Goal: Task Accomplishment & Management: Manage account settings

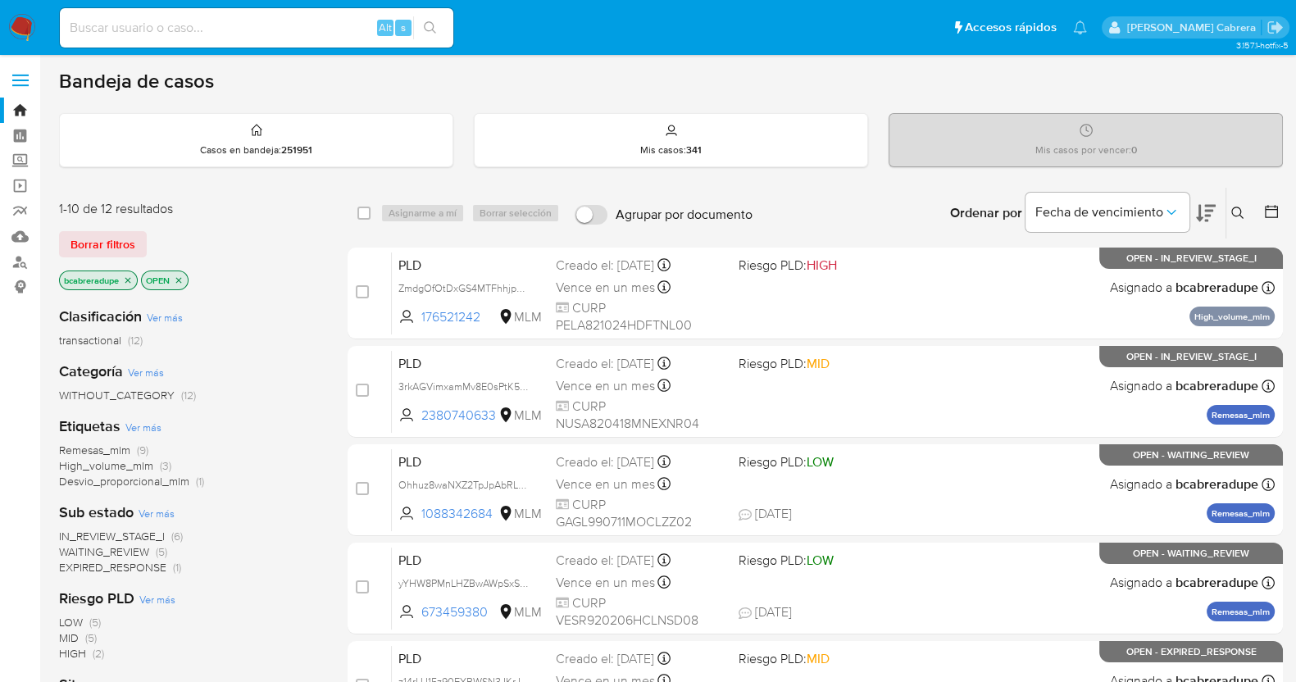
click at [265, 32] on input at bounding box center [257, 27] width 394 height 21
paste input "2304699718"
type input "2304699718"
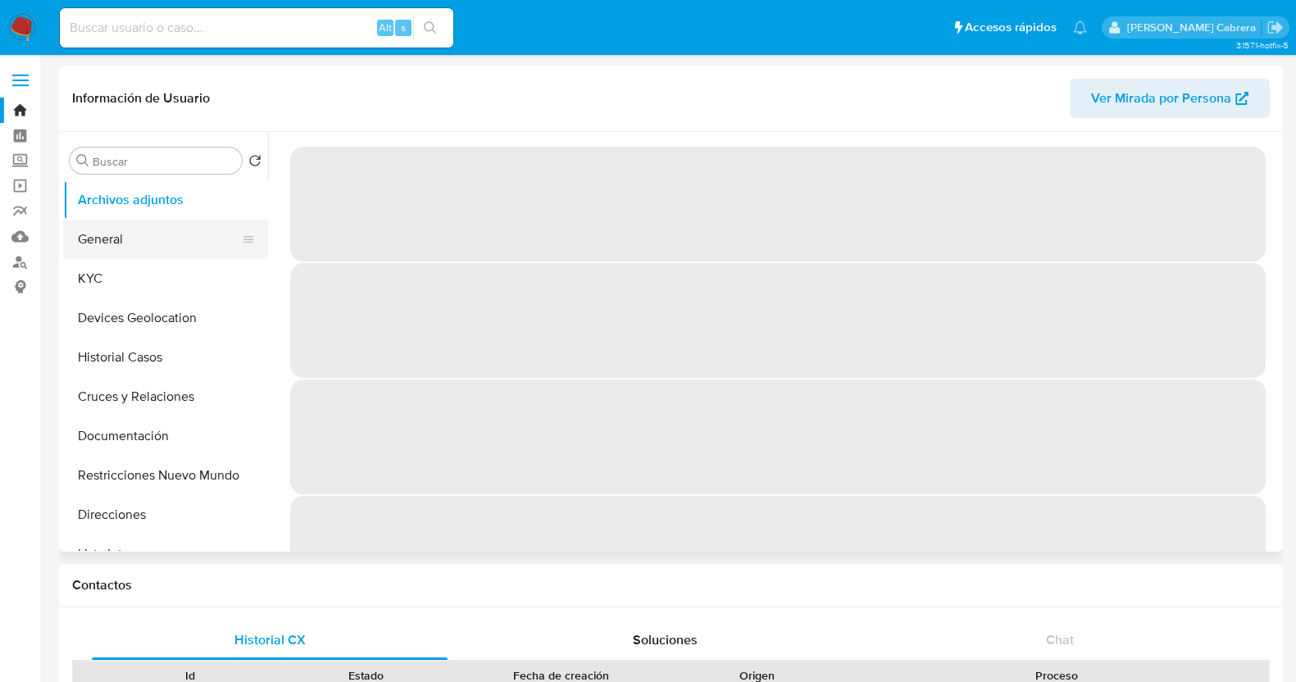
select select "10"
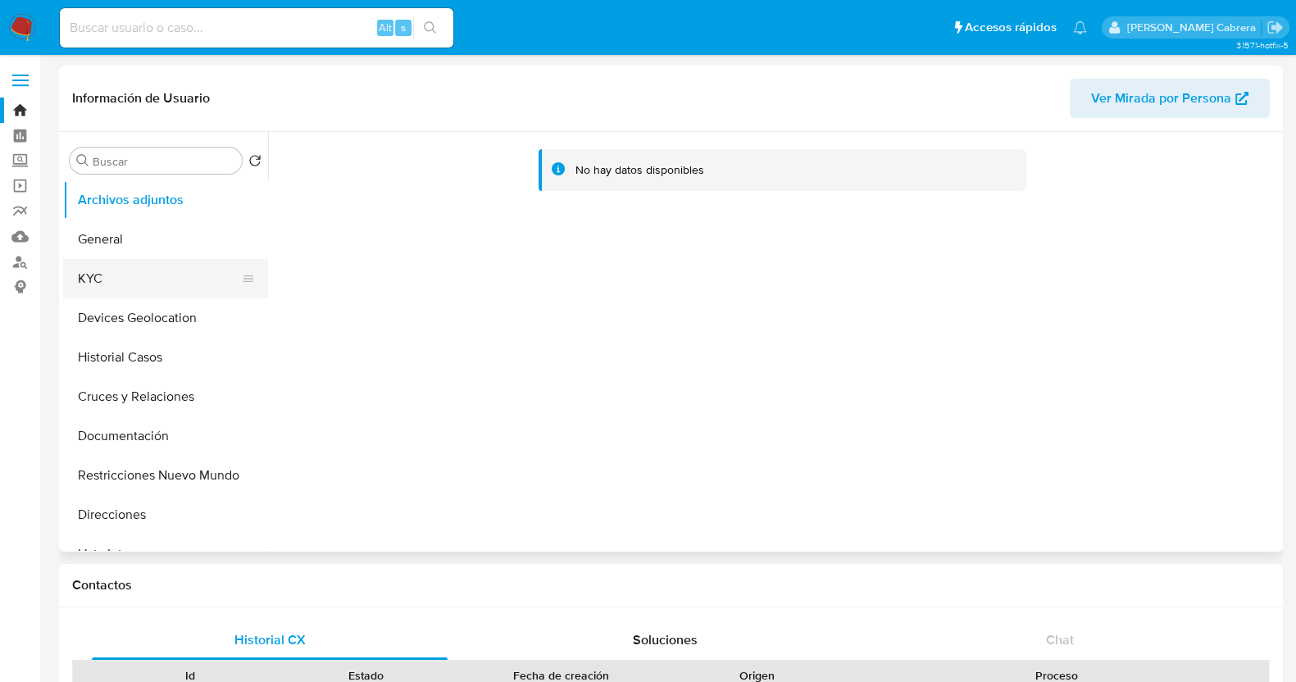
click at [132, 280] on button "KYC" at bounding box center [159, 278] width 192 height 39
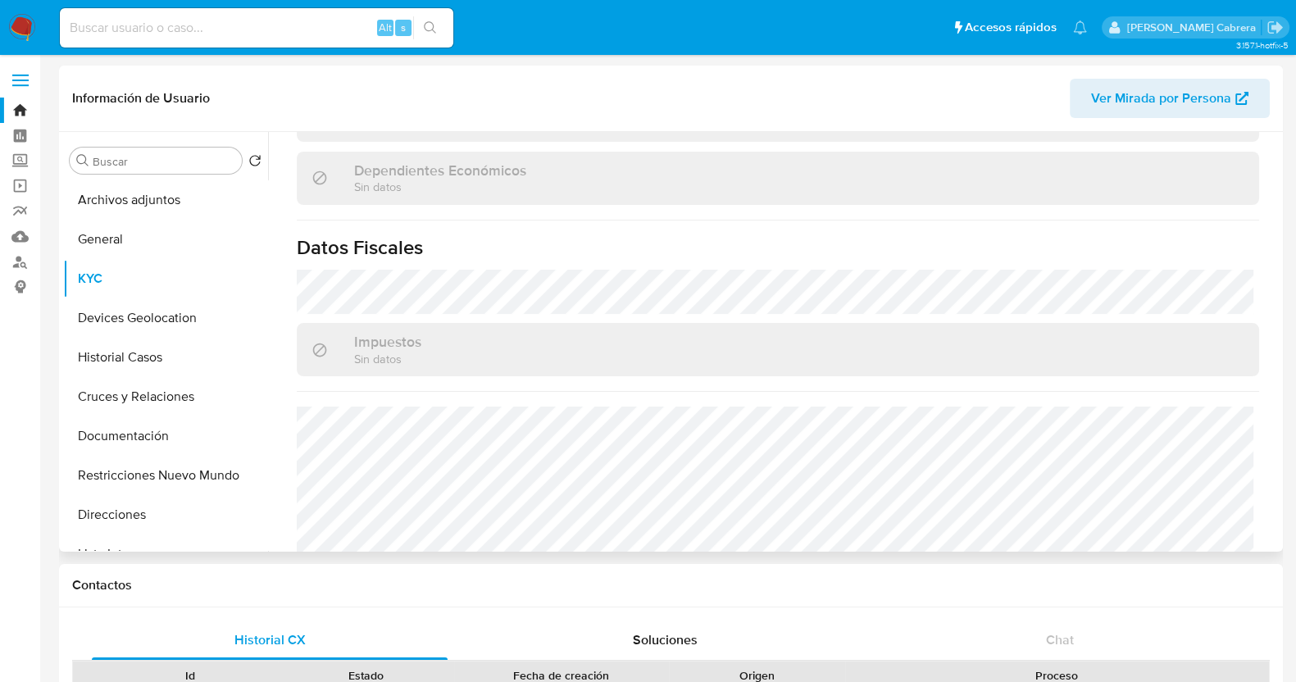
scroll to position [1030, 0]
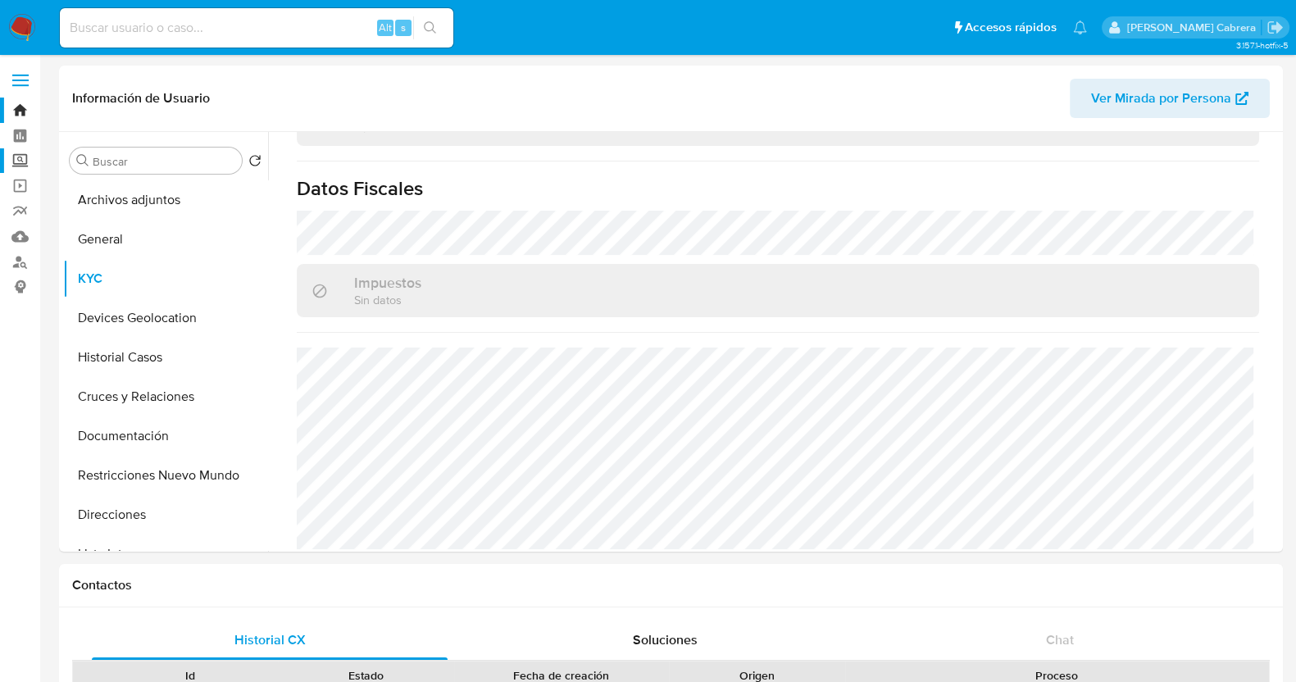
click at [22, 162] on label "Screening" at bounding box center [97, 160] width 195 height 25
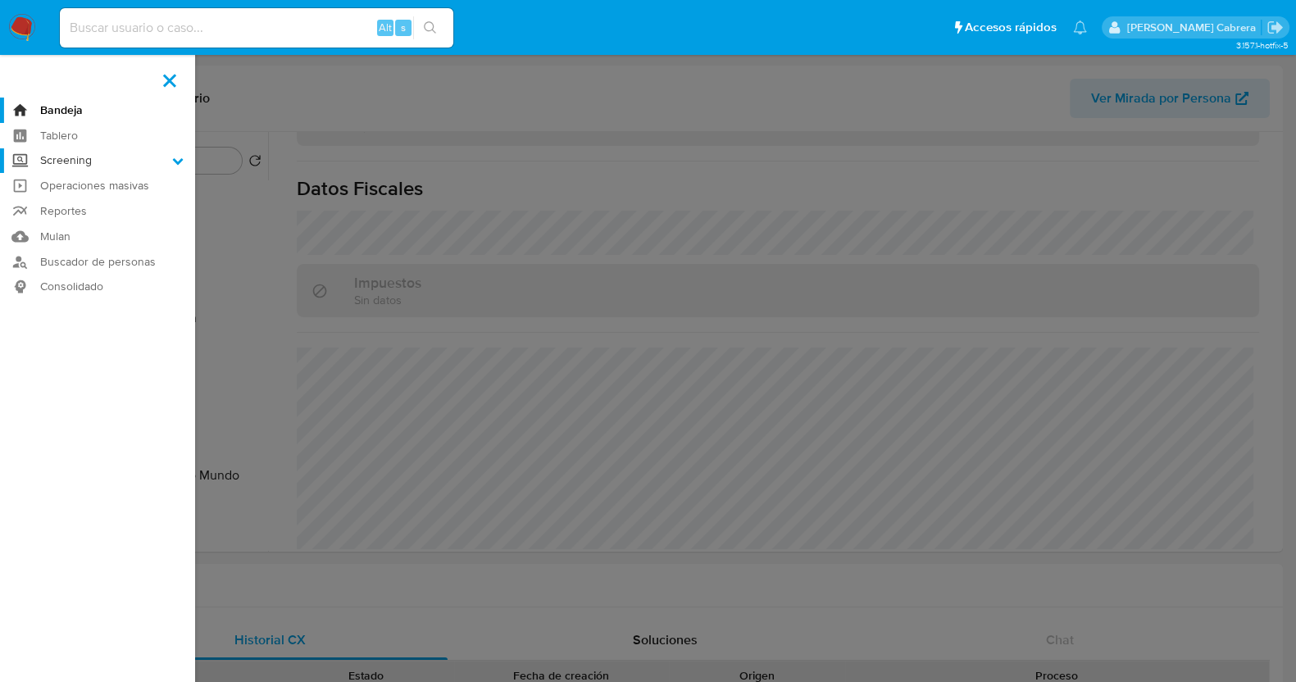
click at [0, 0] on input "Screening" at bounding box center [0, 0] width 0 height 0
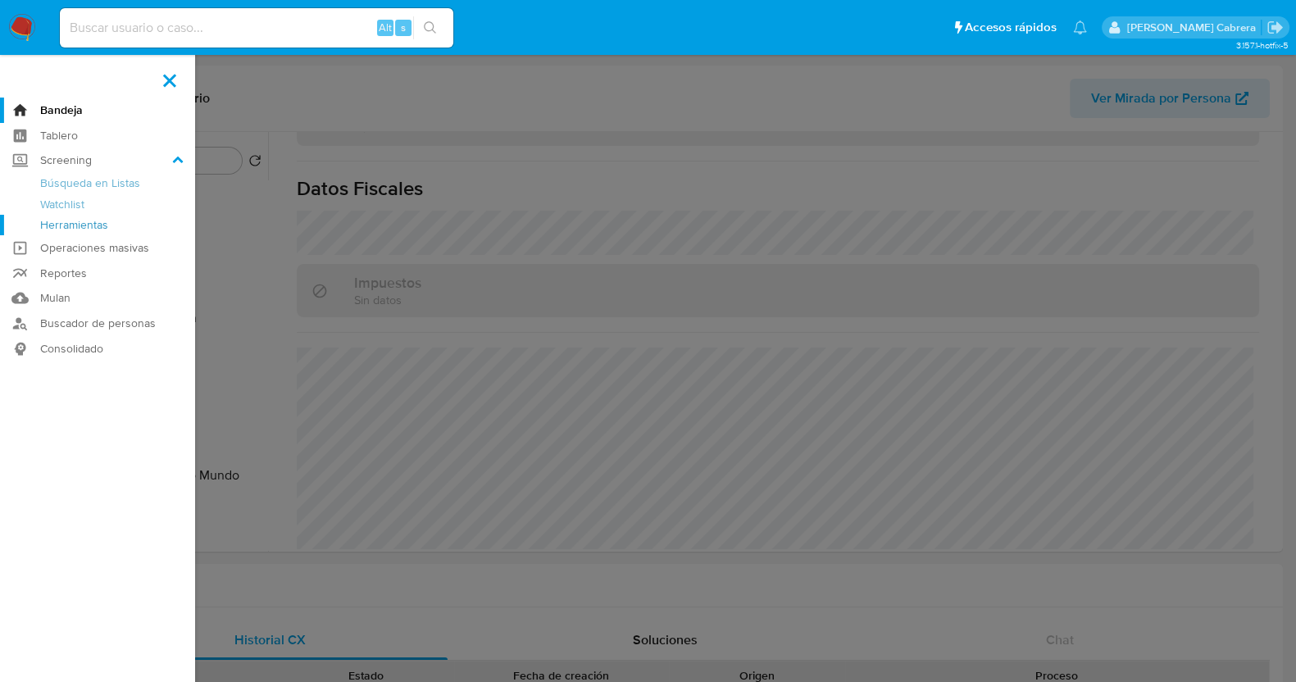
click at [91, 225] on link "Herramientas" at bounding box center [97, 225] width 195 height 20
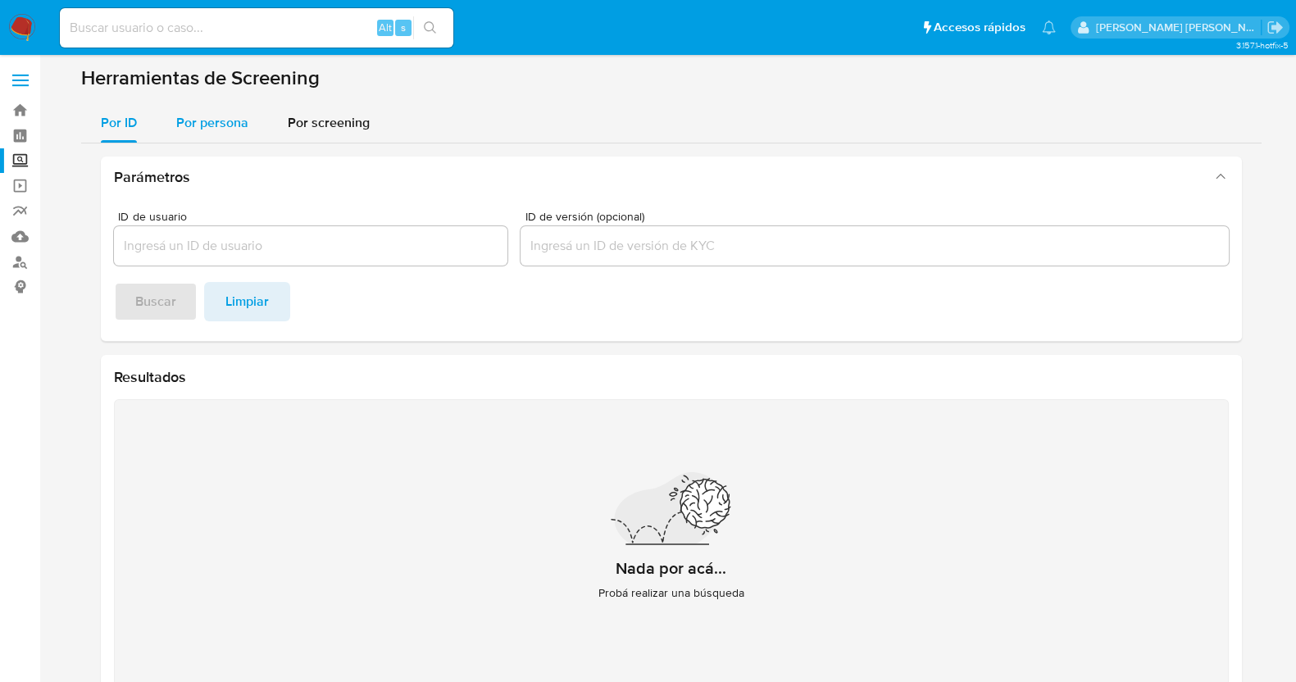
click at [209, 126] on span "Por persona" at bounding box center [212, 122] width 72 height 19
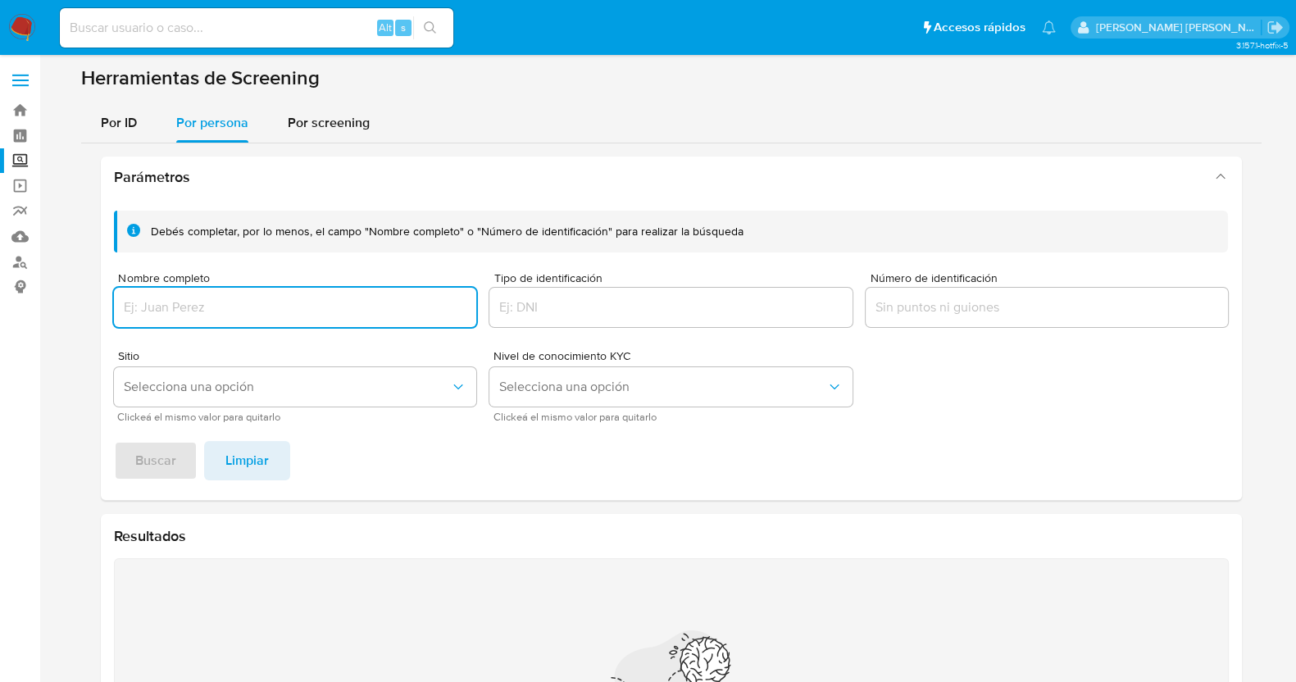
drag, startPoint x: 300, startPoint y: 312, endPoint x: 312, endPoint y: 319, distance: 13.6
click at [303, 312] on input "Nombre completo" at bounding box center [295, 307] width 363 height 21
type input "FRANCISCO JAVIER RIOS GONZALEZ"
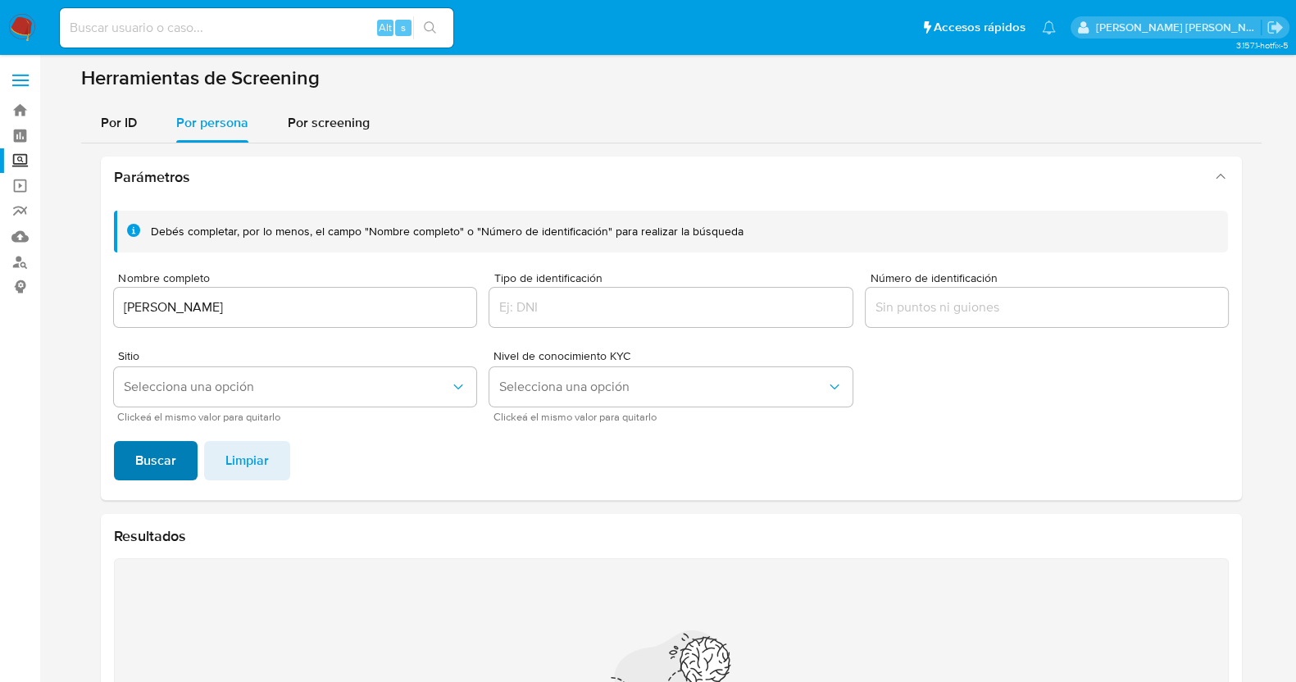
click at [140, 454] on span "Buscar" at bounding box center [155, 461] width 41 height 36
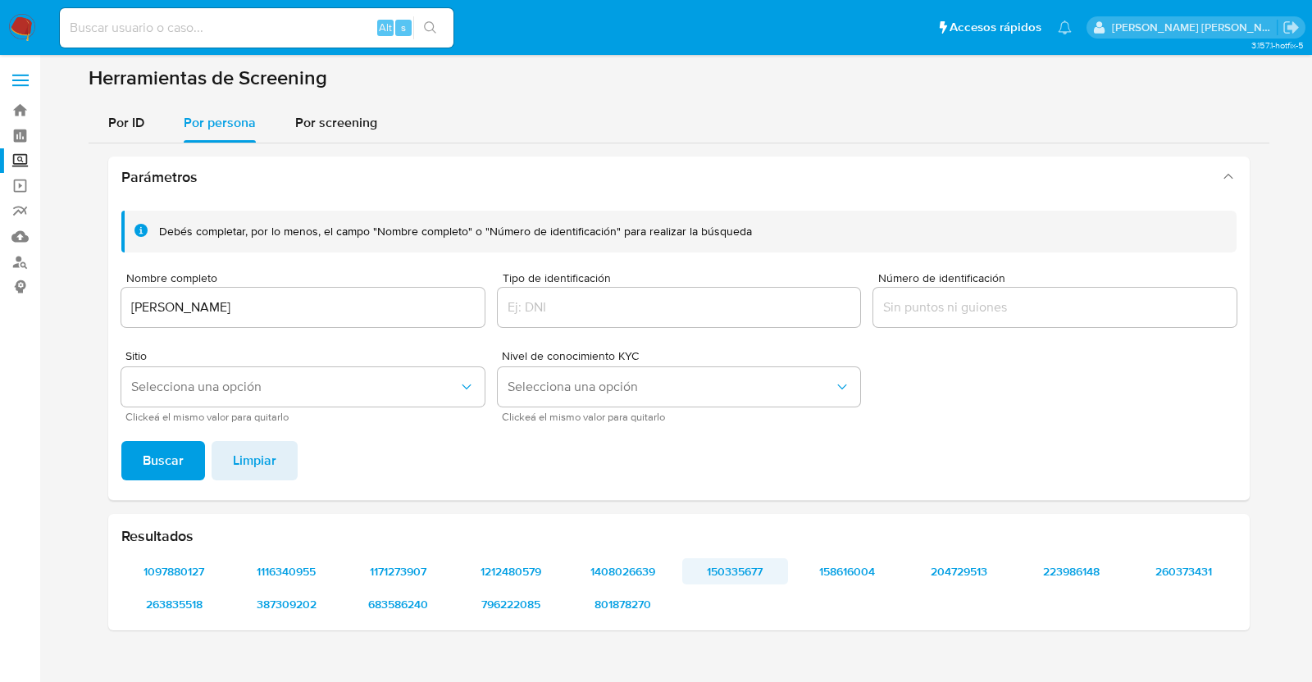
click at [729, 572] on span "150335677" at bounding box center [735, 571] width 83 height 23
click at [837, 562] on span "158616004" at bounding box center [847, 571] width 83 height 23
click at [955, 566] on span "204729513" at bounding box center [959, 571] width 83 height 23
click at [1054, 572] on span "223986148" at bounding box center [1071, 571] width 83 height 23
click at [1177, 568] on span "260373431" at bounding box center [1183, 571] width 83 height 23
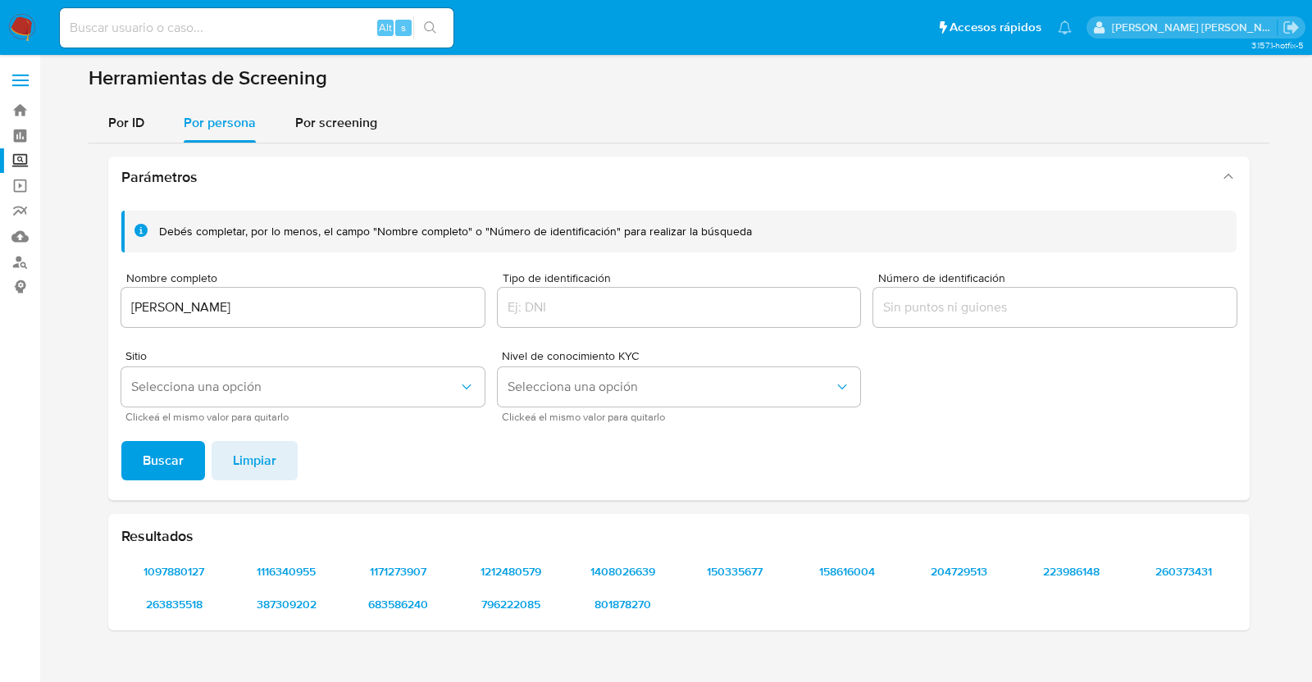
click at [151, 620] on div "Resultados 1097880127 1116340955 1171273907 1212480579 1408026639 150335677 158…" at bounding box center [678, 572] width 1141 height 116
click at [168, 604] on span "263835518" at bounding box center [174, 604] width 83 height 23
click at [282, 616] on span "387309202" at bounding box center [286, 604] width 83 height 23
click at [413, 605] on span "683586240" at bounding box center [399, 604] width 83 height 23
click at [520, 598] on span "796222085" at bounding box center [510, 604] width 83 height 23
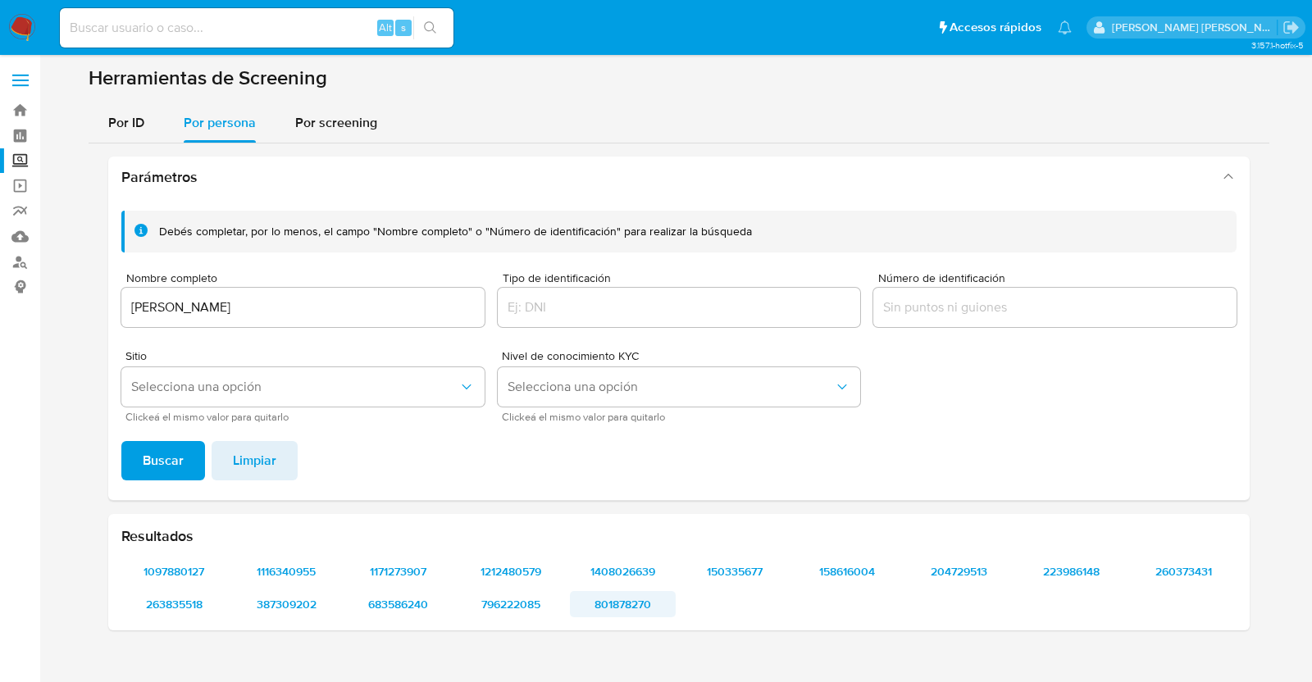
click at [638, 615] on span "801878270" at bounding box center [622, 604] width 83 height 23
click at [184, 566] on span "1097880127" at bounding box center [174, 571] width 83 height 23
click at [307, 561] on span "1116340955" at bounding box center [286, 571] width 83 height 23
click at [396, 560] on span "1171273907" at bounding box center [399, 571] width 83 height 23
click at [509, 569] on span "1212480579" at bounding box center [510, 571] width 83 height 23
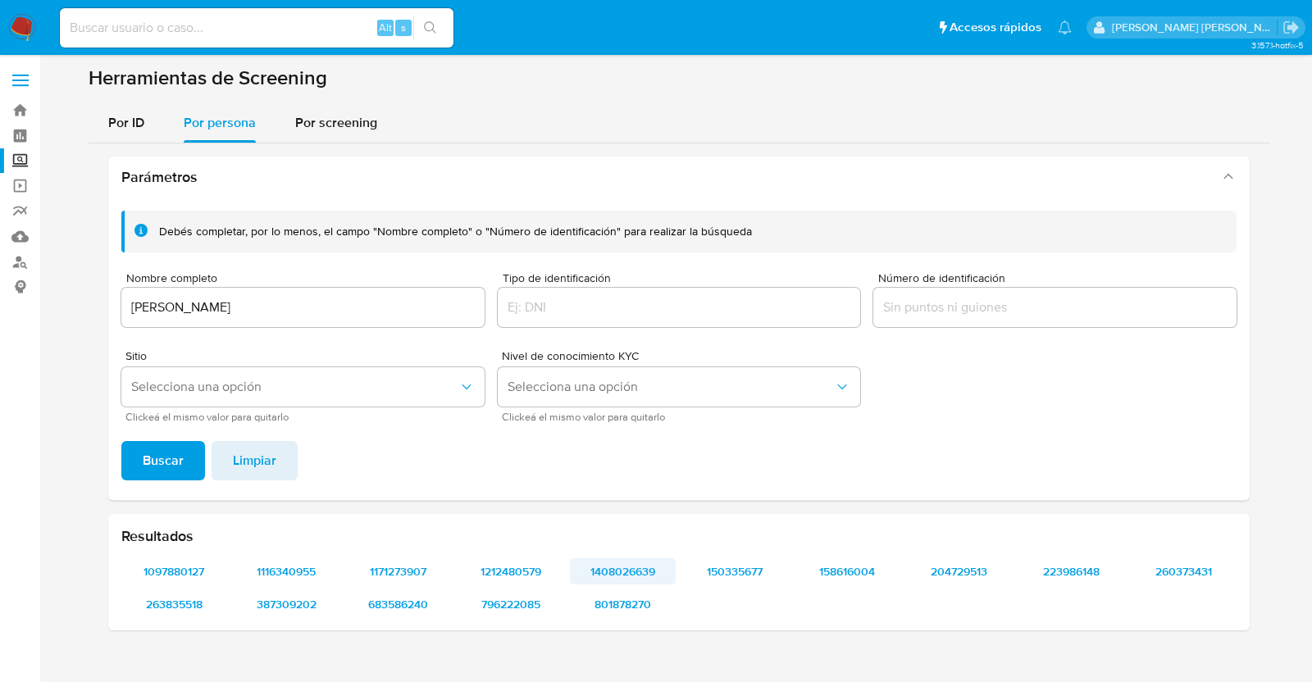
click at [613, 573] on span "1408026639" at bounding box center [622, 571] width 83 height 23
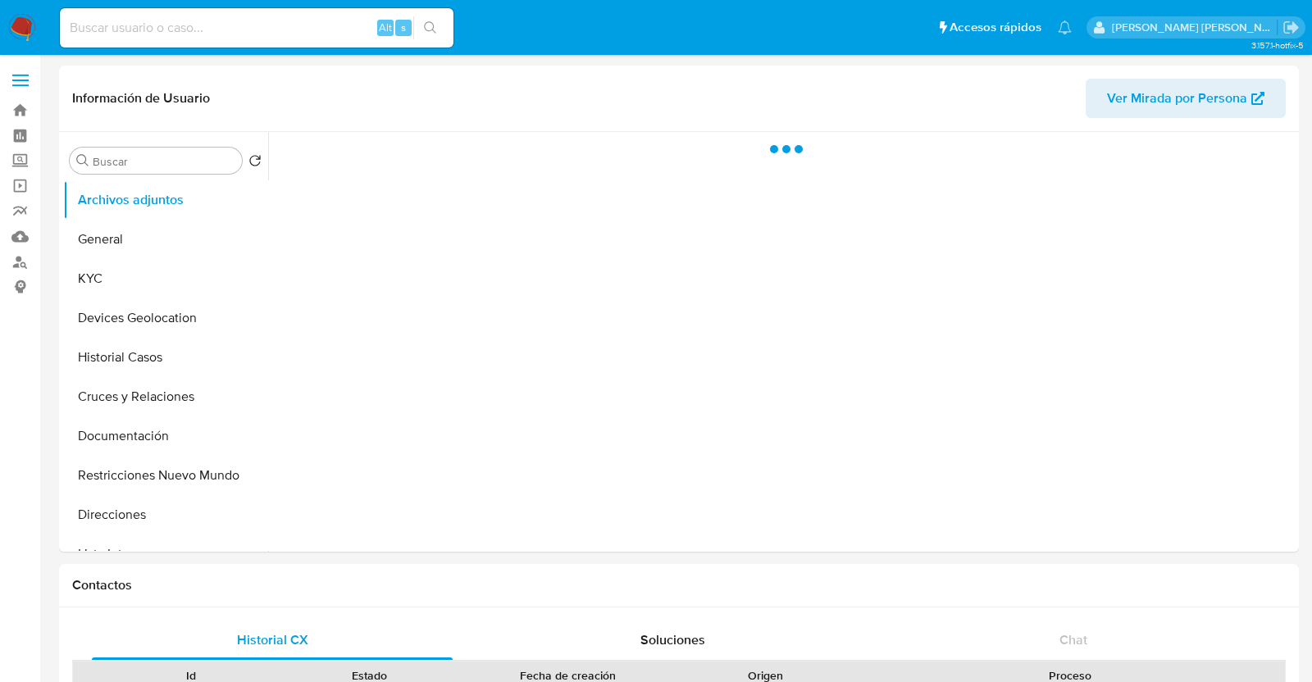
select select "10"
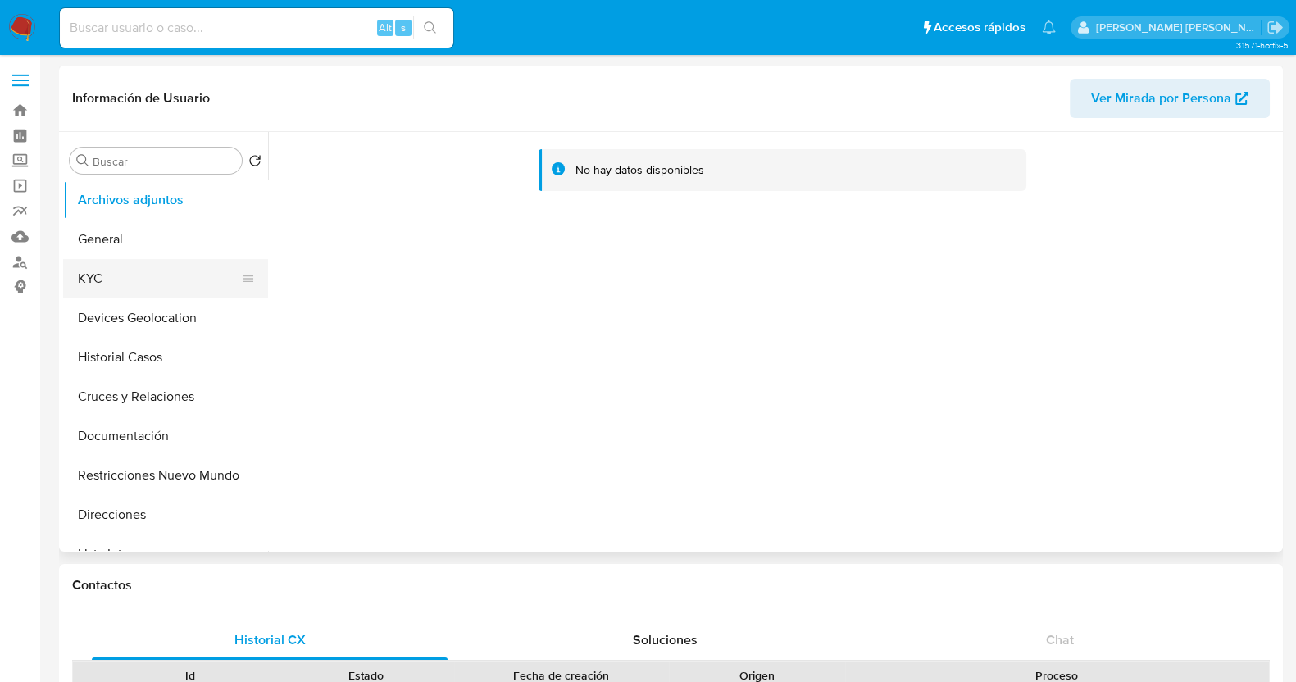
click at [138, 266] on button "KYC" at bounding box center [159, 278] width 192 height 39
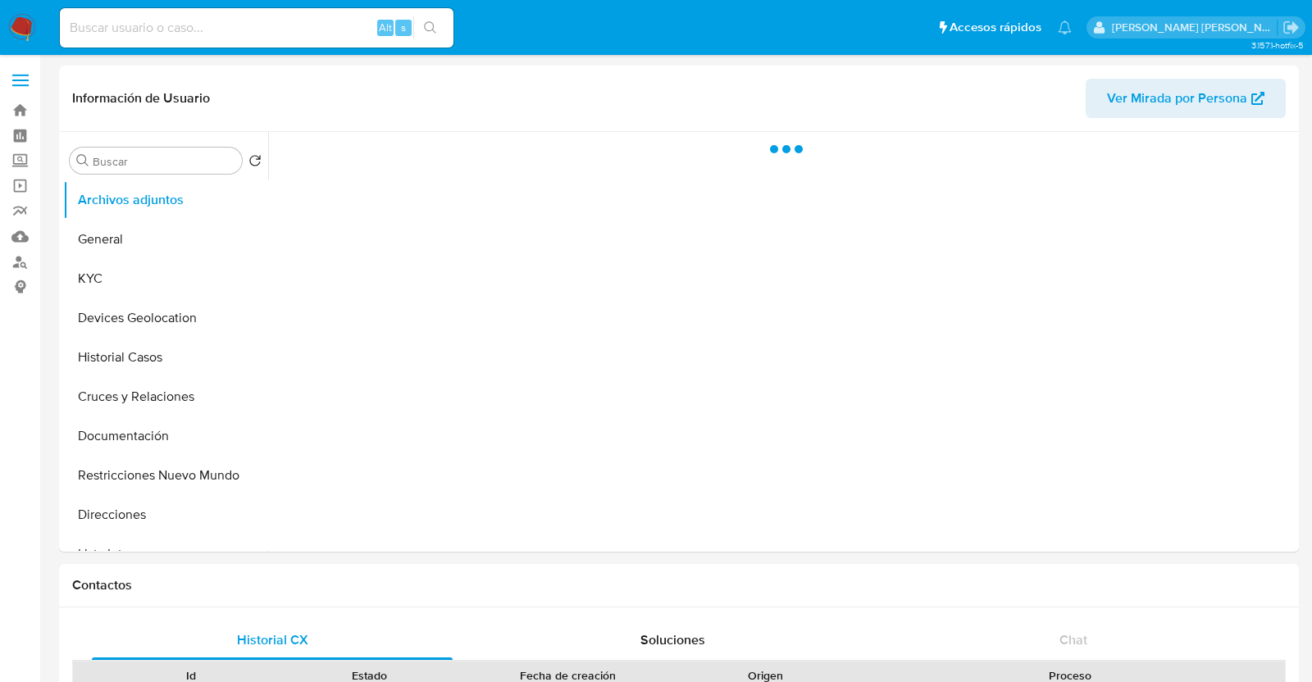
select select "10"
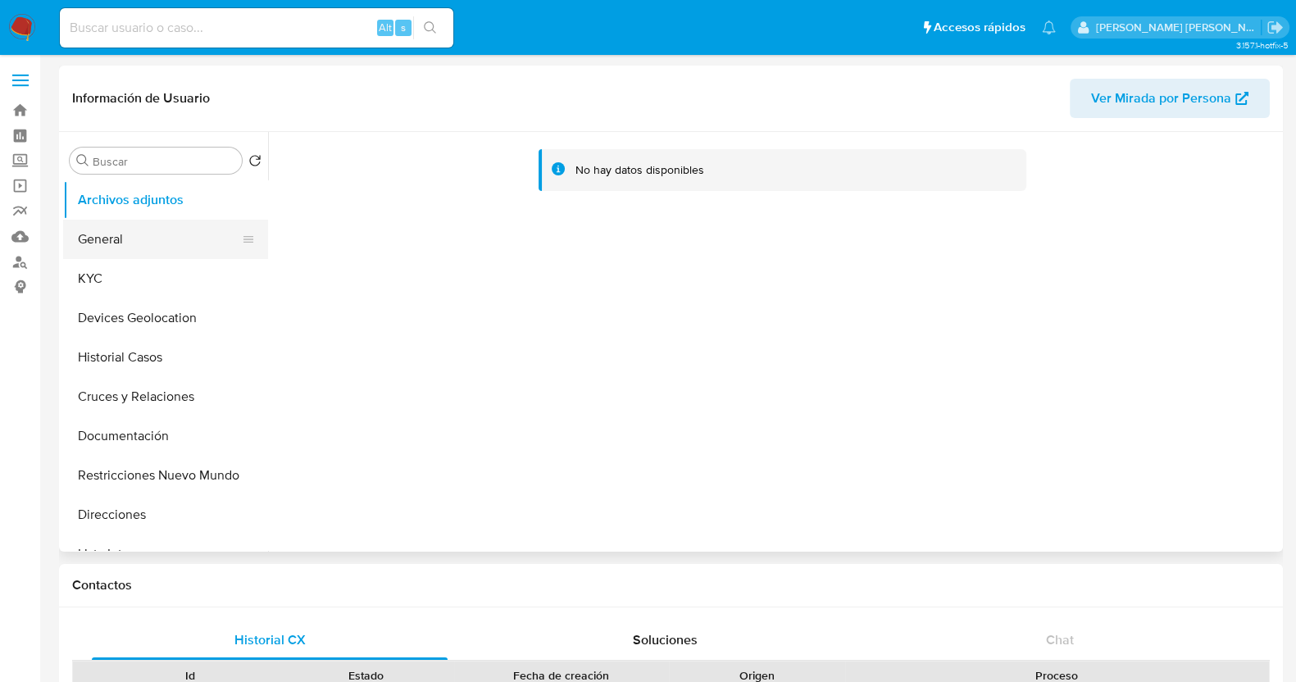
click at [98, 261] on button "KYC" at bounding box center [165, 278] width 205 height 39
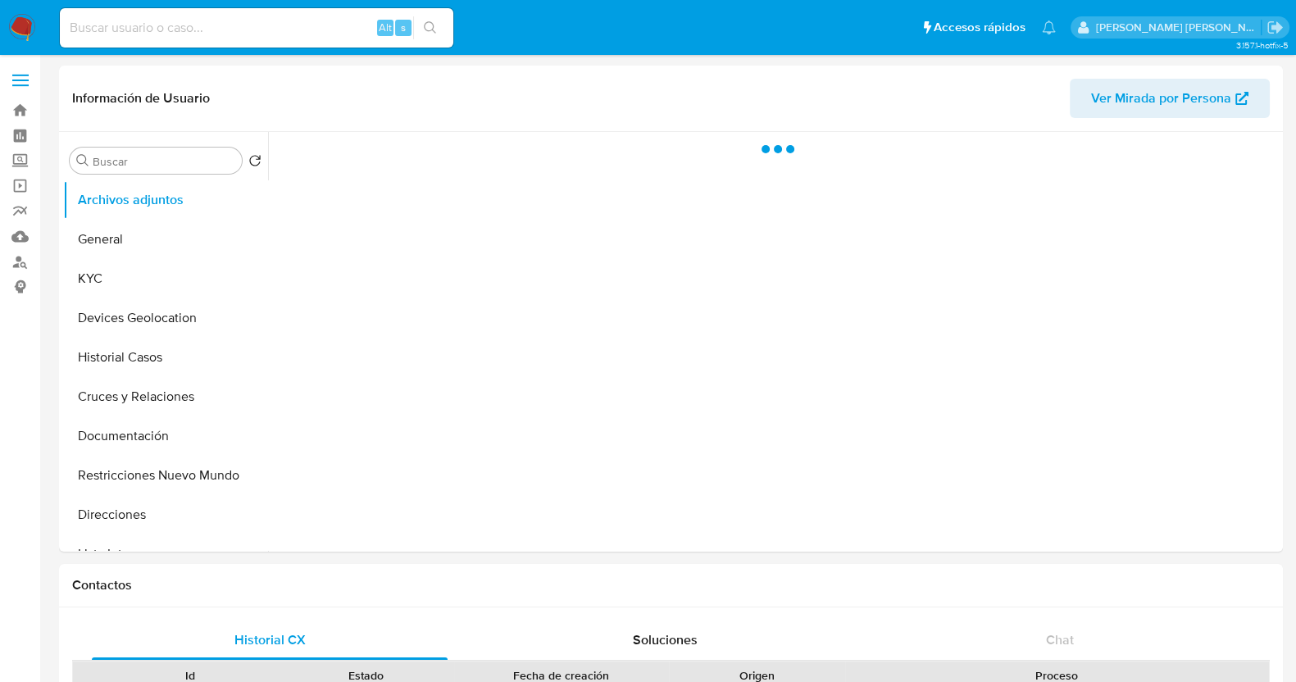
select select "10"
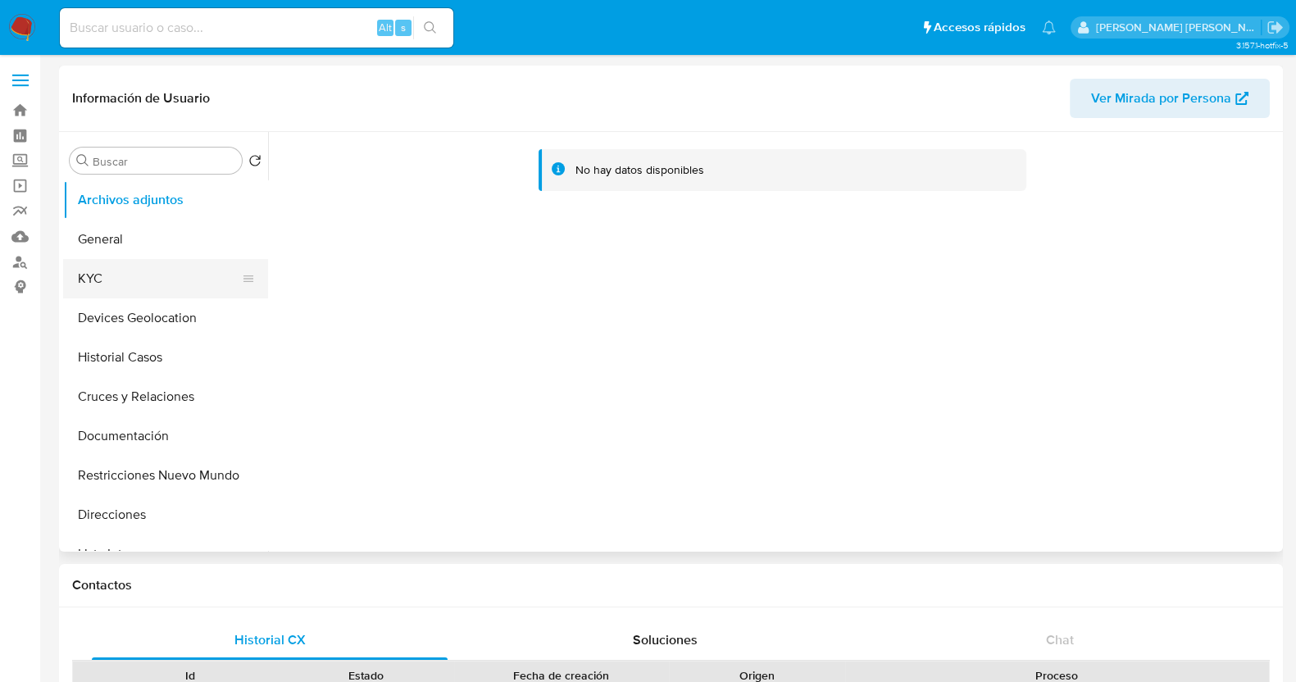
click at [125, 274] on button "KYC" at bounding box center [159, 278] width 192 height 39
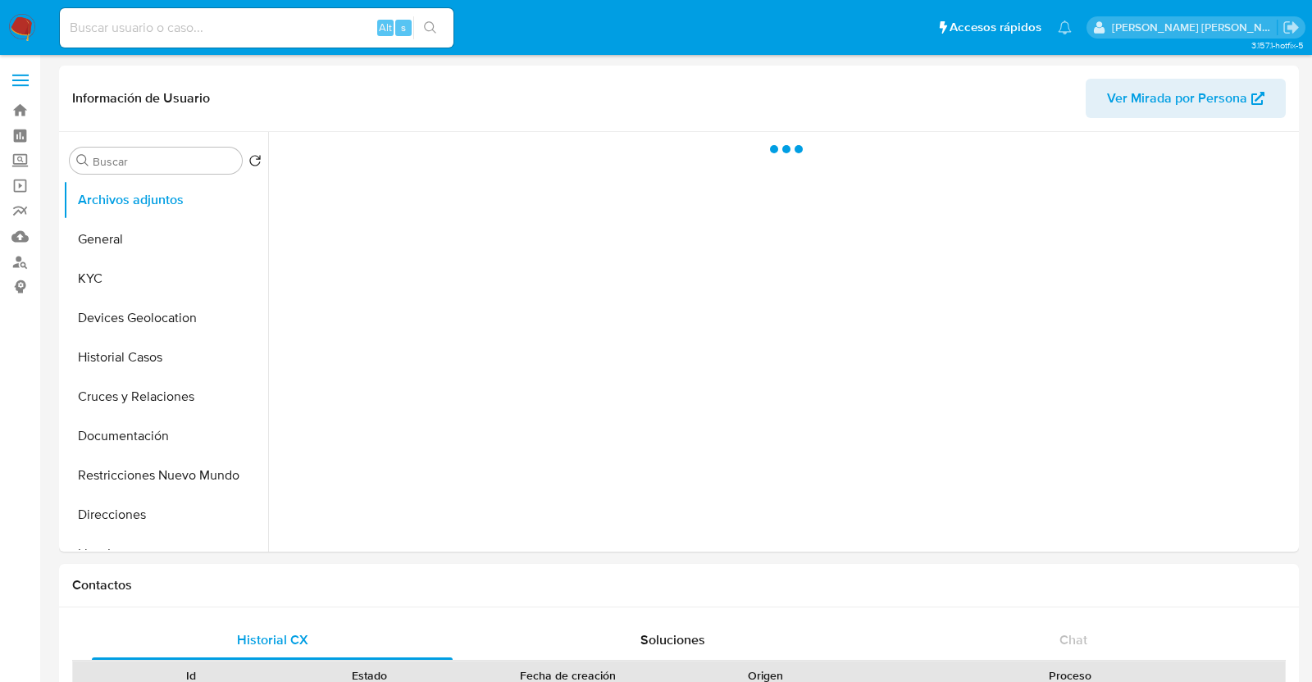
select select "10"
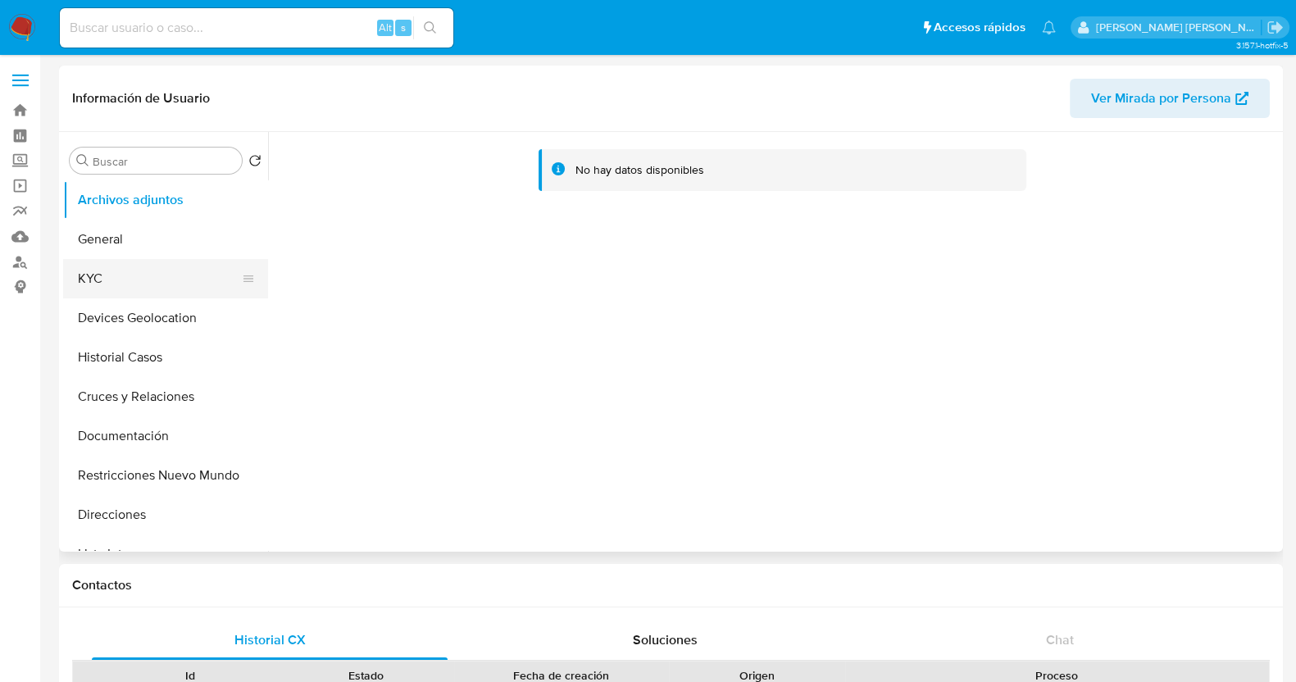
click at [138, 278] on button "KYC" at bounding box center [159, 278] width 192 height 39
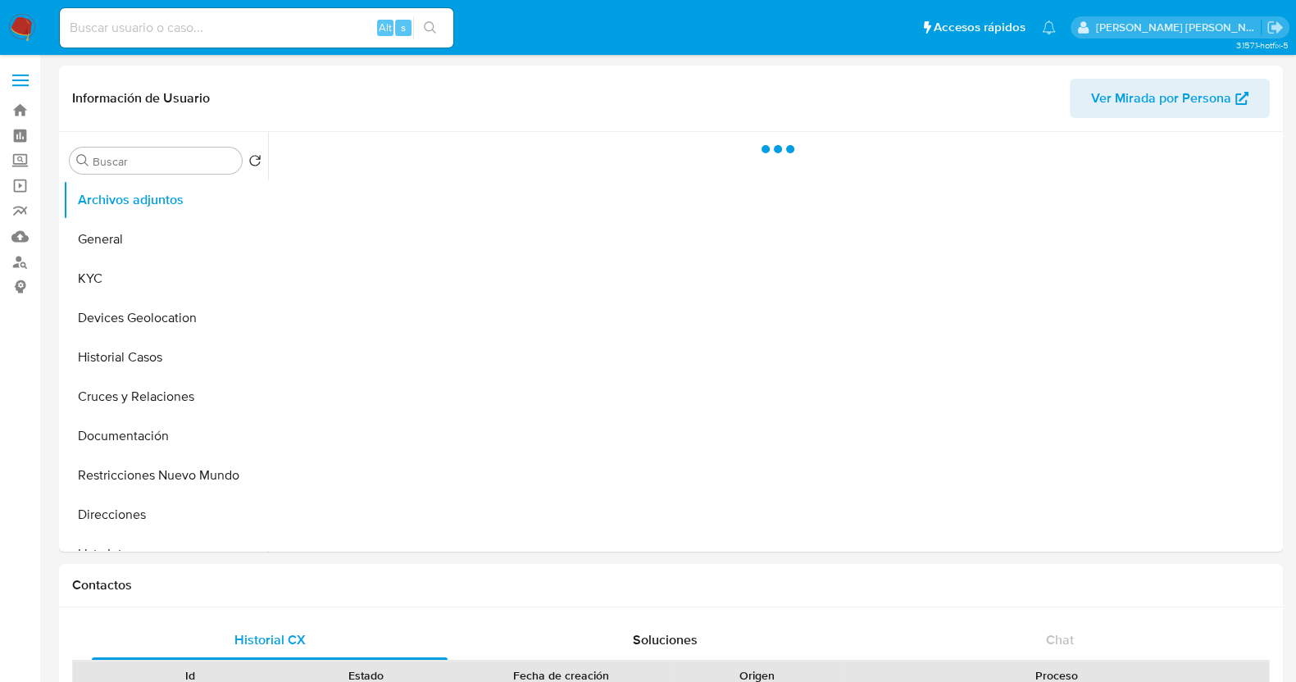
select select "10"
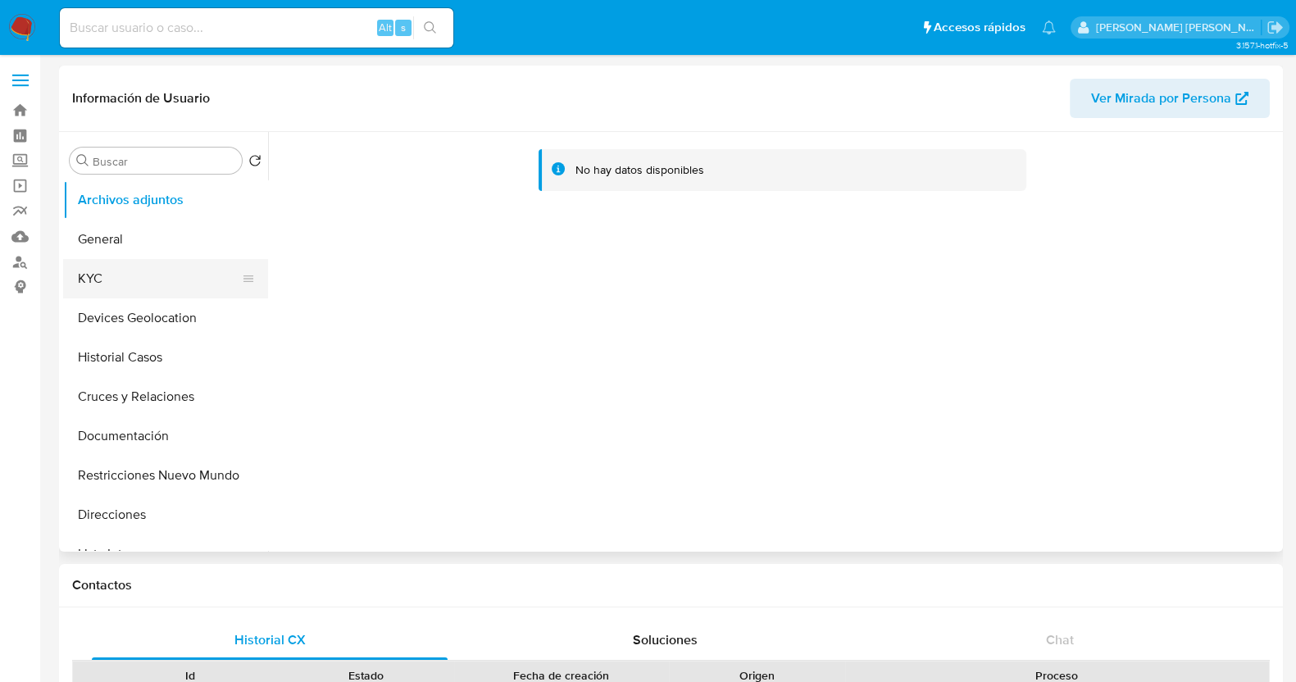
click at [160, 287] on button "KYC" at bounding box center [159, 278] width 192 height 39
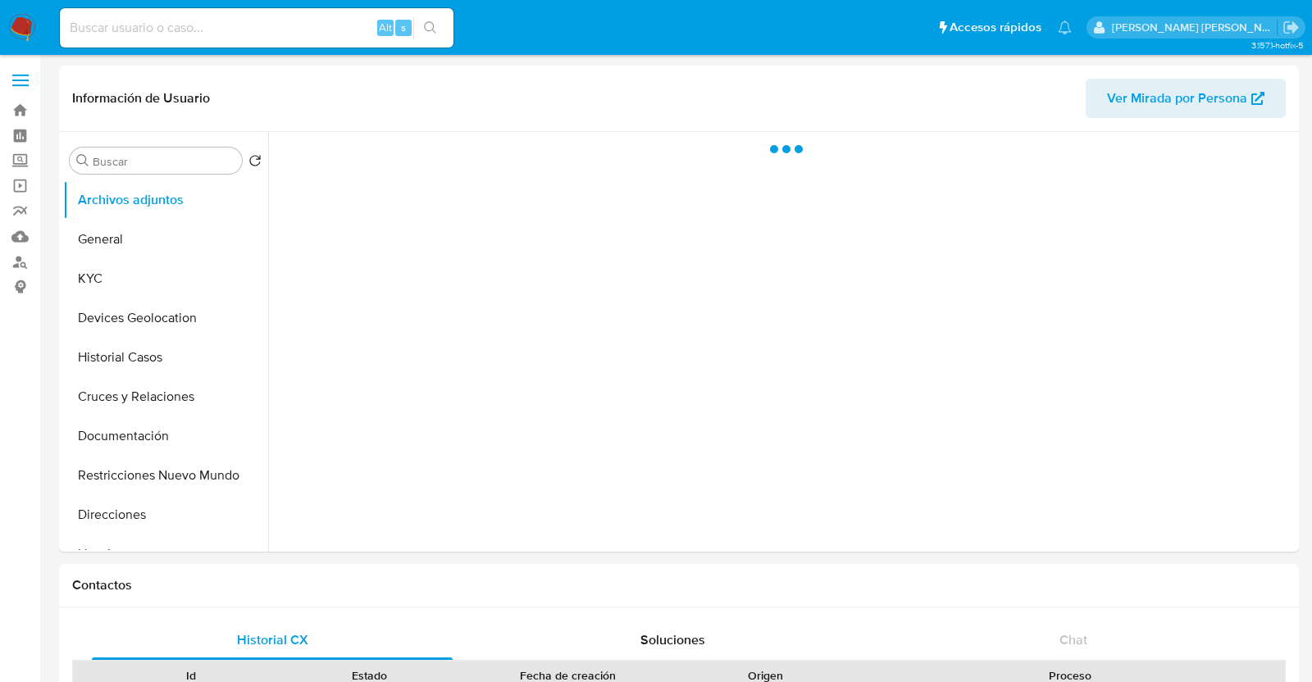
select select "10"
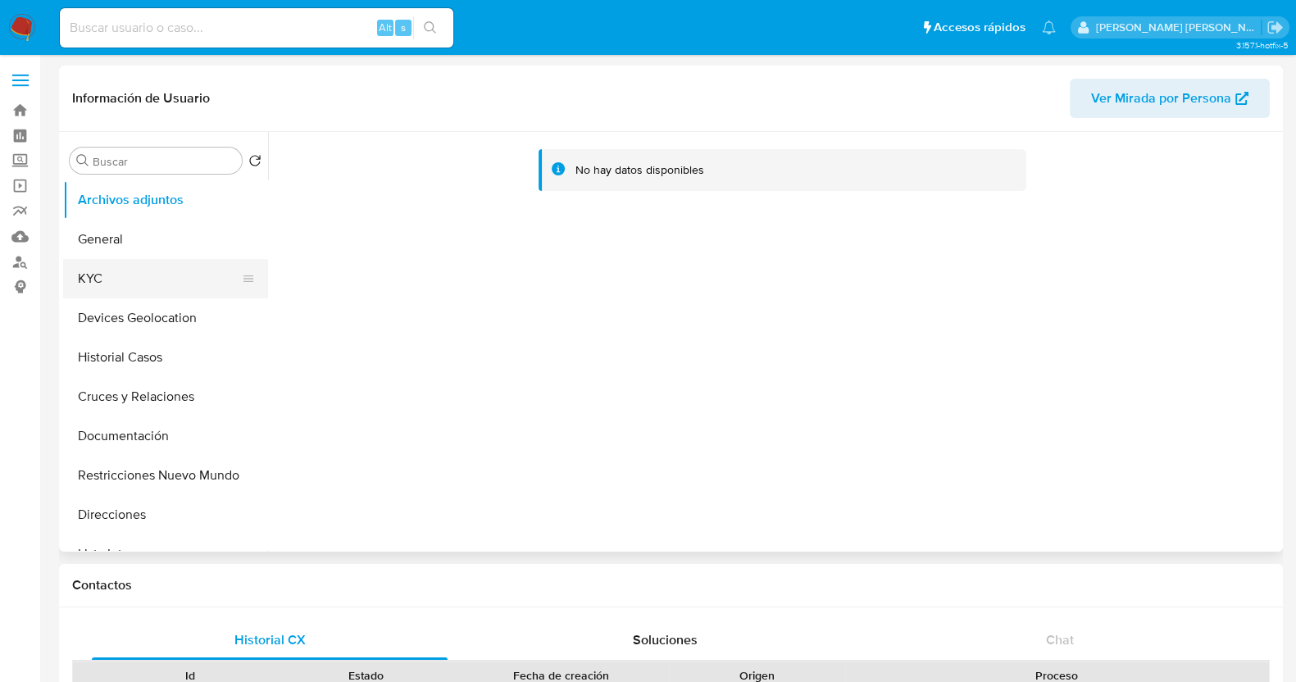
click at [109, 276] on button "KYC" at bounding box center [159, 278] width 192 height 39
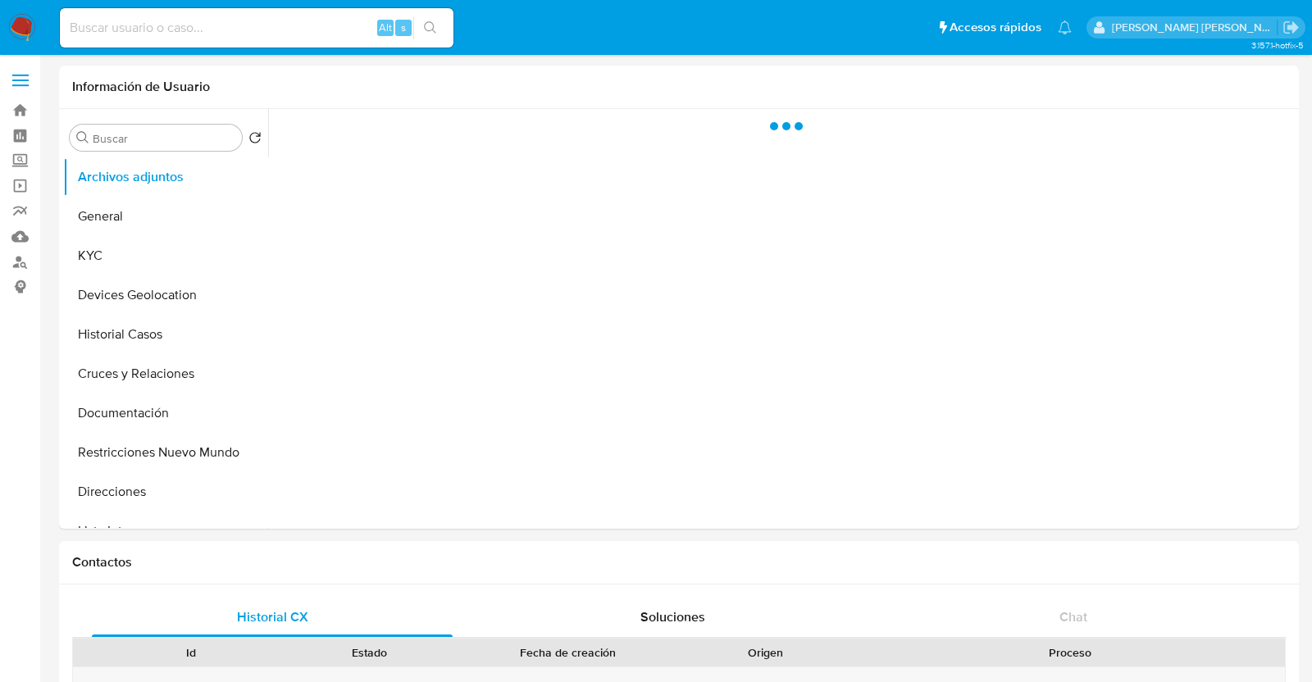
select select "10"
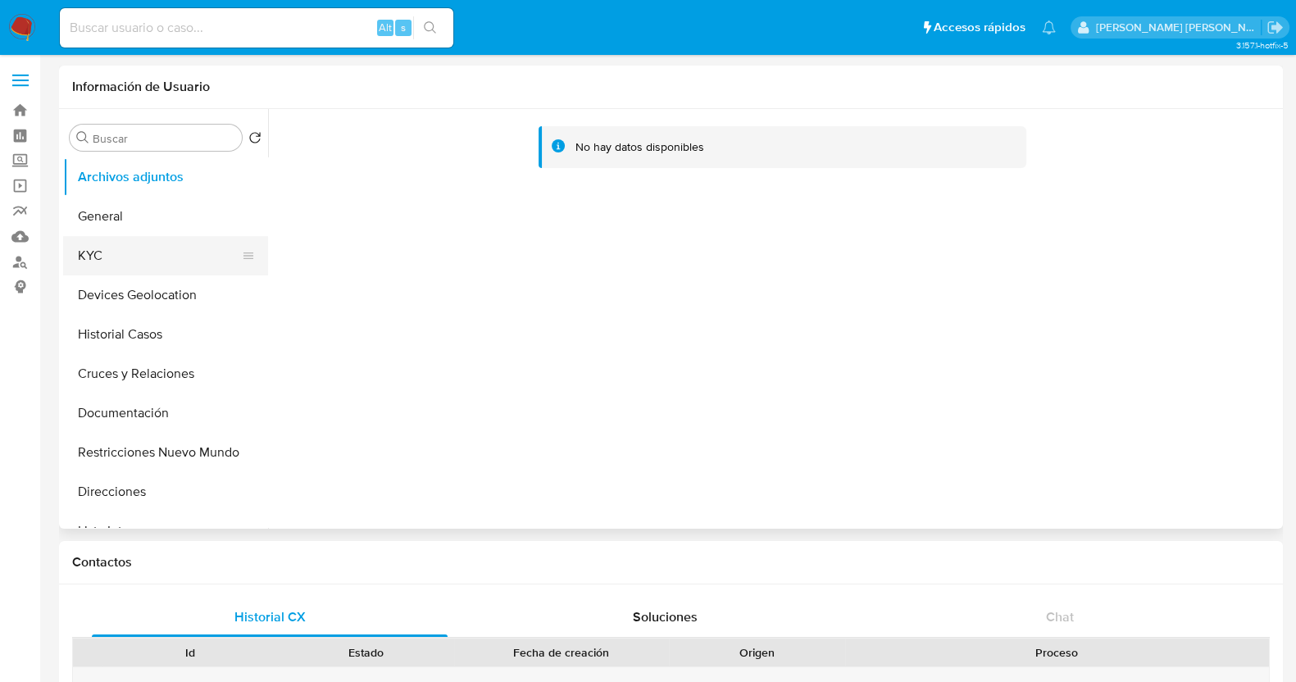
drag, startPoint x: 143, startPoint y: 264, endPoint x: 221, endPoint y: 252, distance: 78.9
click at [144, 264] on button "KYC" at bounding box center [159, 255] width 192 height 39
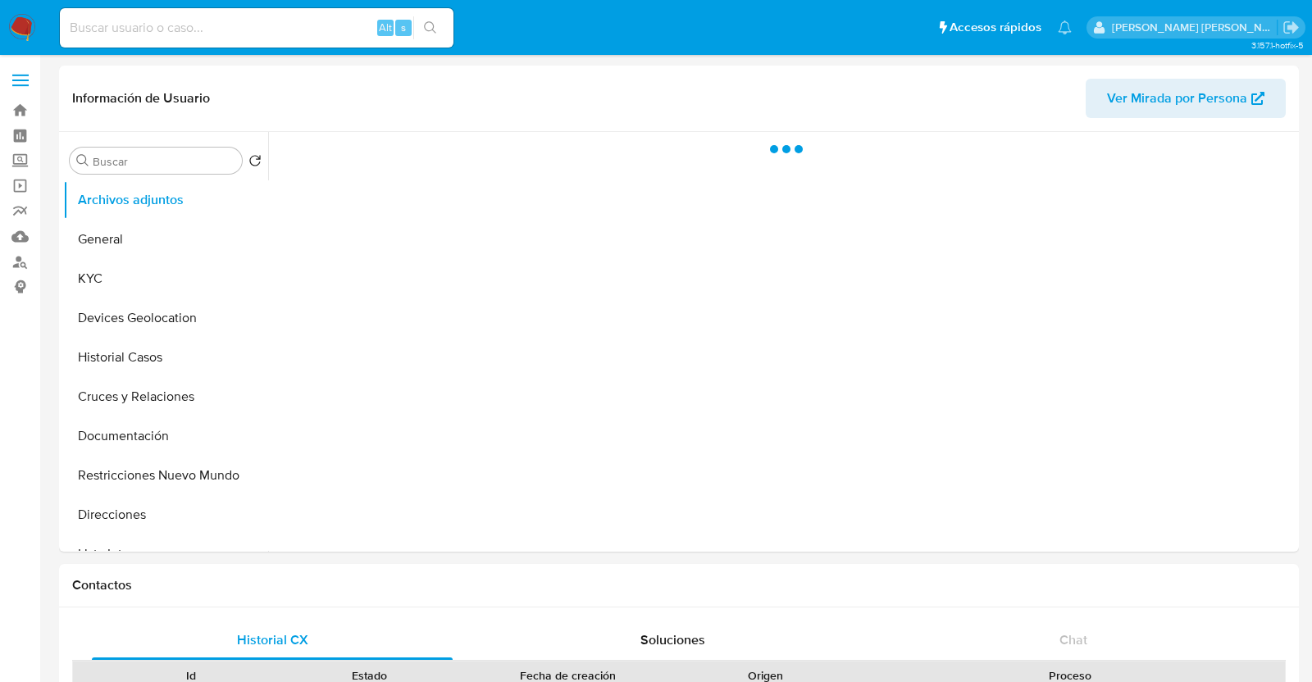
select select "10"
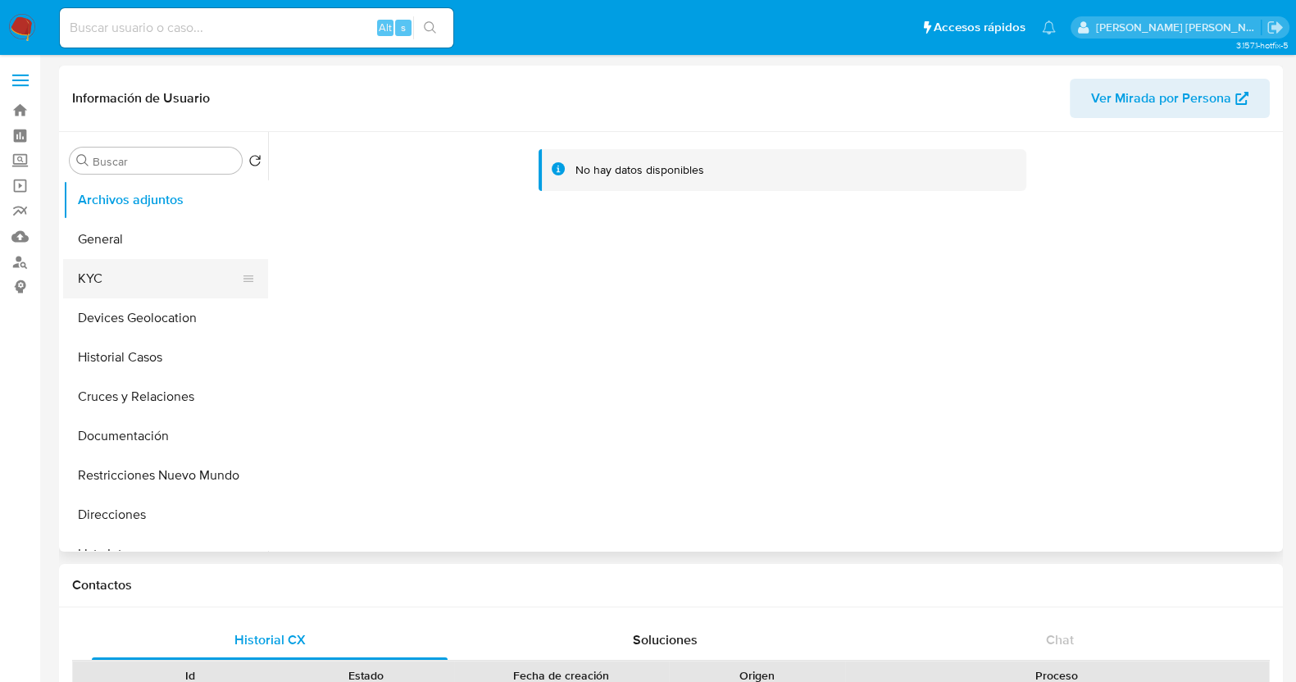
click at [152, 268] on button "KYC" at bounding box center [159, 278] width 192 height 39
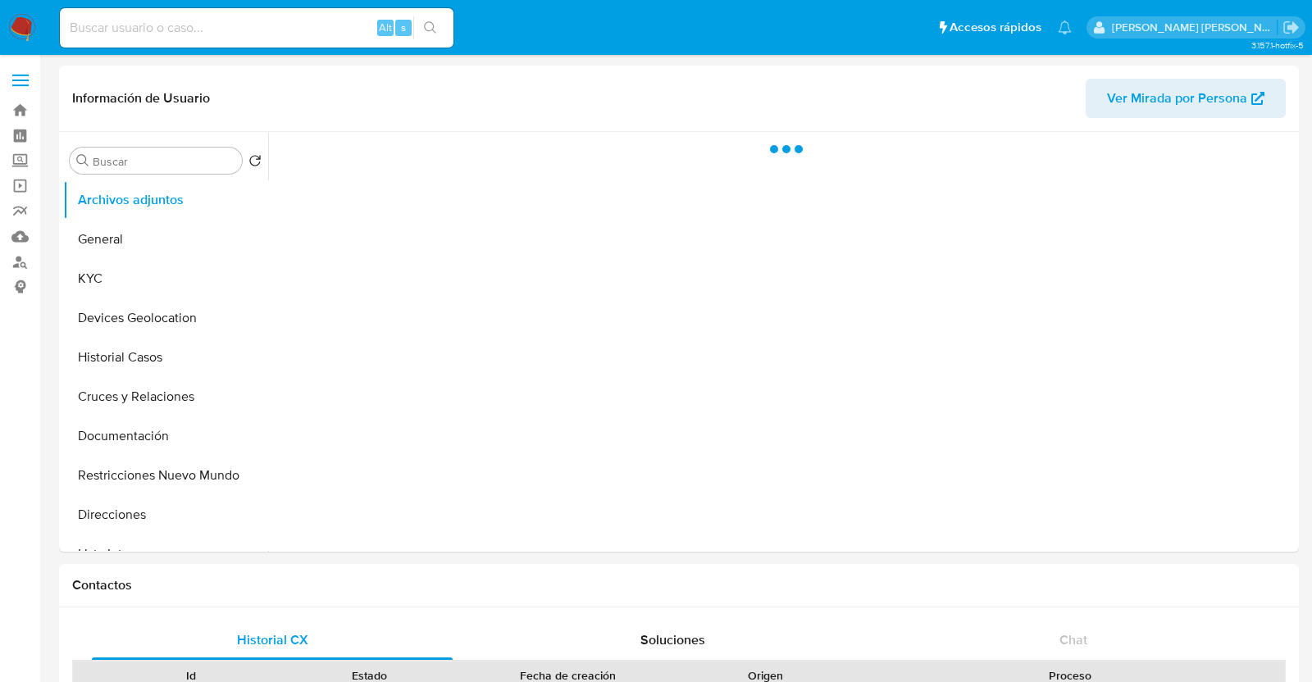
select select "10"
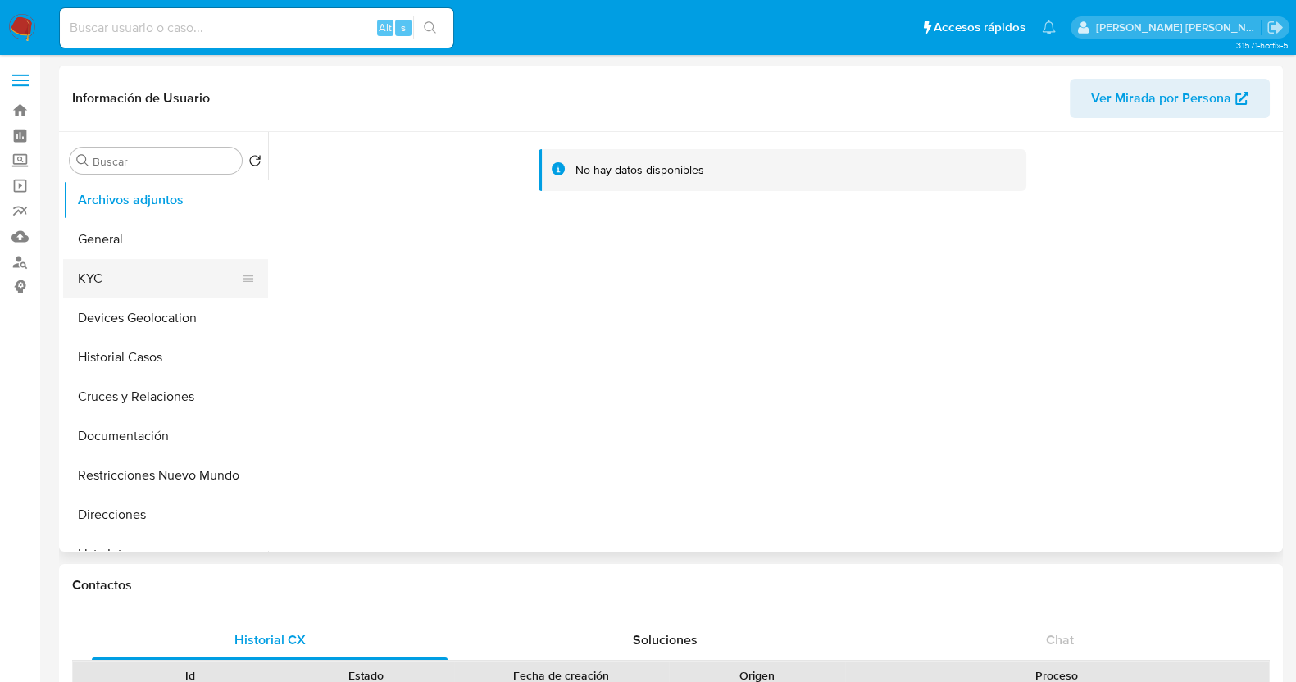
click at [134, 276] on button "KYC" at bounding box center [159, 278] width 192 height 39
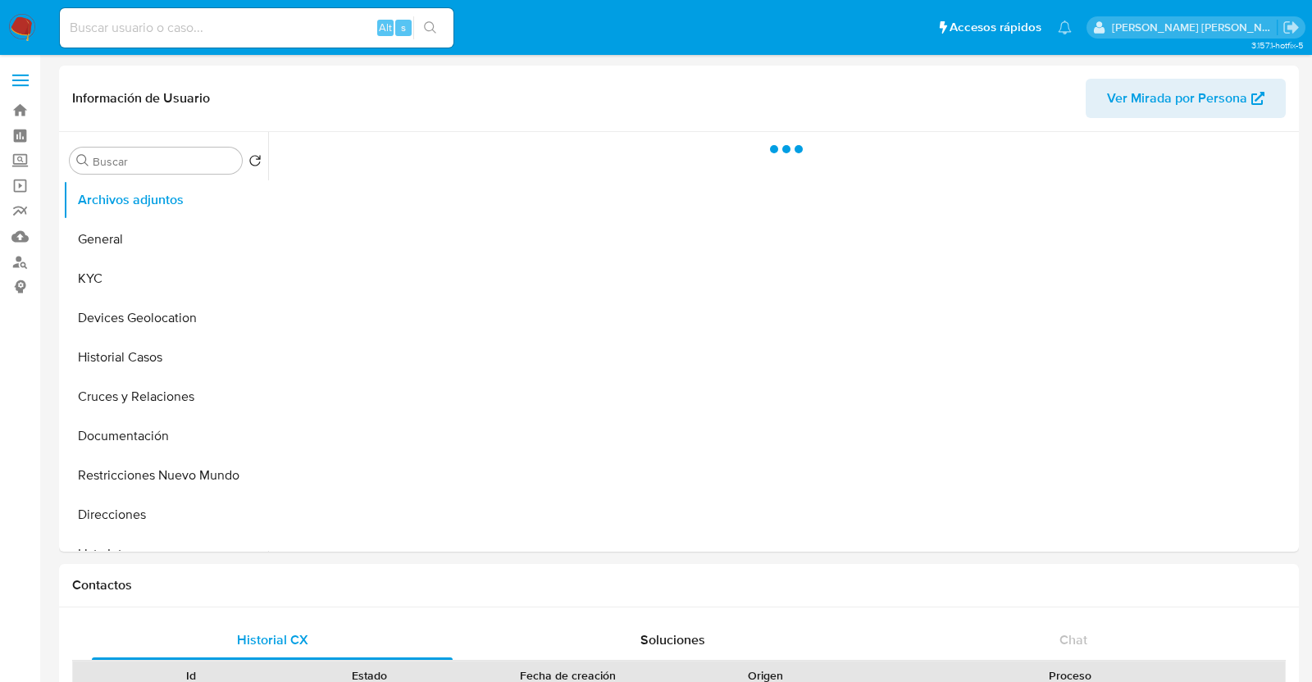
select select "10"
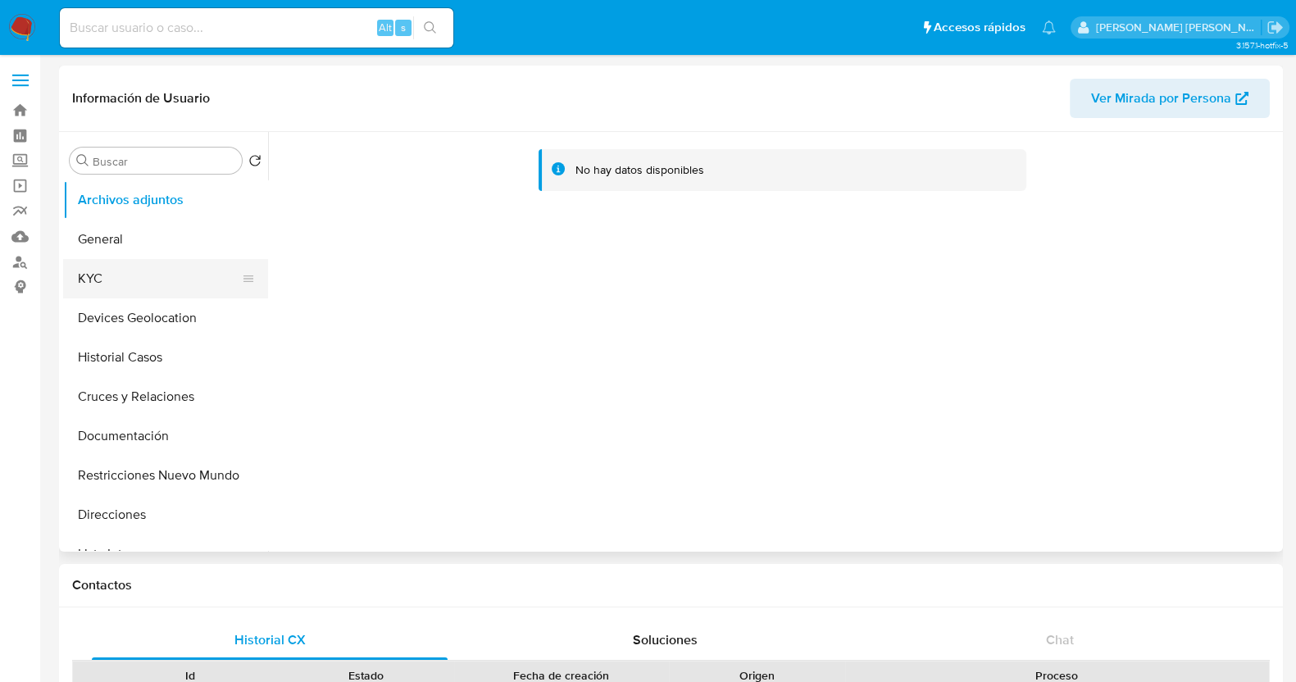
click at [180, 273] on button "KYC" at bounding box center [159, 278] width 192 height 39
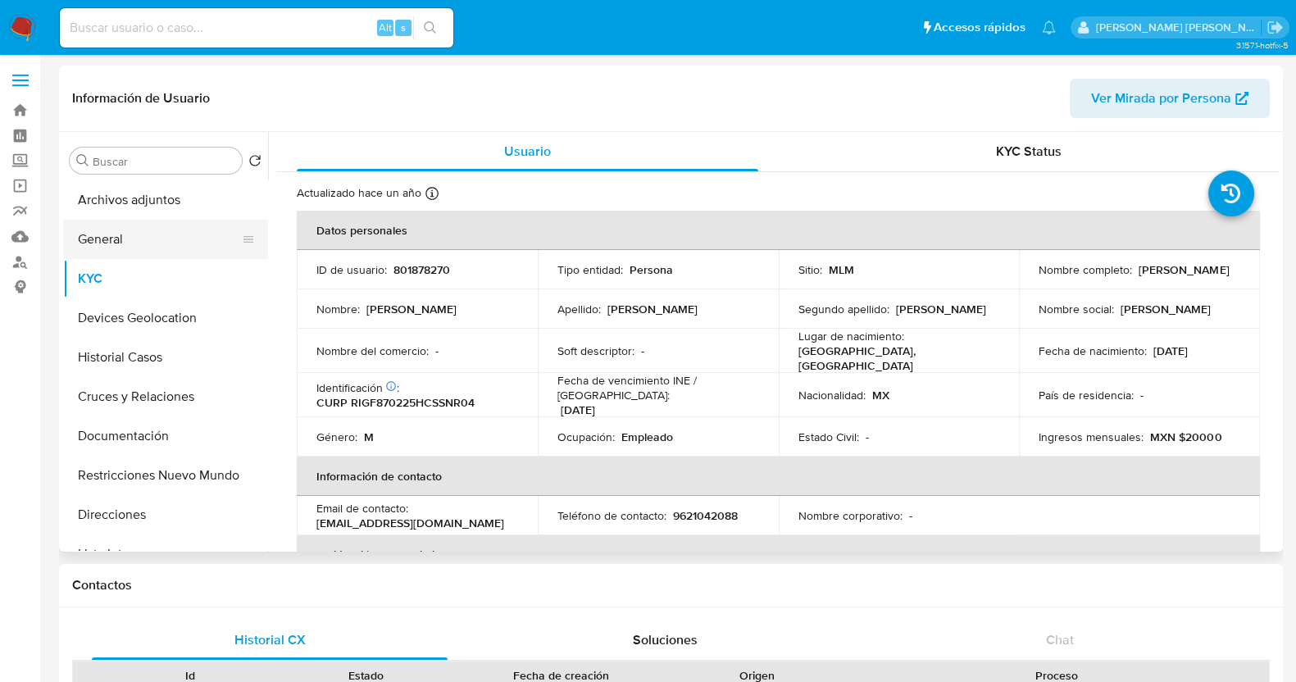
click at [130, 248] on button "General" at bounding box center [159, 239] width 192 height 39
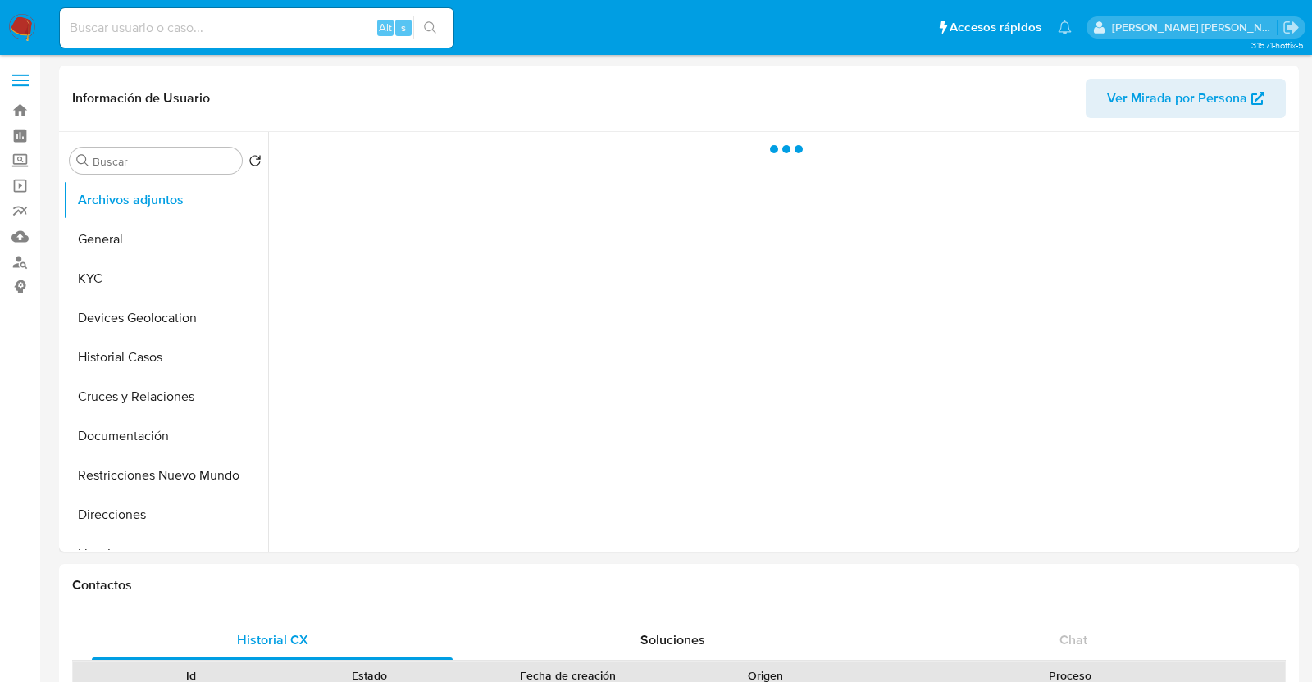
select select "10"
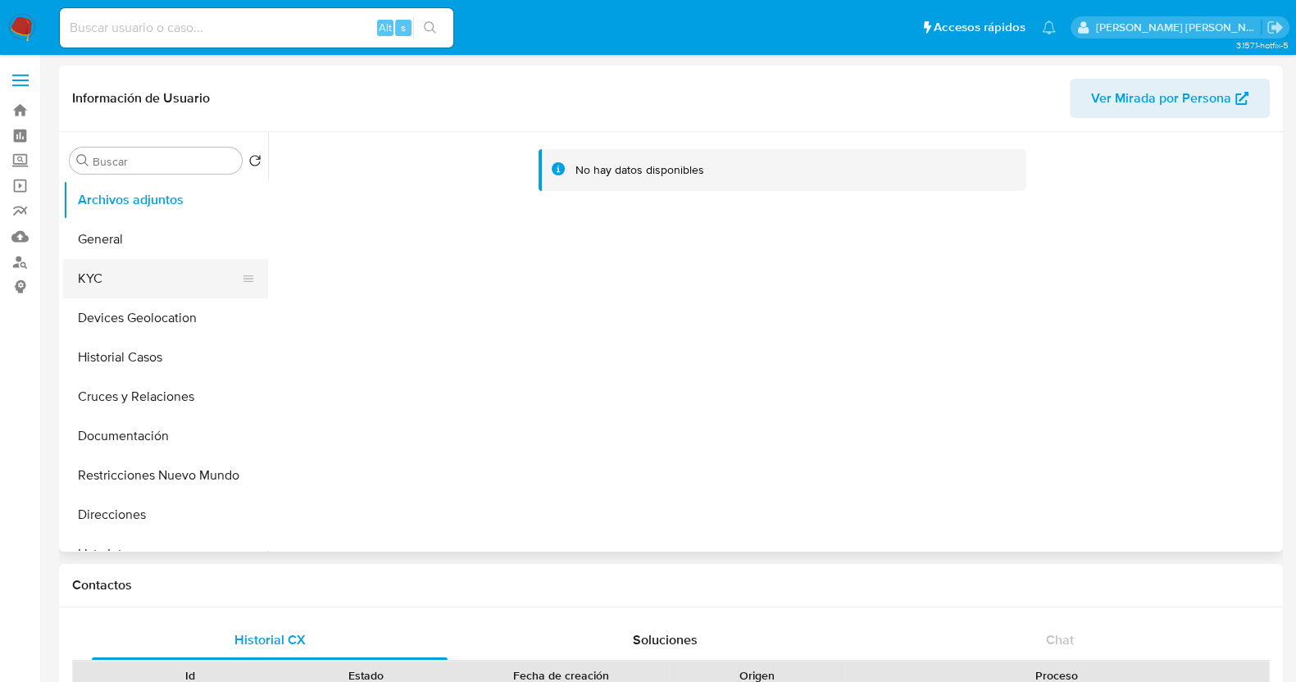
click at [207, 284] on button "KYC" at bounding box center [159, 278] width 192 height 39
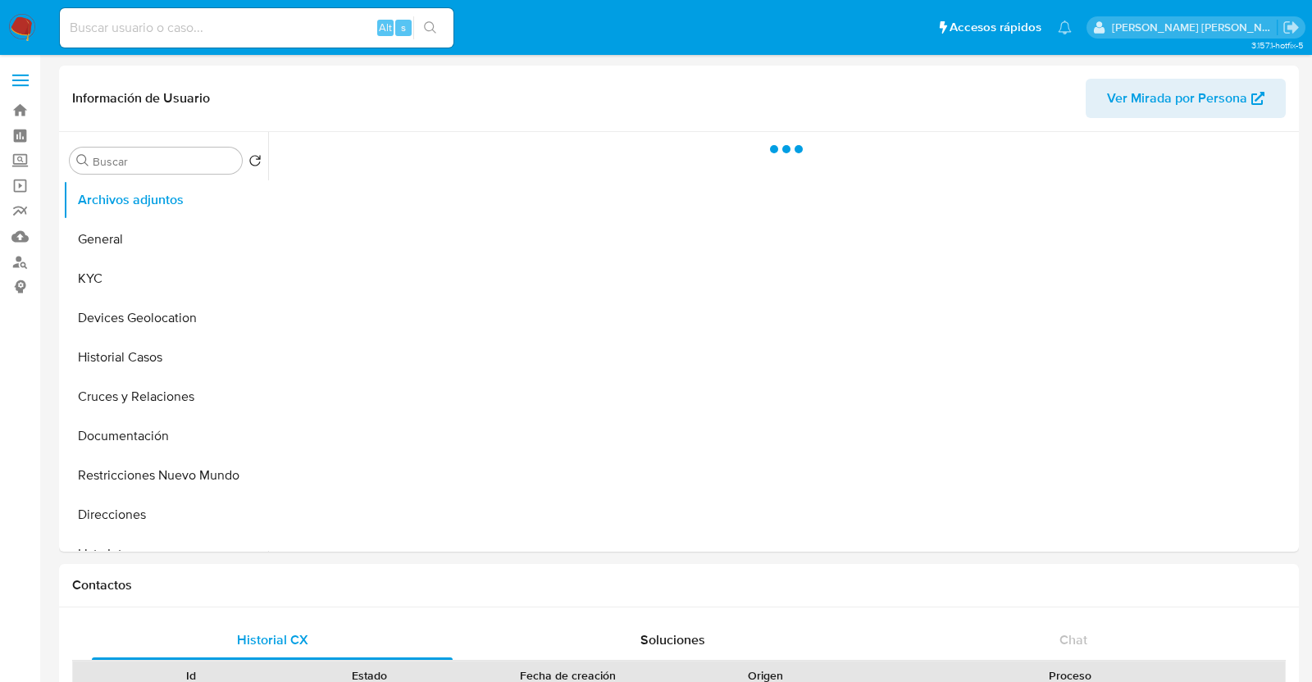
select select "10"
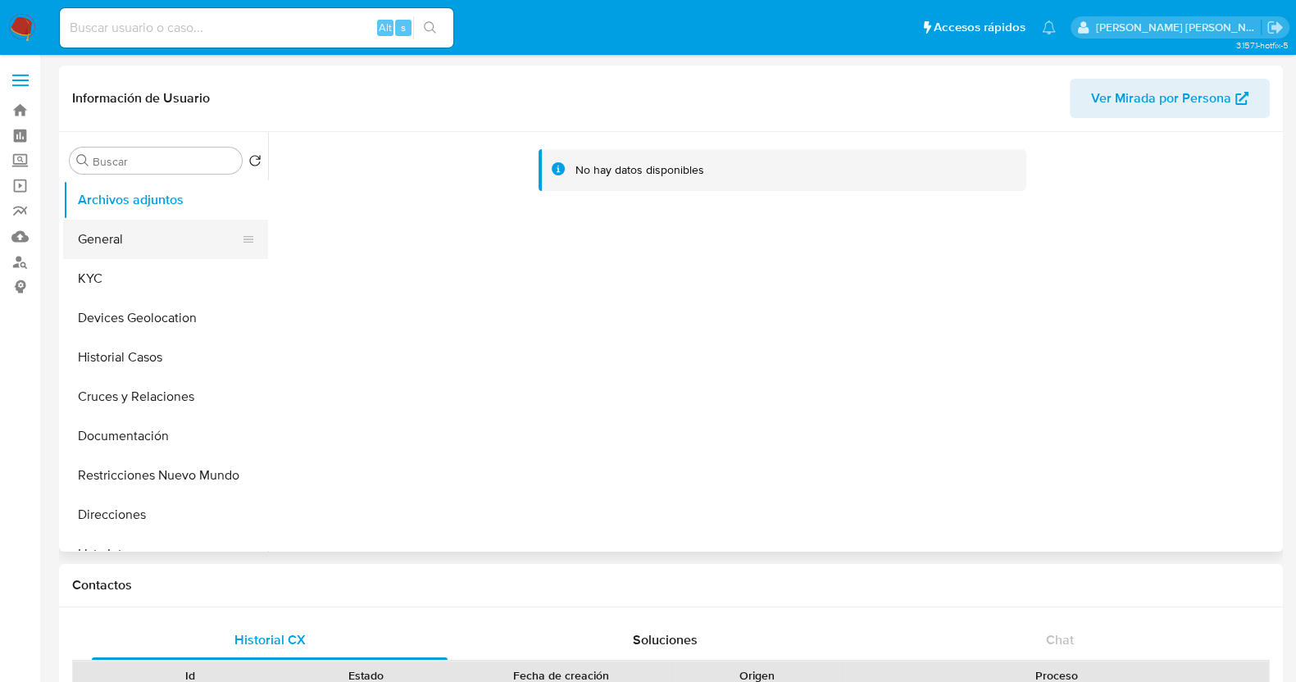
drag, startPoint x: 127, startPoint y: 276, endPoint x: 171, endPoint y: 250, distance: 50.8
click at [128, 276] on button "KYC" at bounding box center [165, 278] width 205 height 39
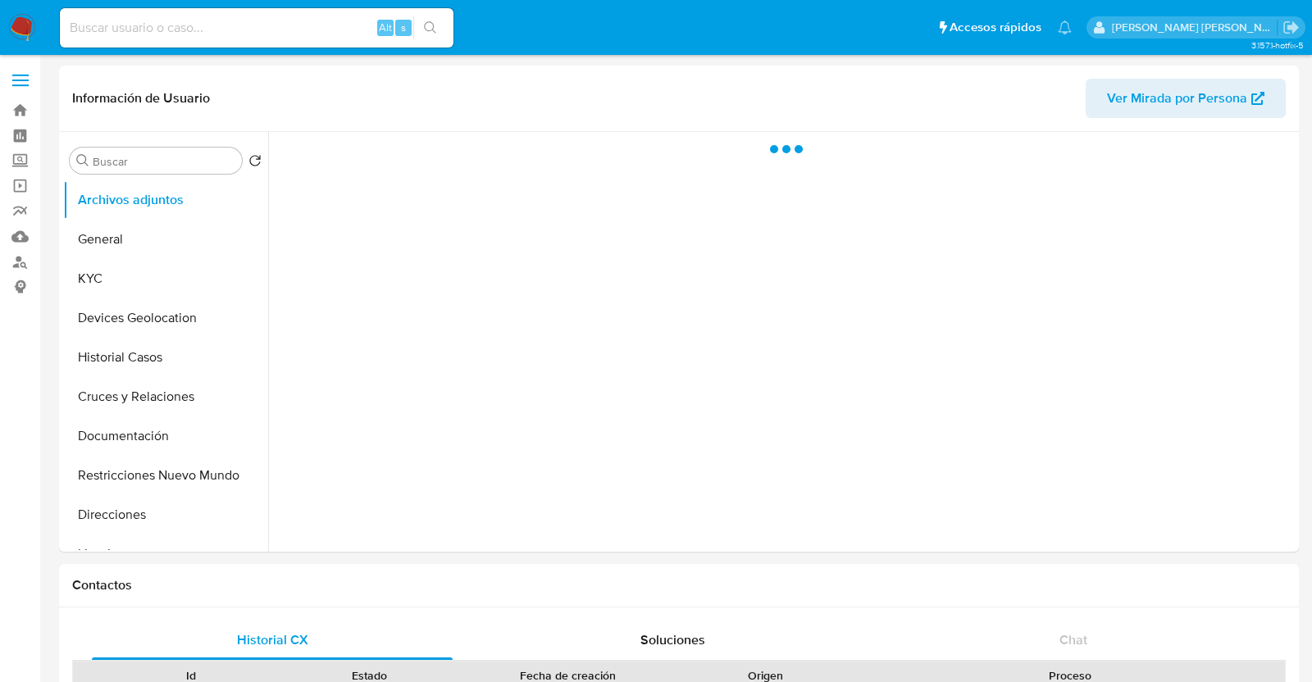
select select "10"
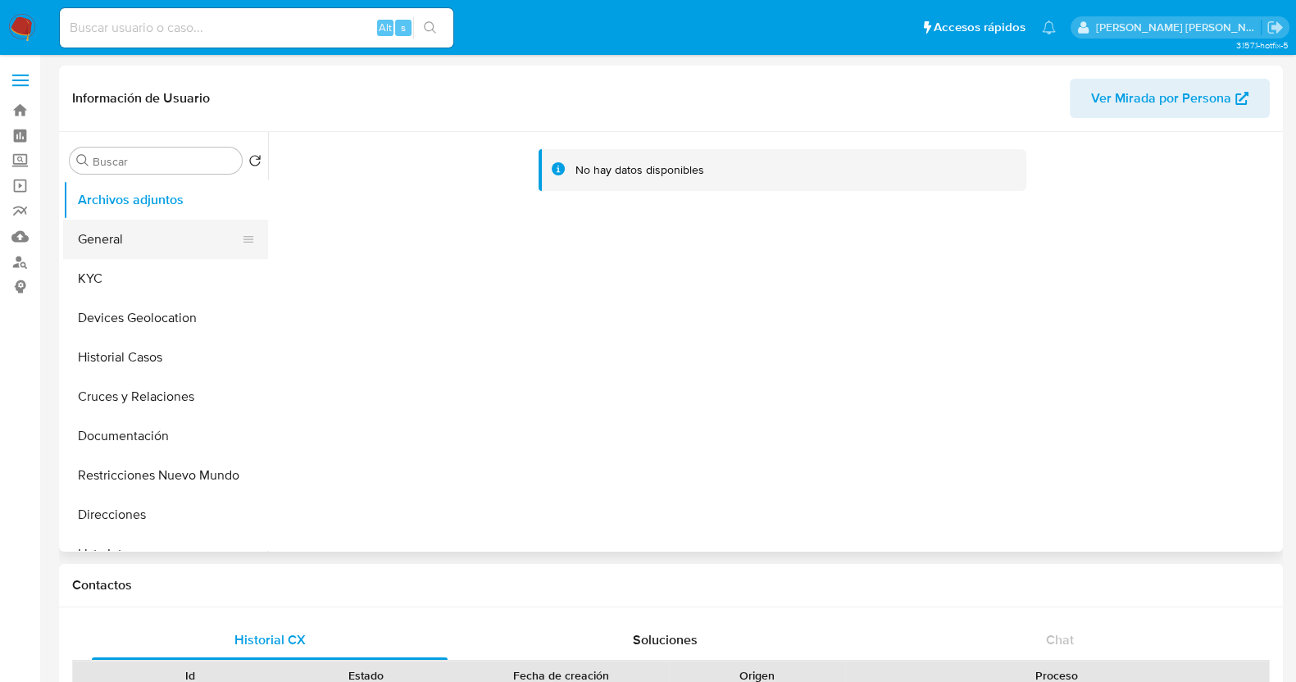
click at [153, 276] on button "KYC" at bounding box center [165, 278] width 205 height 39
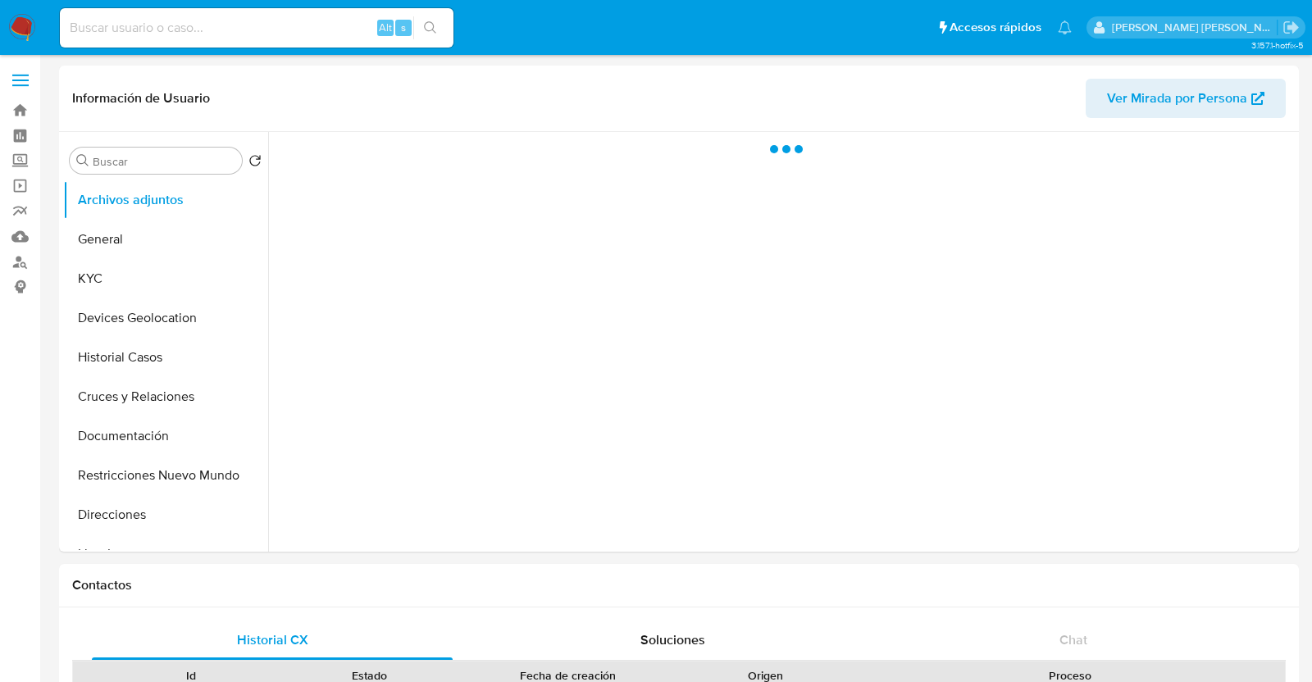
select select "10"
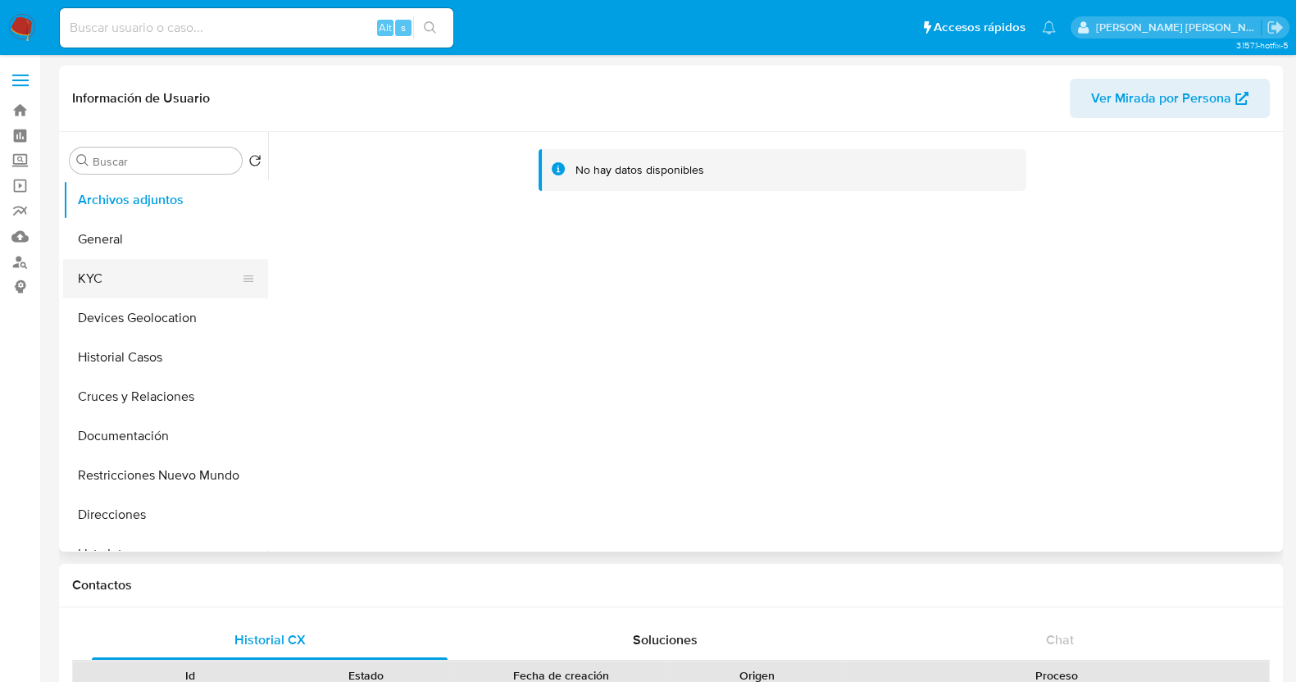
click at [158, 276] on button "KYC" at bounding box center [159, 278] width 192 height 39
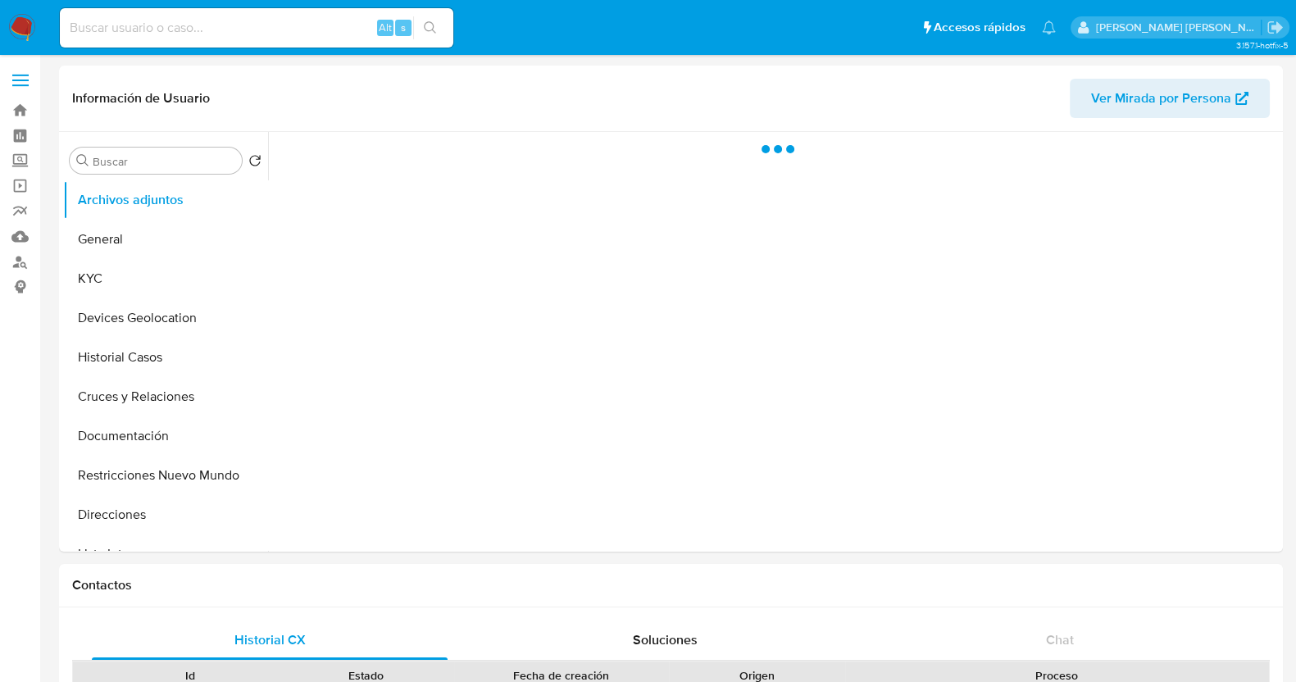
select select "10"
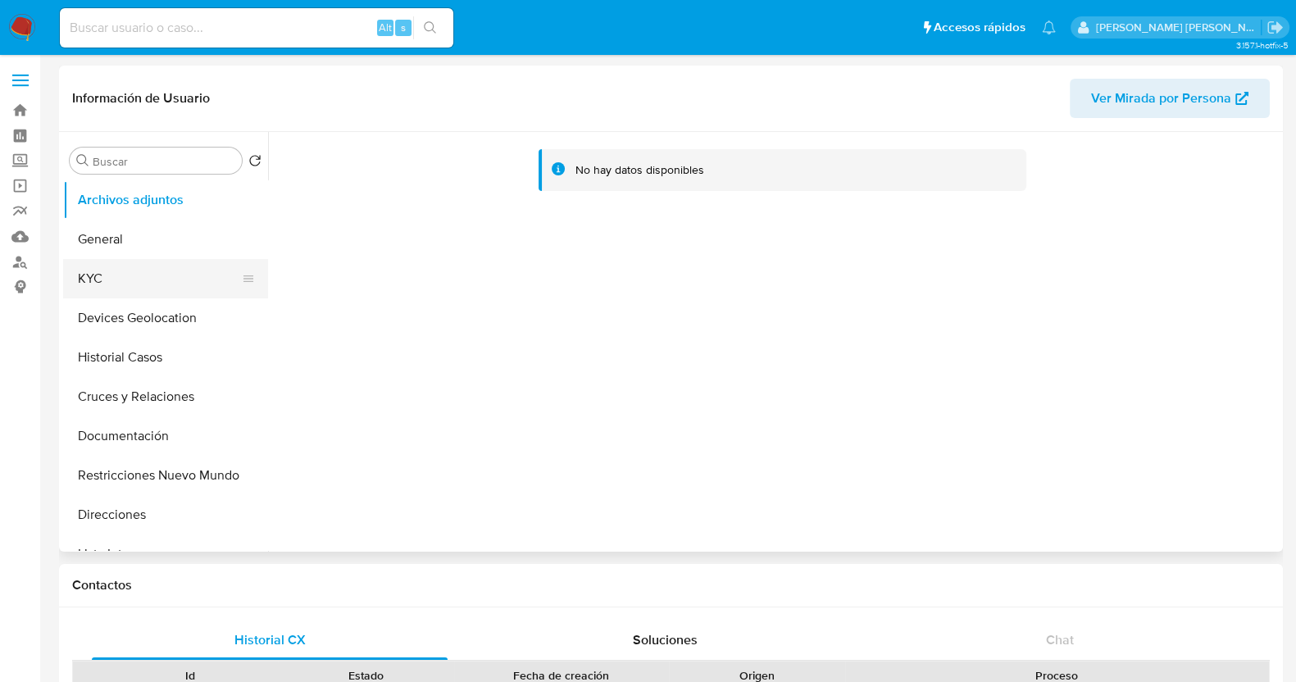
click at [149, 285] on button "KYC" at bounding box center [159, 278] width 192 height 39
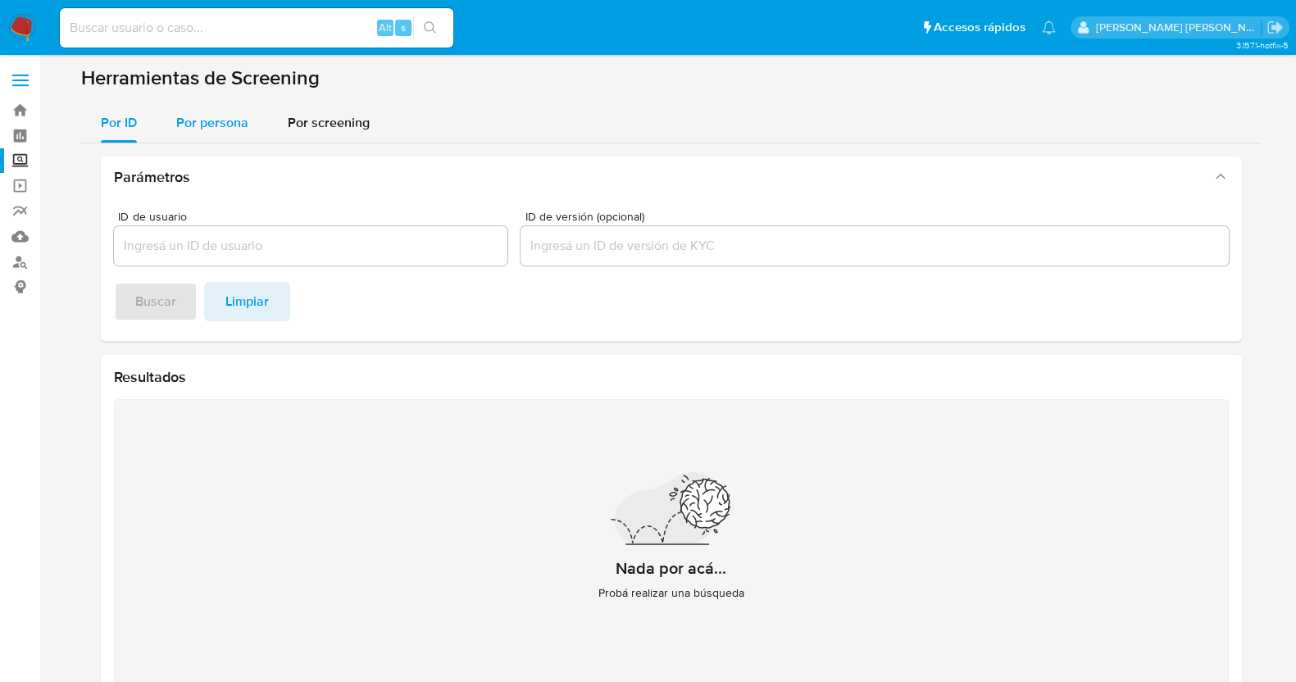
click at [212, 122] on span "Por persona" at bounding box center [212, 122] width 72 height 19
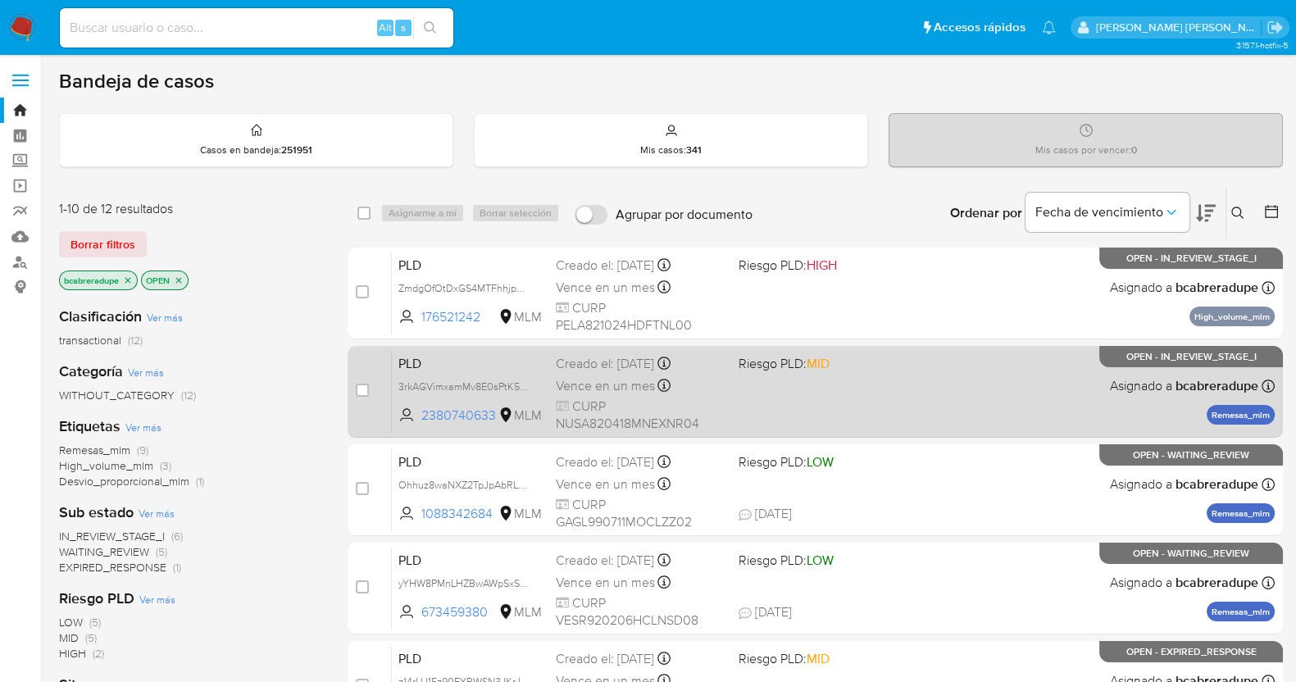
click at [599, 384] on span "Vence en un mes" at bounding box center [605, 386] width 99 height 18
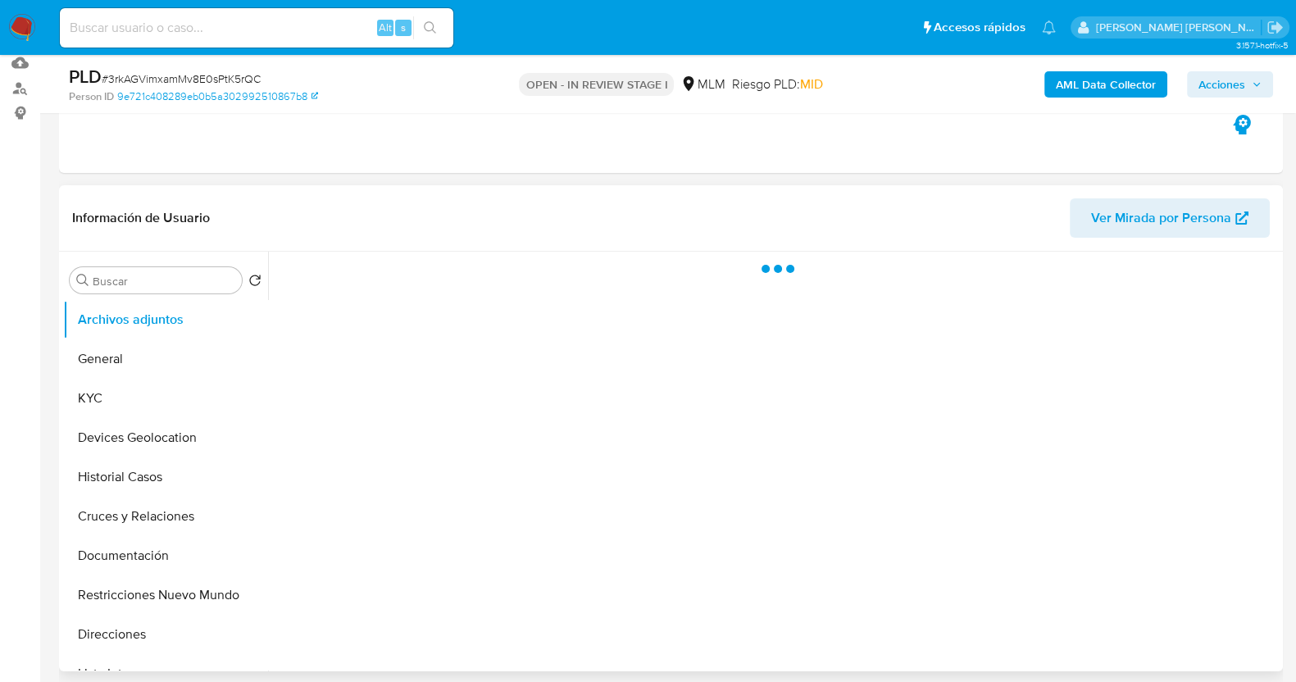
scroll to position [204, 0]
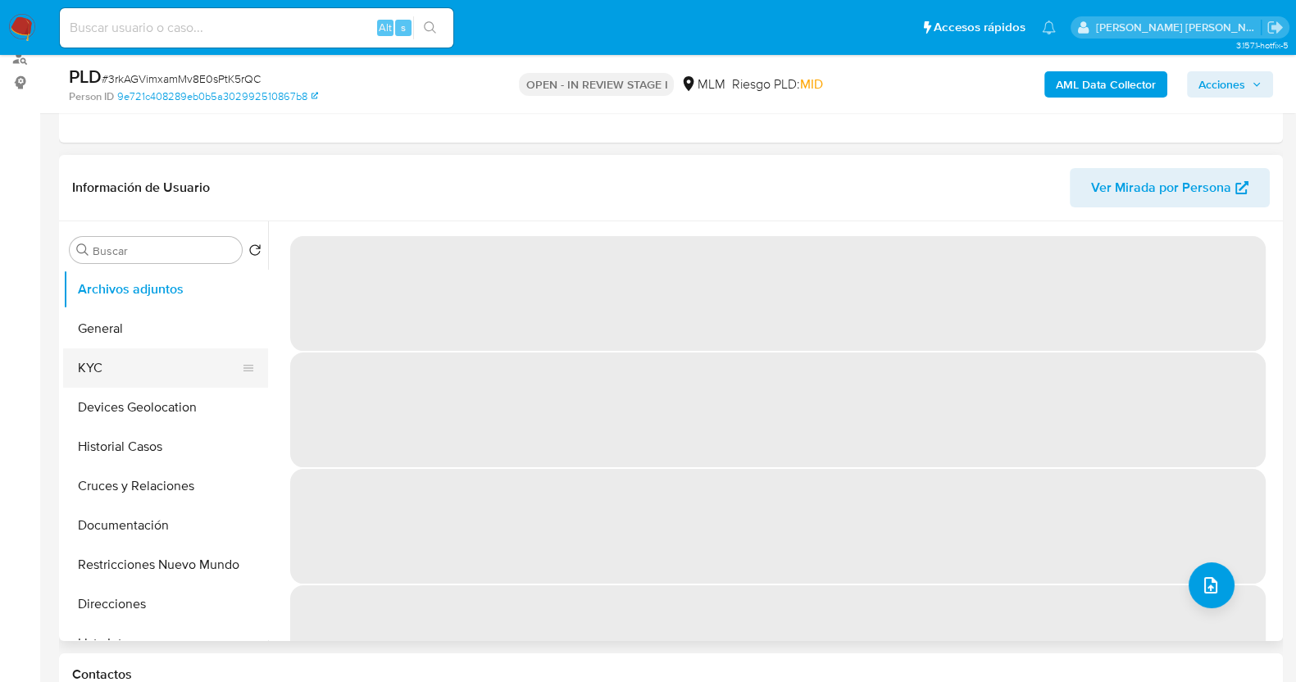
select select "10"
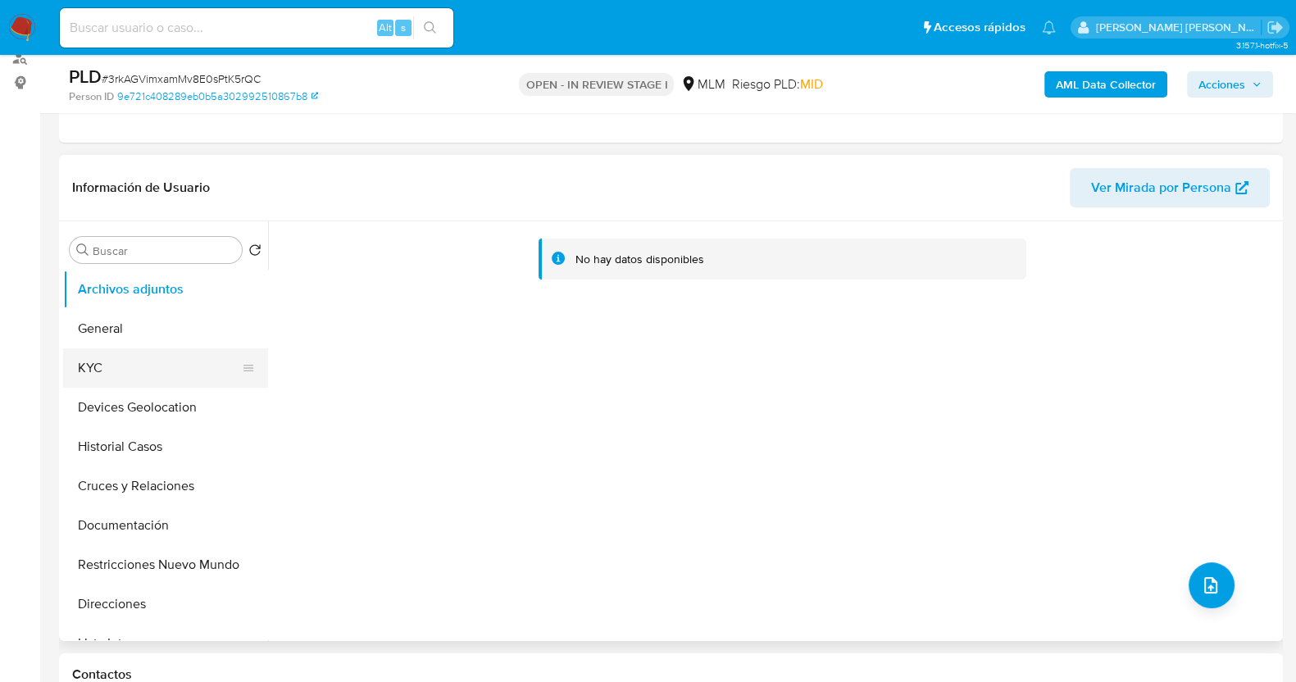
click at [135, 372] on button "KYC" at bounding box center [159, 367] width 192 height 39
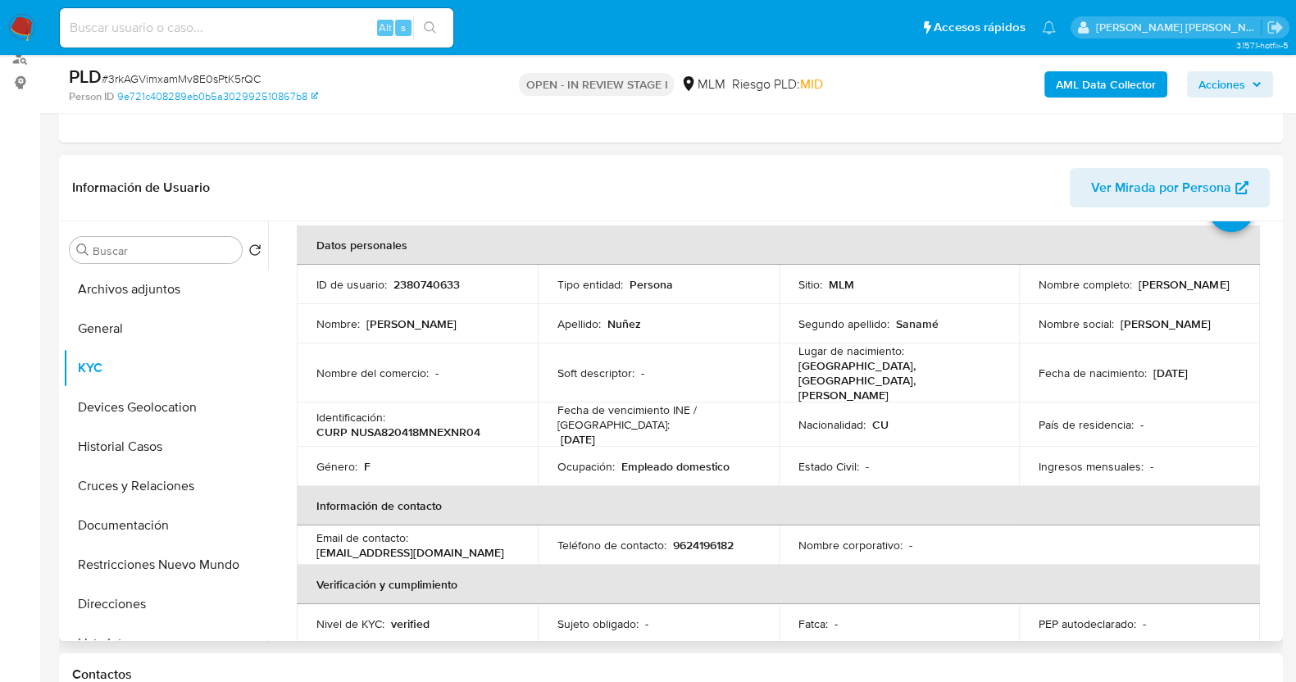
scroll to position [102, 0]
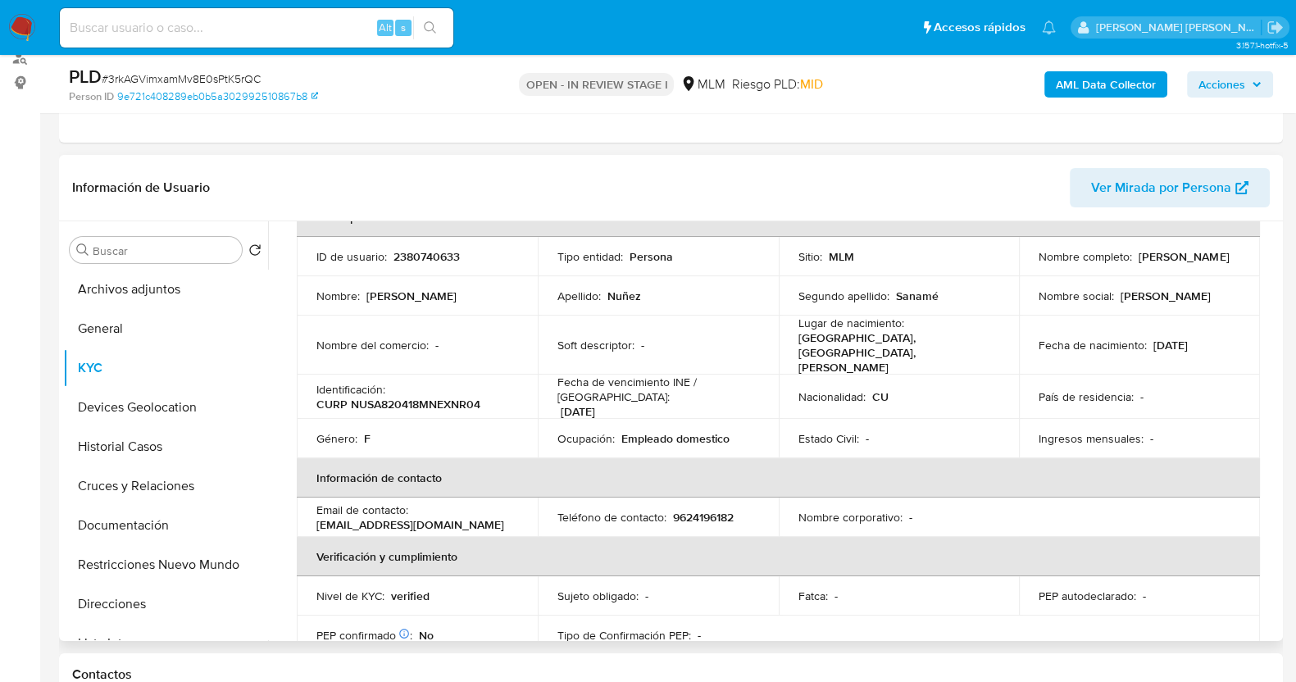
drag, startPoint x: 1037, startPoint y: 264, endPoint x: 1170, endPoint y: 267, distance: 132.9
click at [1170, 267] on td "Nombre completo : Ariannis Nuñez Sanamé" at bounding box center [1139, 256] width 241 height 39
copy p "Ariannis Nuñez Sanamé"
click at [171, 526] on button "Documentación" at bounding box center [159, 525] width 192 height 39
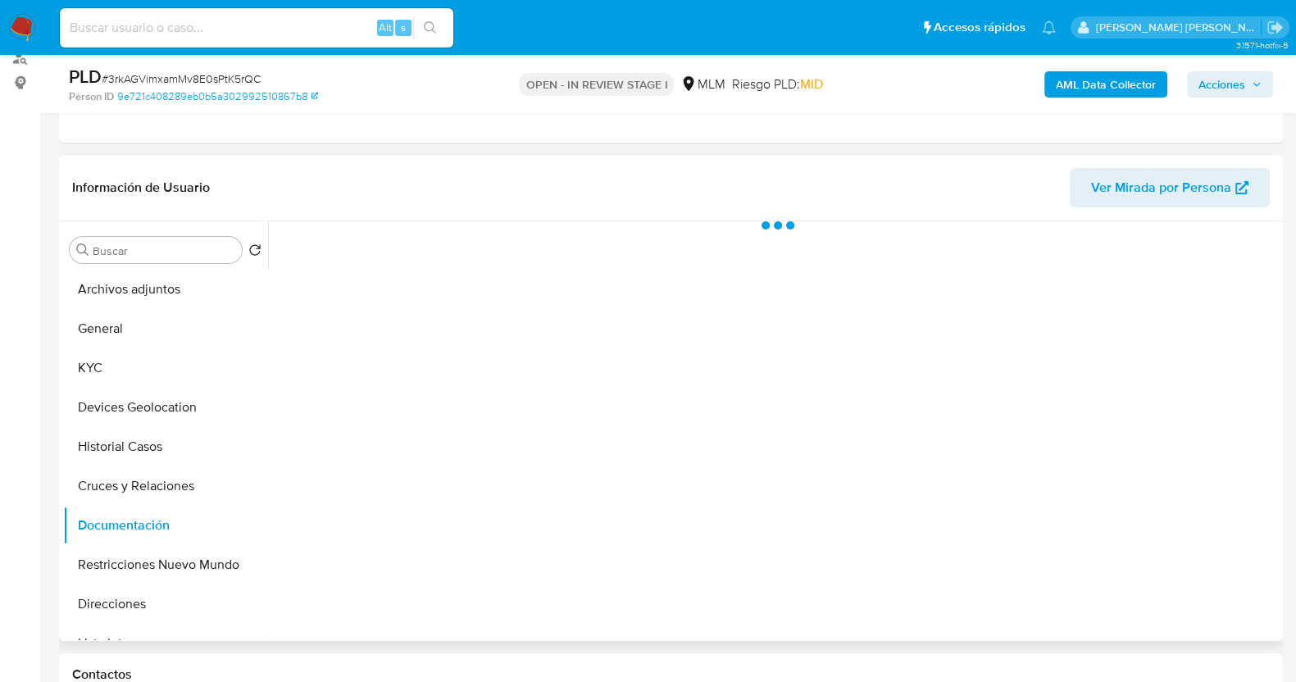
scroll to position [0, 0]
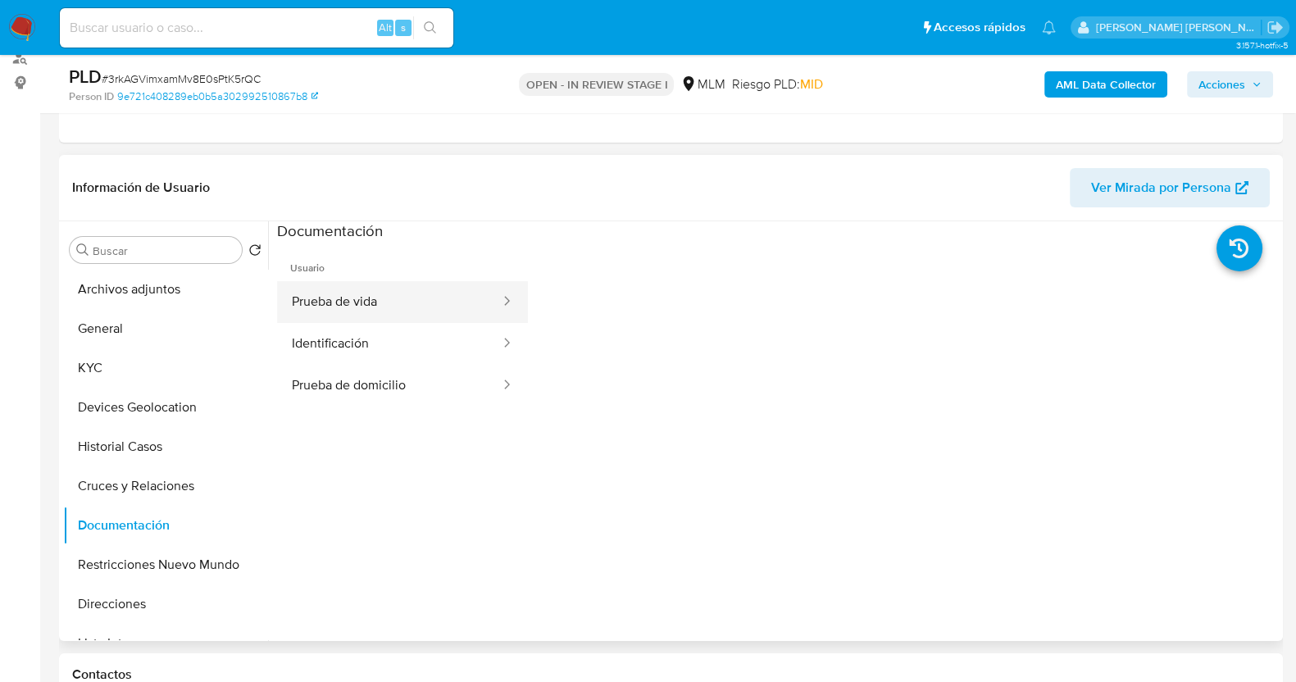
click at [427, 308] on button "Prueba de vida" at bounding box center [389, 302] width 225 height 42
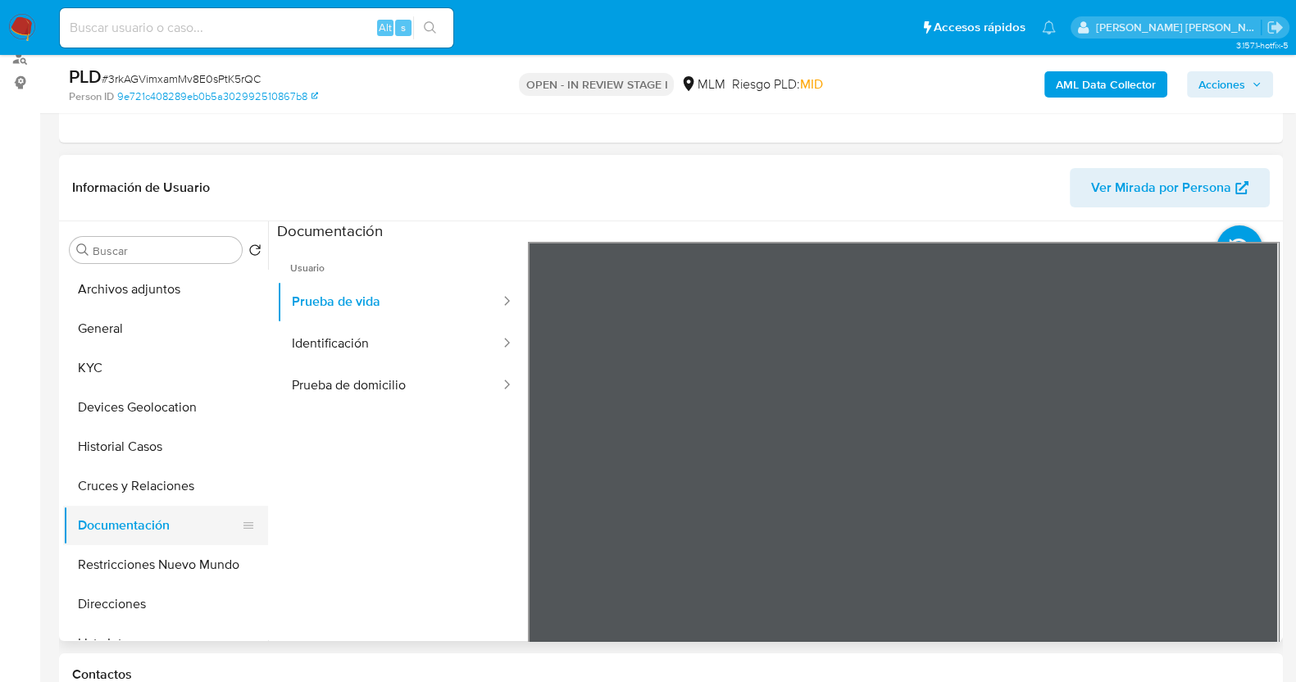
drag, startPoint x: 121, startPoint y: 598, endPoint x: 225, endPoint y: 526, distance: 126.7
click at [123, 598] on button "Direcciones" at bounding box center [165, 604] width 205 height 39
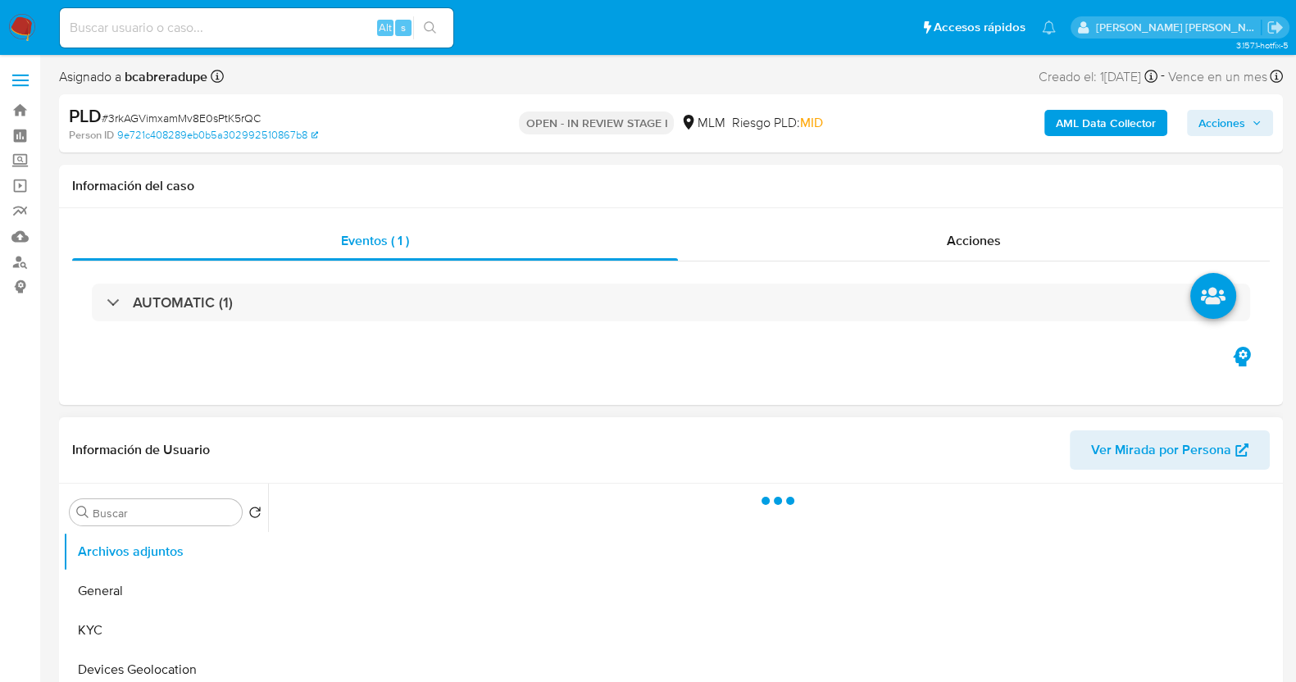
select select "10"
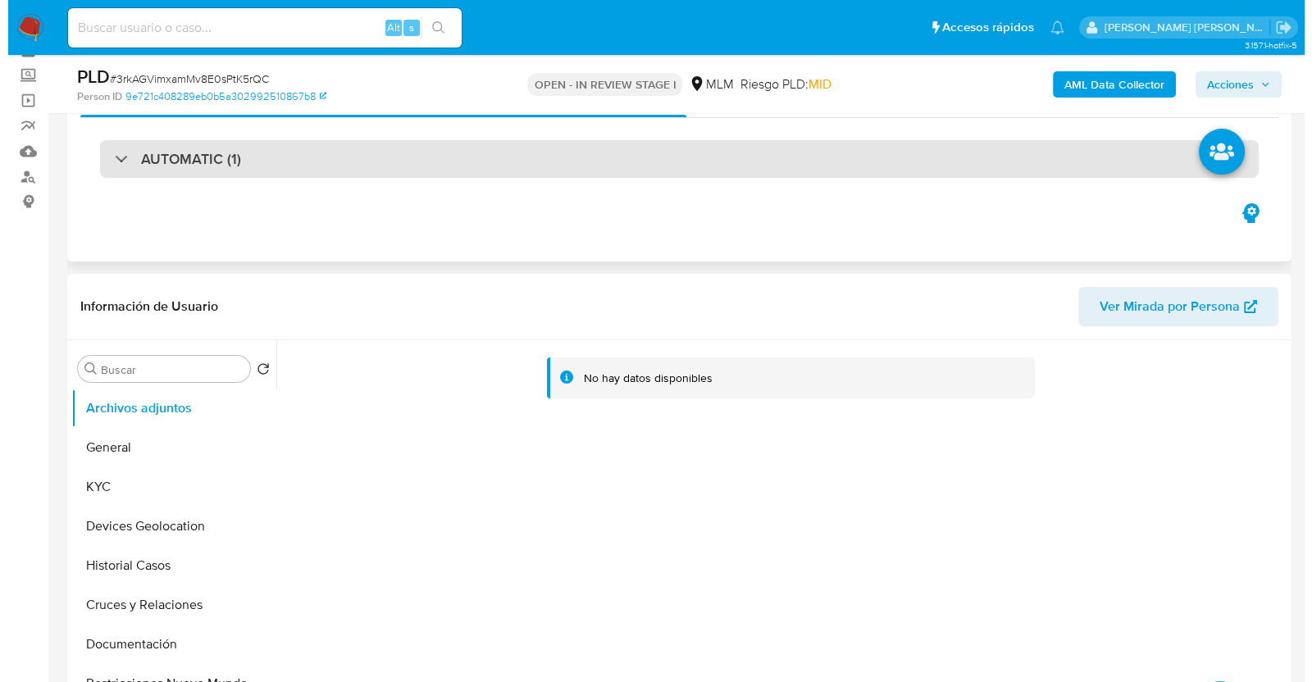
scroll to position [204, 0]
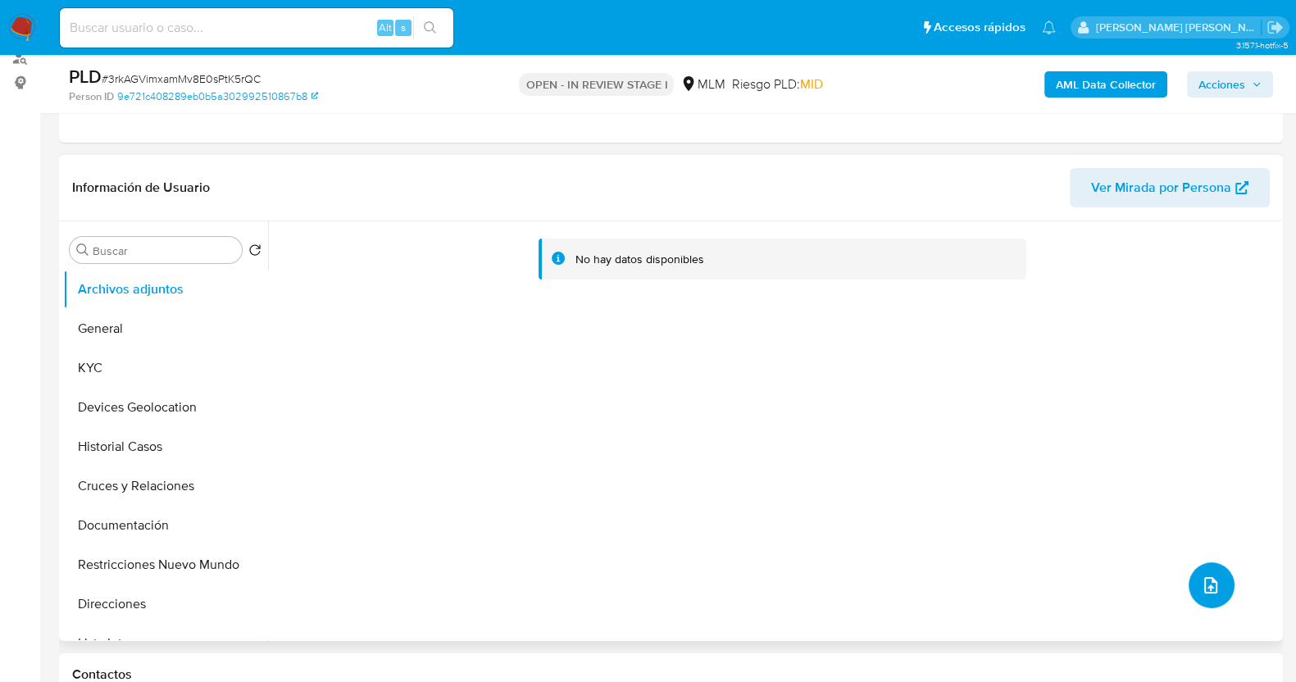
click at [1211, 590] on icon "upload-file" at bounding box center [1211, 586] width 20 height 20
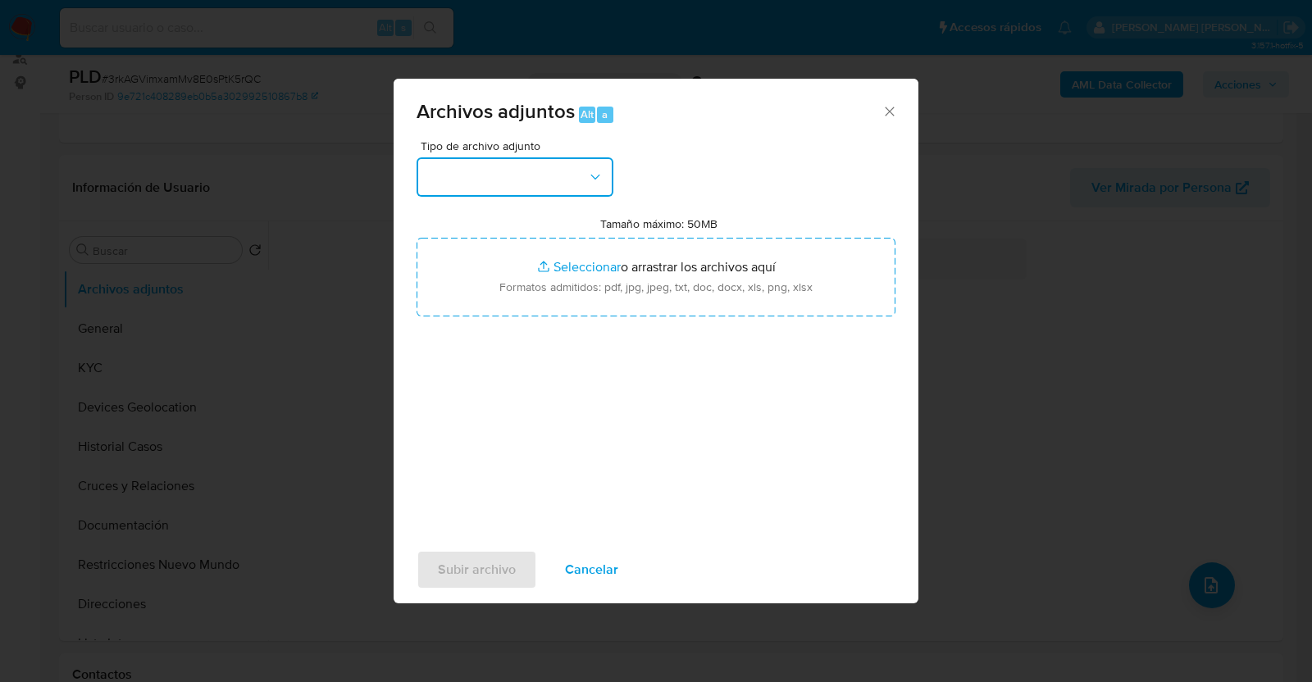
click at [590, 166] on button "button" at bounding box center [515, 176] width 197 height 39
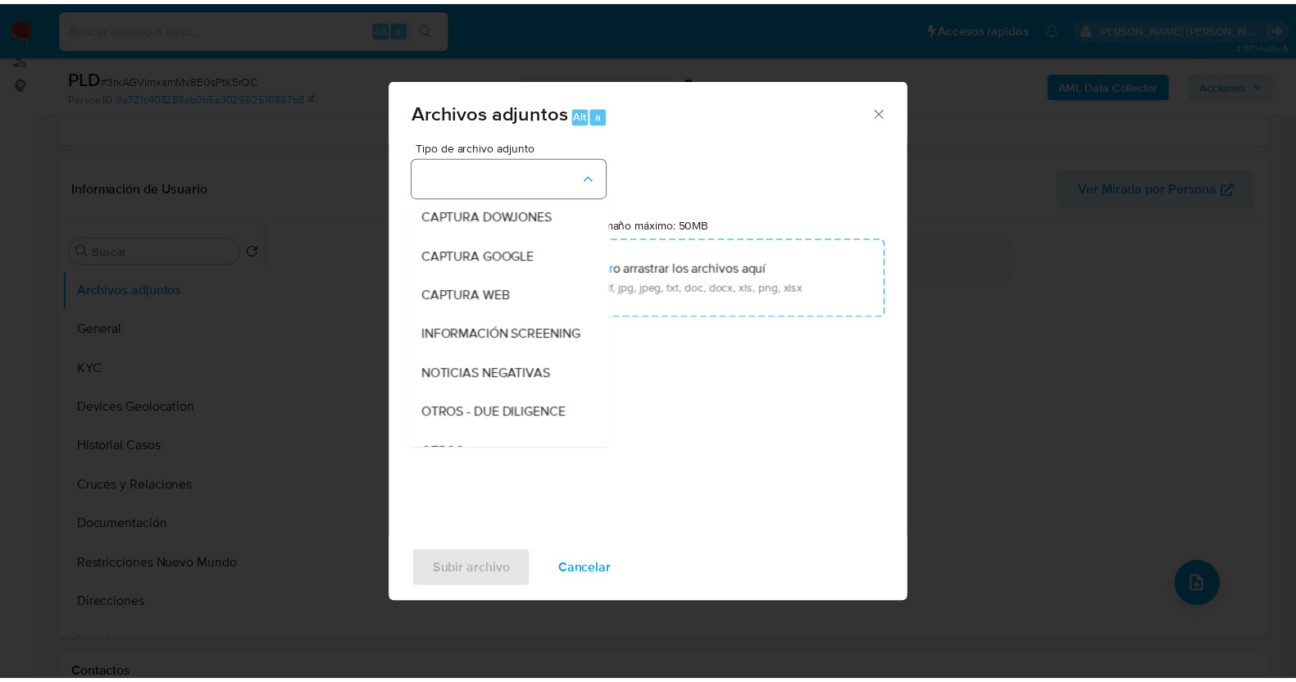
scroll to position [85, 0]
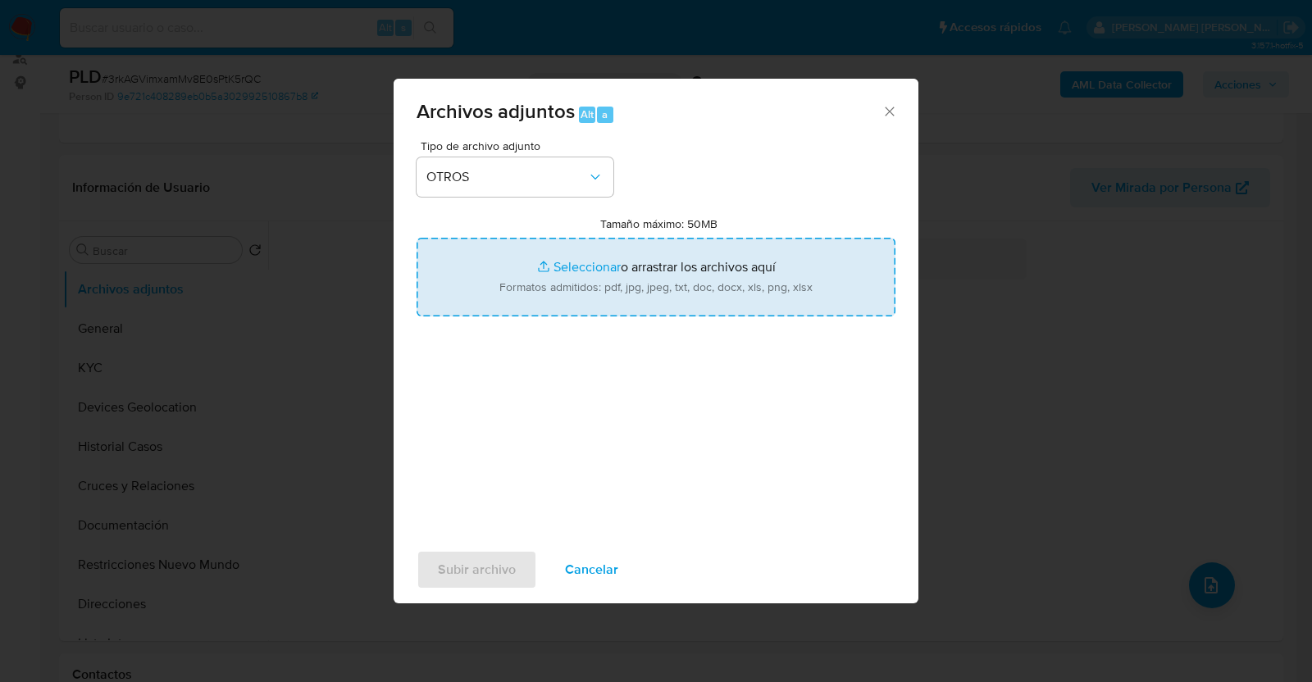
type input "C:\fakepath\2380740633_ARIANNIS NUÑEZ_AGO2025.pdf"
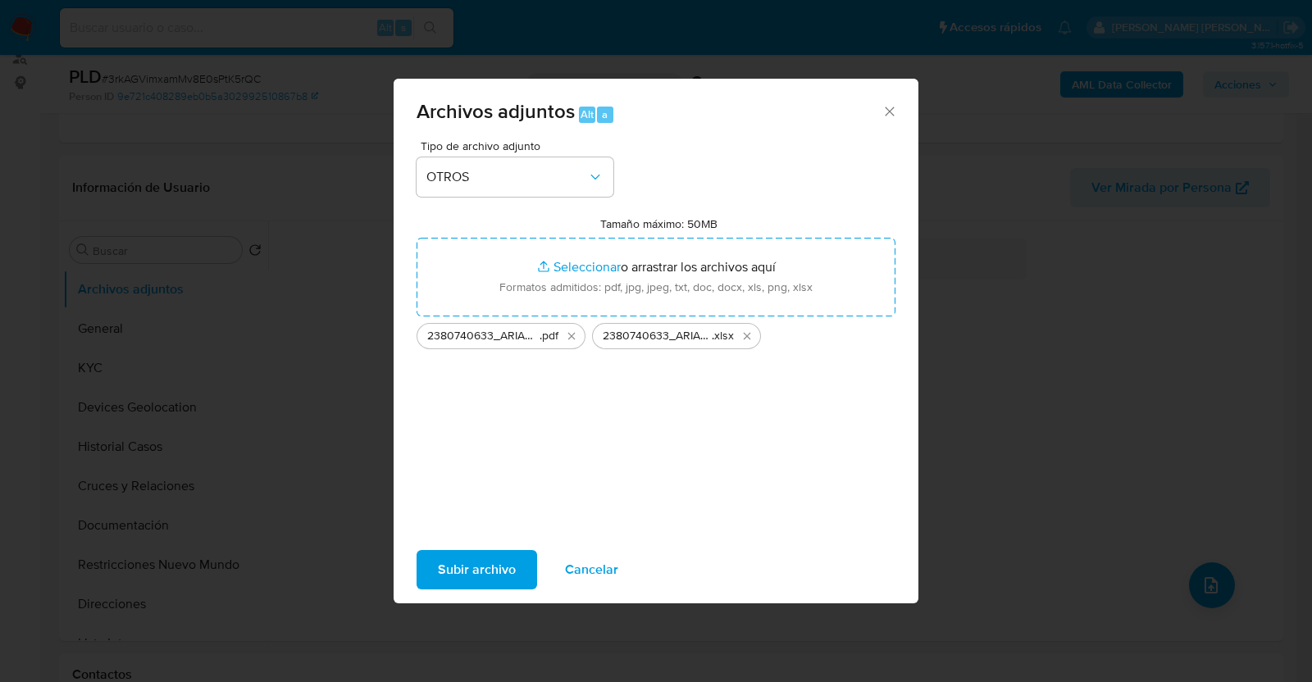
click at [459, 574] on span "Subir archivo" at bounding box center [477, 570] width 78 height 36
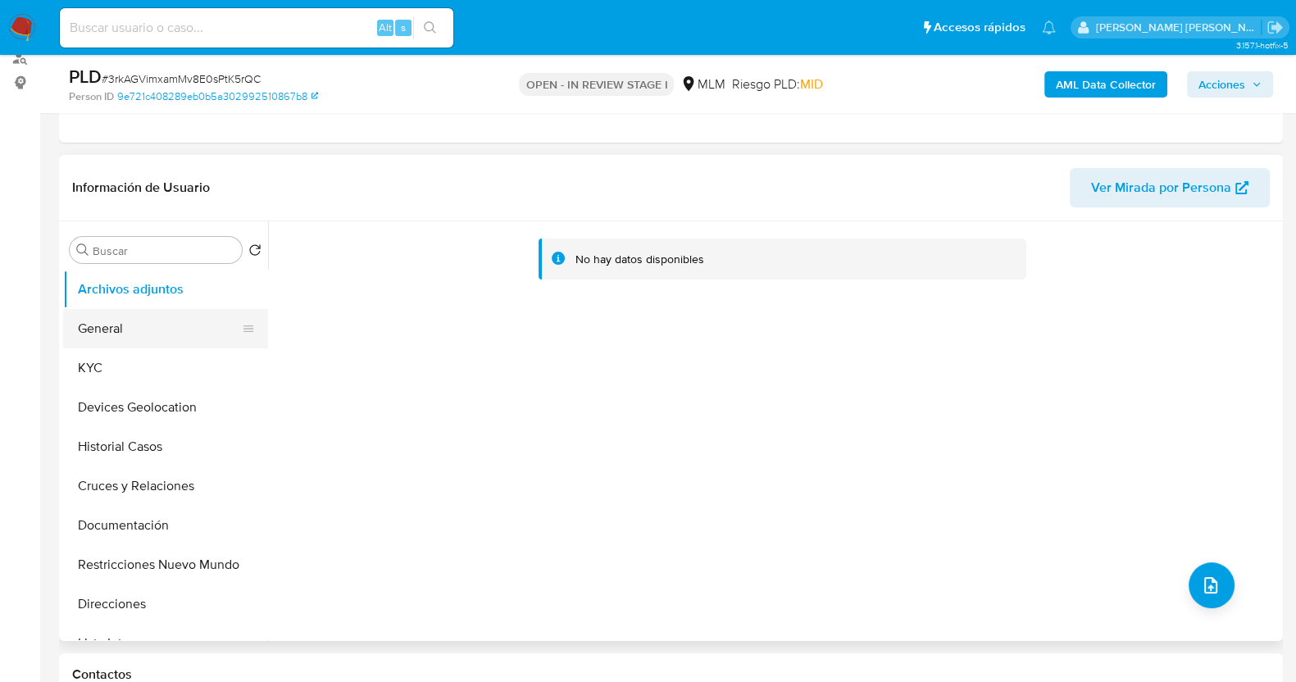
click at [147, 321] on button "General" at bounding box center [159, 328] width 192 height 39
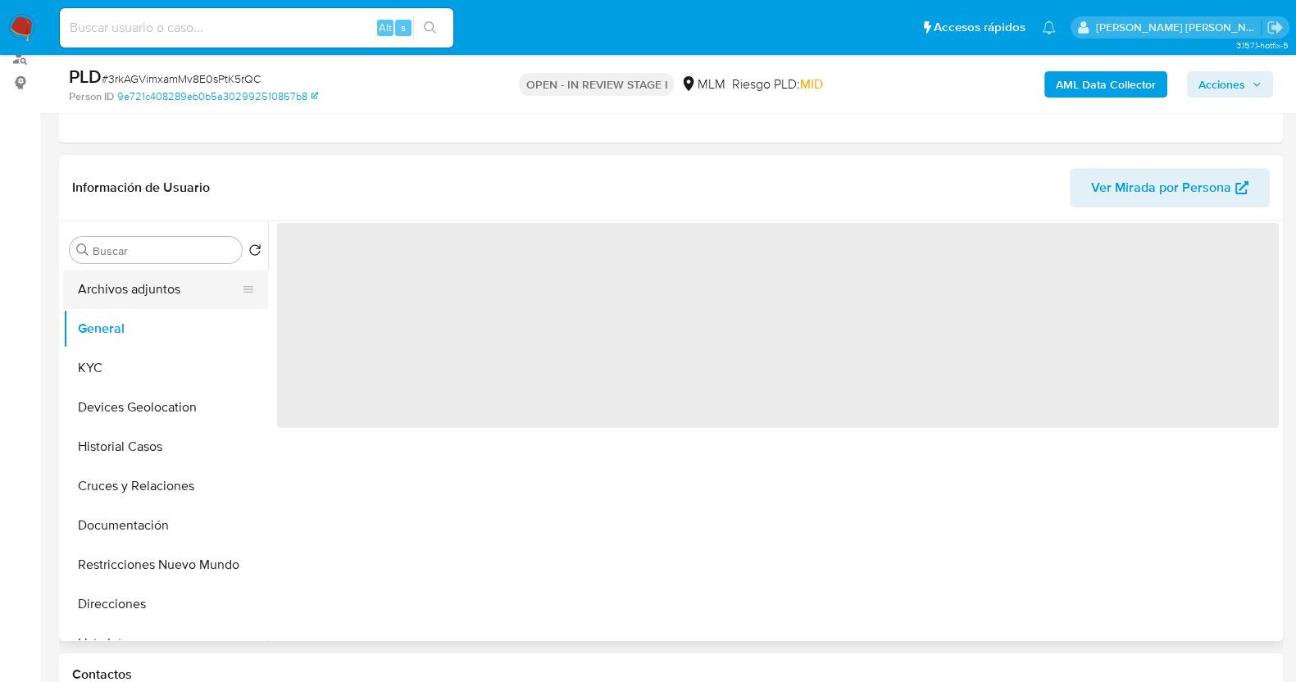
click at [152, 293] on button "Archivos adjuntos" at bounding box center [159, 289] width 192 height 39
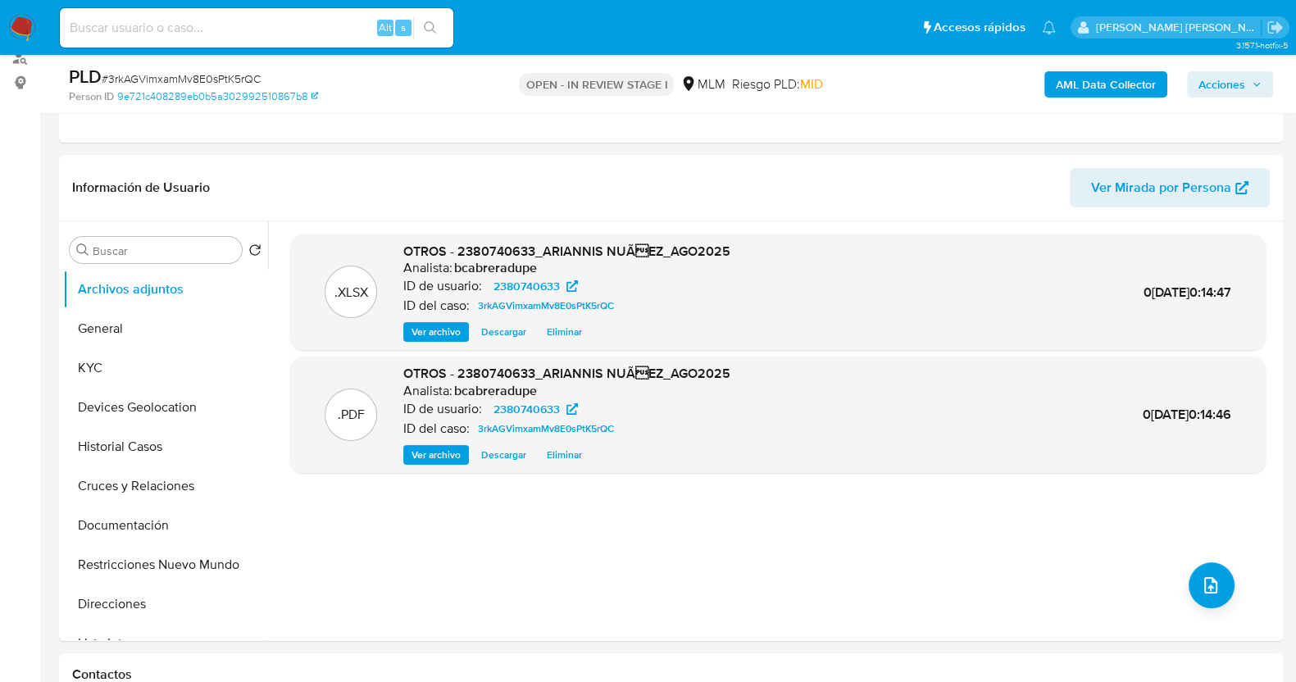
click at [1239, 92] on span "Acciones" at bounding box center [1222, 84] width 47 height 26
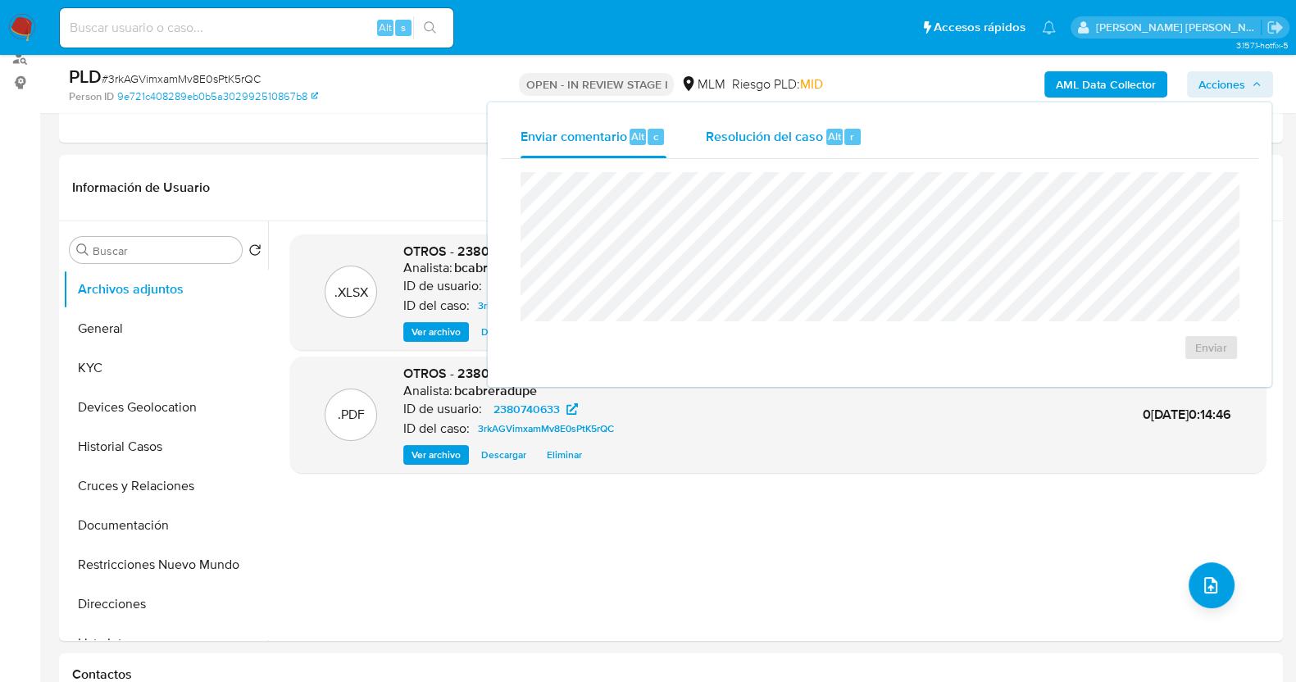
click at [723, 129] on span "Resolución del caso" at bounding box center [764, 135] width 117 height 19
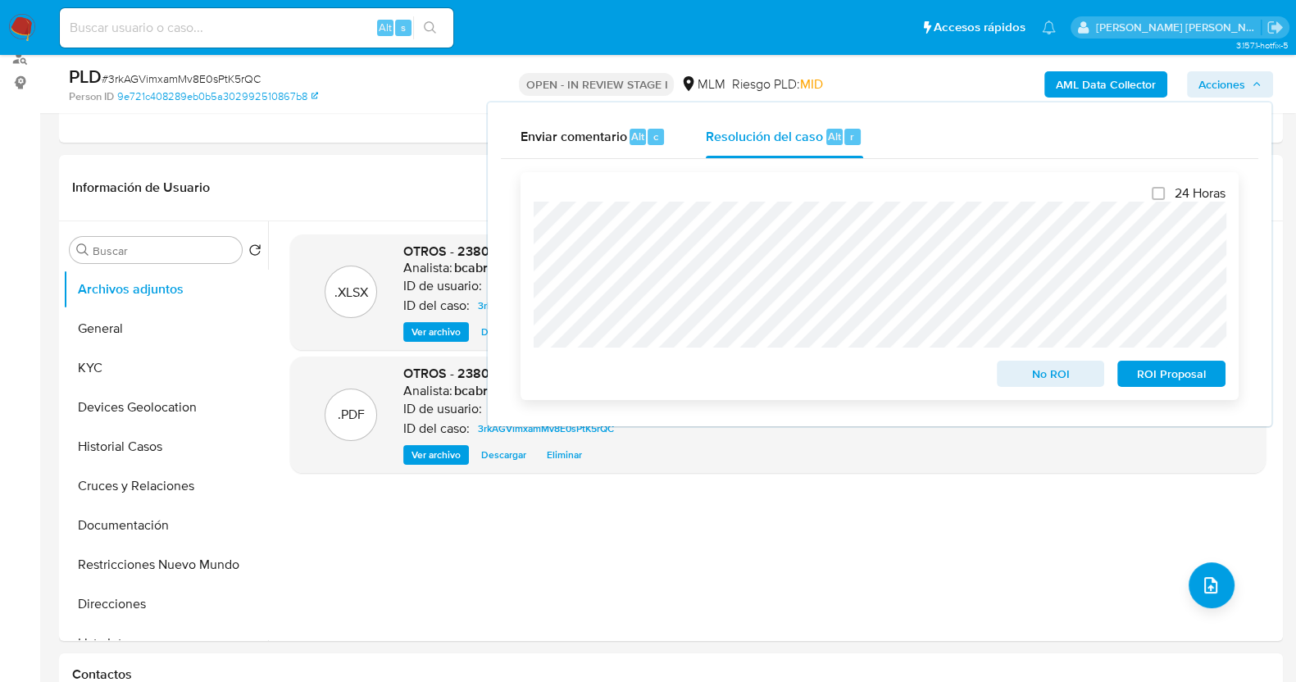
click at [1169, 367] on span "ROI Proposal" at bounding box center [1171, 373] width 85 height 23
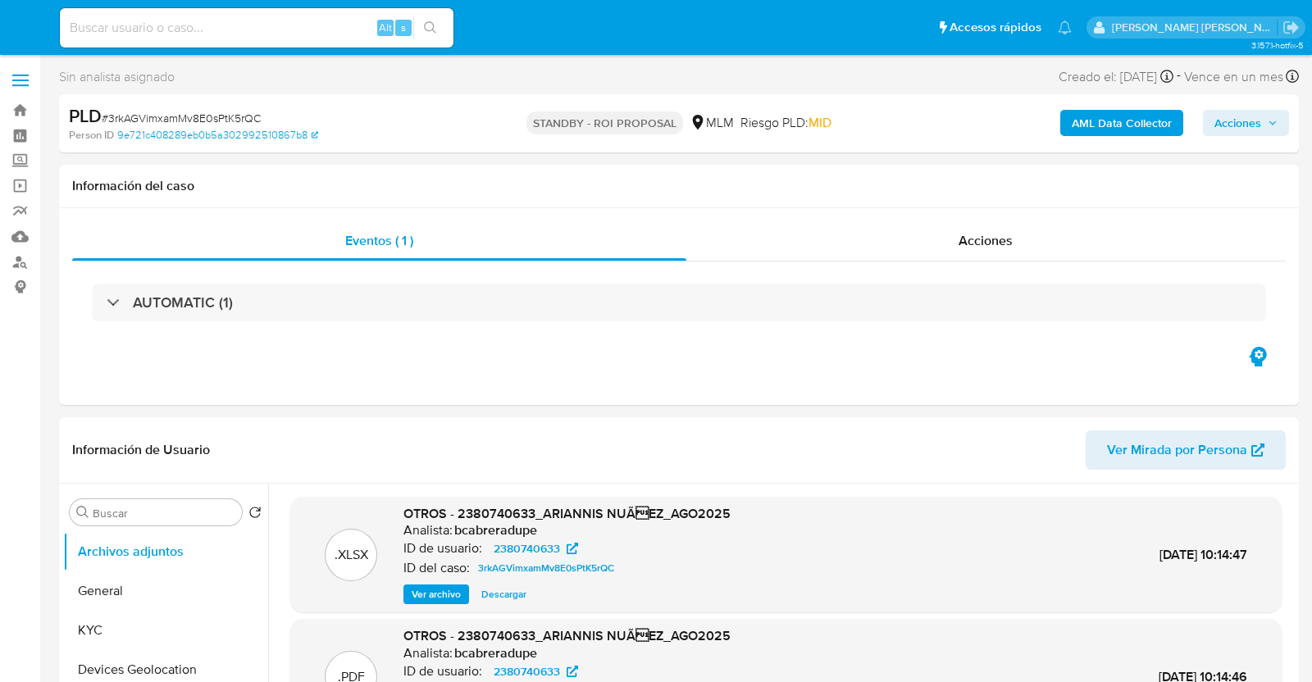
select select "10"
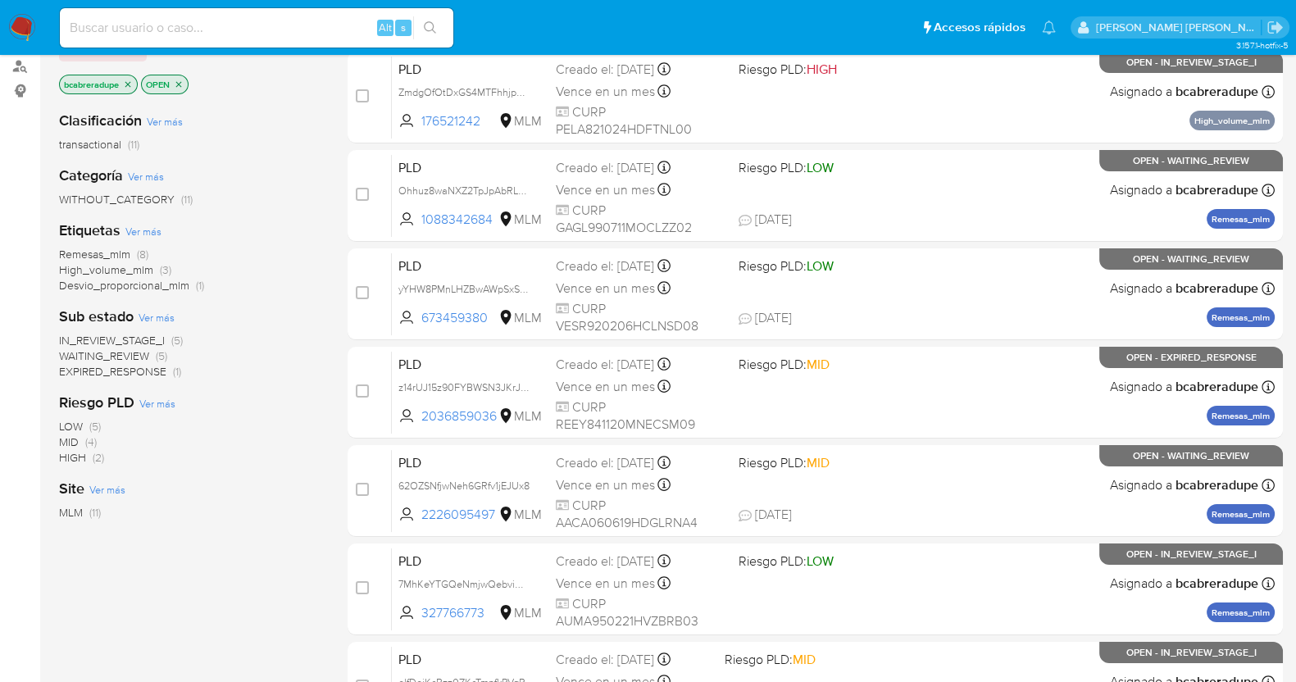
scroll to position [204, 0]
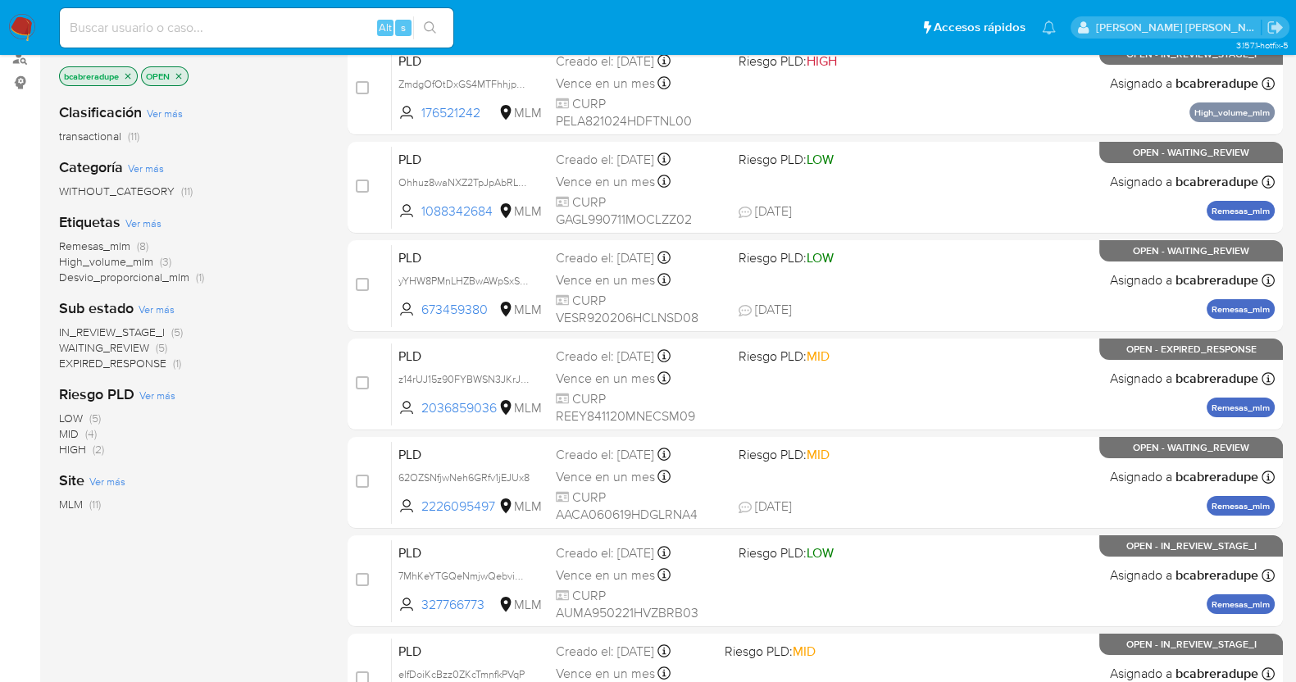
click at [145, 363] on span "EXPIRED_RESPONSE" at bounding box center [112, 363] width 107 height 16
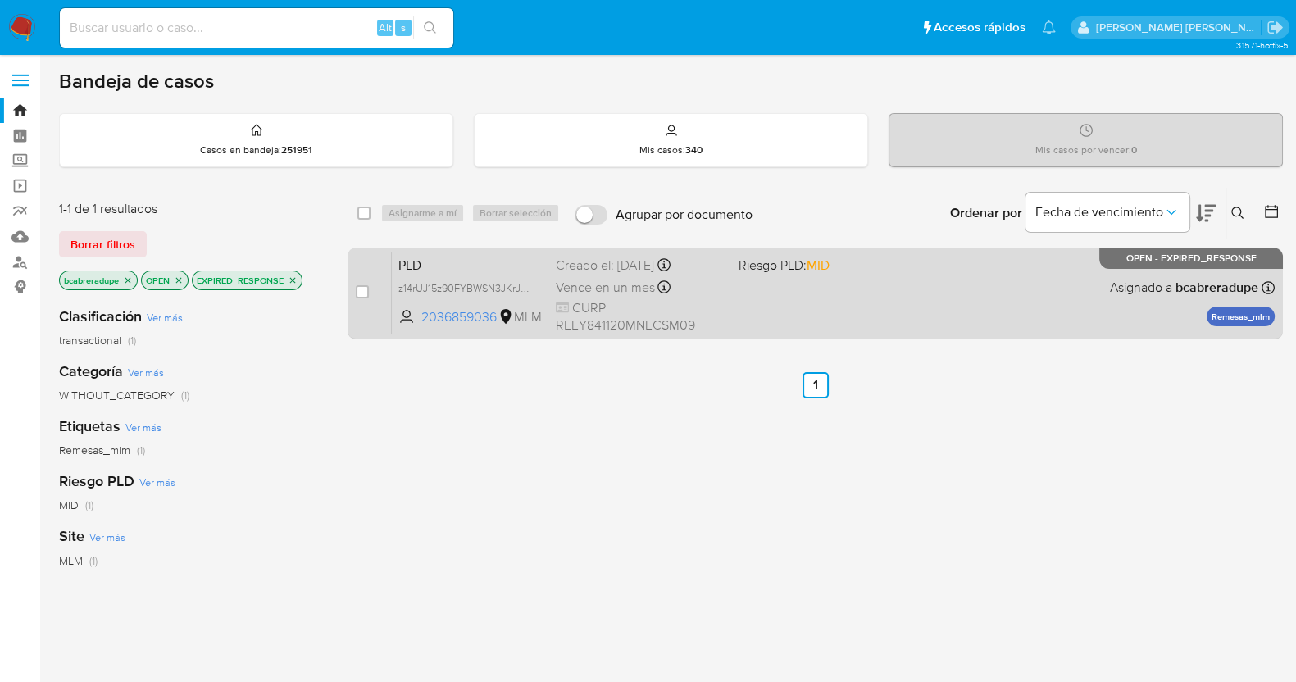
click at [593, 272] on div "Creado el: 12/08/2025 Creado el: 12/08/2025 02:10:20" at bounding box center [641, 266] width 170 height 18
click at [363, 291] on input "checkbox" at bounding box center [362, 291] width 13 height 13
checkbox input "true"
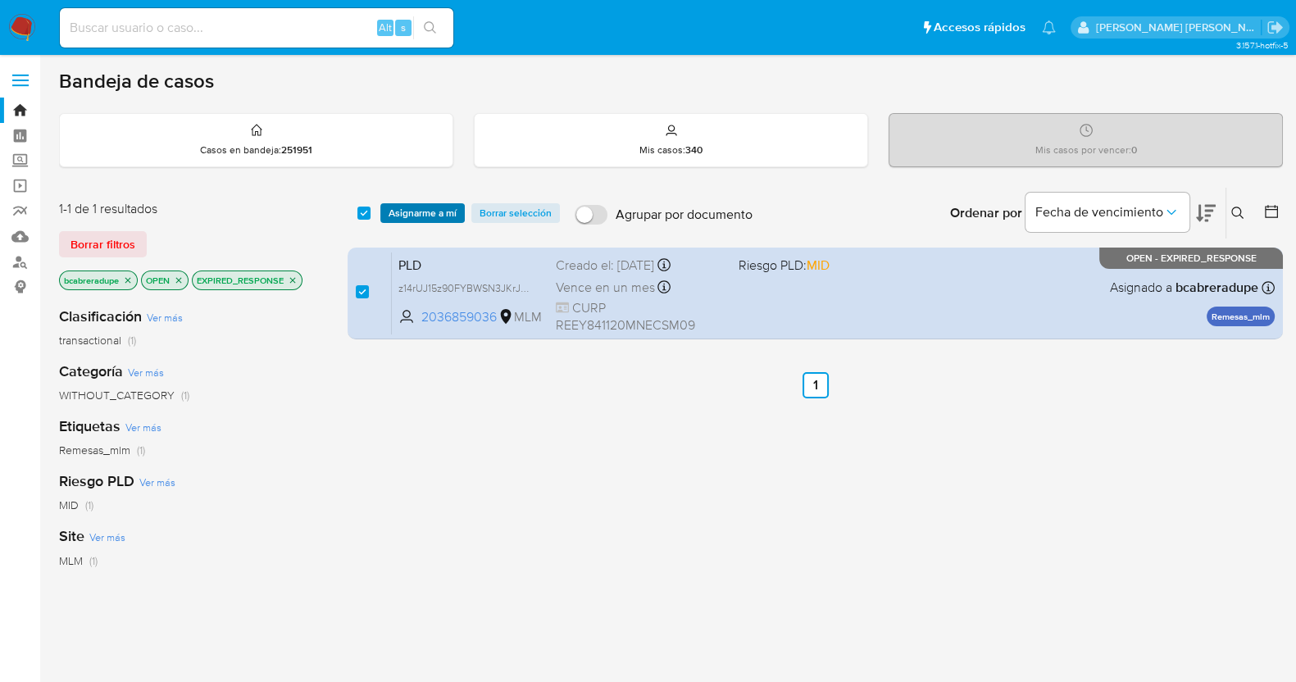
click at [436, 205] on span "Asignarme a mí" at bounding box center [423, 213] width 68 height 16
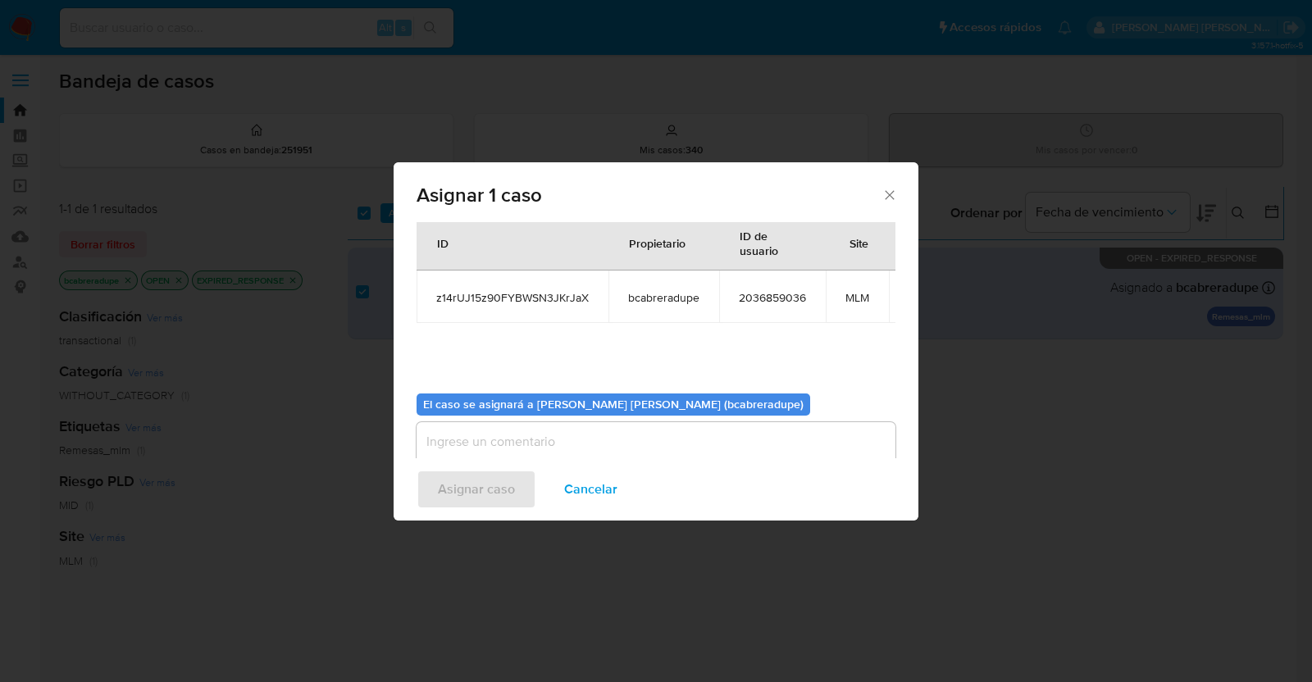
scroll to position [100, 0]
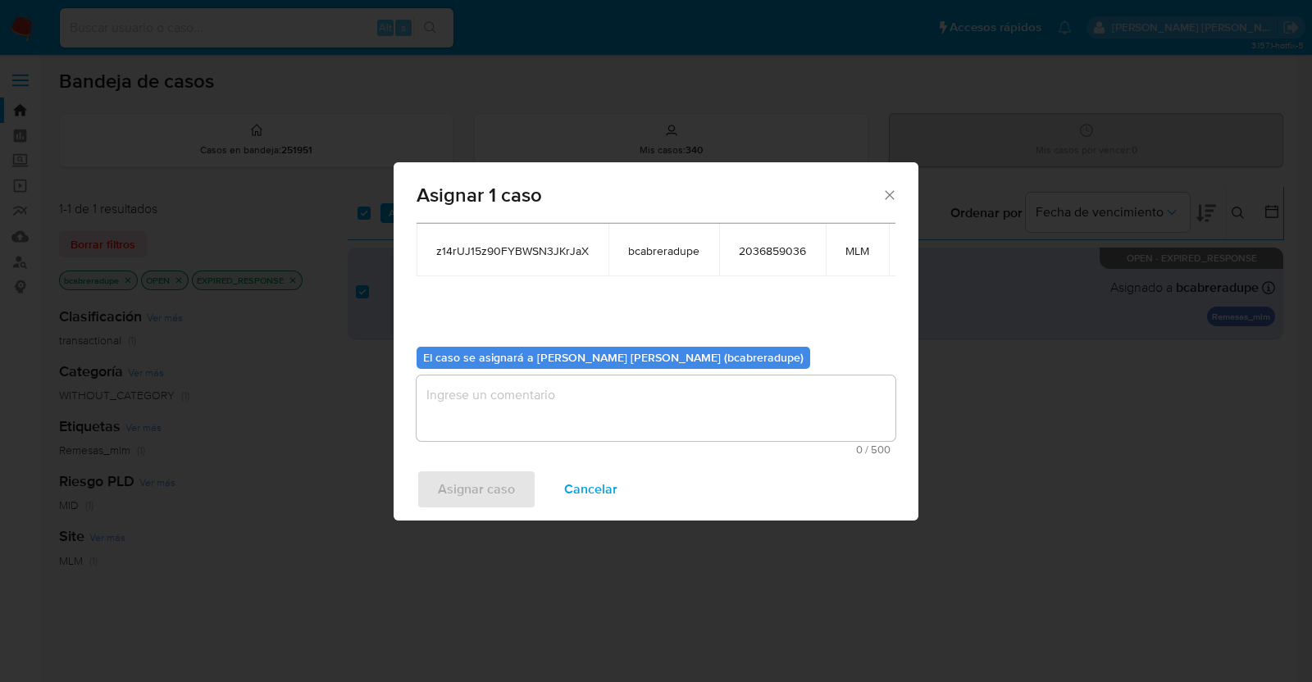
click at [623, 376] on textarea "assign-modal" at bounding box center [656, 409] width 479 height 66
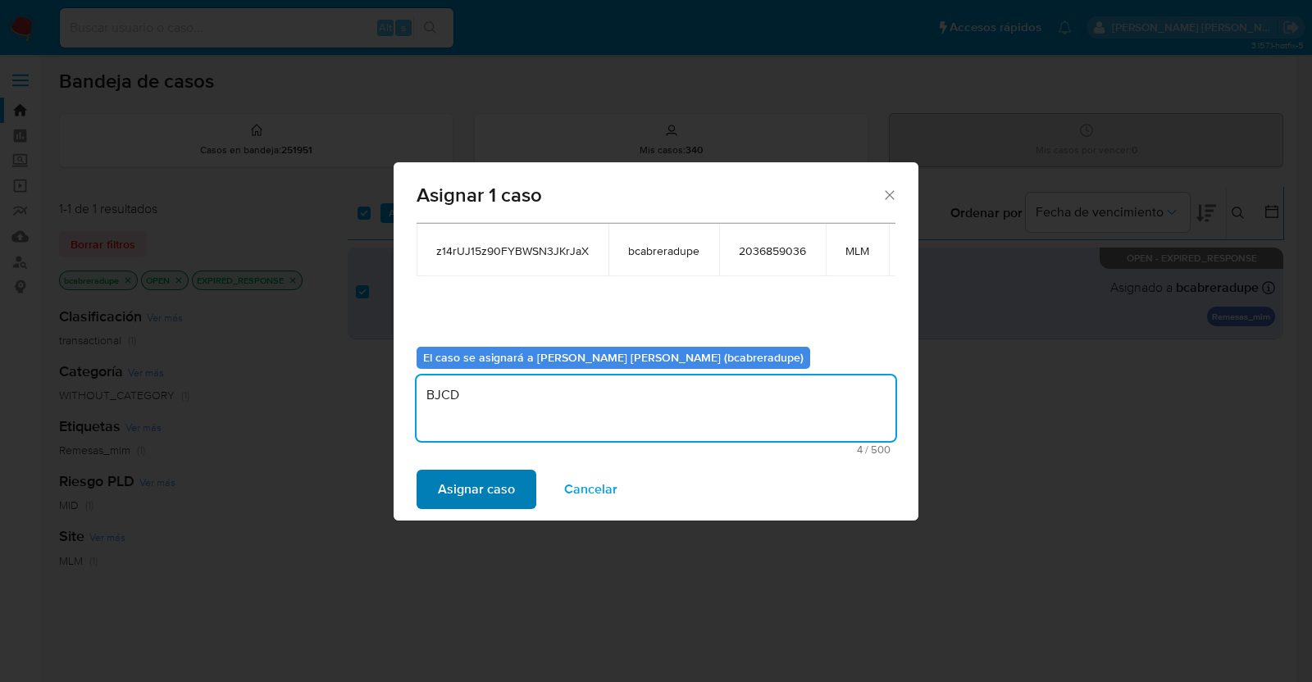
type textarea "BJCD"
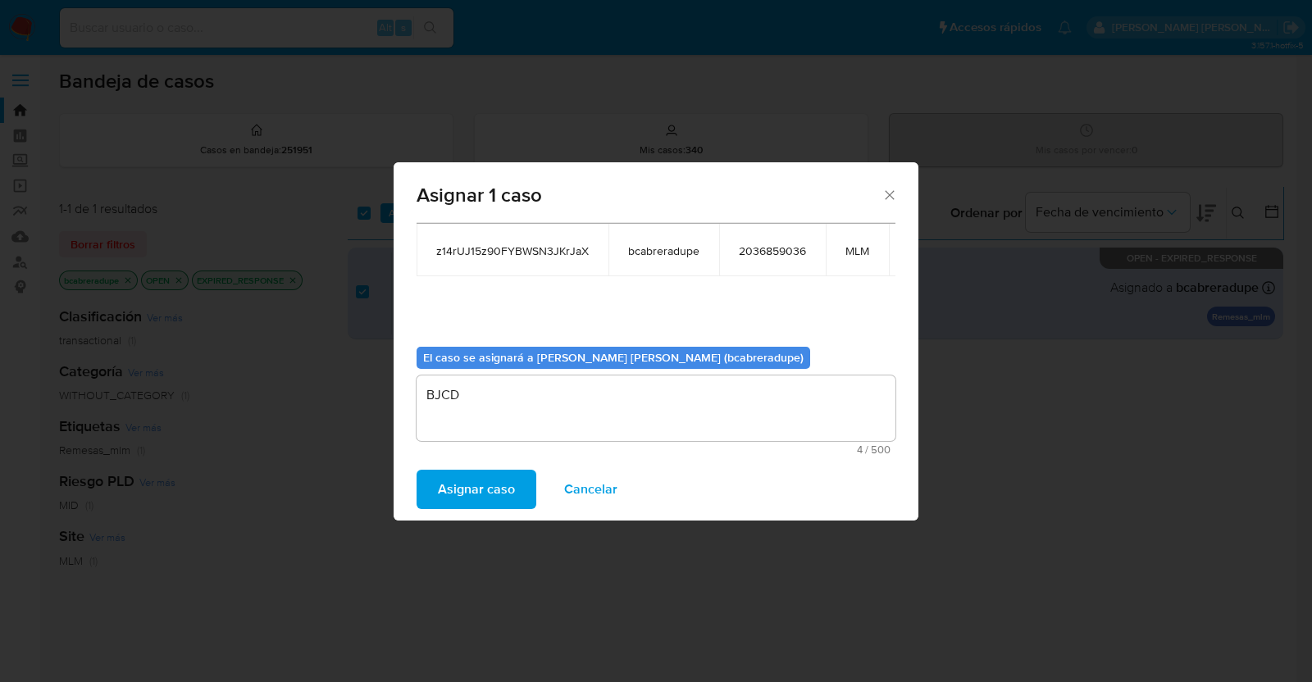
click at [503, 481] on span "Asignar caso" at bounding box center [476, 489] width 77 height 36
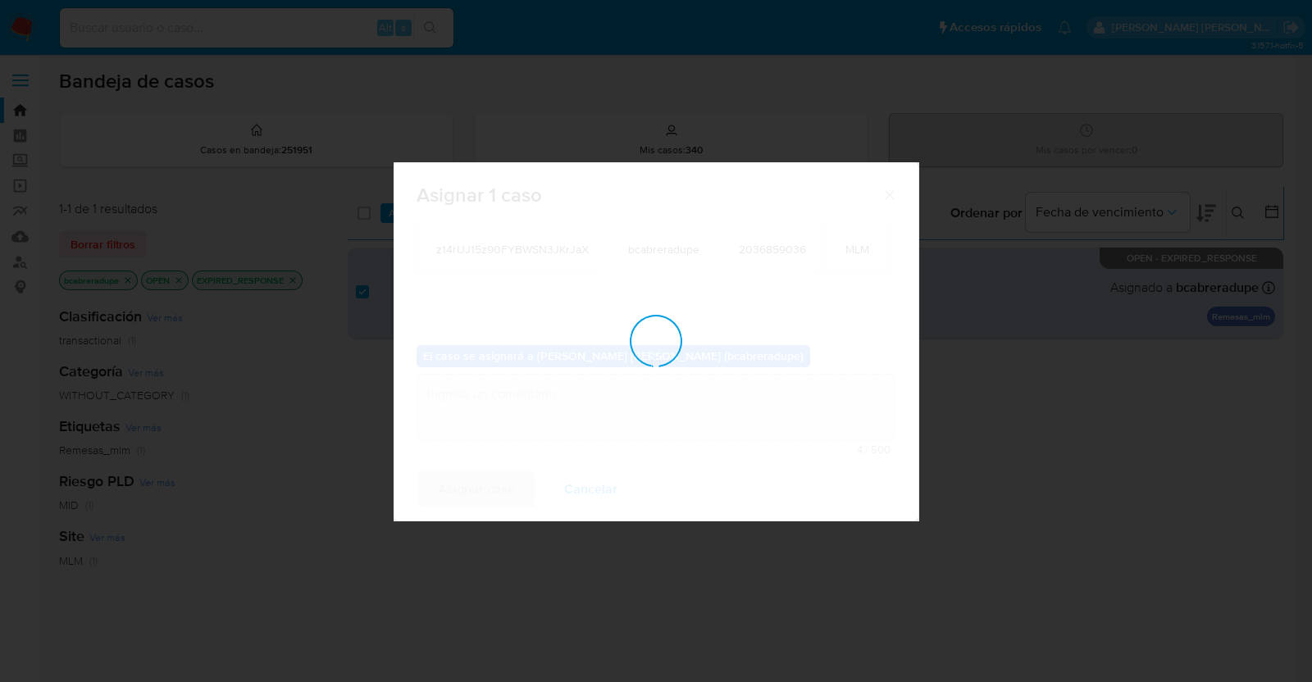
checkbox input "false"
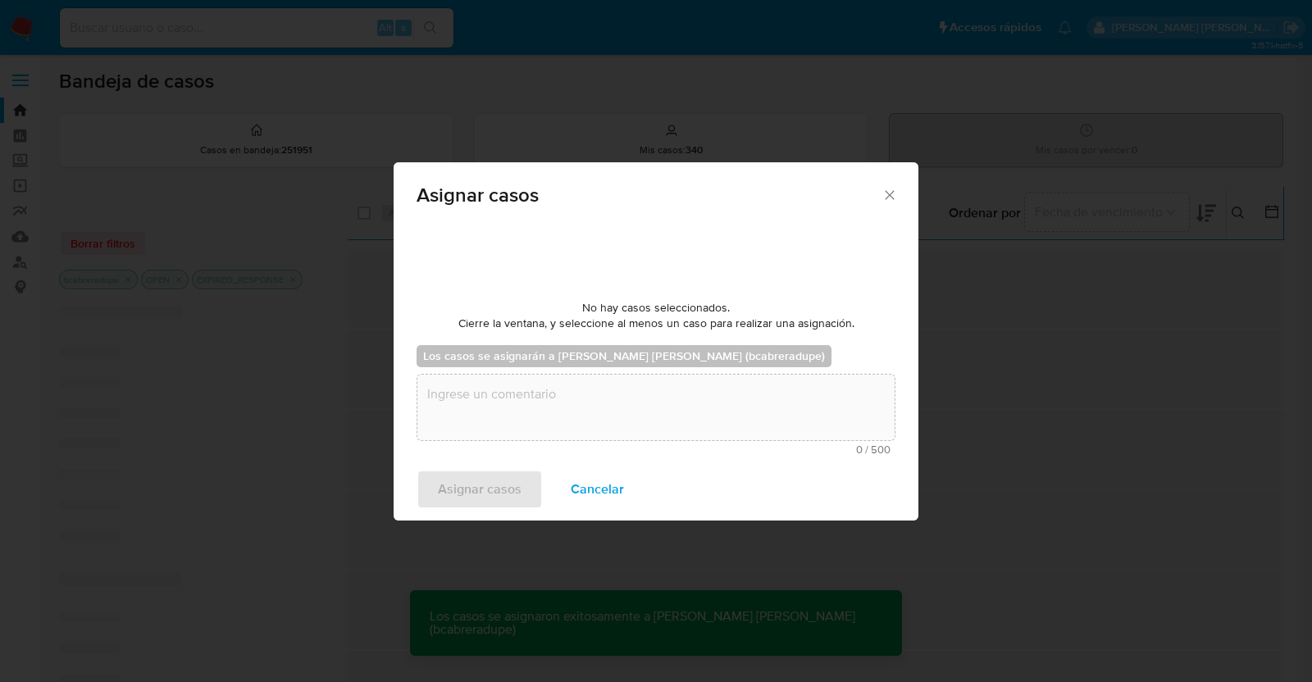
scroll to position [98, 0]
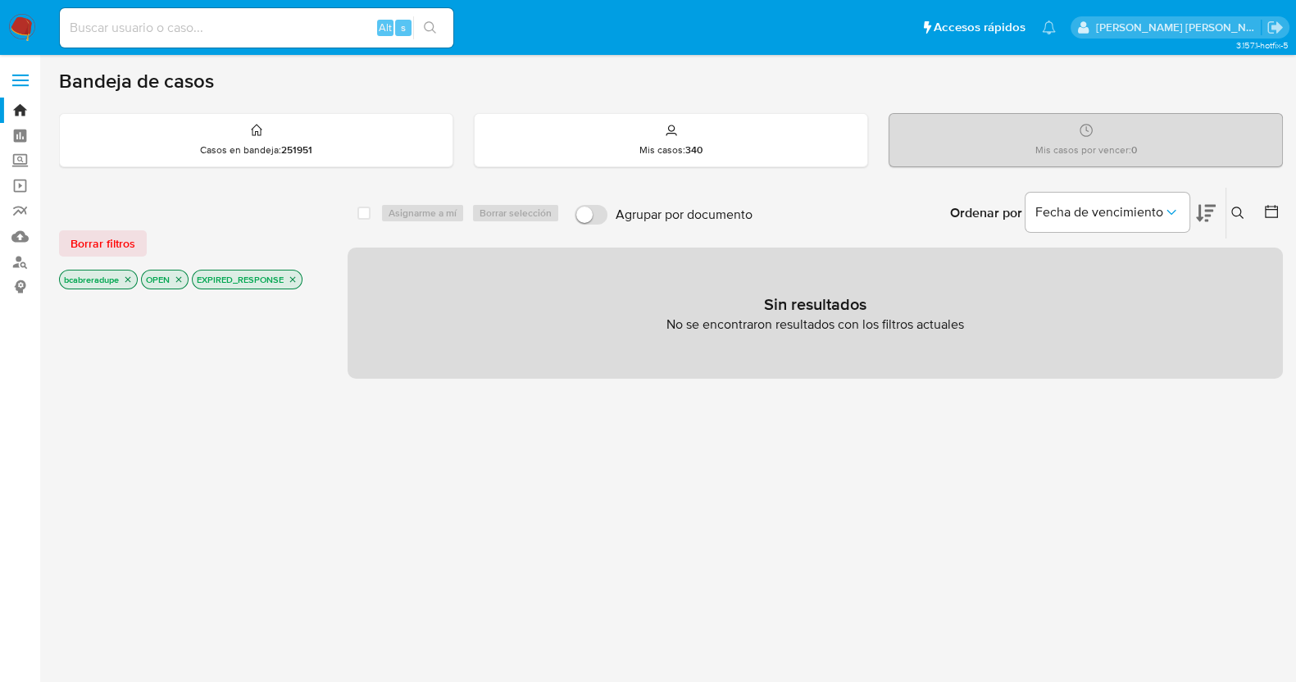
click at [293, 278] on icon "close-filter" at bounding box center [293, 280] width 10 height 10
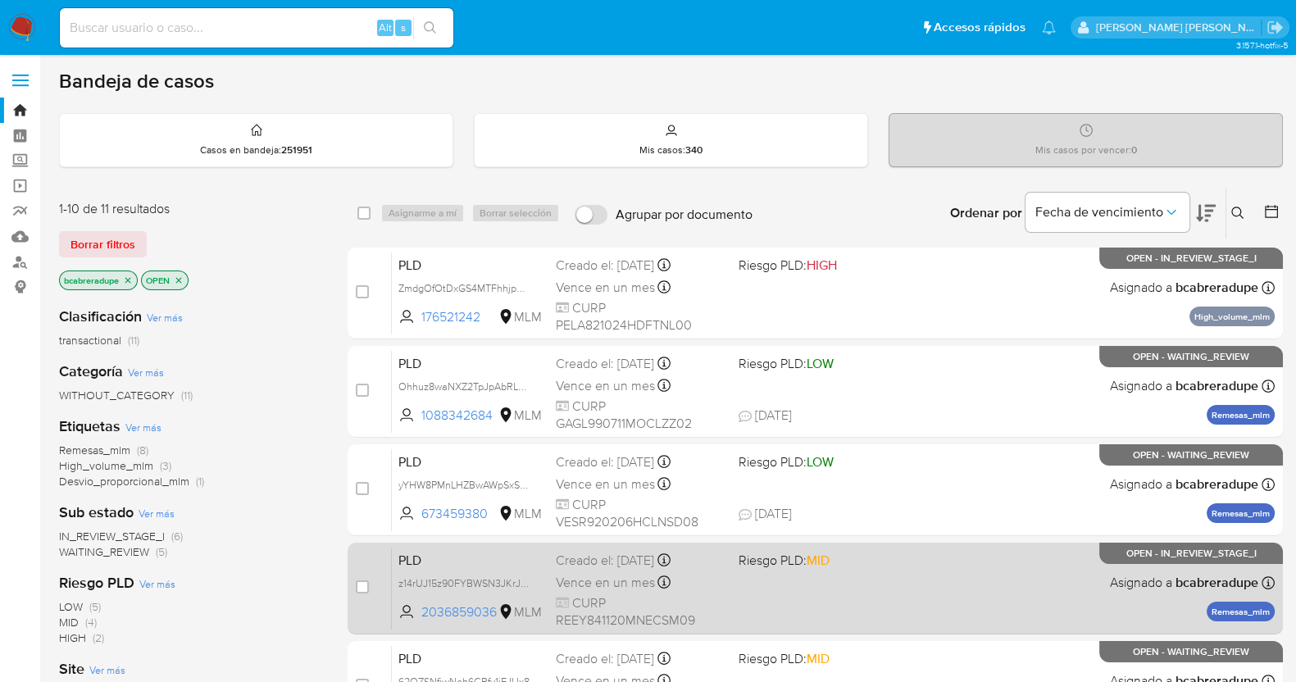
click at [579, 567] on div "PLD z14rUJ15z90FYBWSN3JKrJaX 2036859036 MLM Riesgo PLD: MID Creado el: 12/08/20…" at bounding box center [833, 588] width 883 height 83
click at [362, 585] on input "checkbox" at bounding box center [362, 587] width 13 height 13
checkbox input "true"
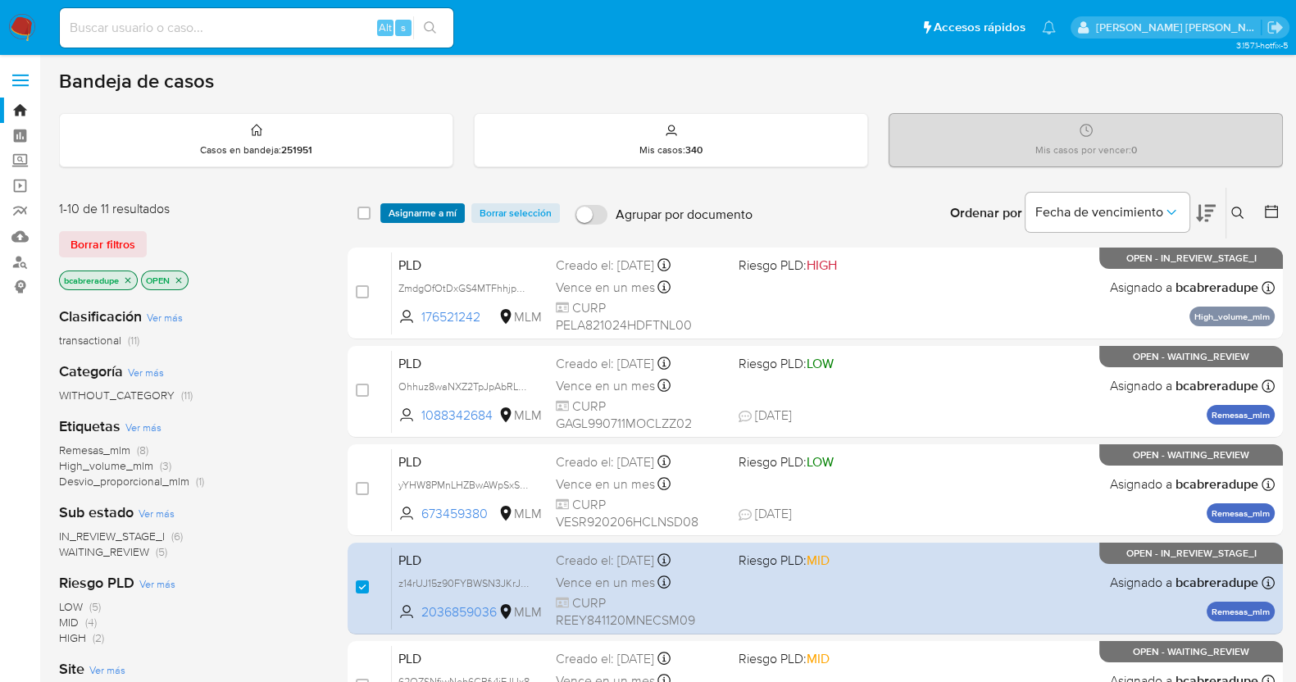
click at [449, 207] on span "Asignarme a mí" at bounding box center [423, 213] width 68 height 16
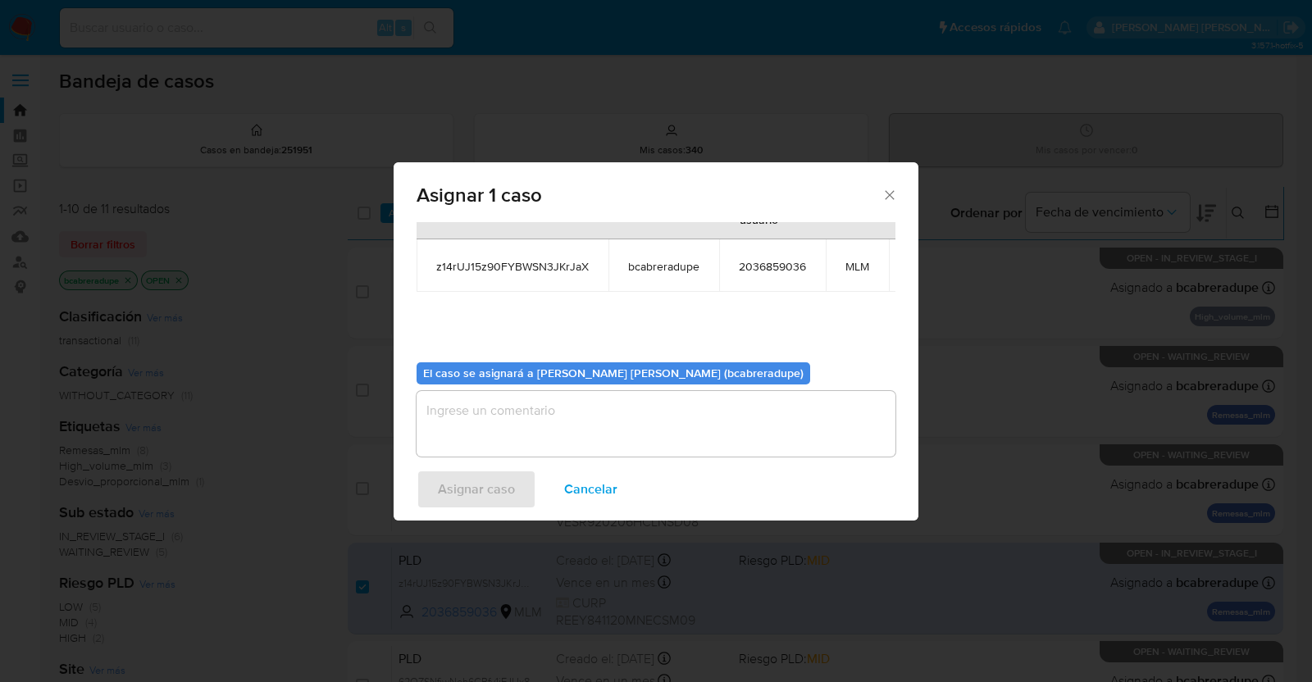
scroll to position [100, 0]
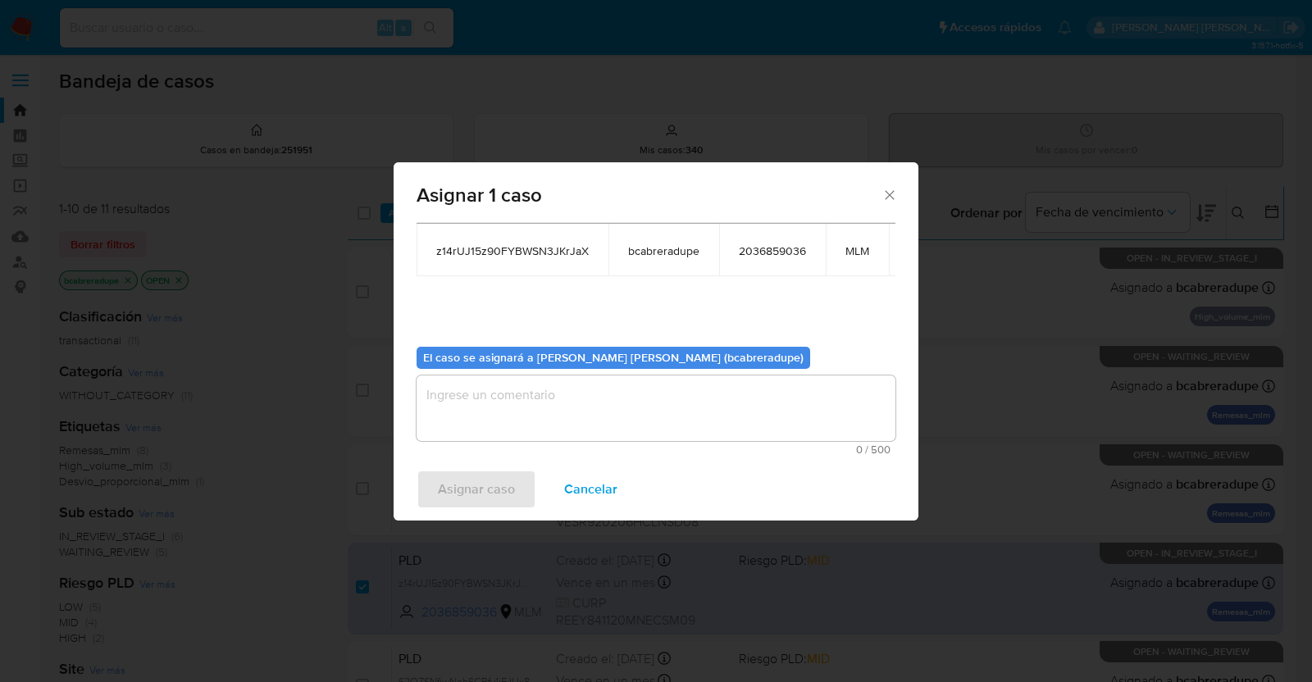
click at [586, 395] on textarea "assign-modal" at bounding box center [656, 409] width 479 height 66
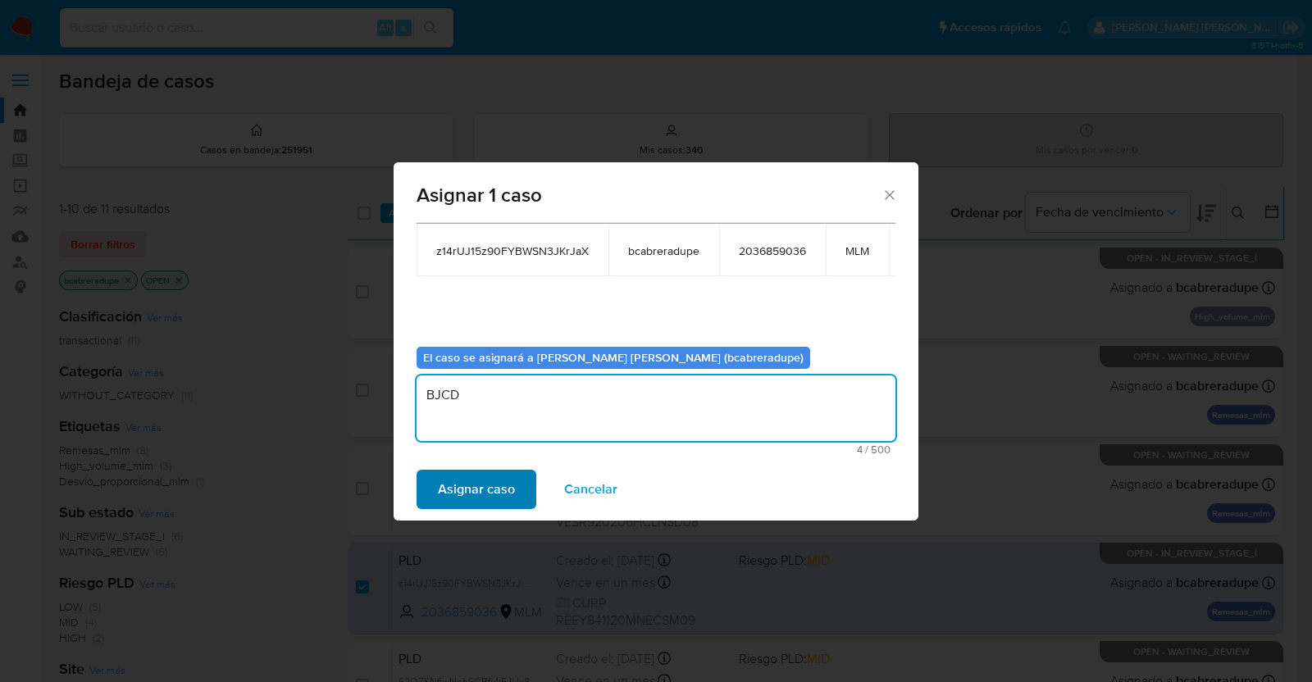
type textarea "BJCD"
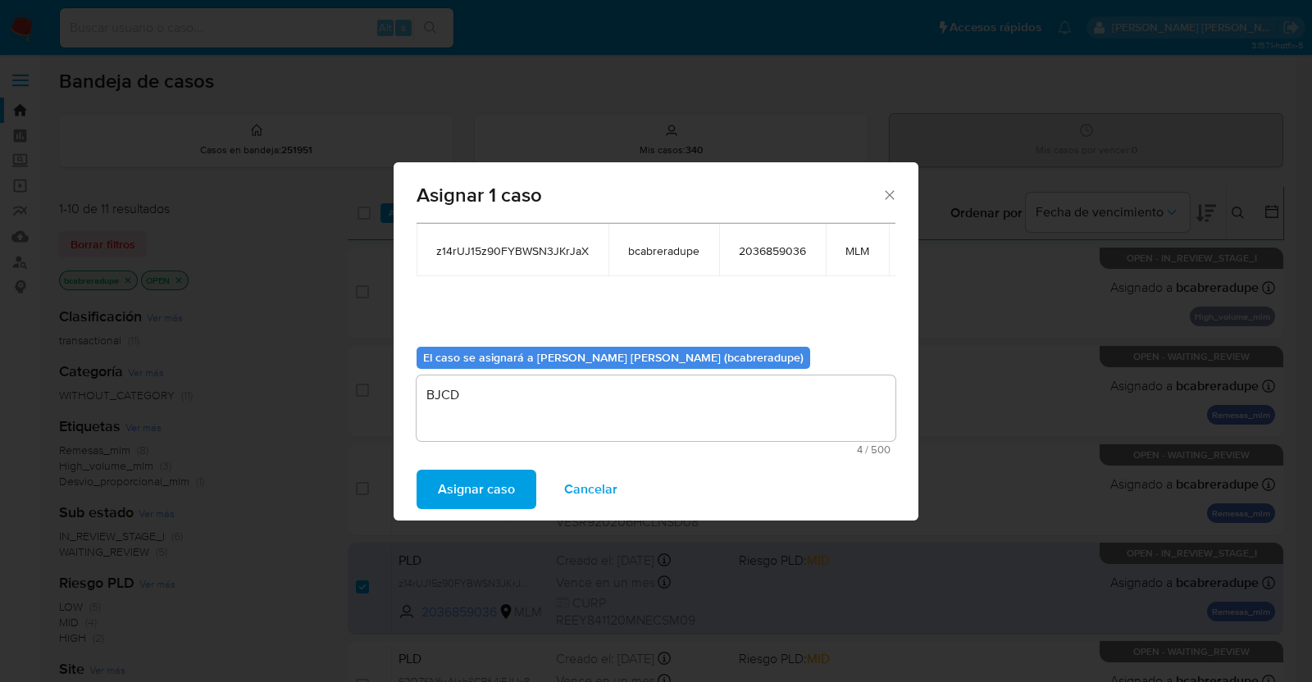
click at [497, 486] on span "Asignar caso" at bounding box center [476, 489] width 77 height 36
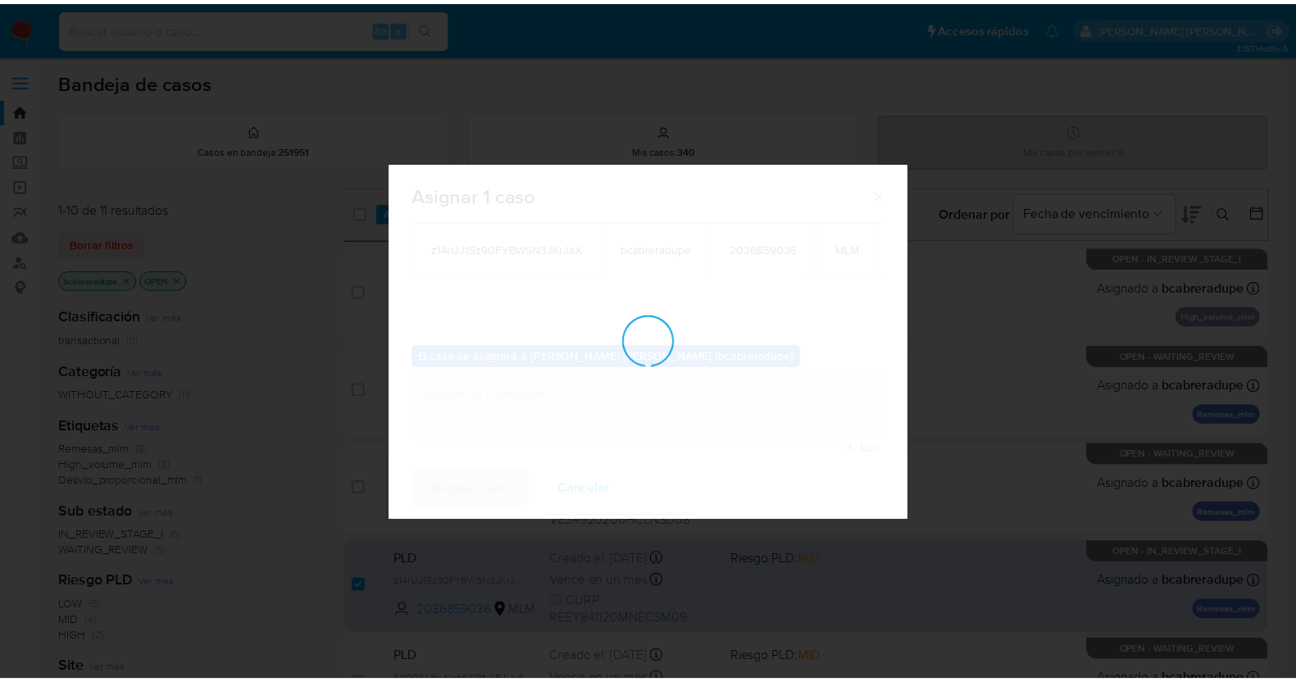
scroll to position [98, 0]
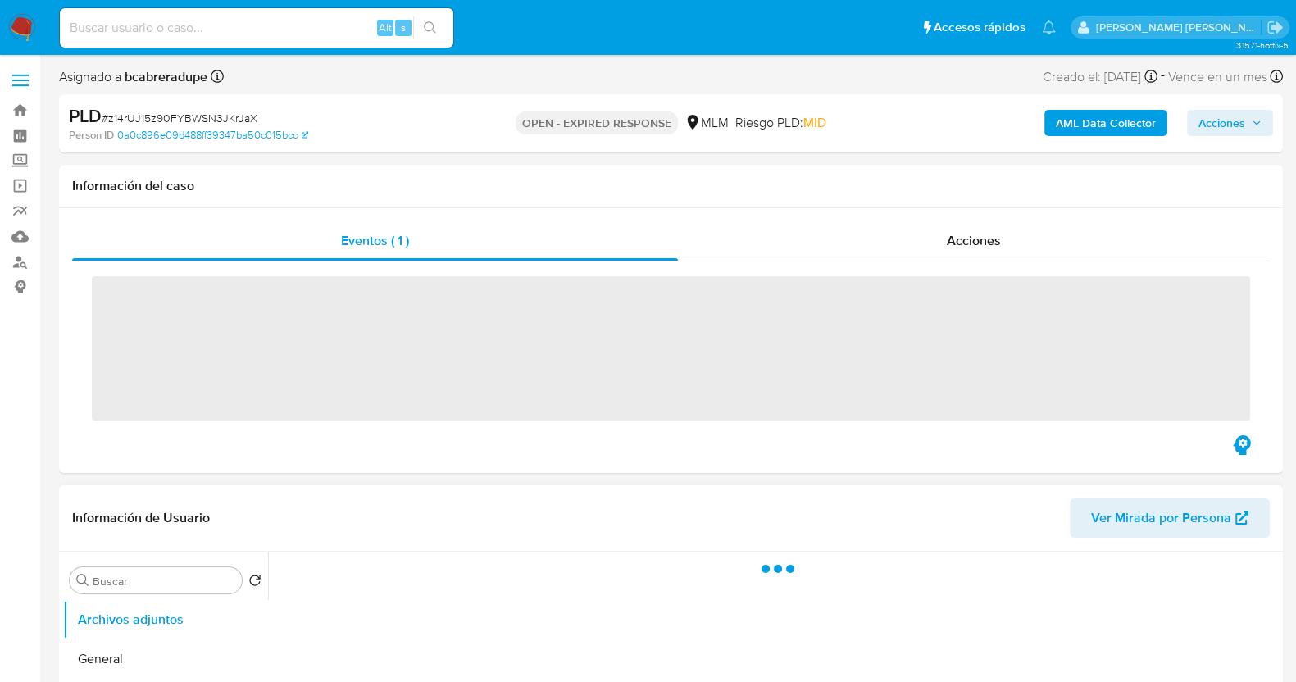
scroll to position [204, 0]
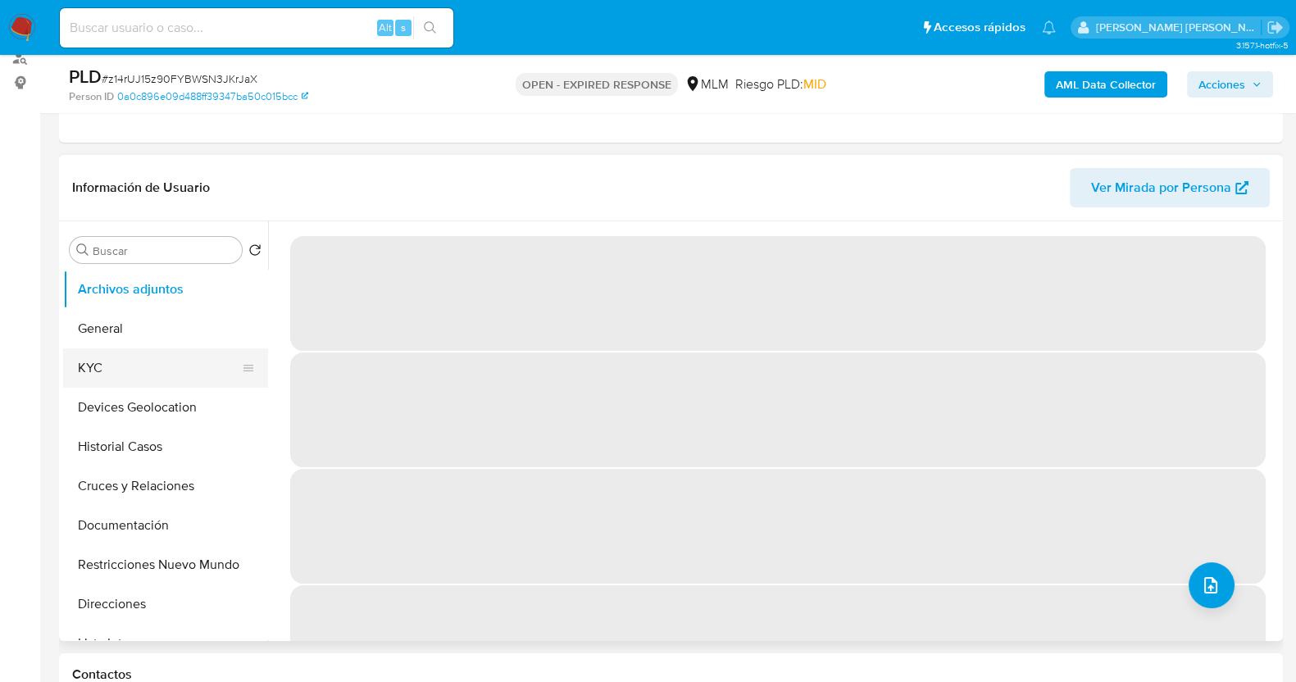
click at [133, 377] on button "KYC" at bounding box center [159, 367] width 192 height 39
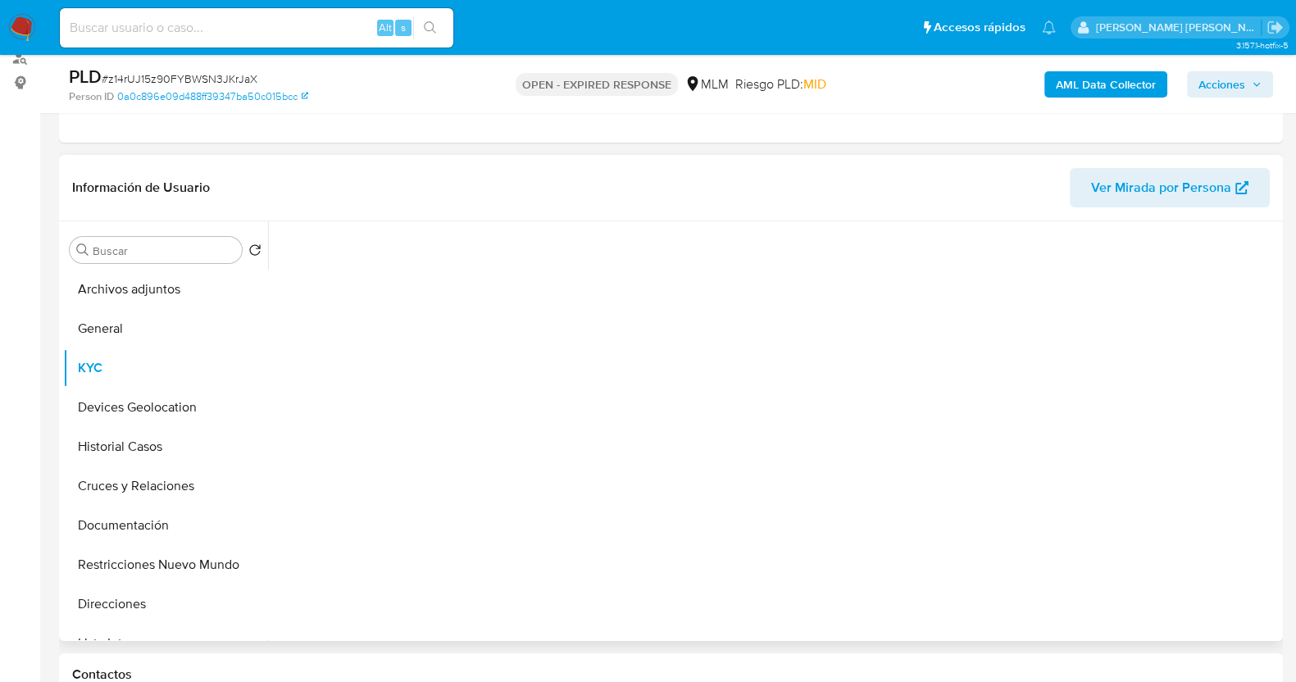
select select "10"
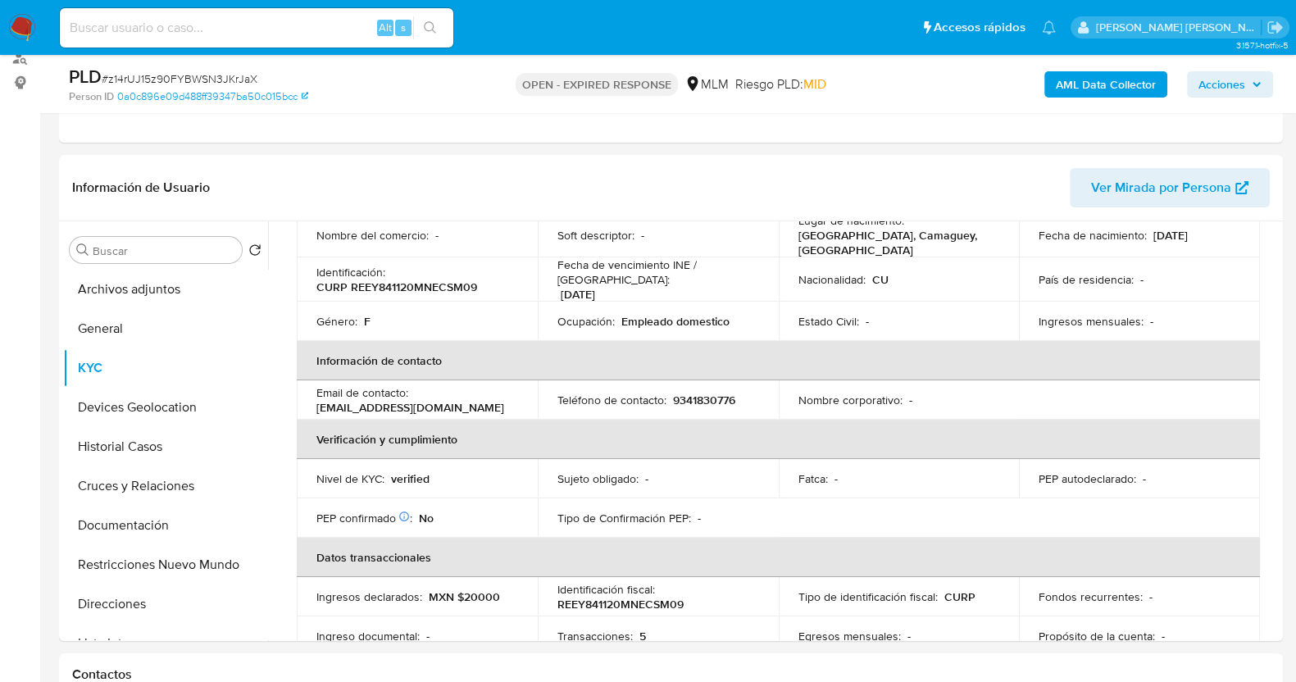
scroll to position [512, 0]
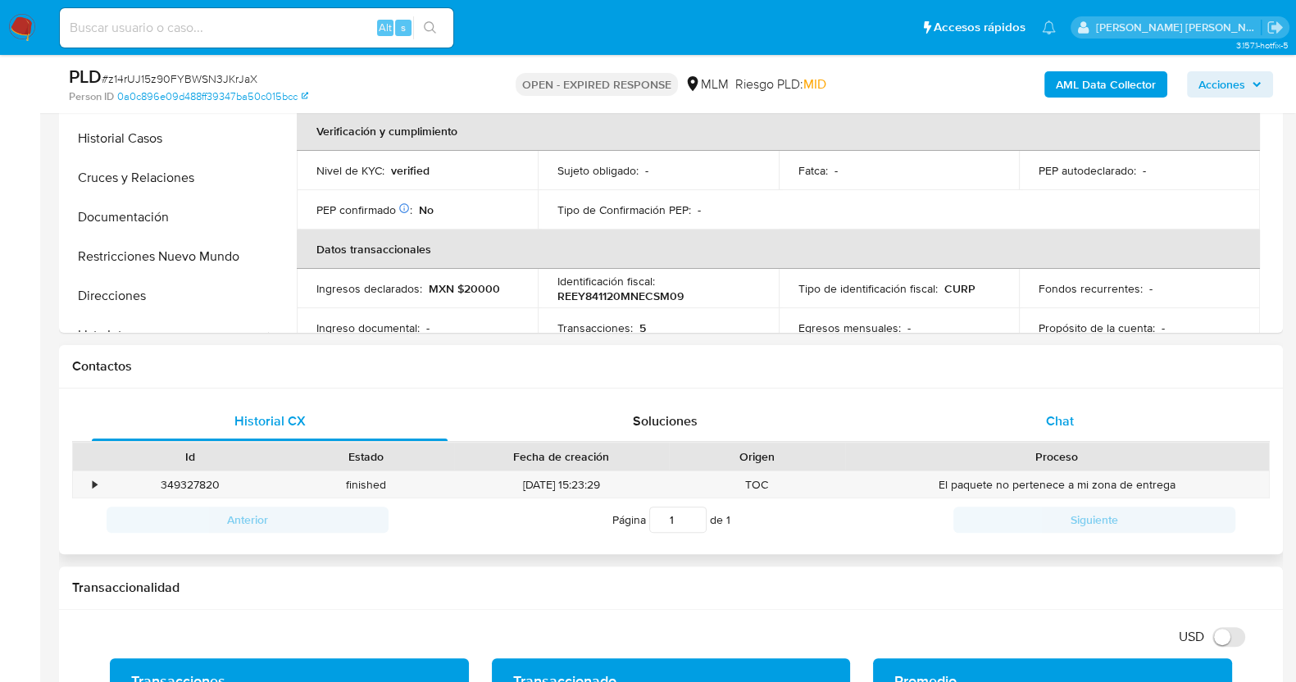
click at [1078, 421] on div "Chat" at bounding box center [1060, 421] width 356 height 39
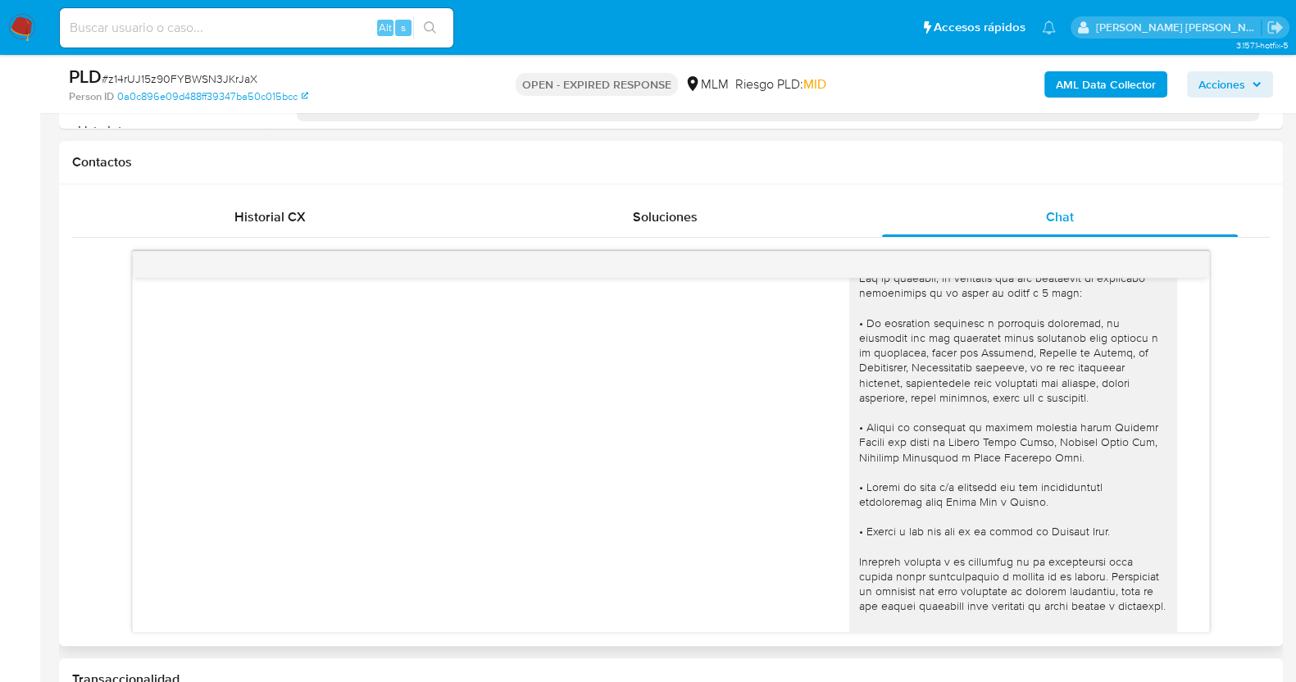
scroll to position [246, 0]
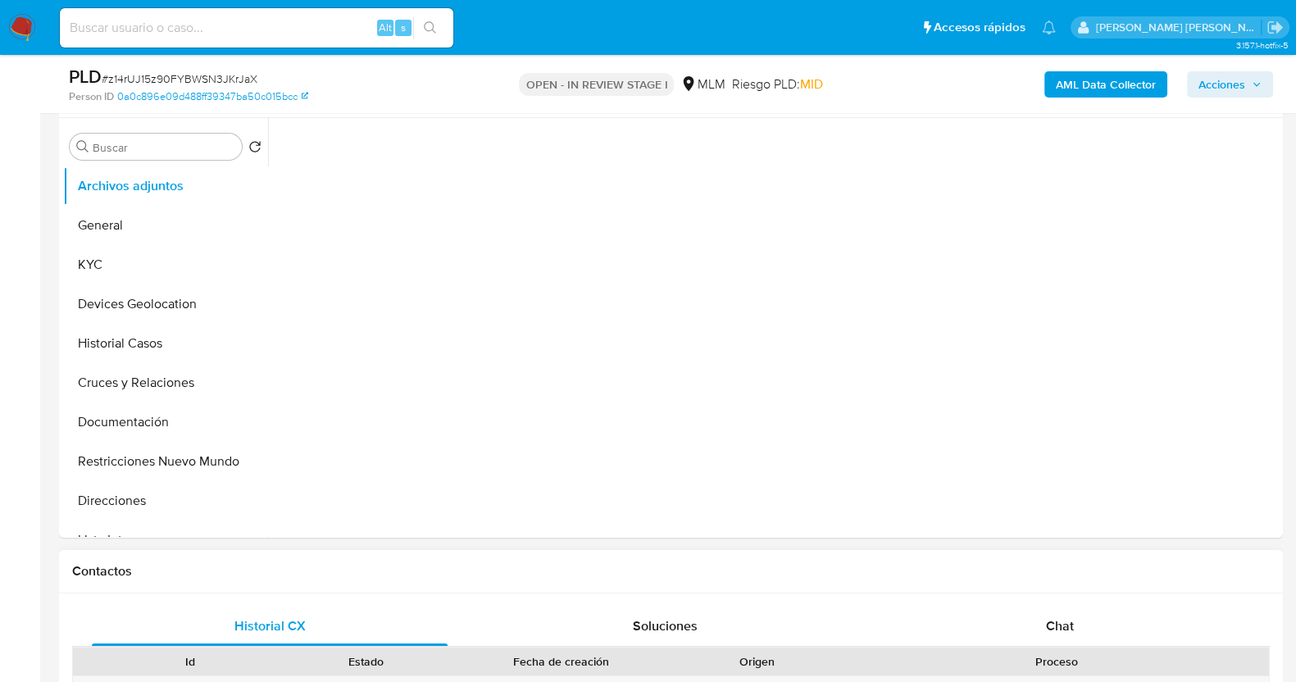
scroll to position [717, 0]
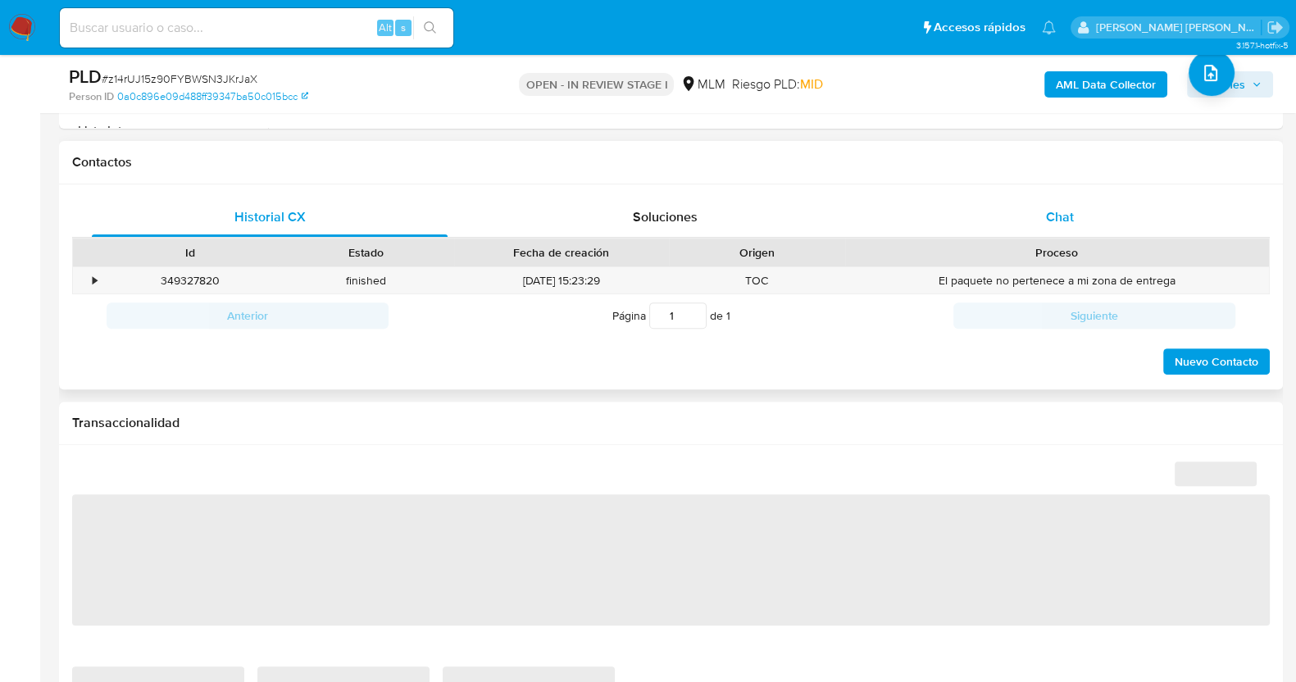
click at [1067, 216] on span "Chat" at bounding box center [1060, 216] width 28 height 19
select select "10"
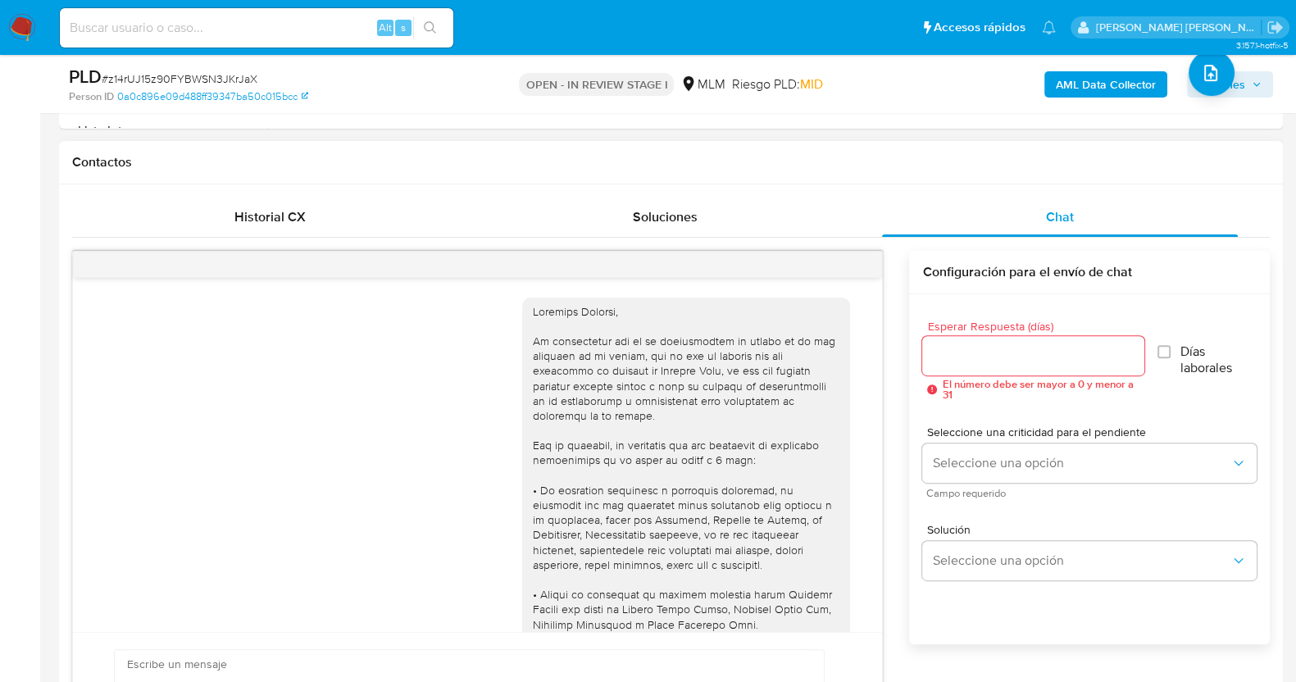
scroll to position [246, 0]
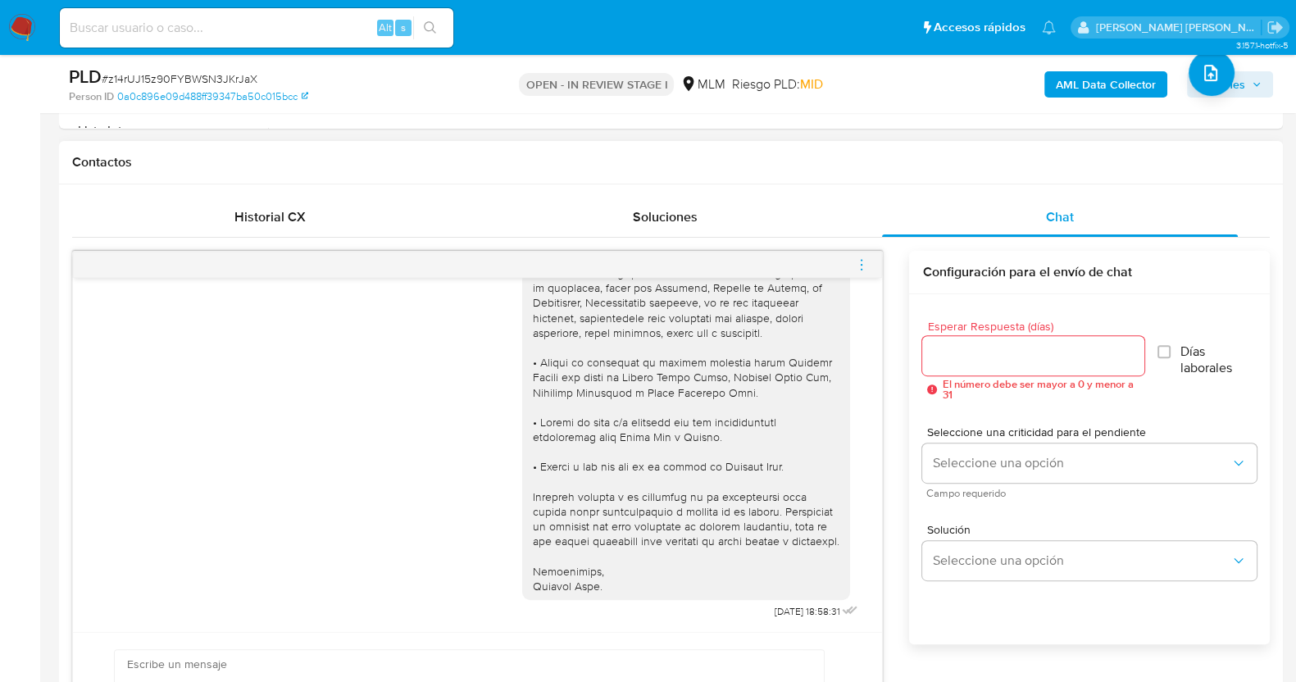
click at [869, 258] on icon "menu-action" at bounding box center [861, 264] width 15 height 15
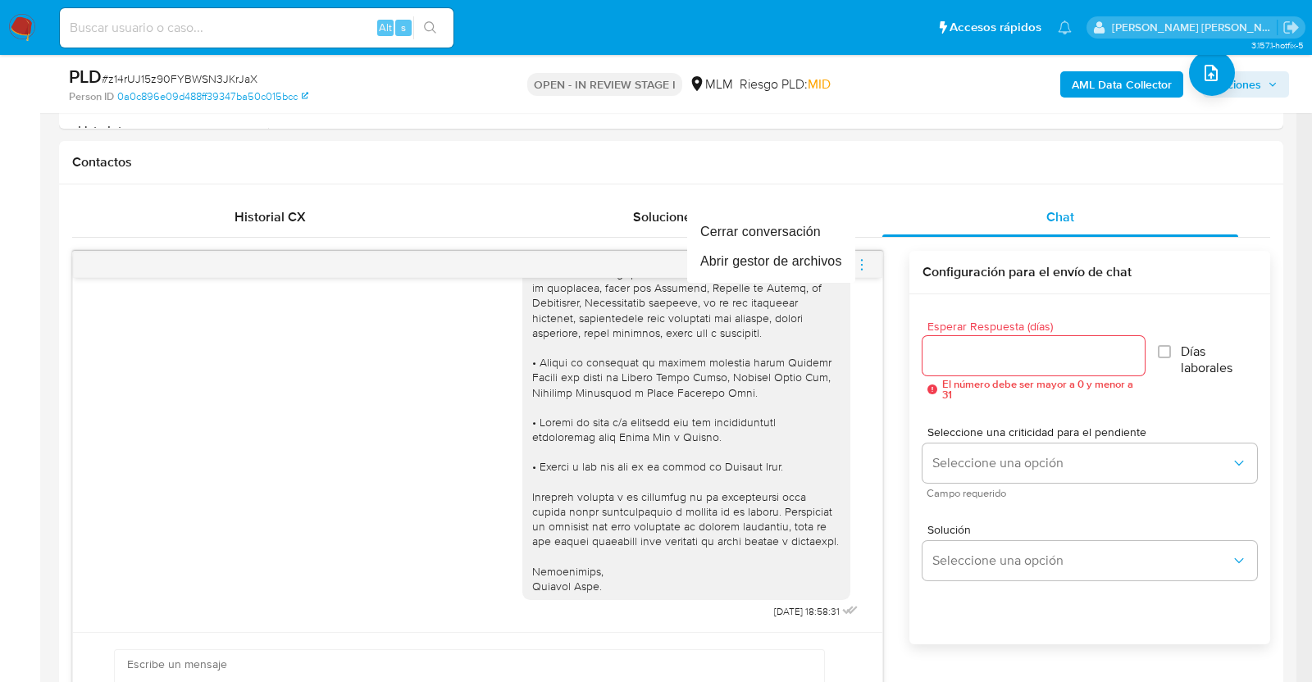
click at [865, 258] on div at bounding box center [656, 341] width 1312 height 682
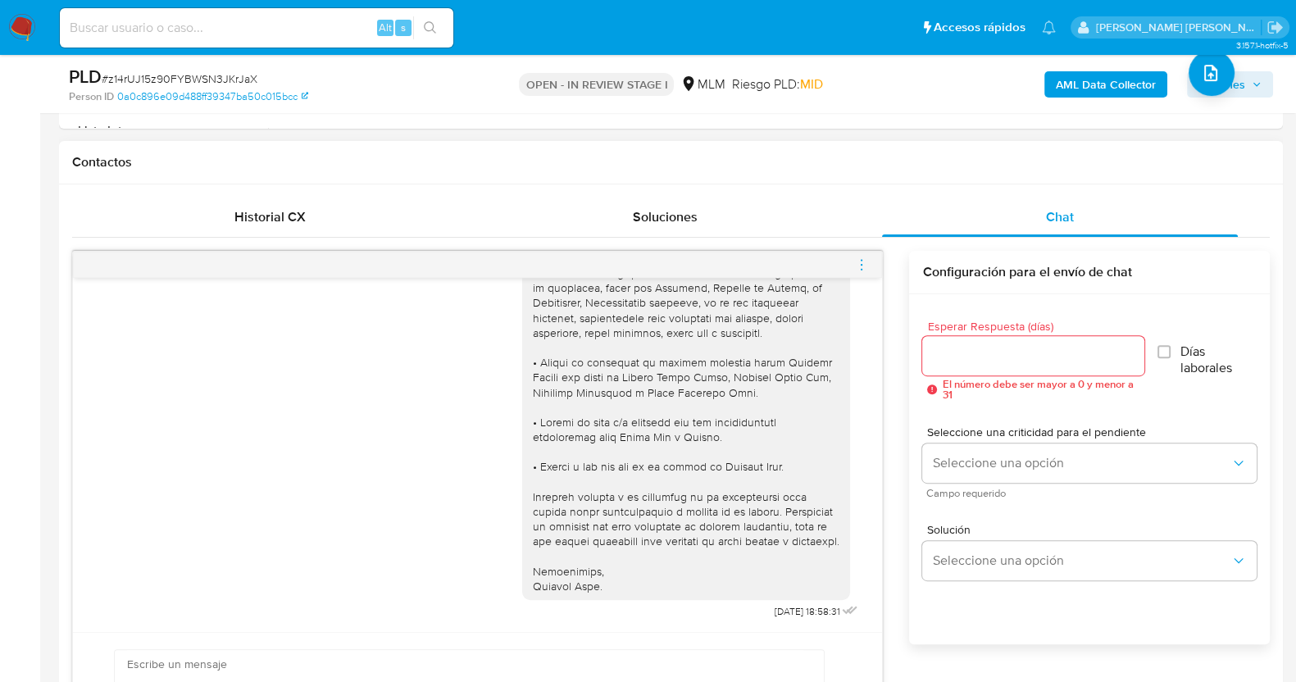
click at [861, 262] on icon "menu-action" at bounding box center [861, 264] width 15 height 15
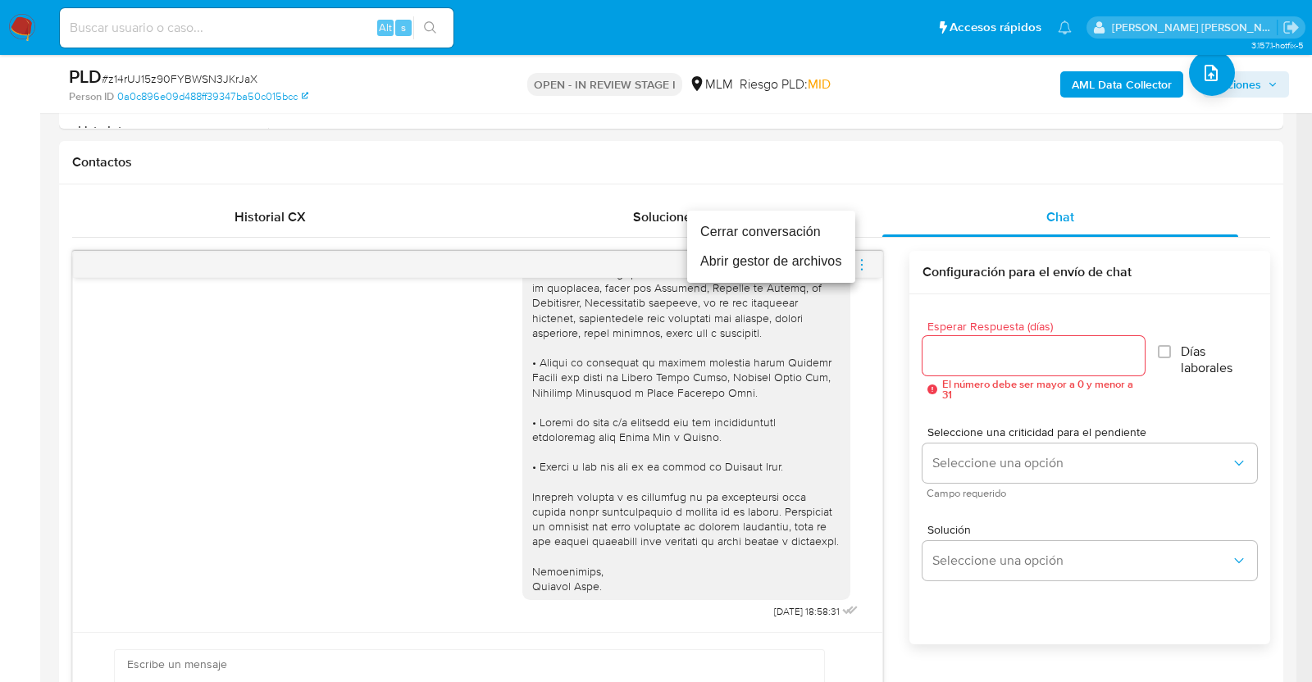
click at [749, 230] on li "Cerrar conversación" at bounding box center [771, 232] width 168 height 30
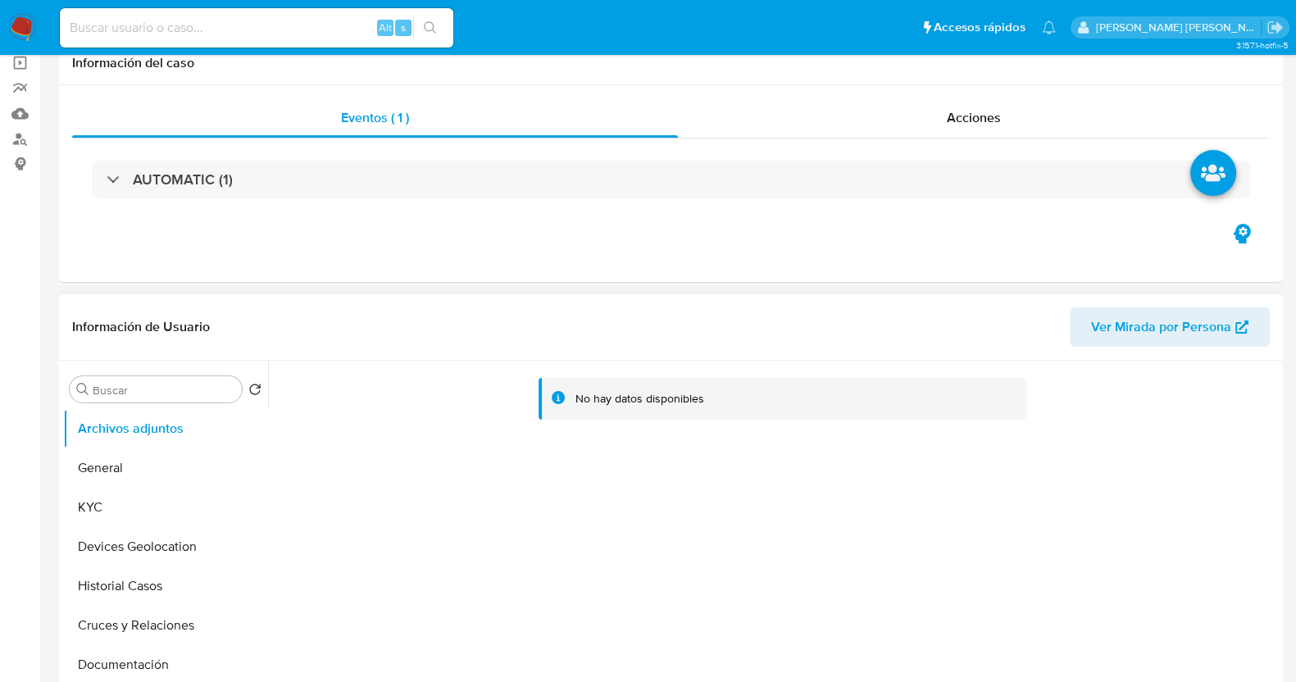
scroll to position [0, 0]
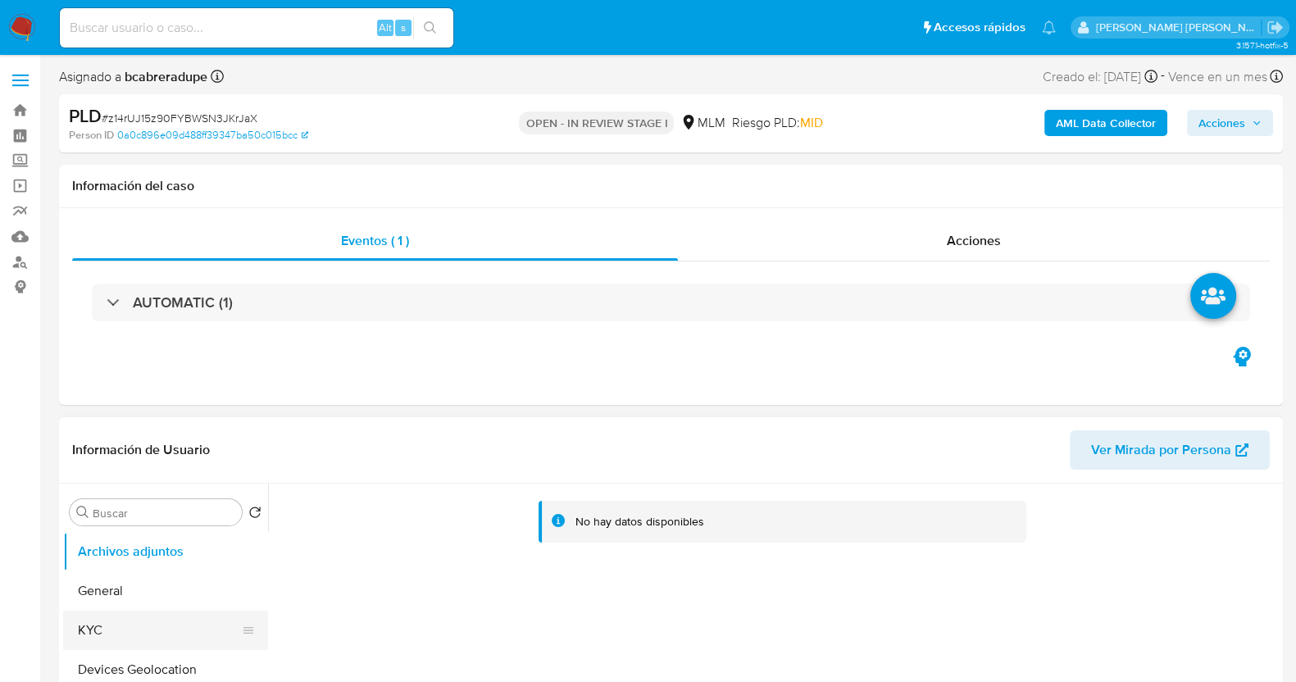
click at [118, 629] on button "KYC" at bounding box center [159, 630] width 192 height 39
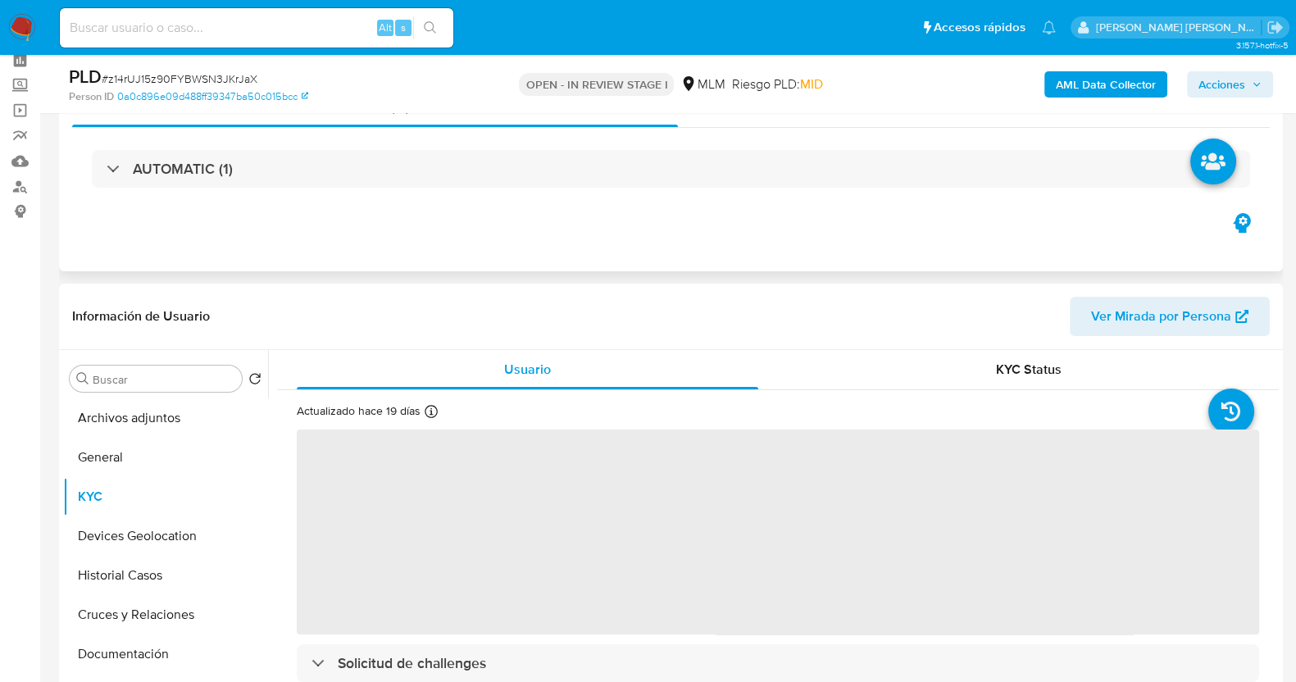
scroll to position [102, 0]
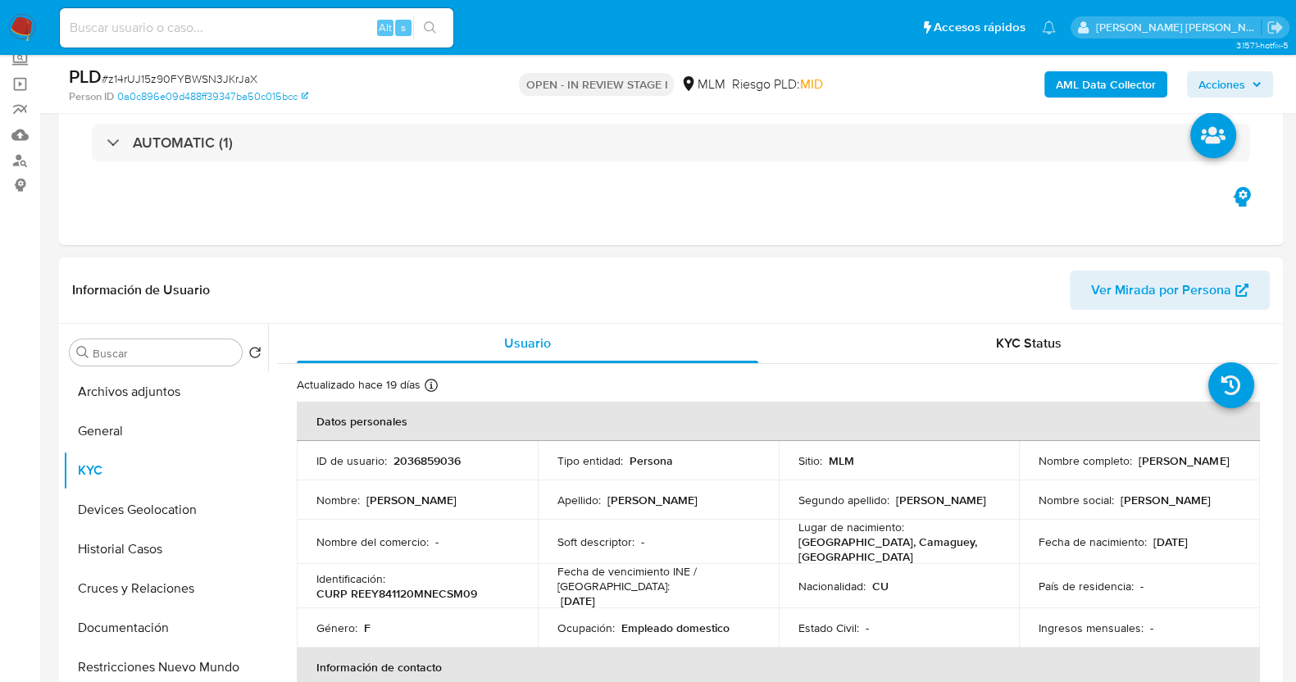
click at [452, 458] on p "2036859036" at bounding box center [427, 460] width 67 height 15
copy p "2036859036"
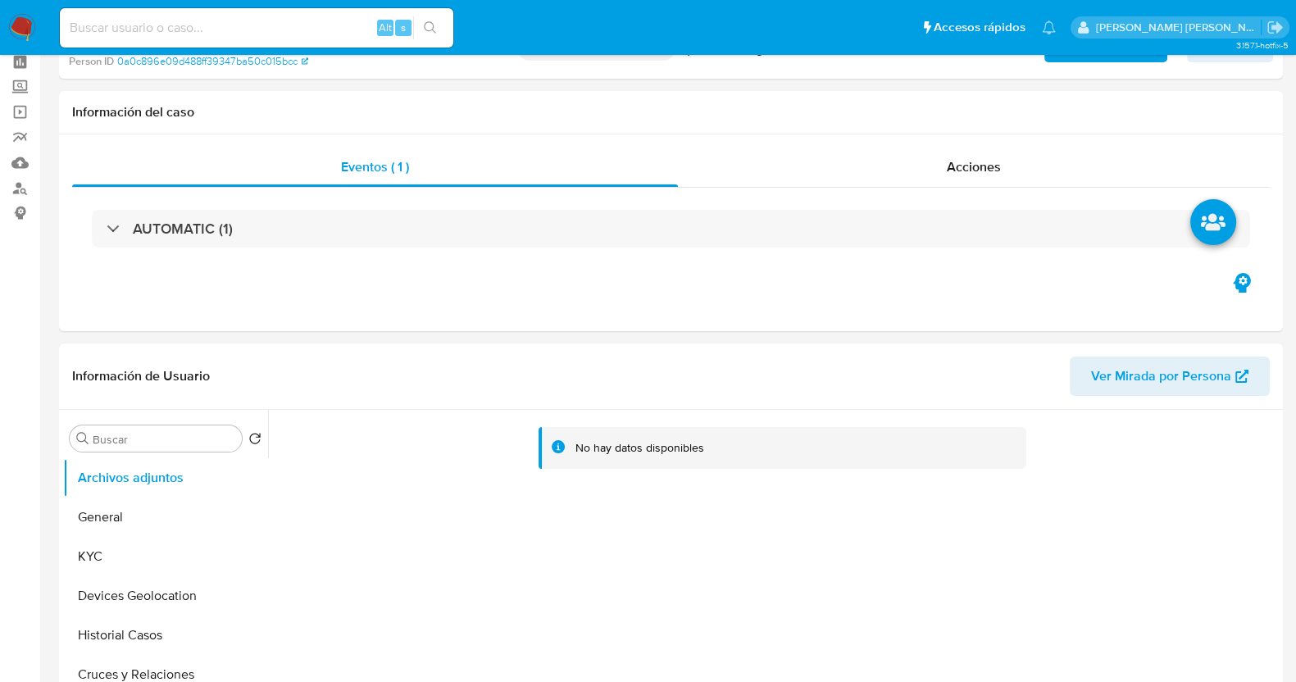
select select "10"
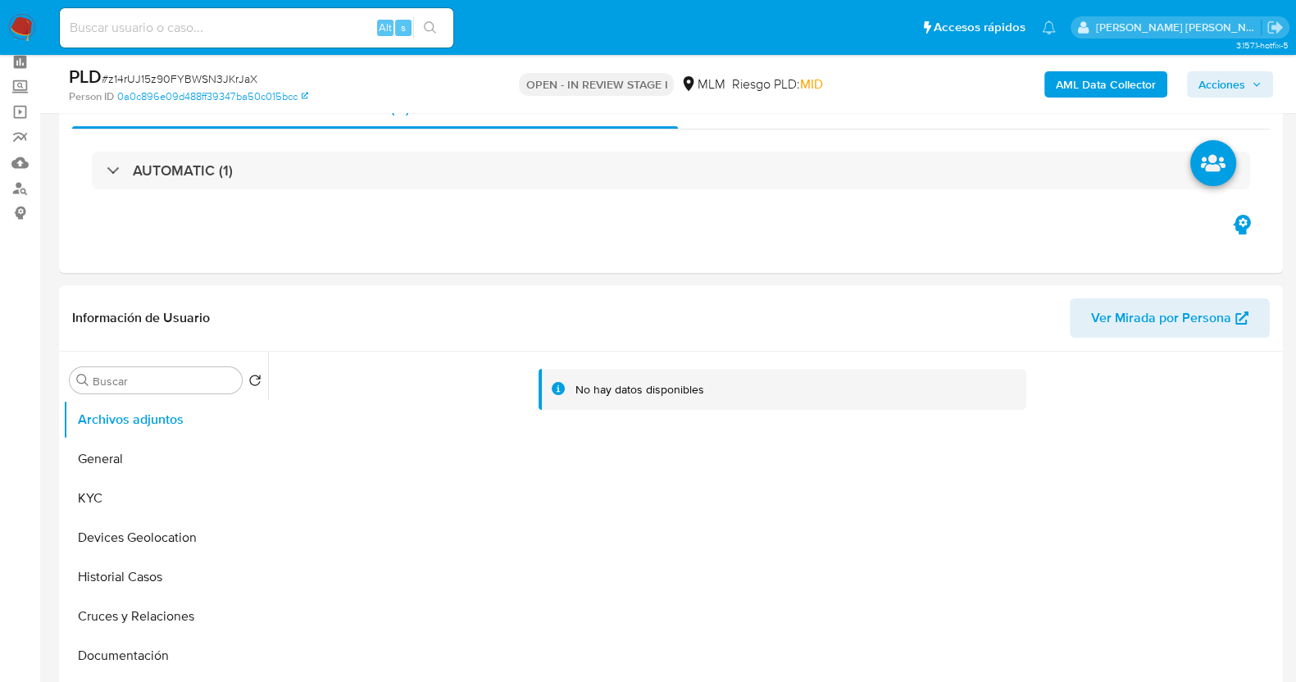
scroll to position [204, 0]
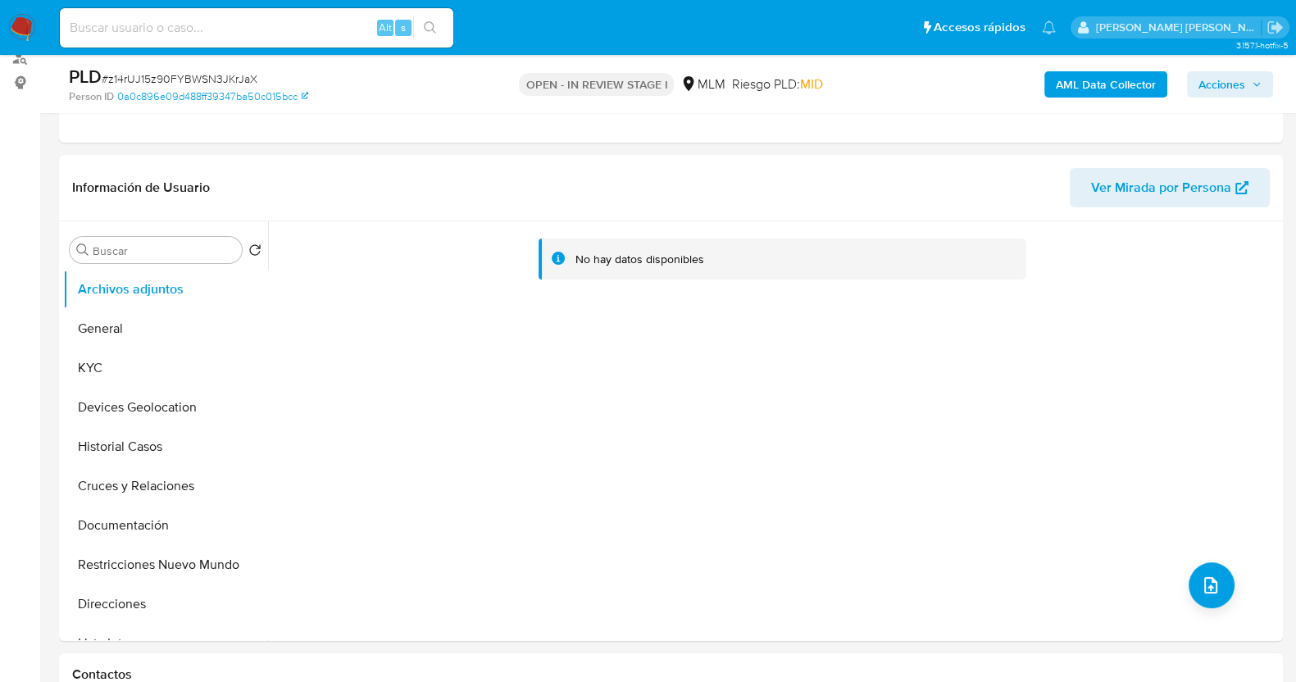
click at [1255, 81] on icon "button" at bounding box center [1257, 85] width 10 height 10
click at [1214, 87] on span "Acciones" at bounding box center [1222, 84] width 47 height 26
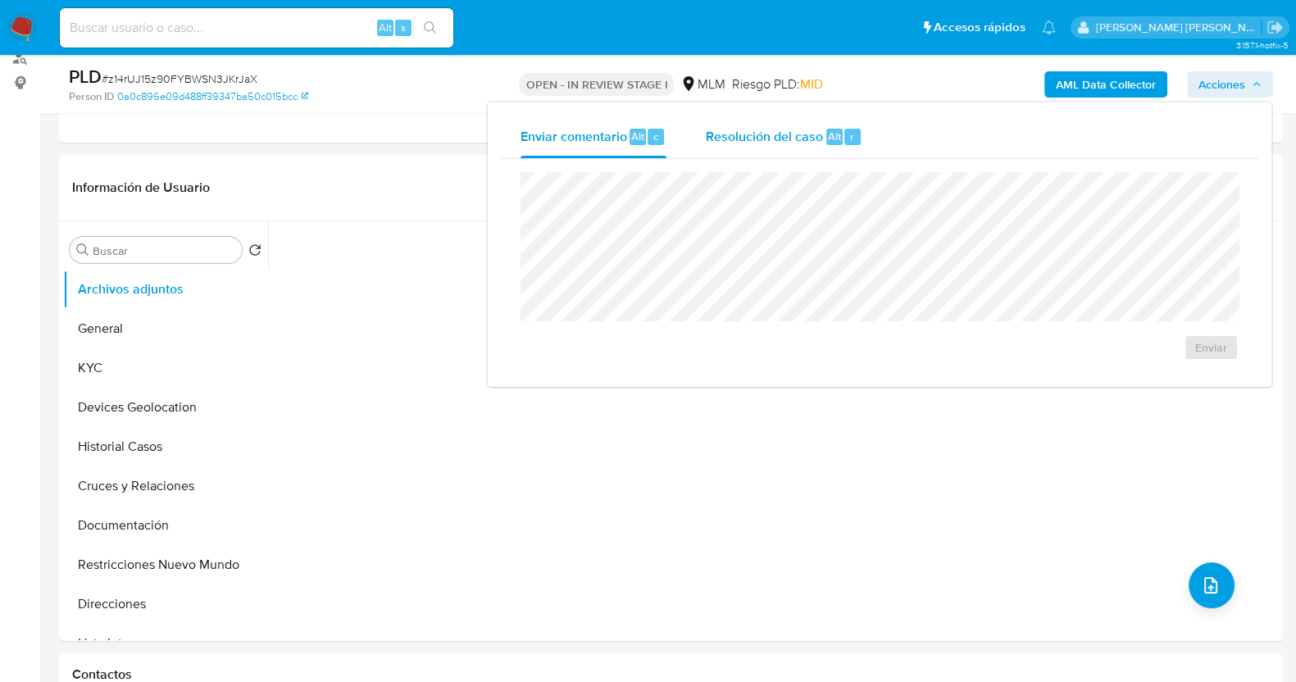
drag, startPoint x: 864, startPoint y: 142, endPoint x: 858, endPoint y: 153, distance: 12.5
click at [863, 142] on button "Resolución del caso Alt r" at bounding box center [784, 137] width 196 height 43
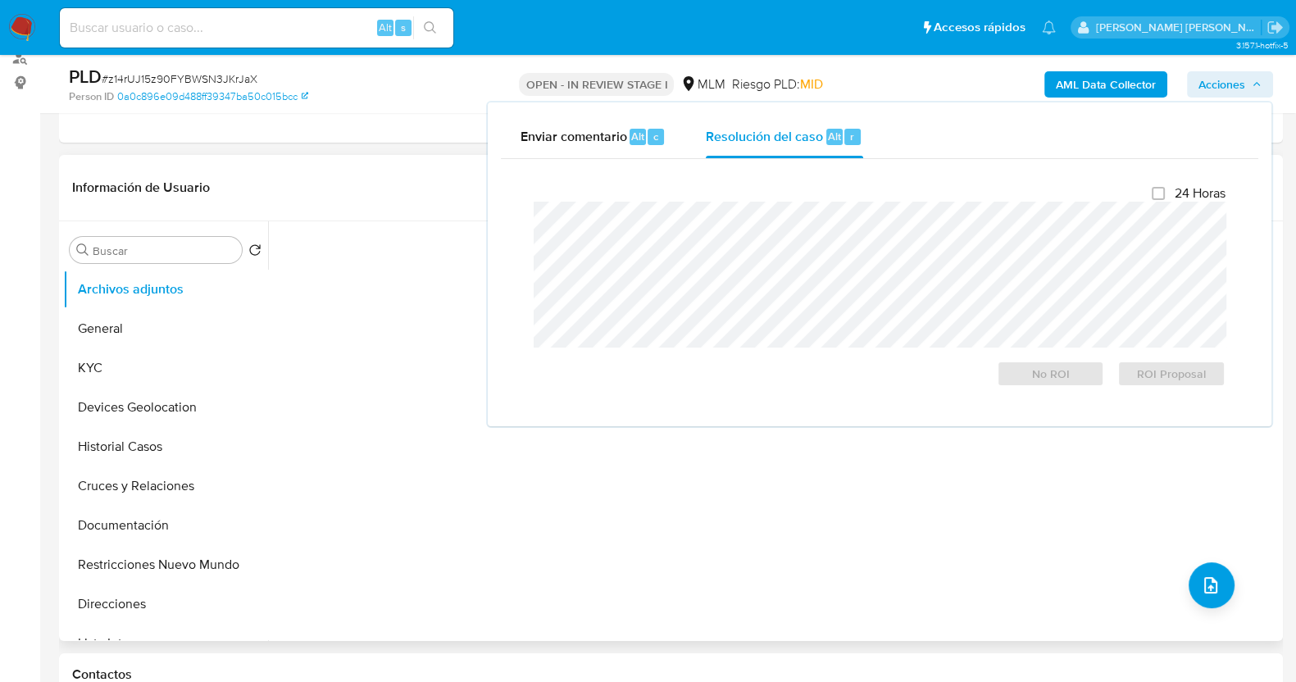
click at [619, 484] on div "No hay datos disponibles" at bounding box center [773, 431] width 1011 height 420
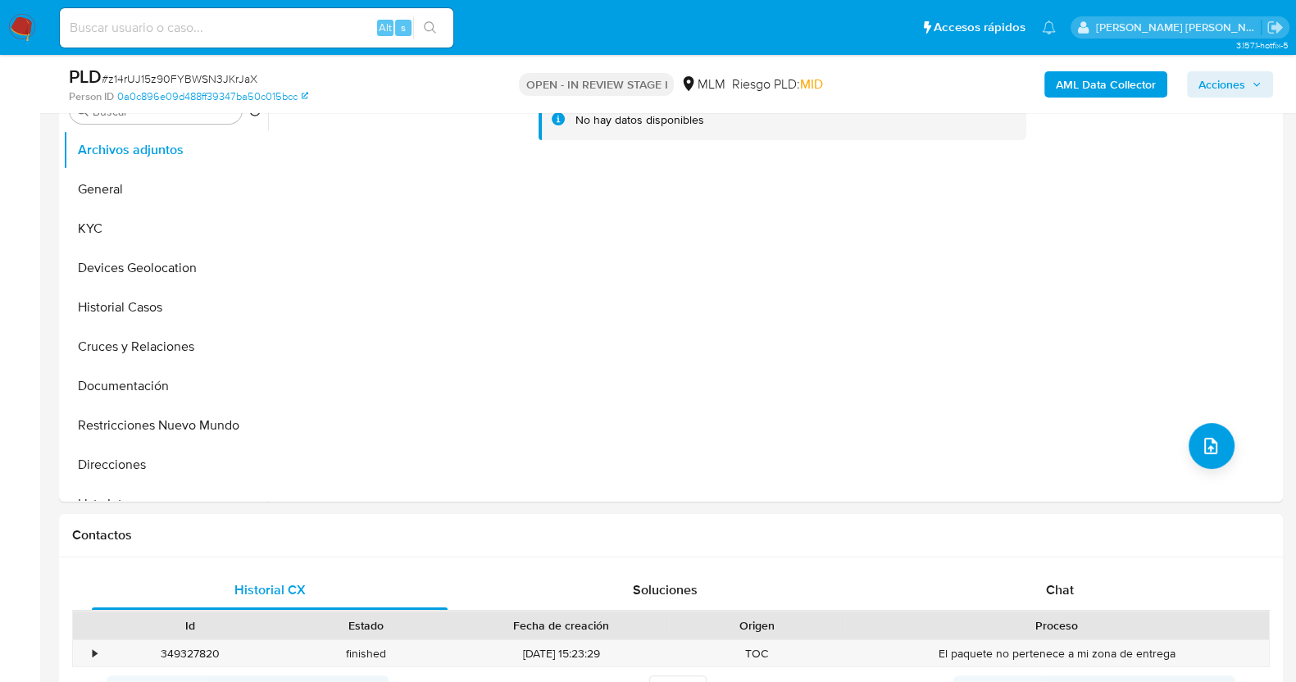
scroll to position [409, 0]
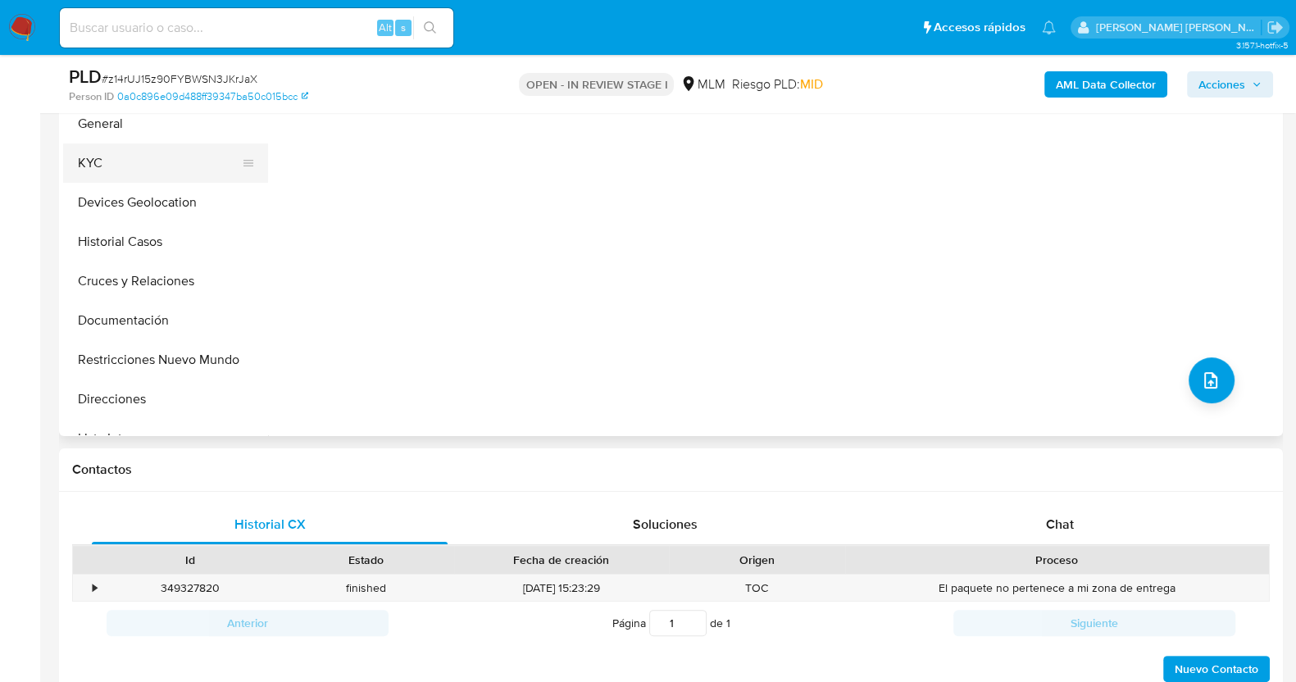
click at [154, 171] on button "KYC" at bounding box center [159, 162] width 192 height 39
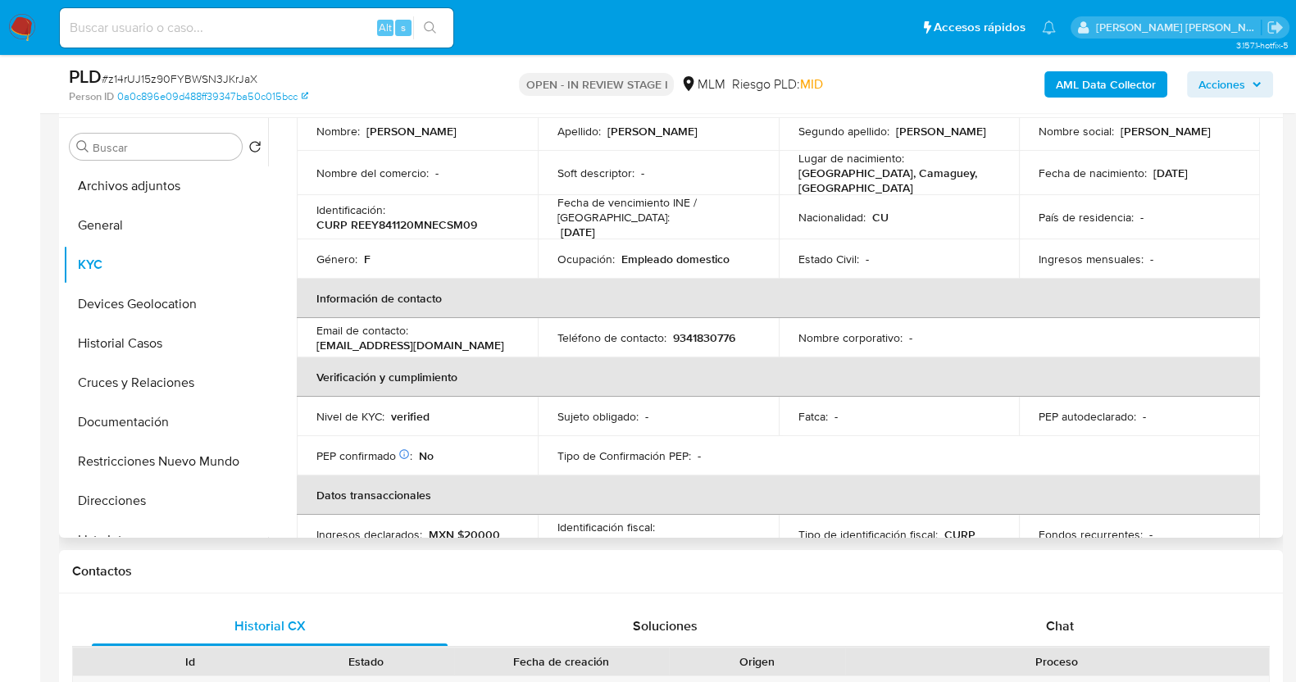
scroll to position [204, 0]
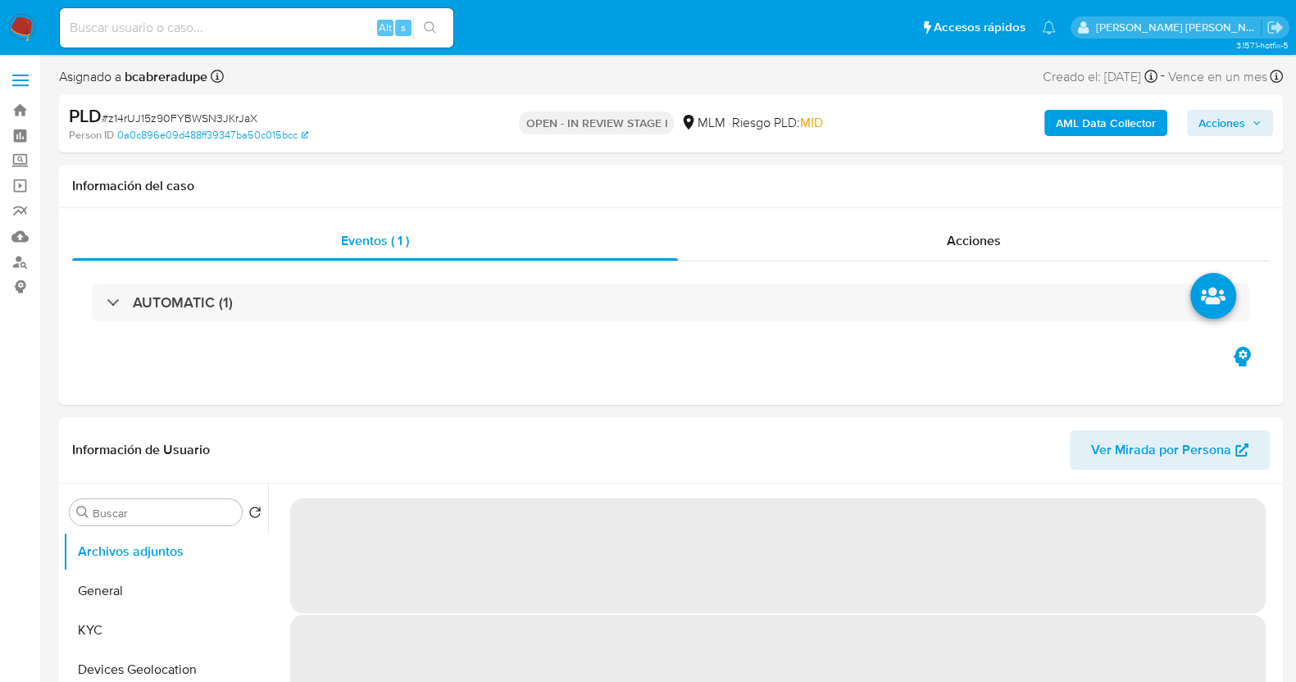
select select "10"
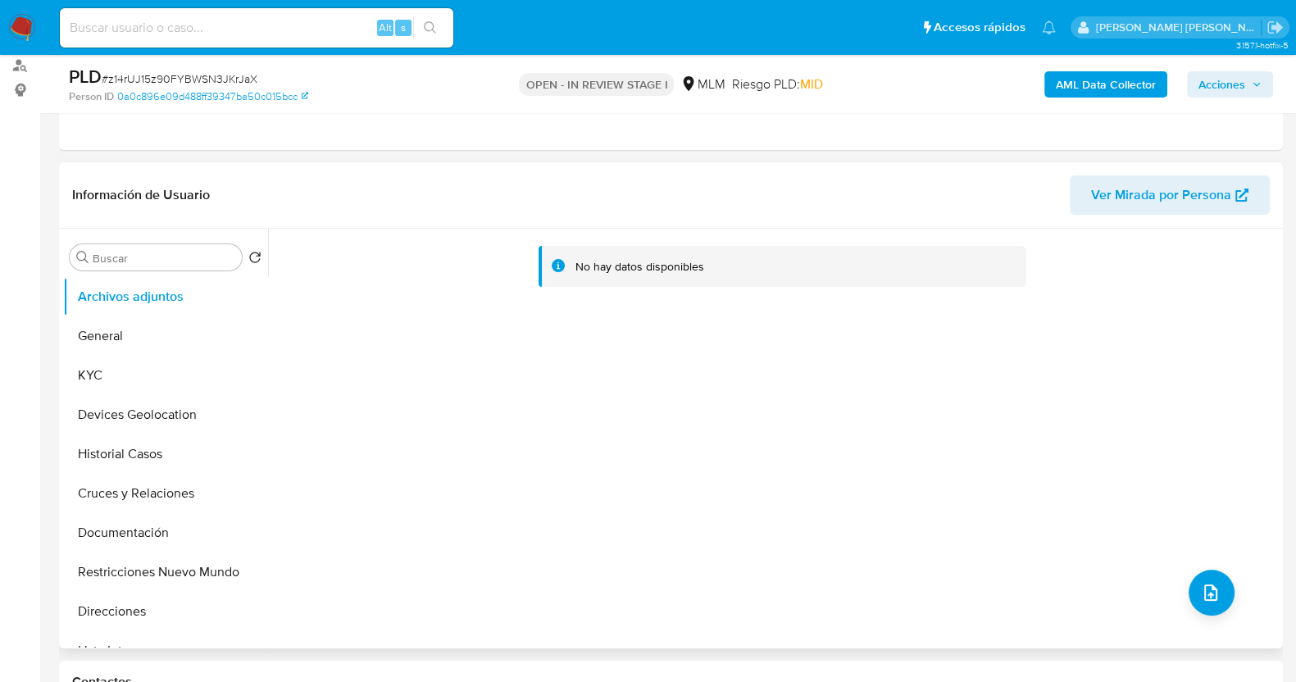
scroll to position [307, 0]
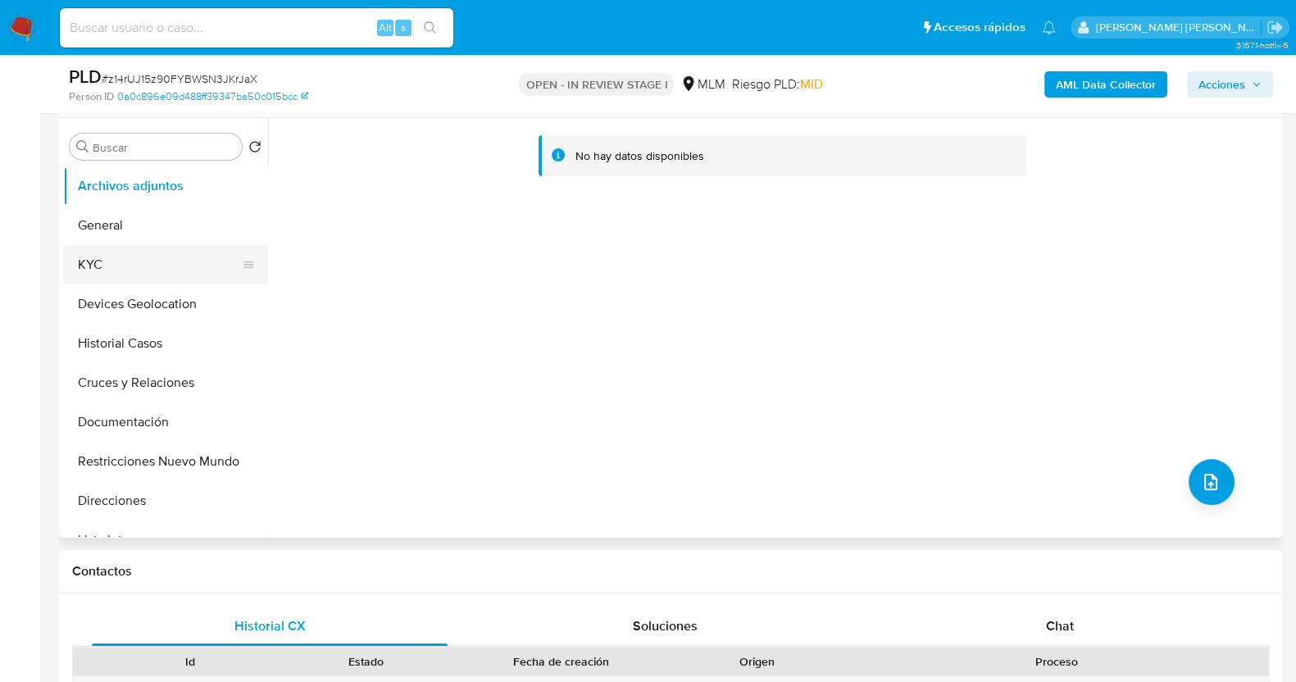
click at [108, 282] on button "KYC" at bounding box center [159, 264] width 192 height 39
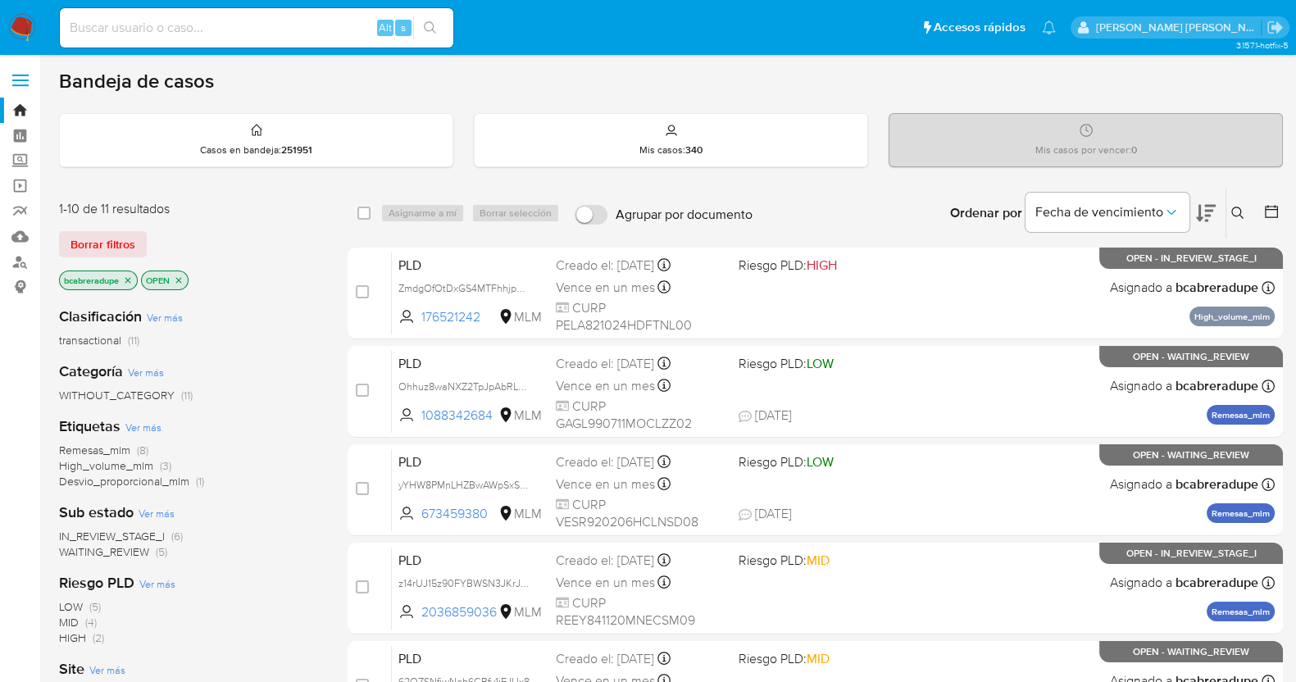
click at [132, 276] on icon "close-filter" at bounding box center [128, 281] width 10 height 10
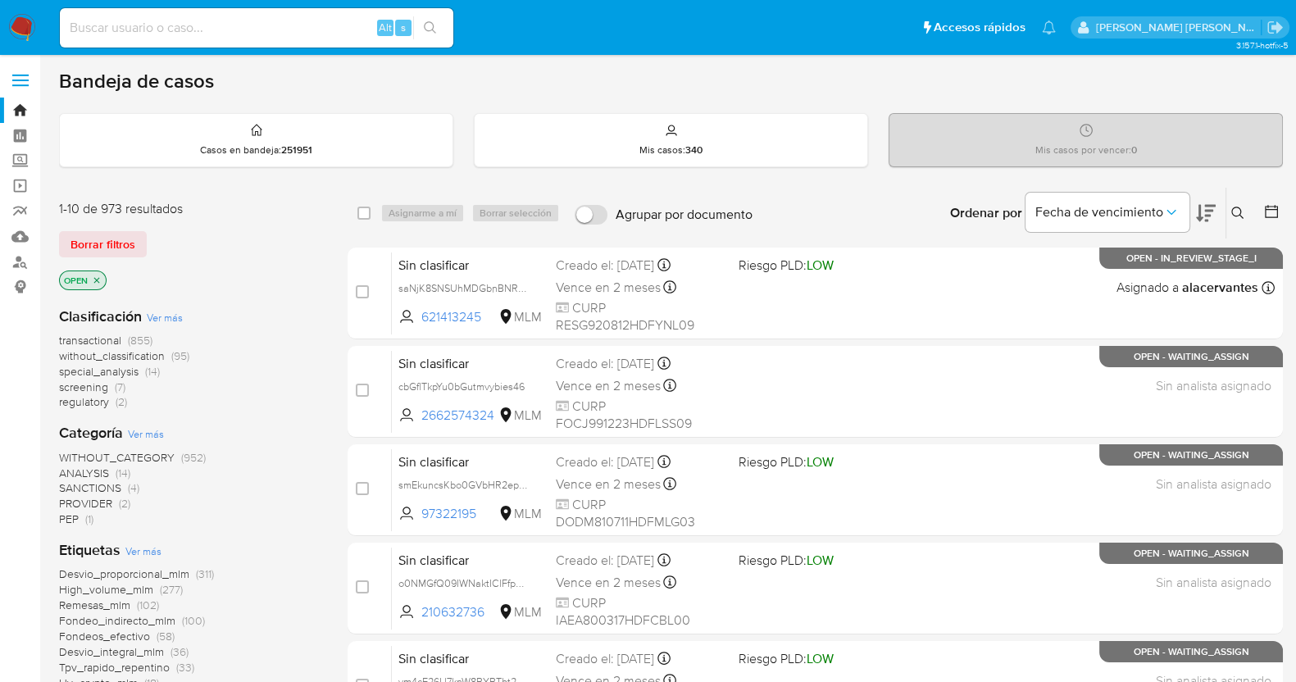
click at [1234, 212] on icon at bounding box center [1238, 213] width 13 height 13
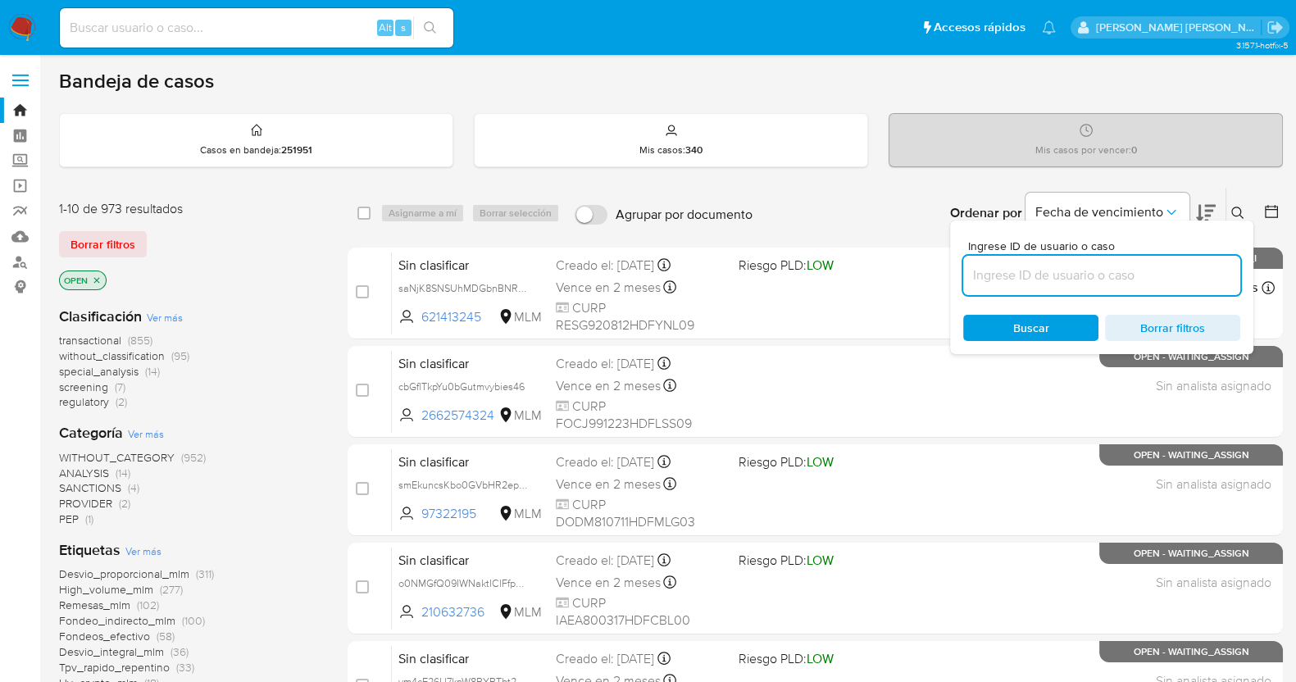
click at [1050, 282] on input at bounding box center [1101, 275] width 277 height 21
type input "cbGflTkpYu0bGutmvybies46"
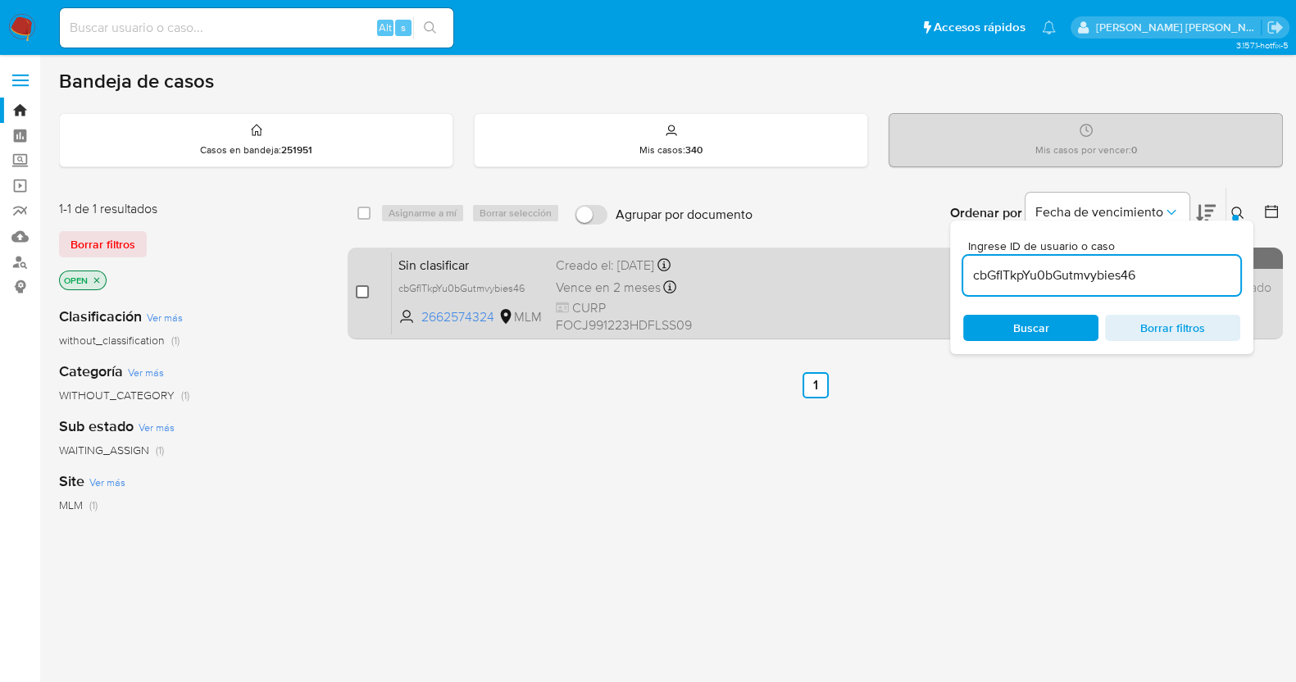
click at [366, 294] on input "checkbox" at bounding box center [362, 291] width 13 height 13
checkbox input "true"
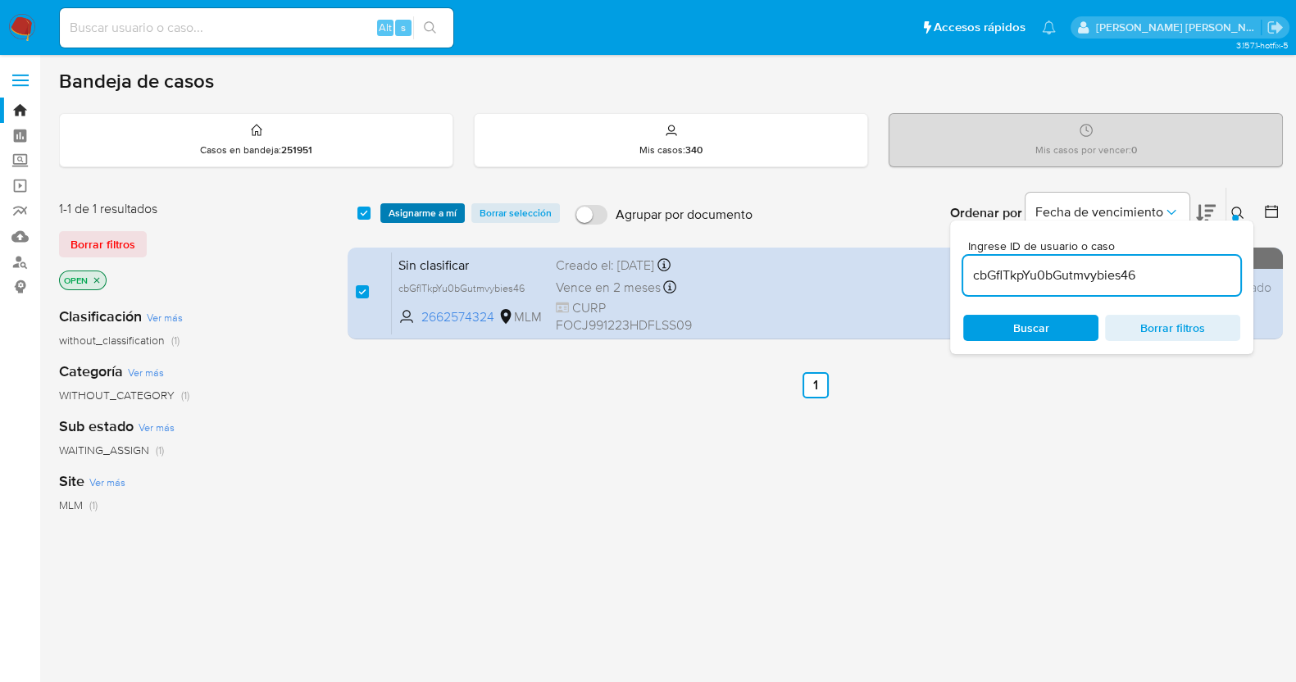
click at [436, 207] on span "Asignarme a mí" at bounding box center [423, 213] width 68 height 16
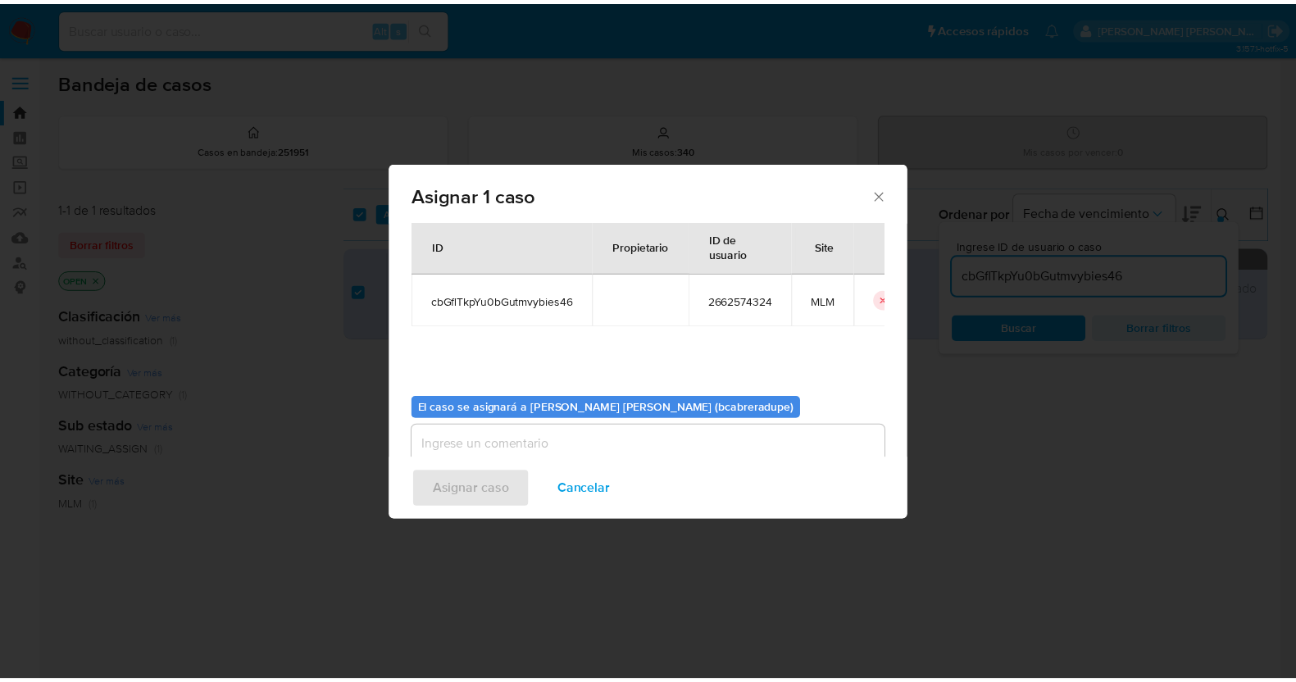
scroll to position [84, 0]
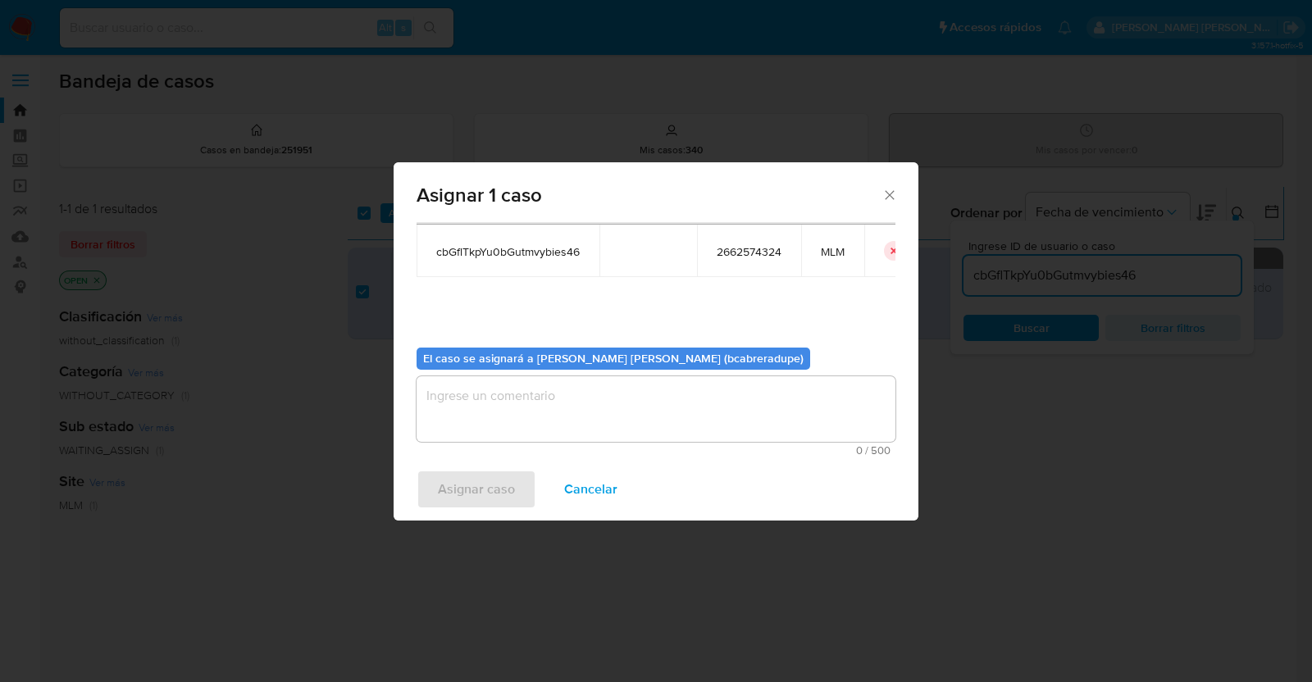
click at [594, 416] on textarea "assign-modal" at bounding box center [656, 409] width 479 height 66
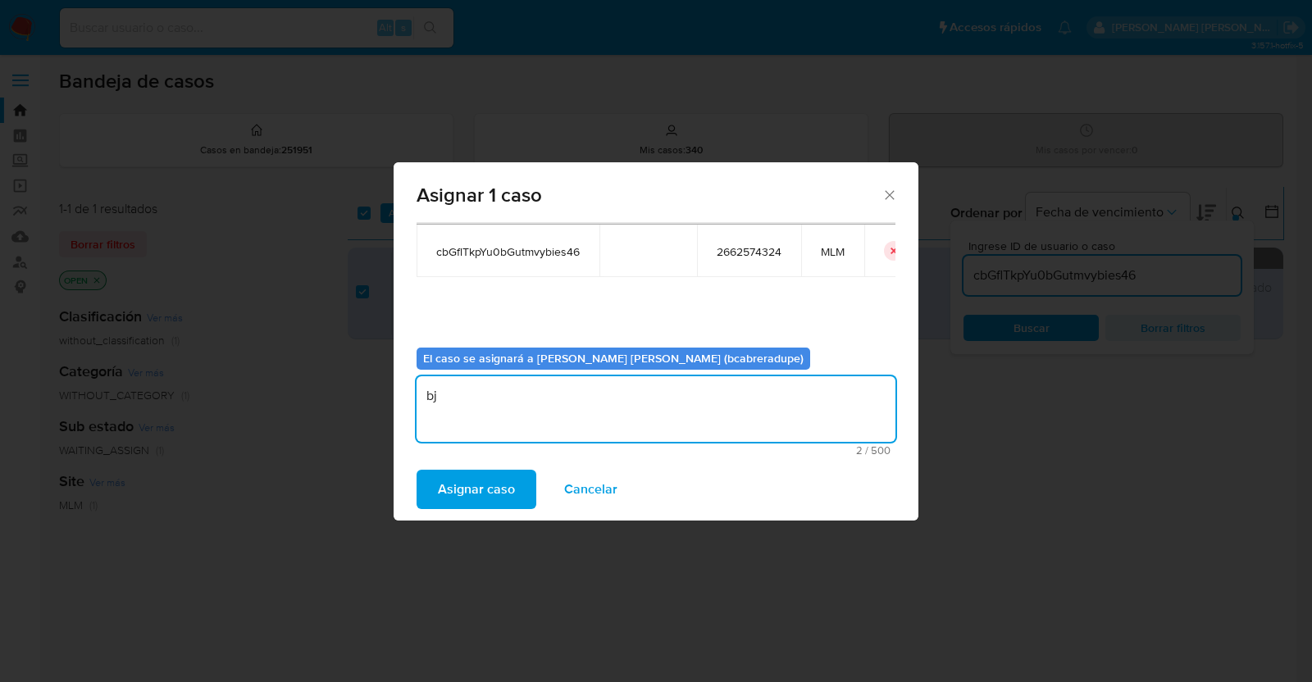
type textarea "b"
type textarea "BJCD"
click at [508, 485] on span "Asignar caso" at bounding box center [476, 489] width 77 height 36
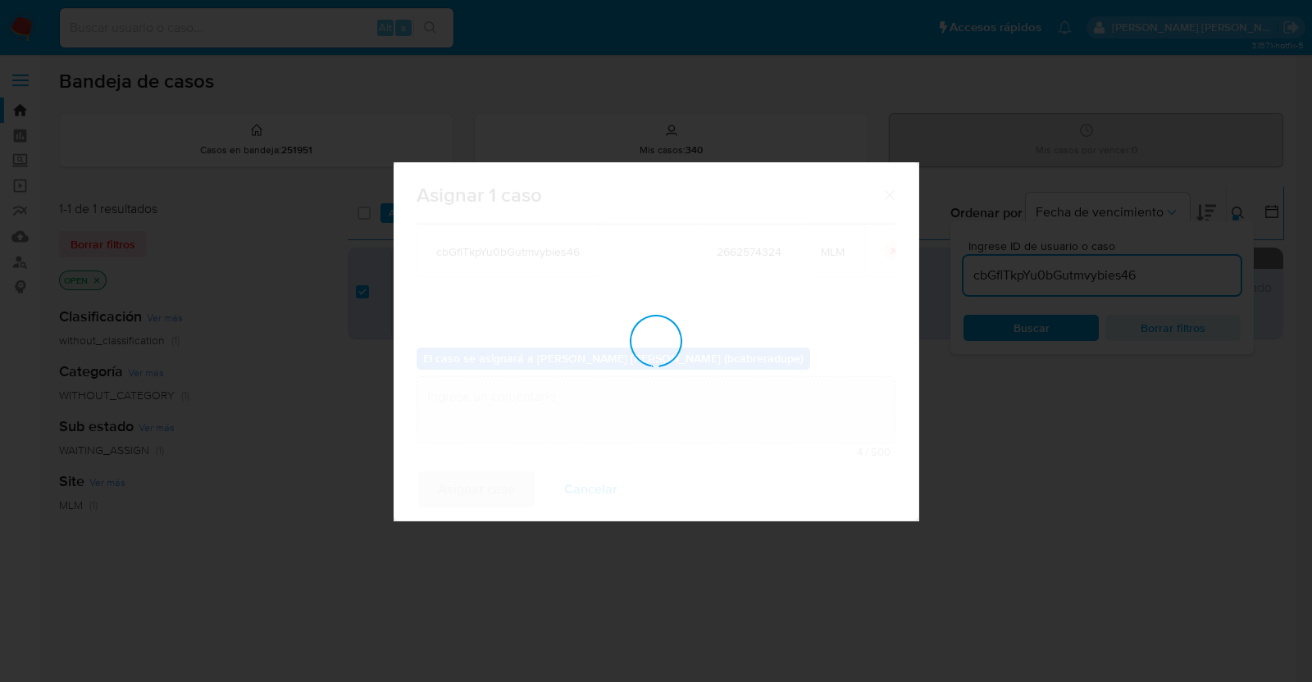
checkbox input "false"
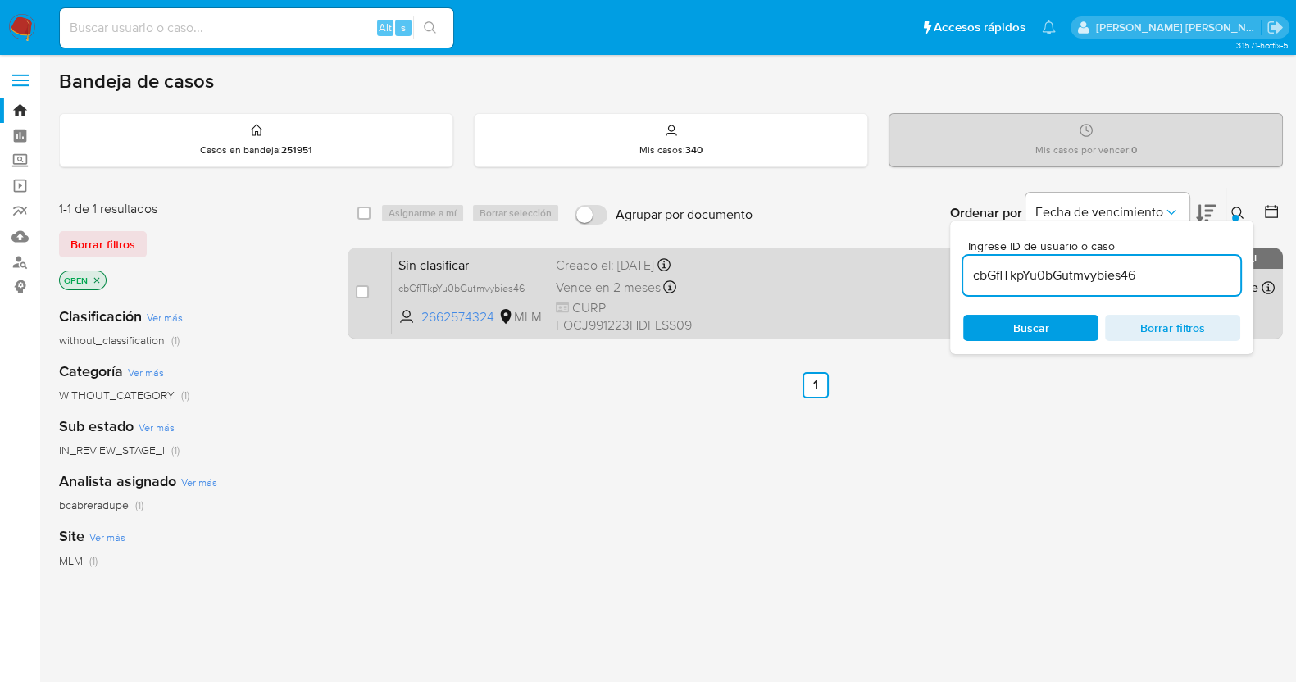
click at [471, 268] on span "Sin clasificar" at bounding box center [471, 263] width 144 height 21
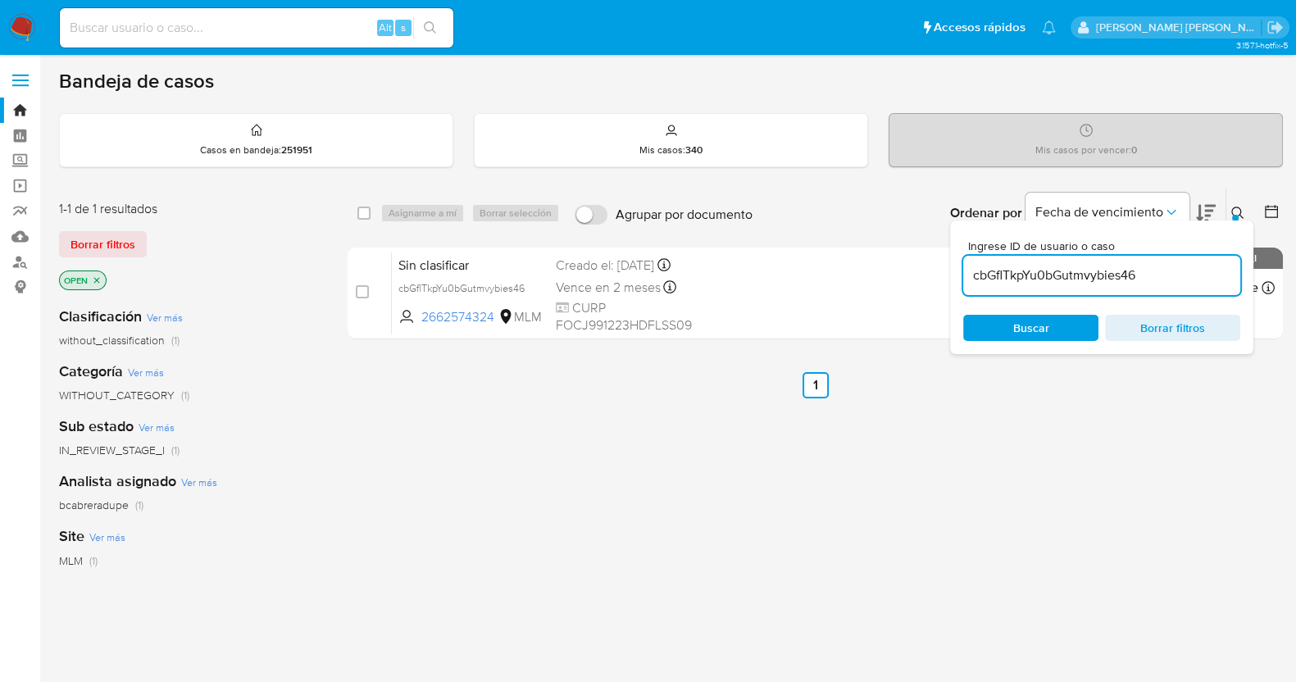
drag, startPoint x: 572, startPoint y: 434, endPoint x: 576, endPoint y: 426, distance: 8.9
click at [574, 433] on div "select-all-cases-checkbox Asignarme a mí Borrar selección Agrupar por documento…" at bounding box center [816, 558] width 936 height 743
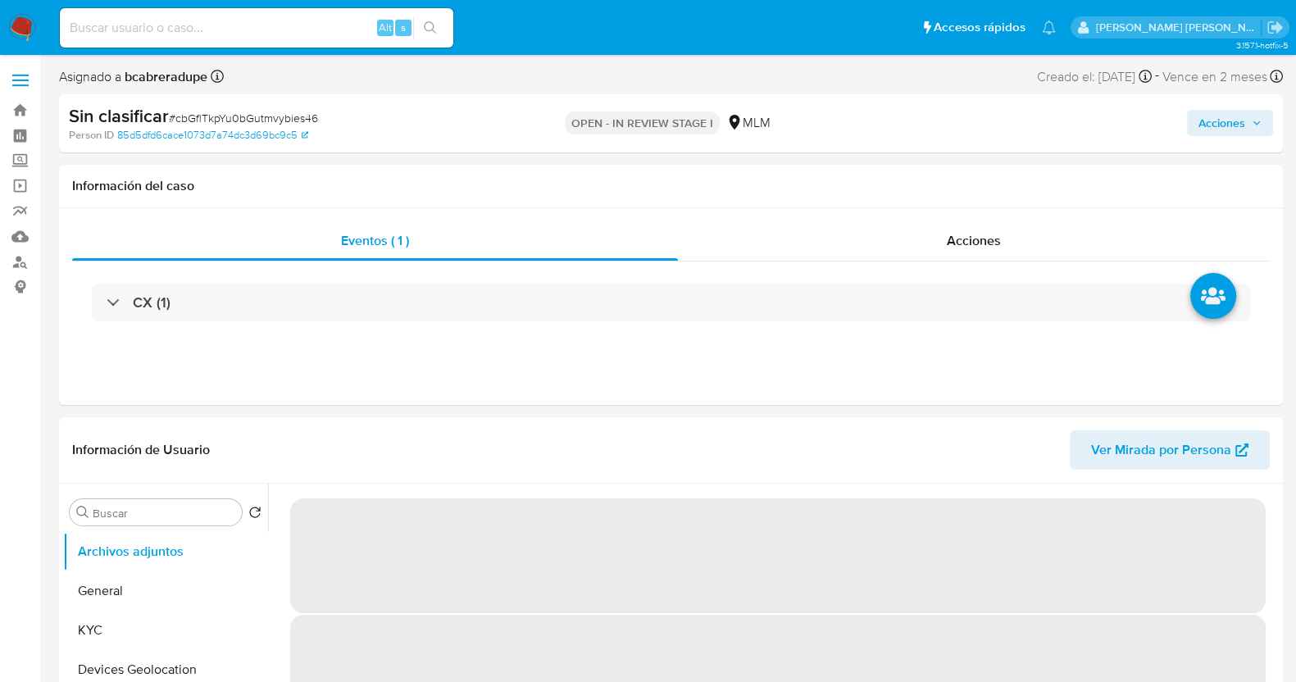
select select "10"
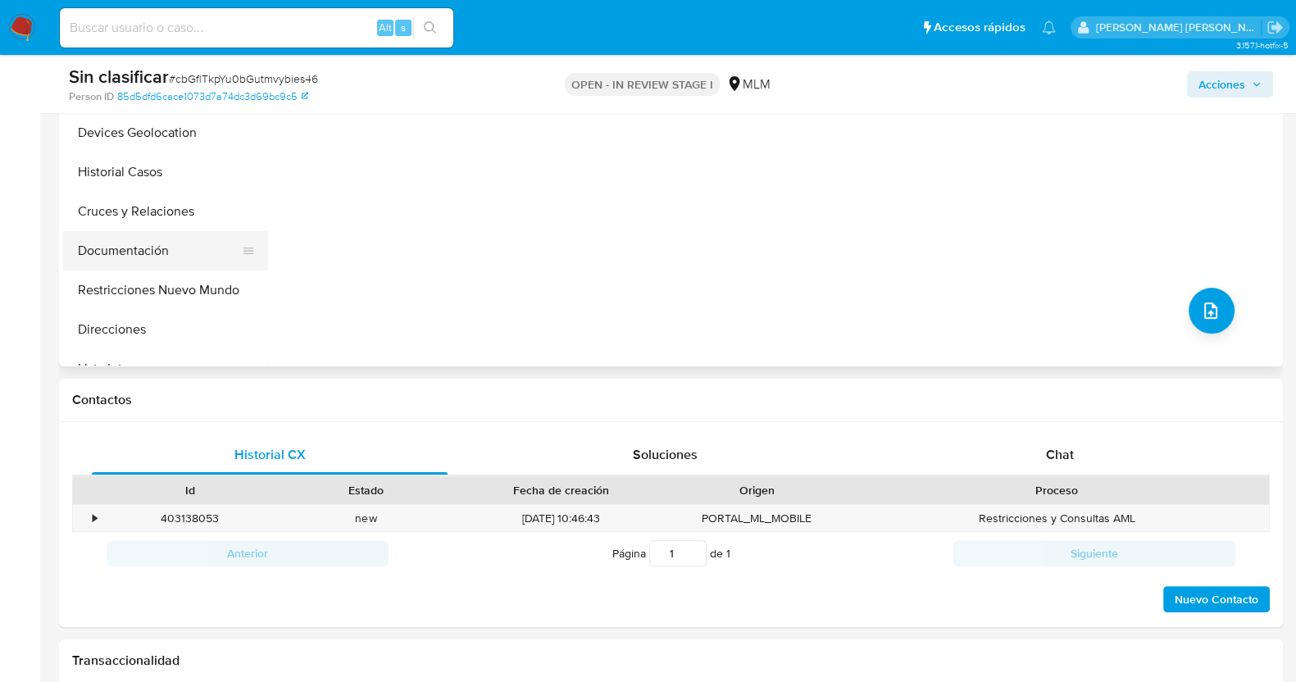
scroll to position [409, 0]
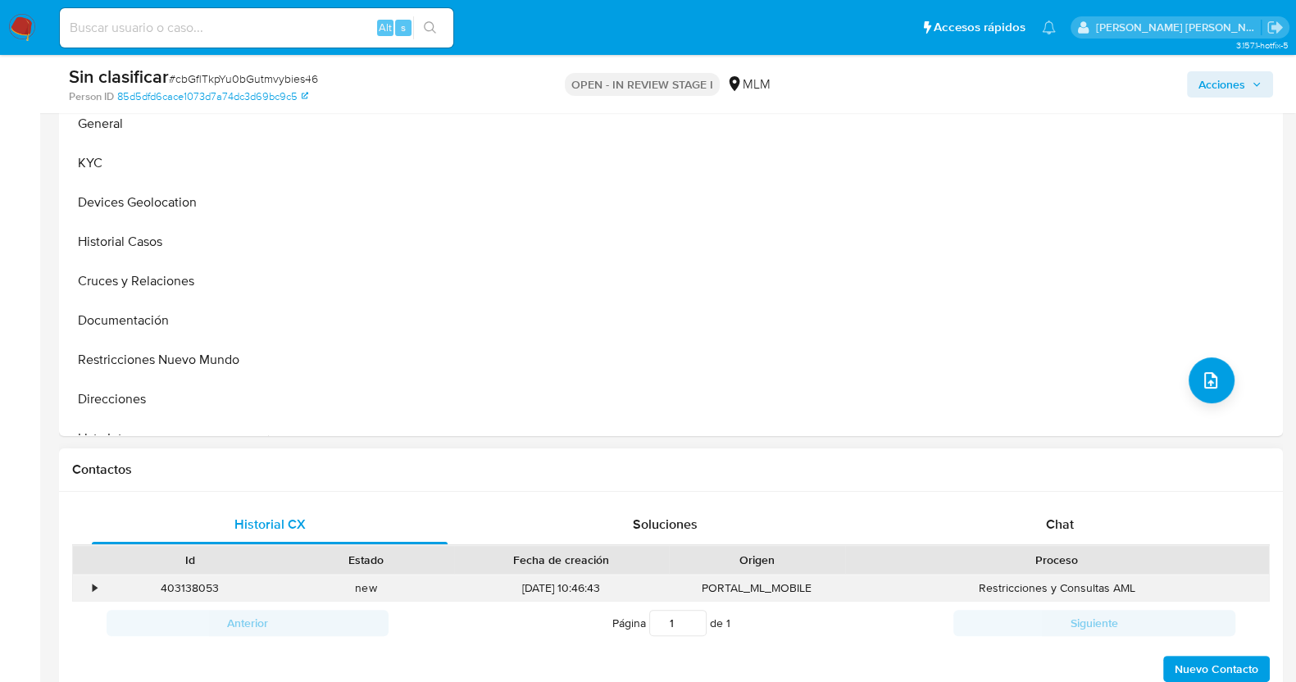
click at [93, 581] on div "•" at bounding box center [95, 589] width 4 height 16
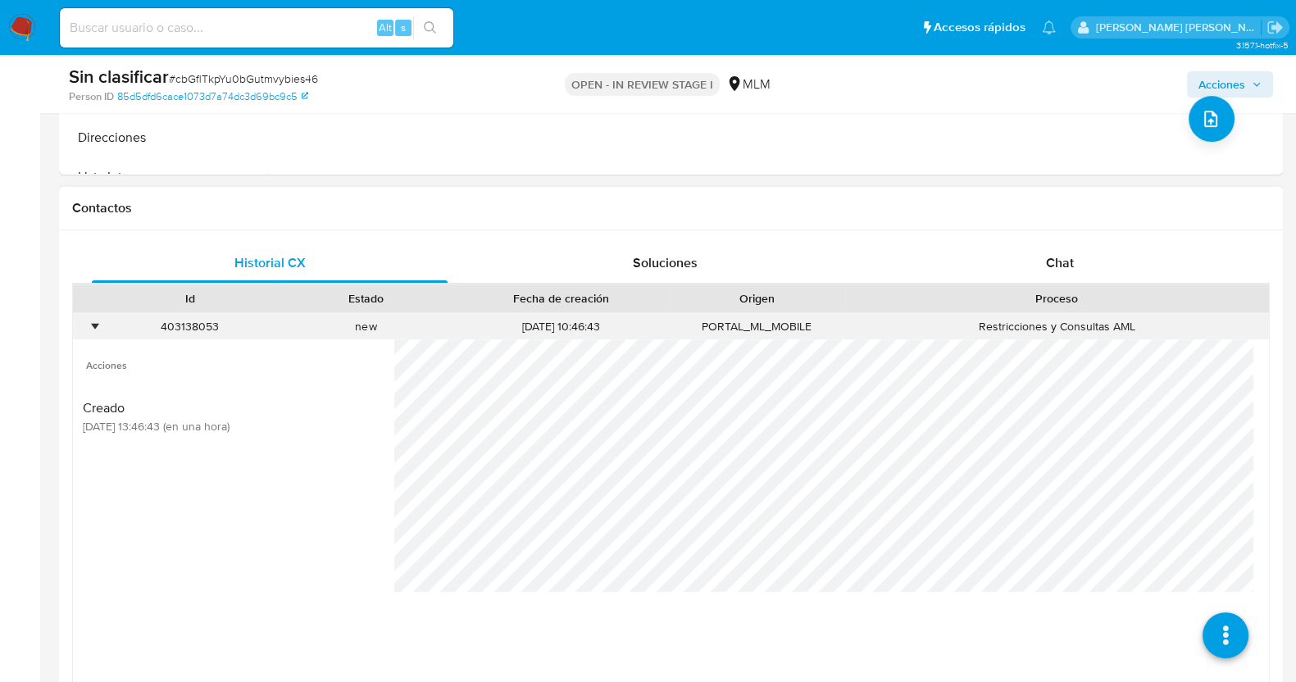
scroll to position [717, 0]
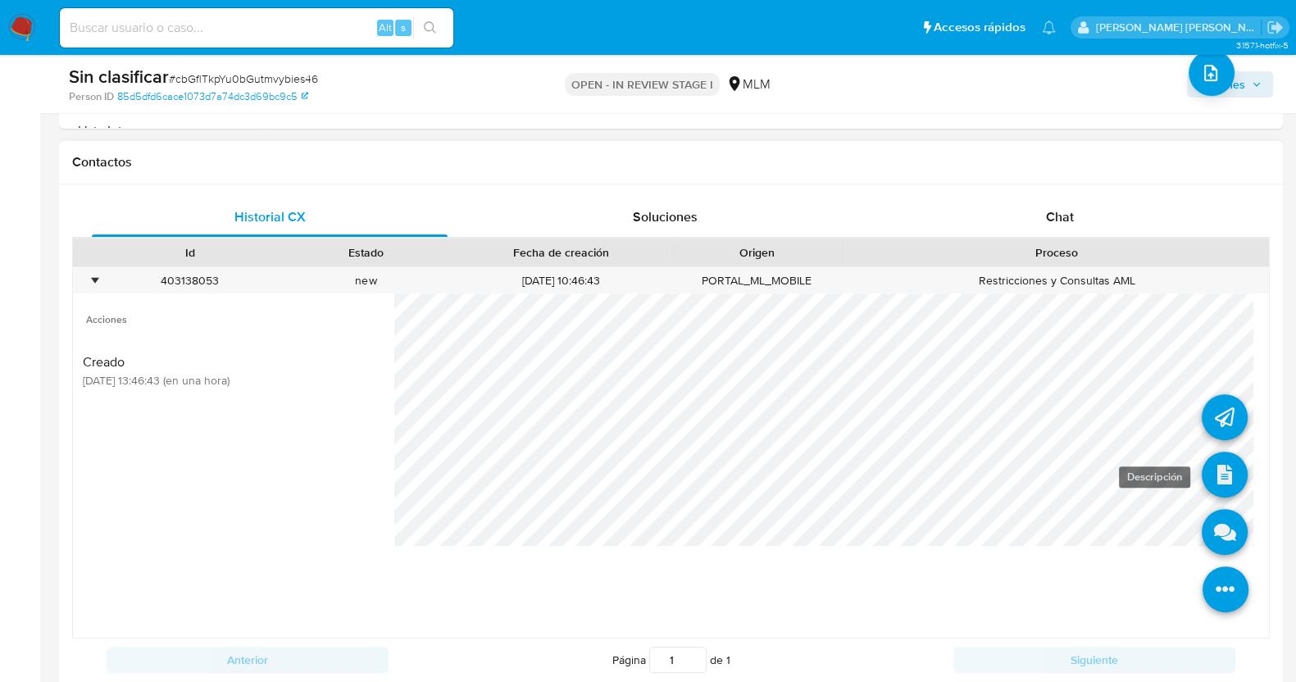
click at [1215, 472] on icon at bounding box center [1225, 475] width 46 height 46
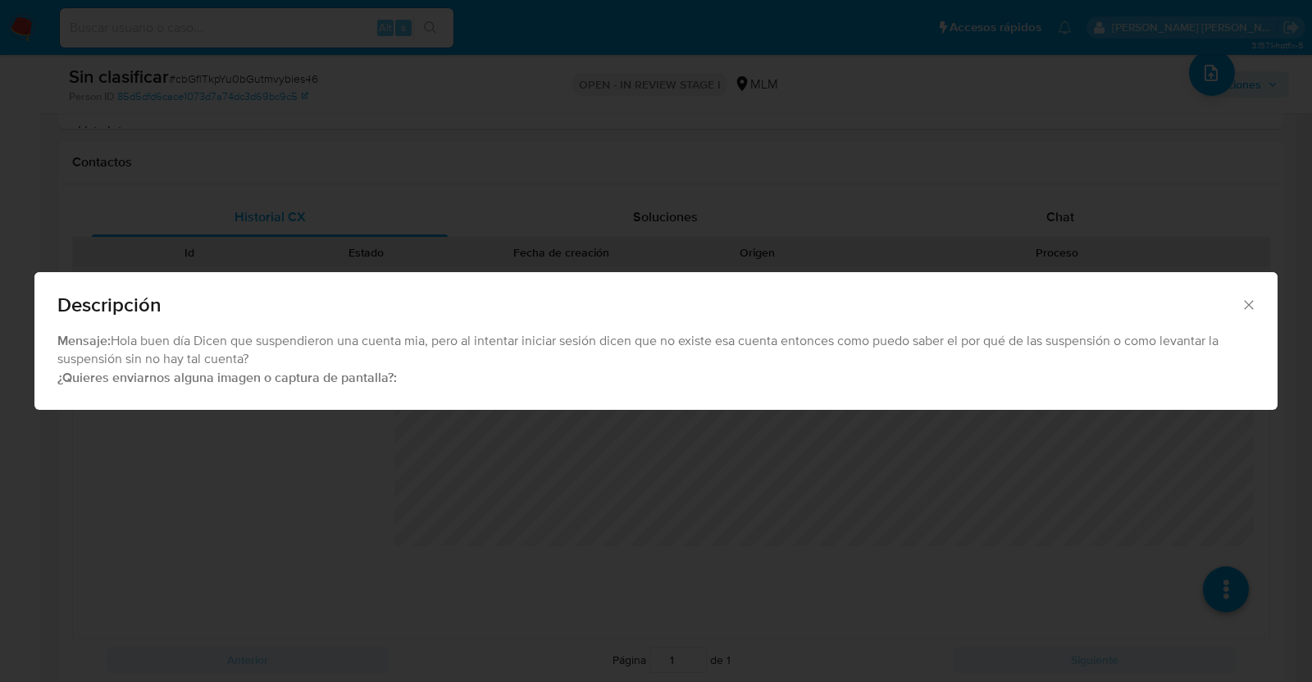
click at [1246, 298] on icon "Cerrar" at bounding box center [1249, 305] width 16 height 16
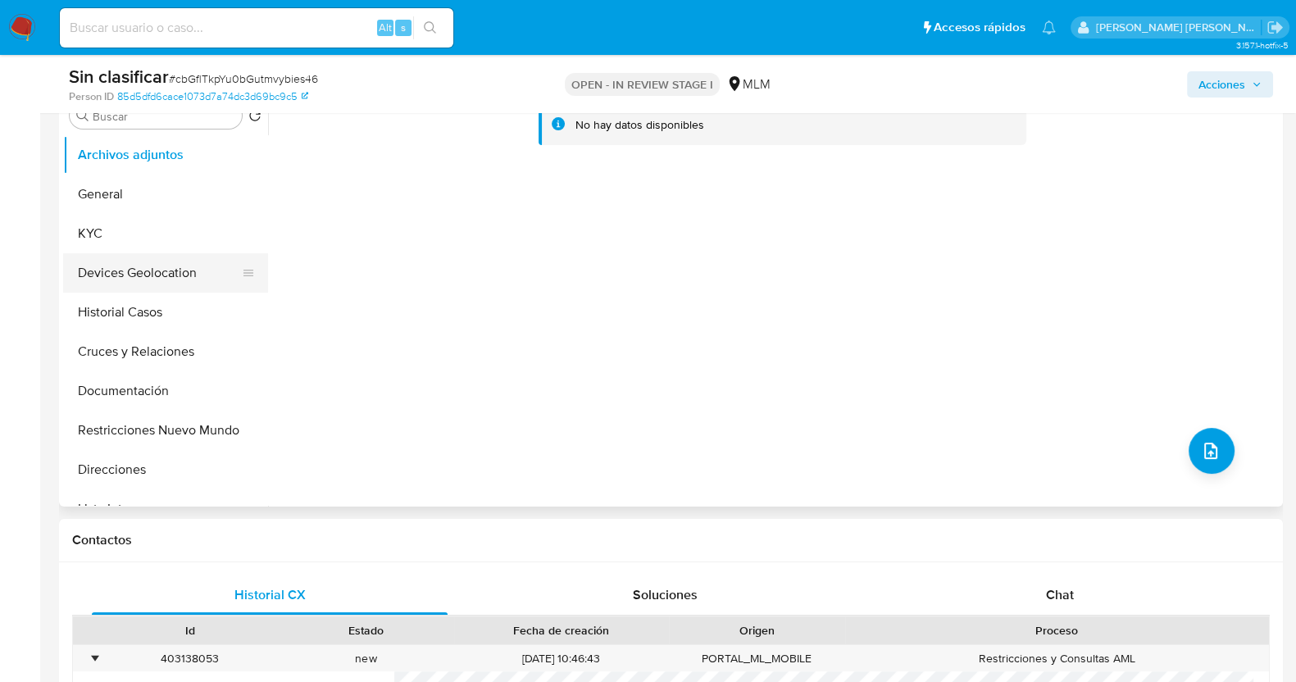
scroll to position [307, 0]
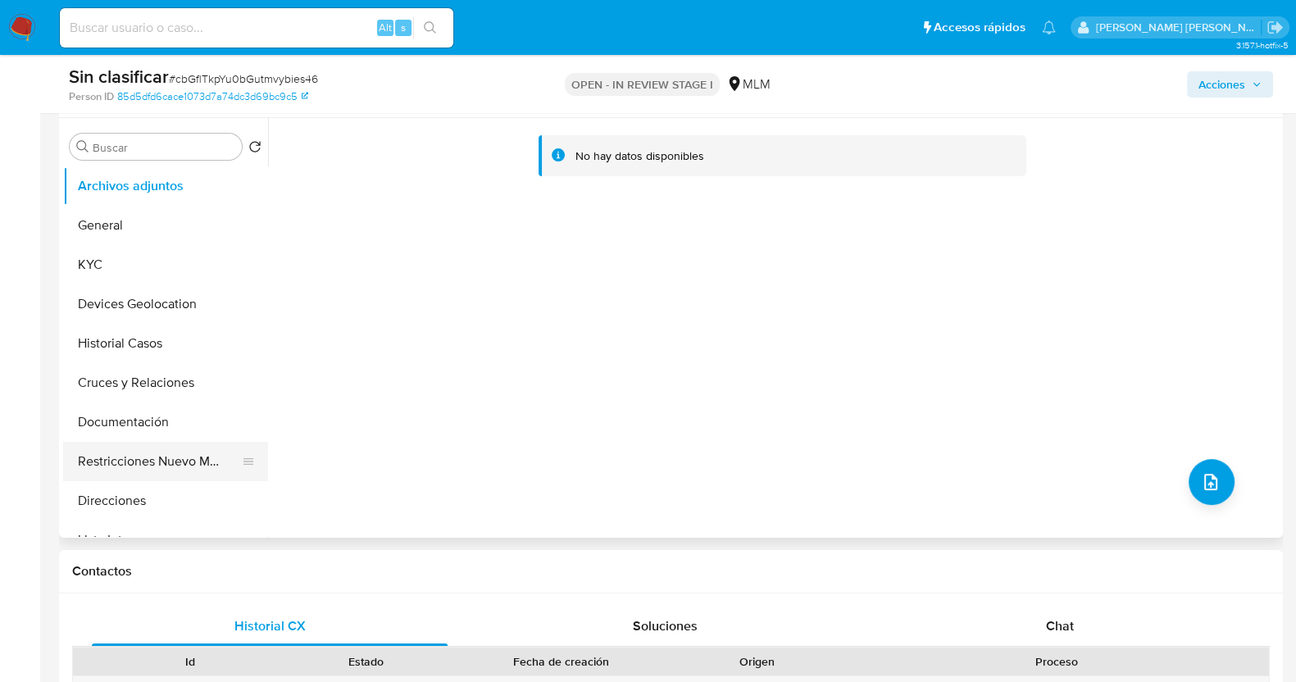
click at [180, 468] on button "Restricciones Nuevo Mundo" at bounding box center [159, 461] width 192 height 39
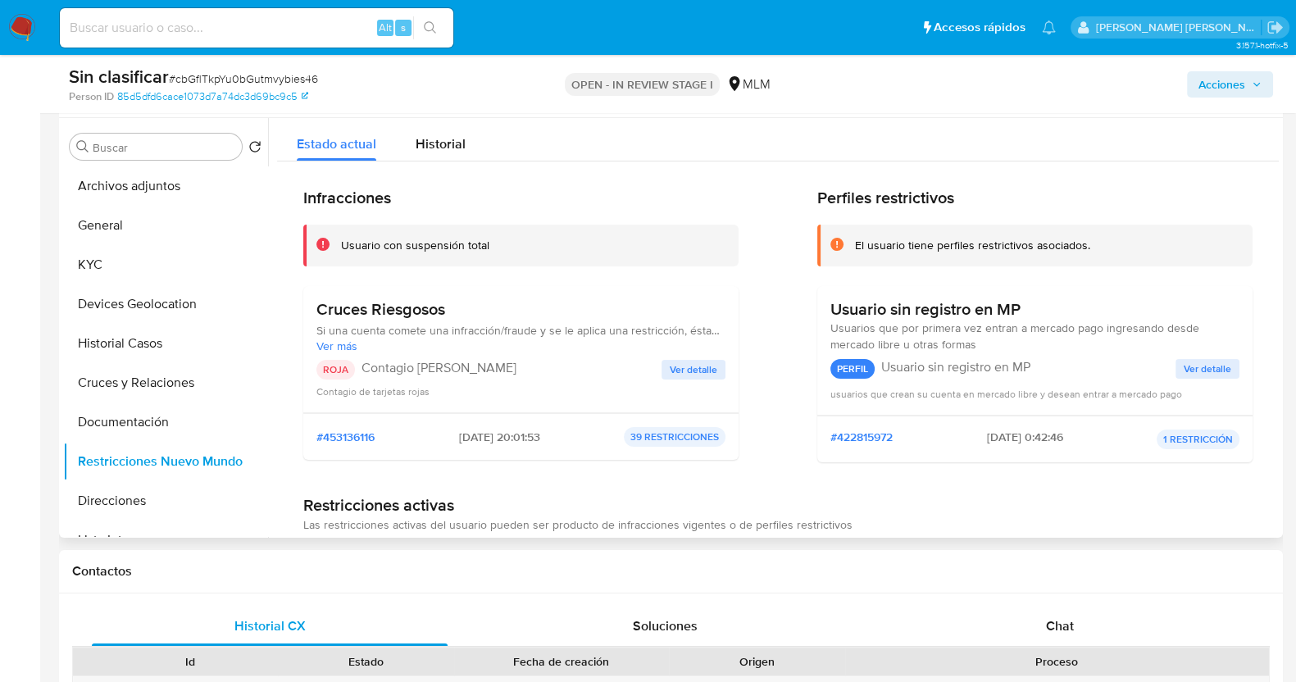
click at [705, 367] on span "Ver detalle" at bounding box center [694, 370] width 48 height 16
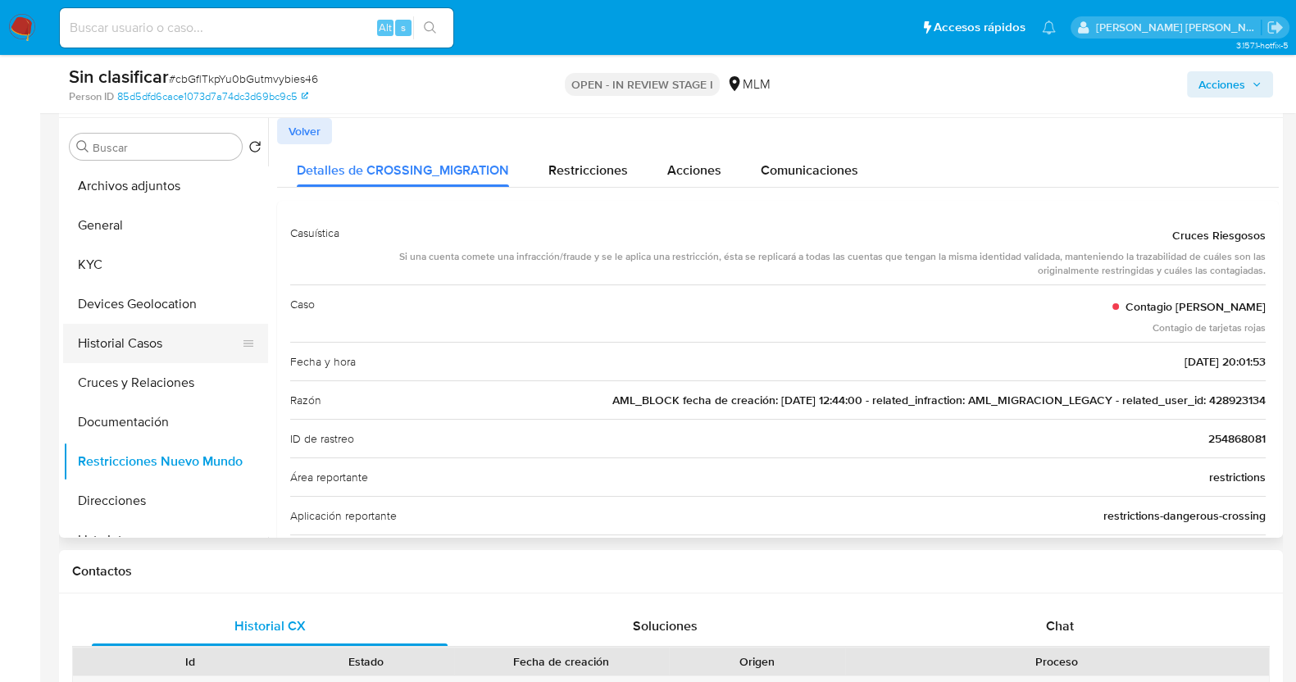
click at [148, 346] on button "Historial Casos" at bounding box center [159, 343] width 192 height 39
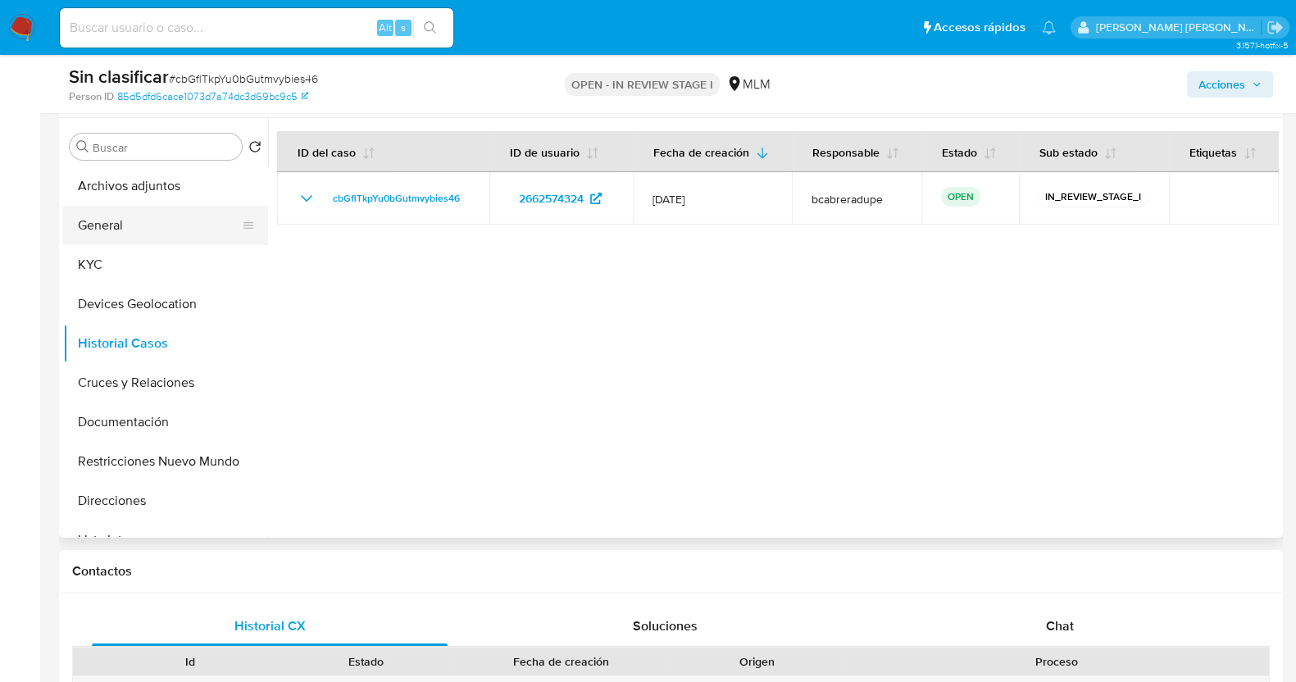
click at [140, 227] on button "General" at bounding box center [159, 225] width 192 height 39
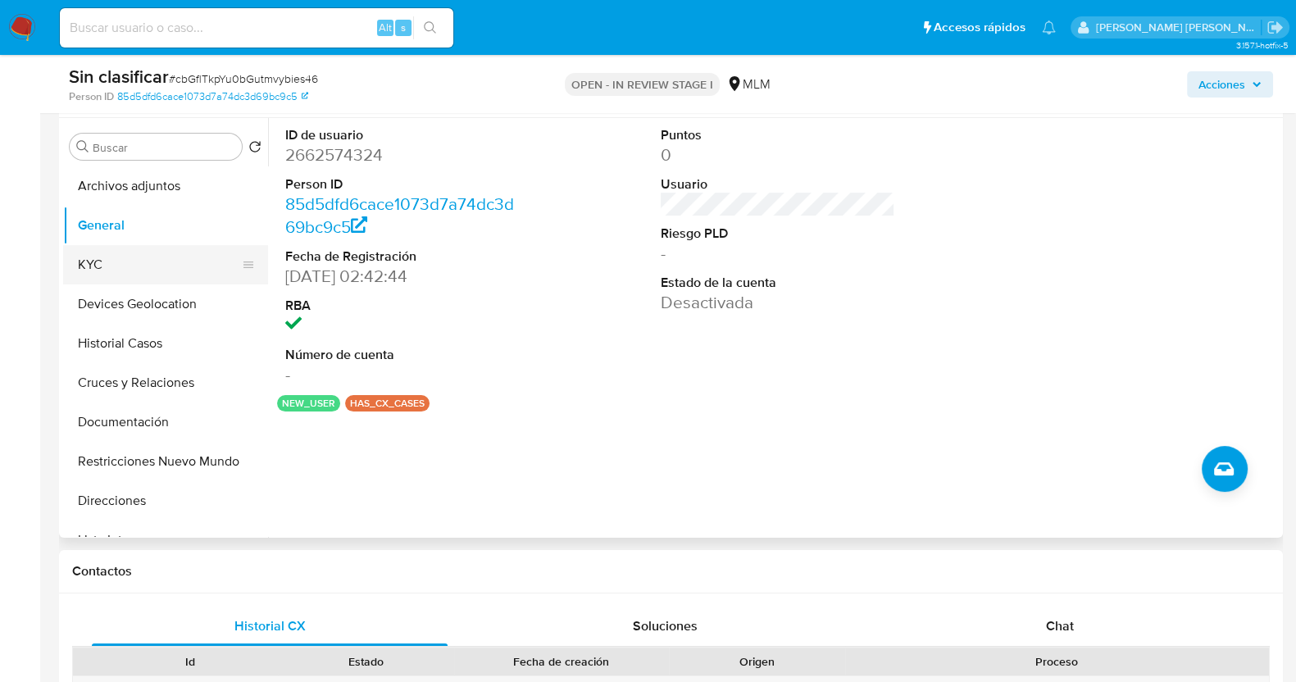
click at [123, 271] on button "KYC" at bounding box center [159, 264] width 192 height 39
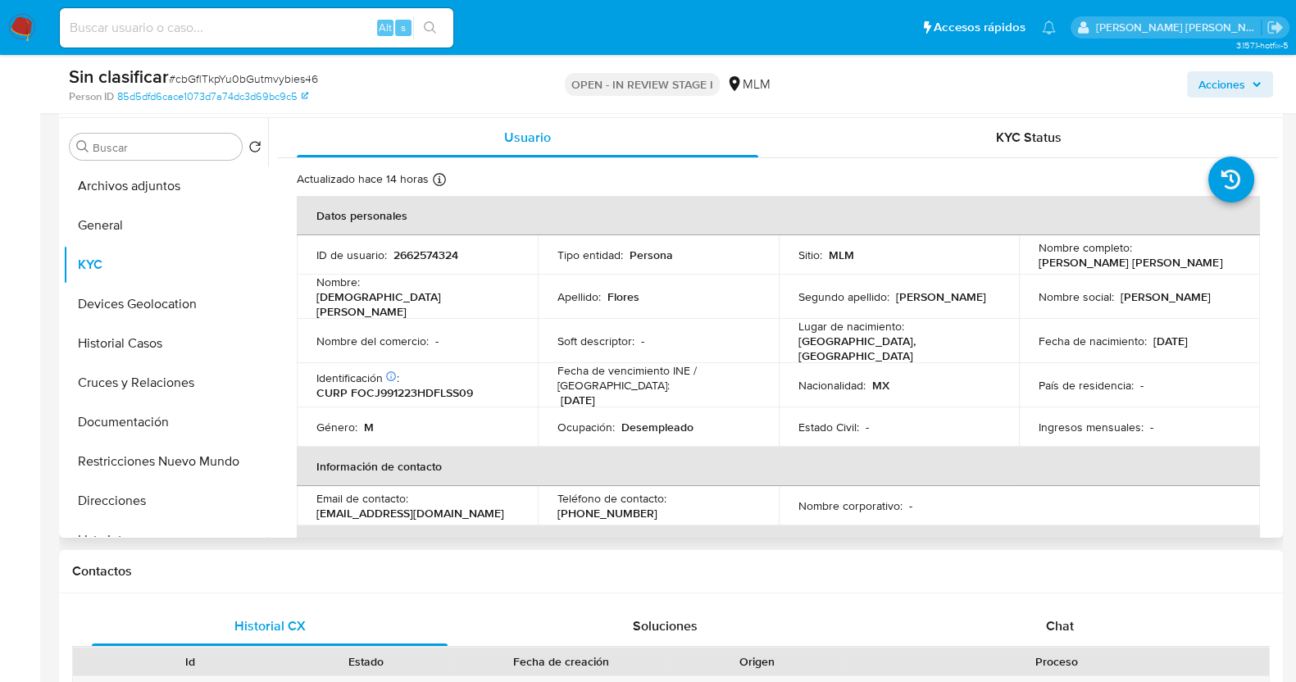
drag, startPoint x: 1030, startPoint y: 264, endPoint x: 1200, endPoint y: 262, distance: 169.7
click at [1200, 262] on td "Nombre completo : Jesus Alejandro Flores Castillo" at bounding box center [1139, 254] width 241 height 39
copy p "[PERSON_NAME] [PERSON_NAME]"
click at [276, 31] on input at bounding box center [257, 27] width 394 height 21
paste input "1699241451"
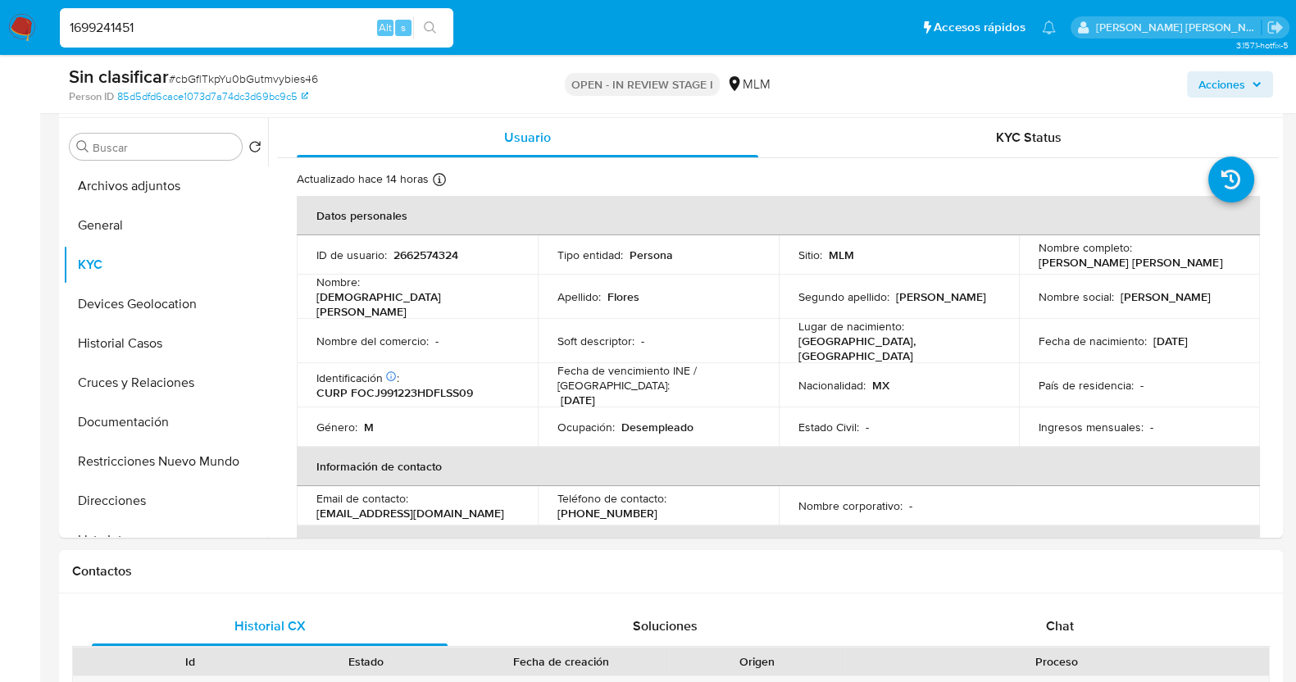
type input "1699241451"
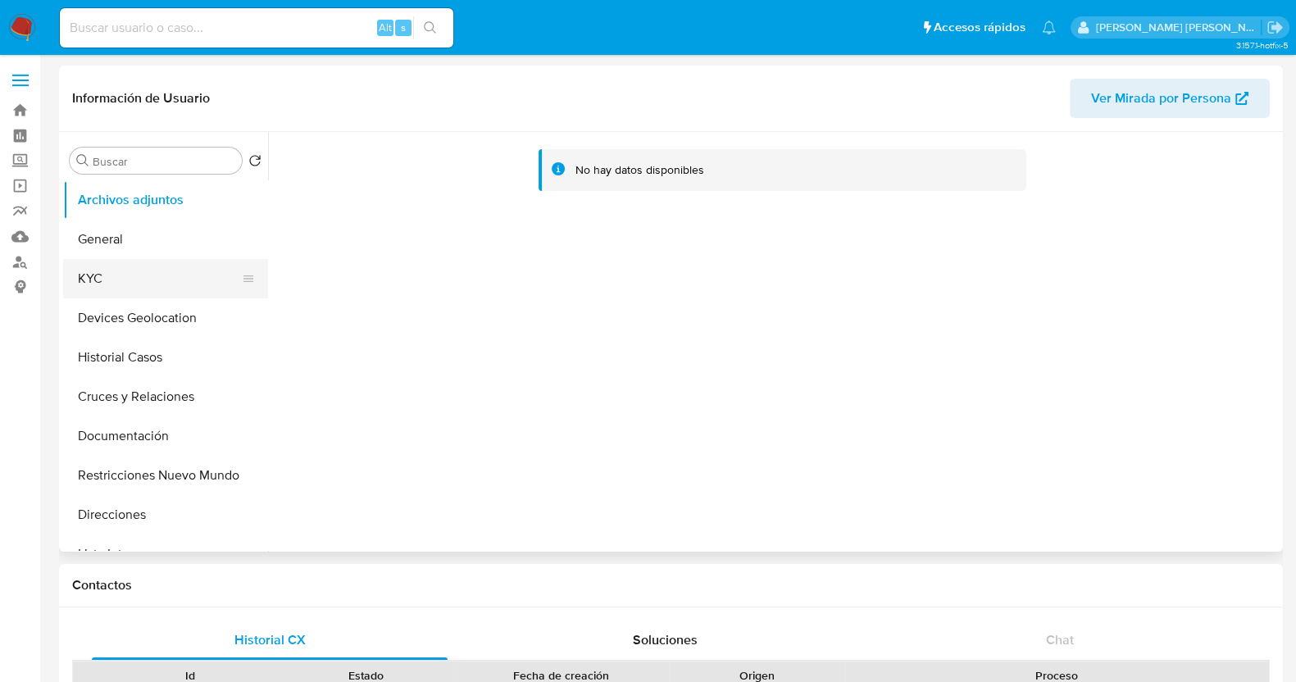
click at [127, 293] on button "KYC" at bounding box center [159, 278] width 192 height 39
select select "10"
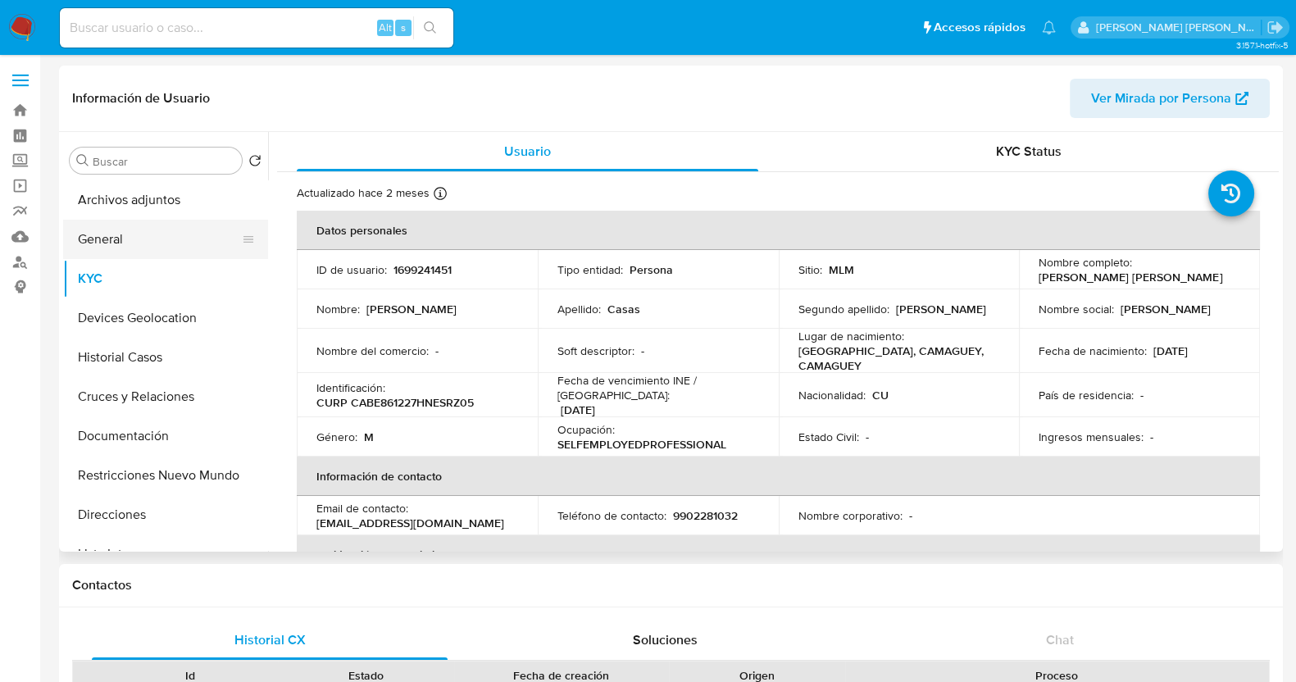
click at [133, 252] on button "General" at bounding box center [159, 239] width 192 height 39
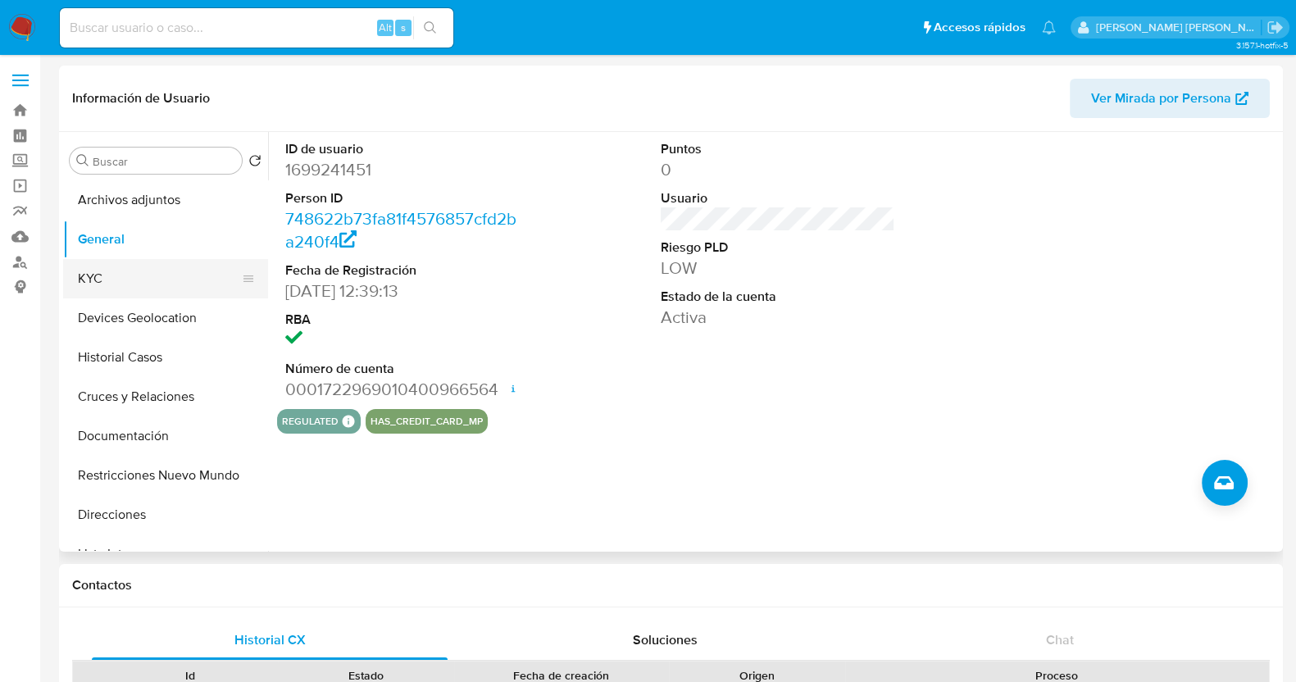
click at [139, 276] on button "KYC" at bounding box center [159, 278] width 192 height 39
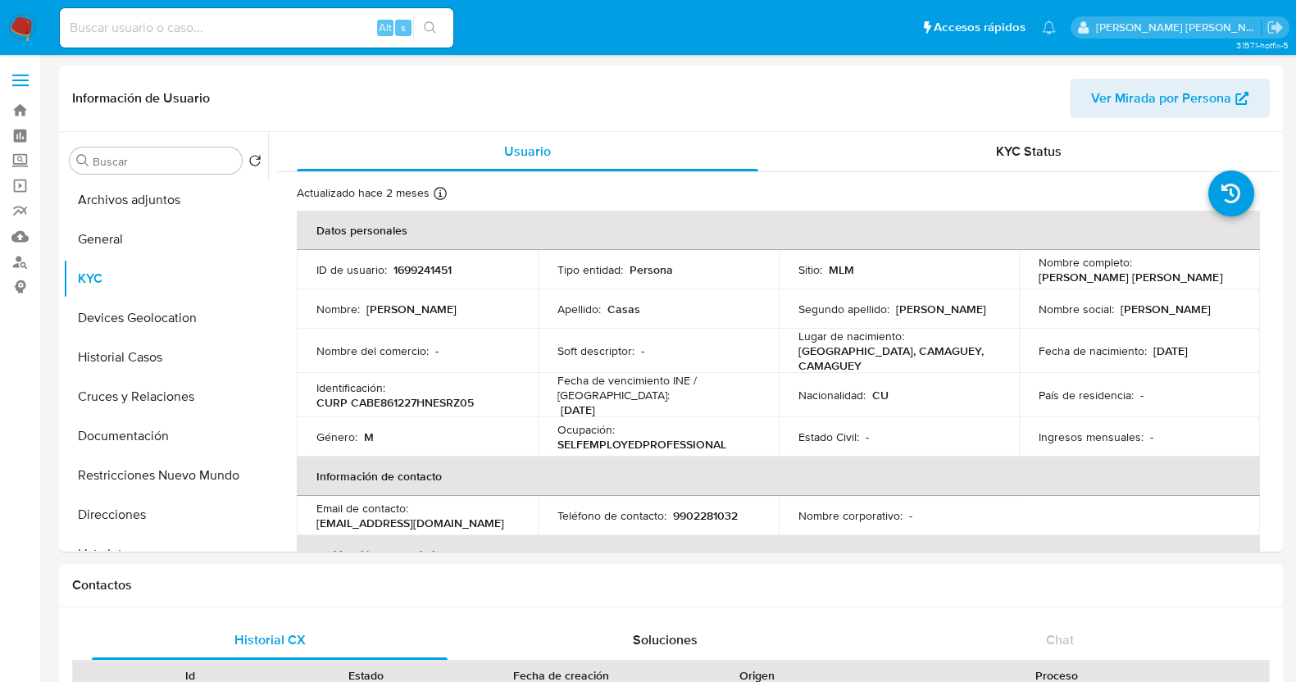
click at [217, 30] on input at bounding box center [257, 27] width 394 height 21
paste input "341989106"
type input "341989106"
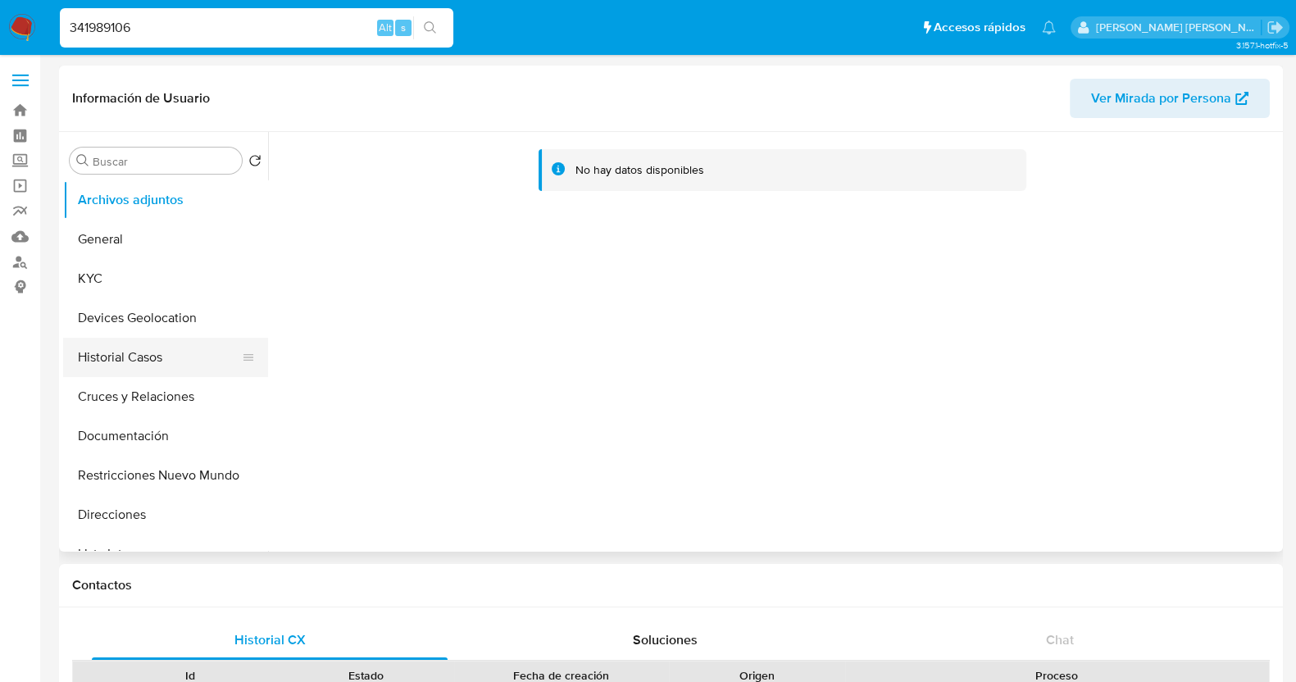
select select "10"
click at [162, 361] on button "Historial Casos" at bounding box center [159, 357] width 192 height 39
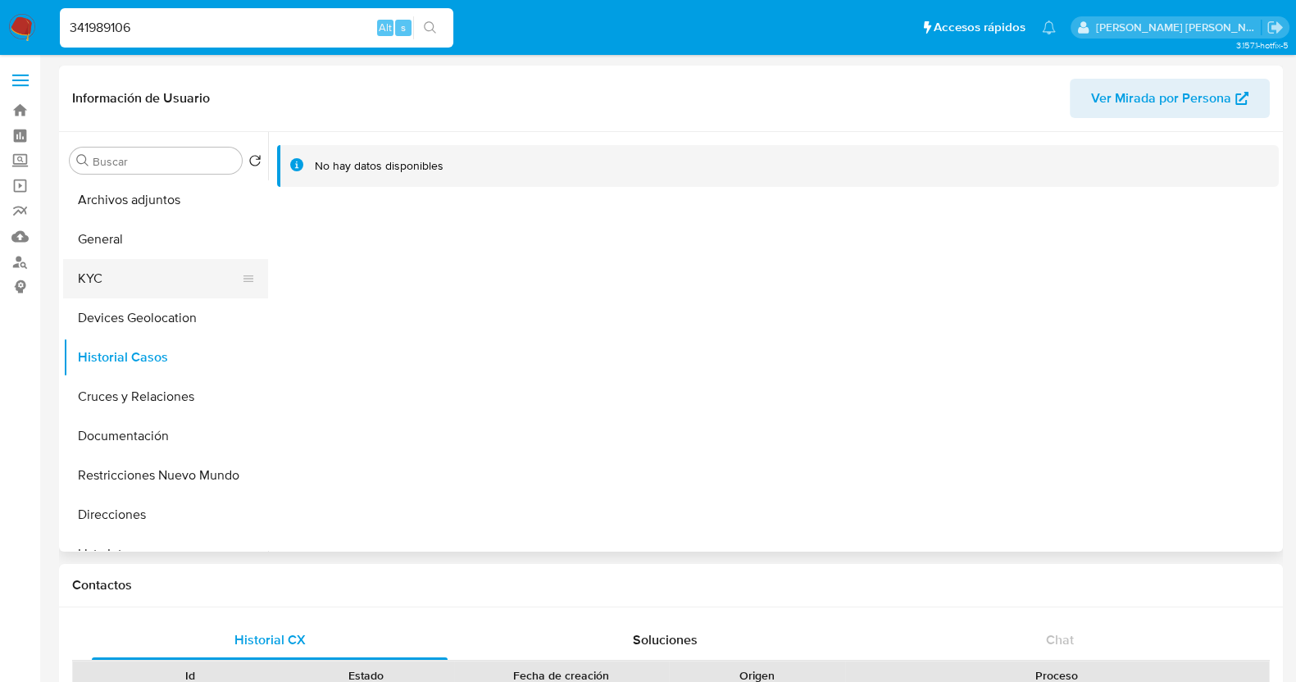
click at [112, 284] on button "KYC" at bounding box center [159, 278] width 192 height 39
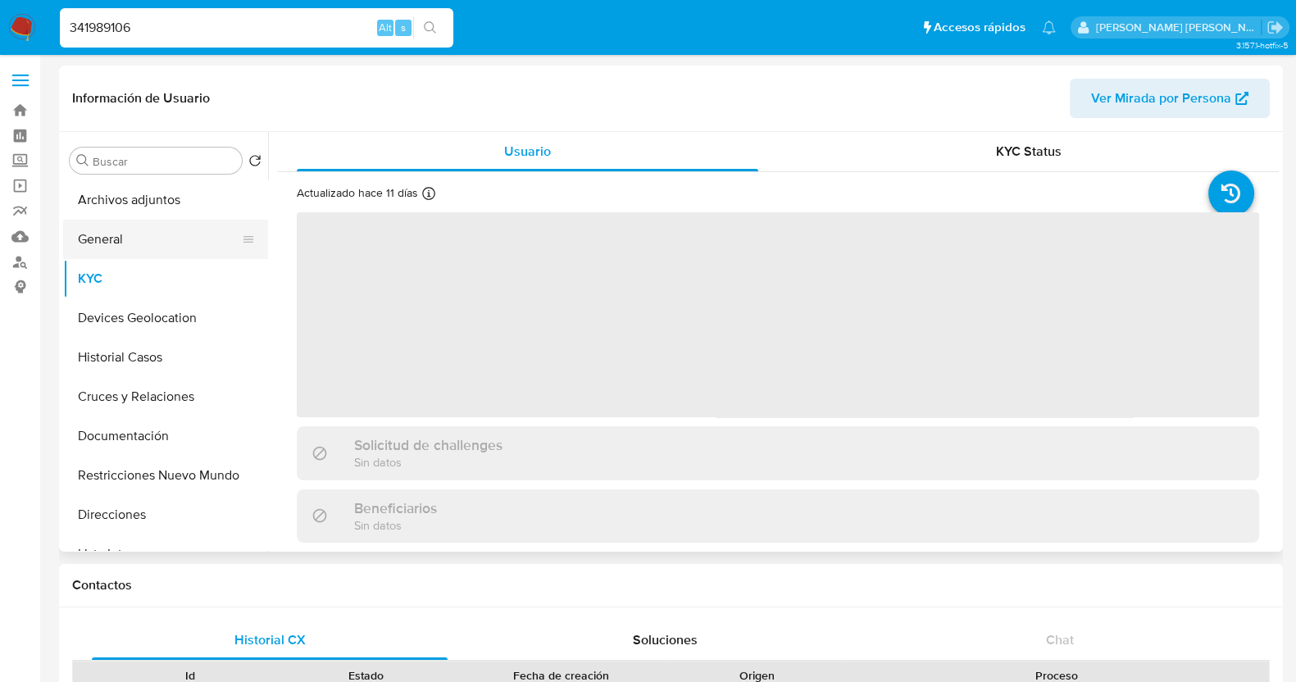
click at [129, 238] on button "General" at bounding box center [159, 239] width 192 height 39
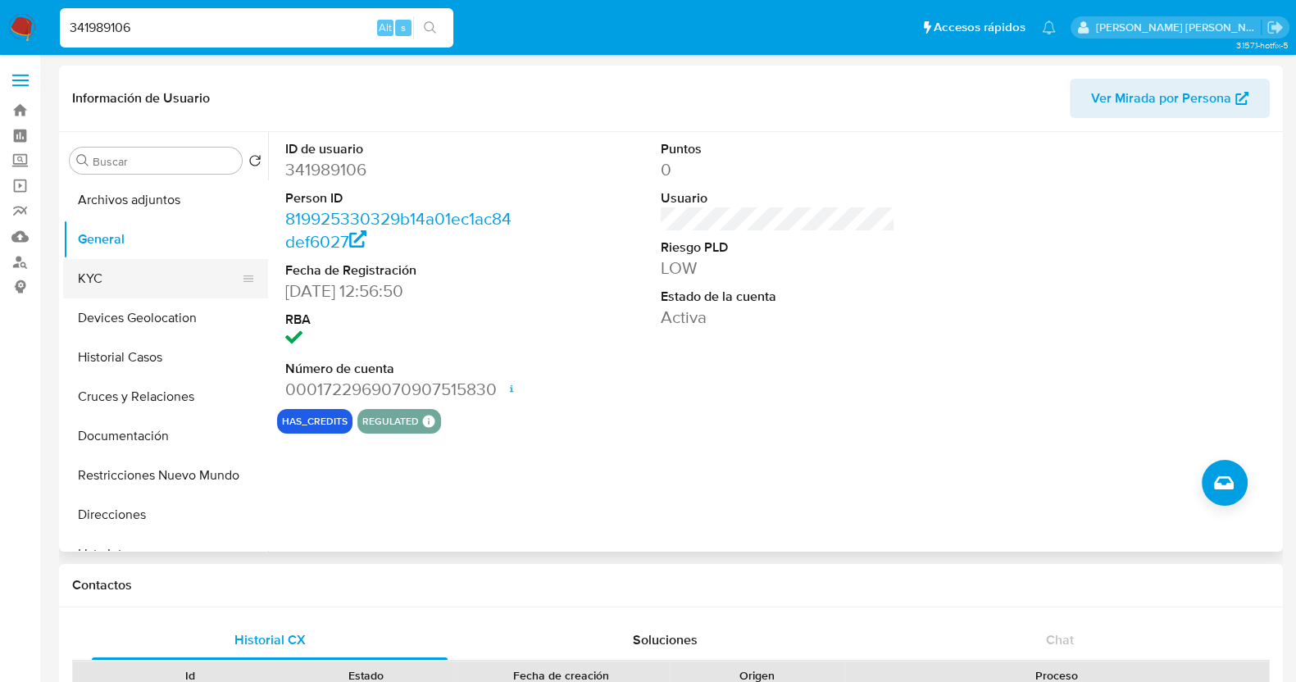
click at [132, 280] on button "KYC" at bounding box center [159, 278] width 192 height 39
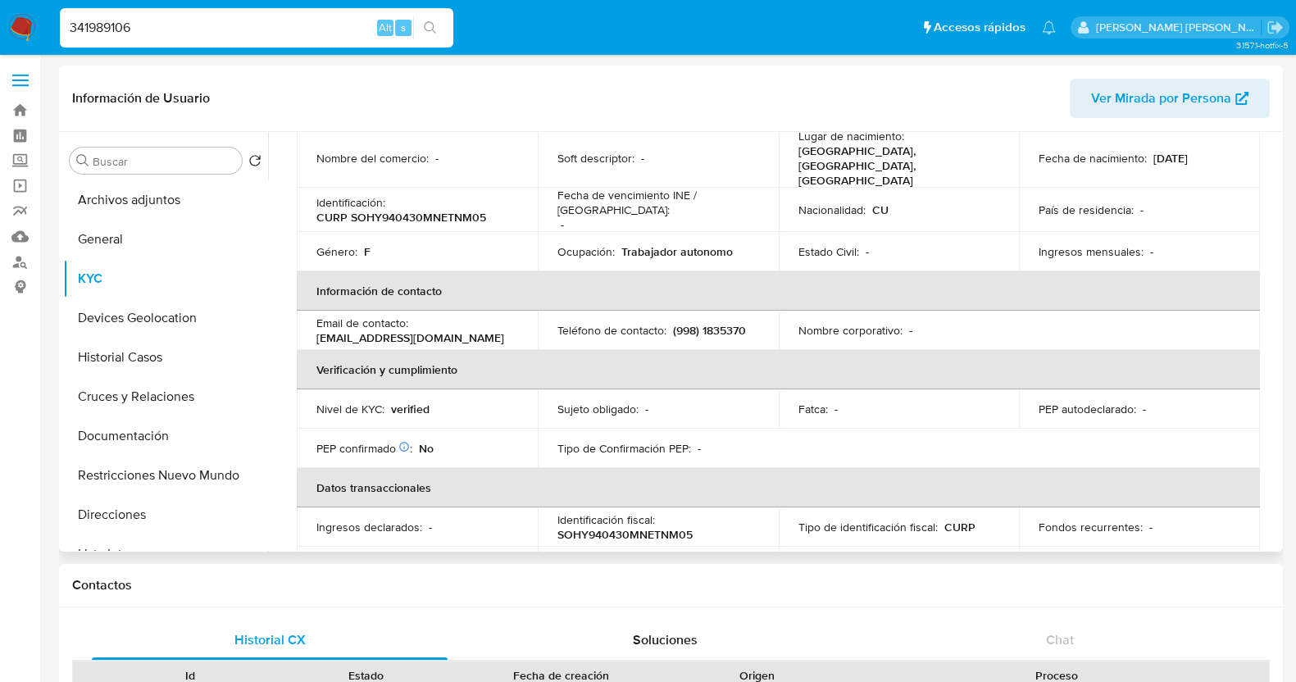
scroll to position [204, 0]
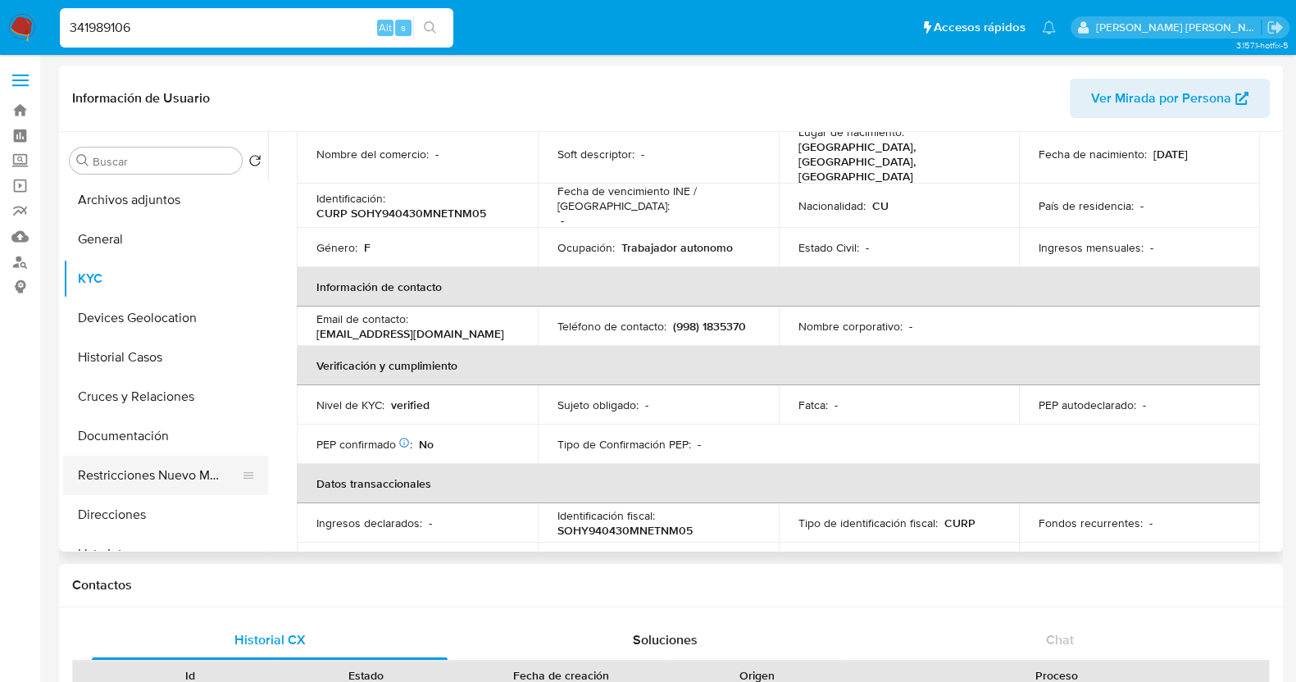
click at [210, 477] on button "Restricciones Nuevo Mundo" at bounding box center [159, 475] width 192 height 39
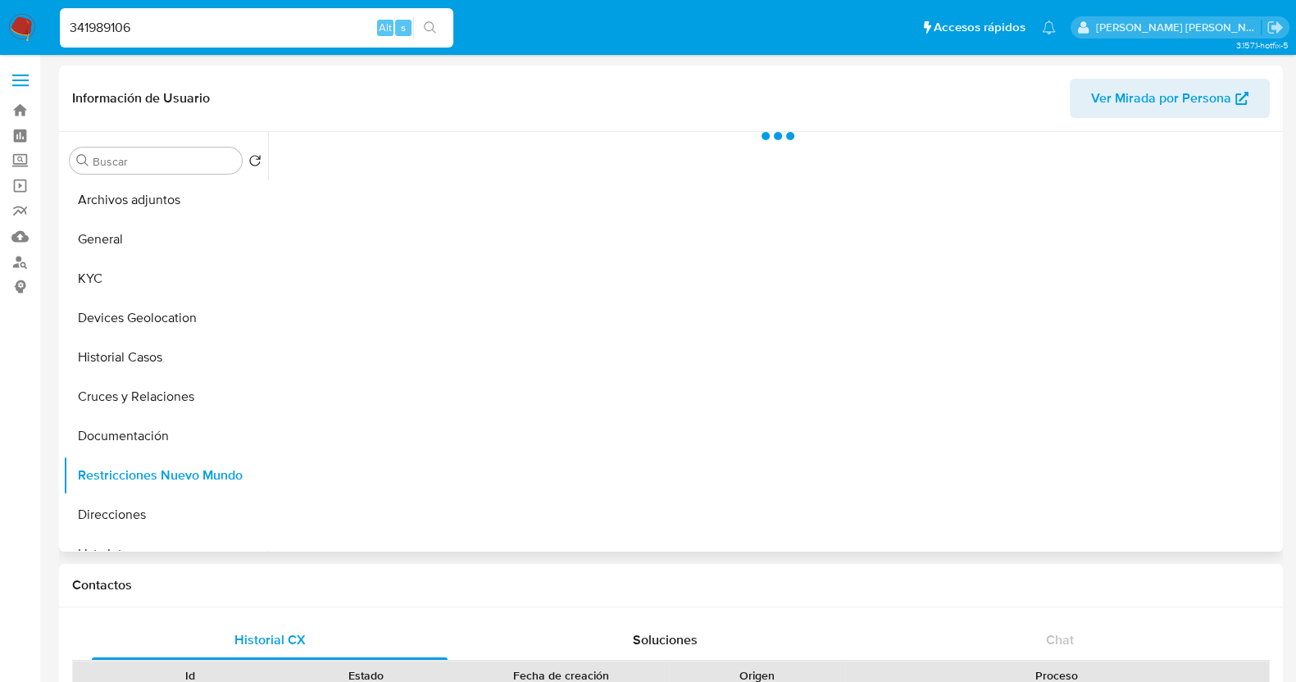
scroll to position [0, 0]
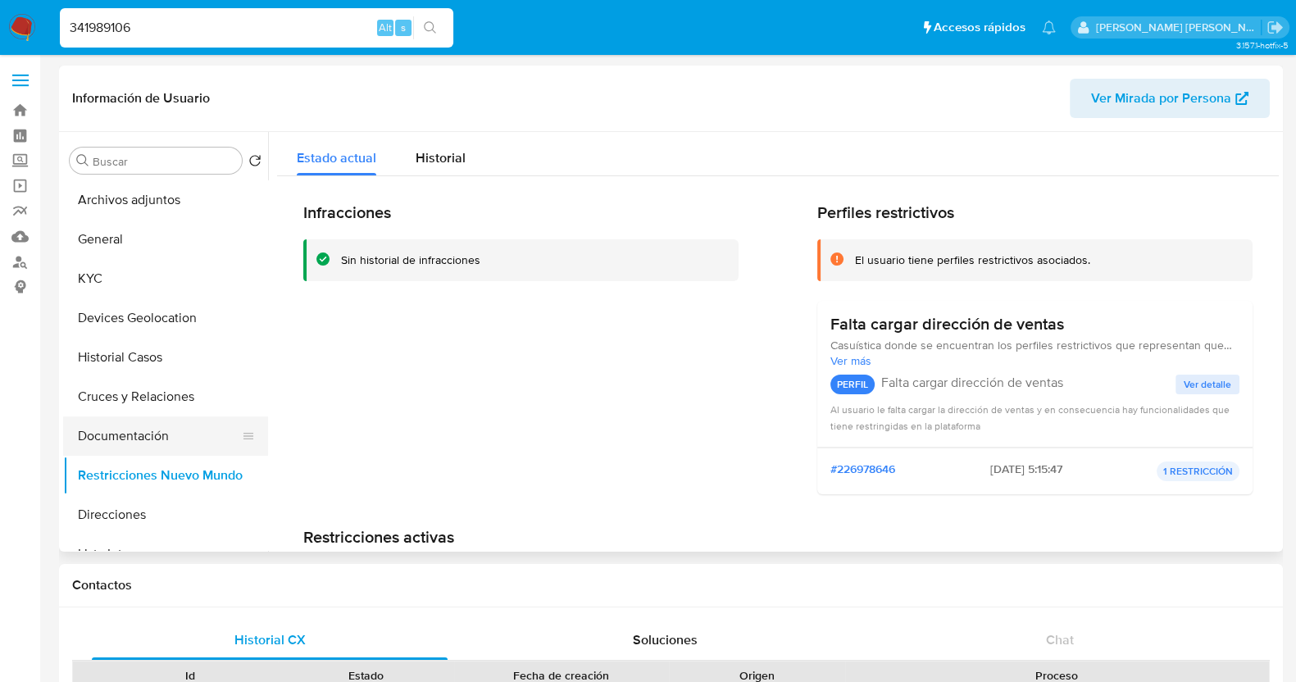
click at [130, 439] on button "Documentación" at bounding box center [159, 436] width 192 height 39
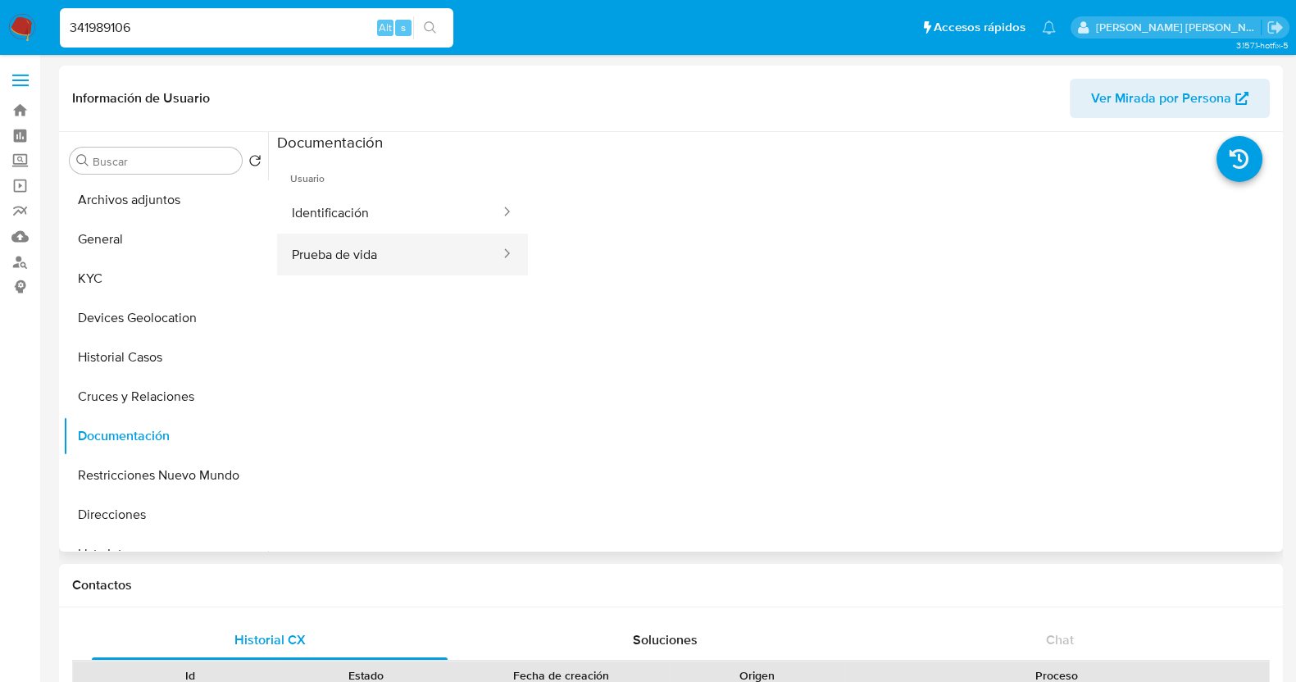
click at [439, 250] on button "Prueba de vida" at bounding box center [389, 255] width 225 height 42
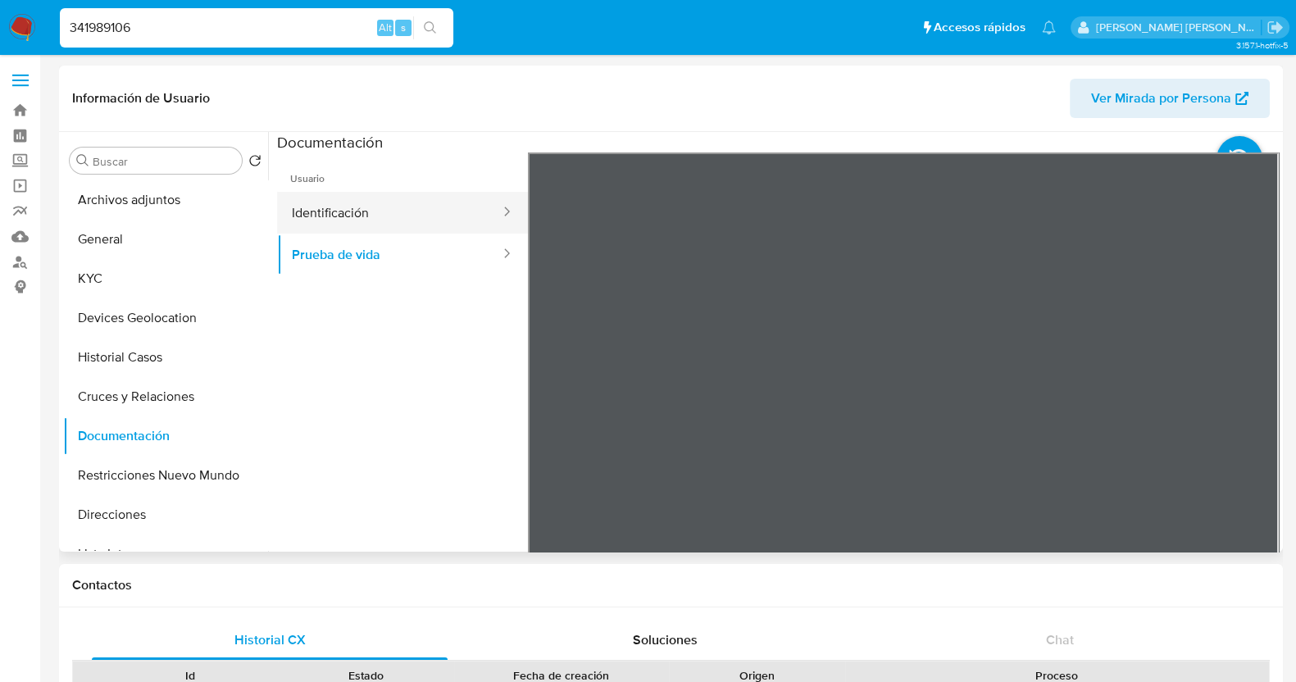
click at [417, 215] on button "Identificación" at bounding box center [389, 213] width 225 height 42
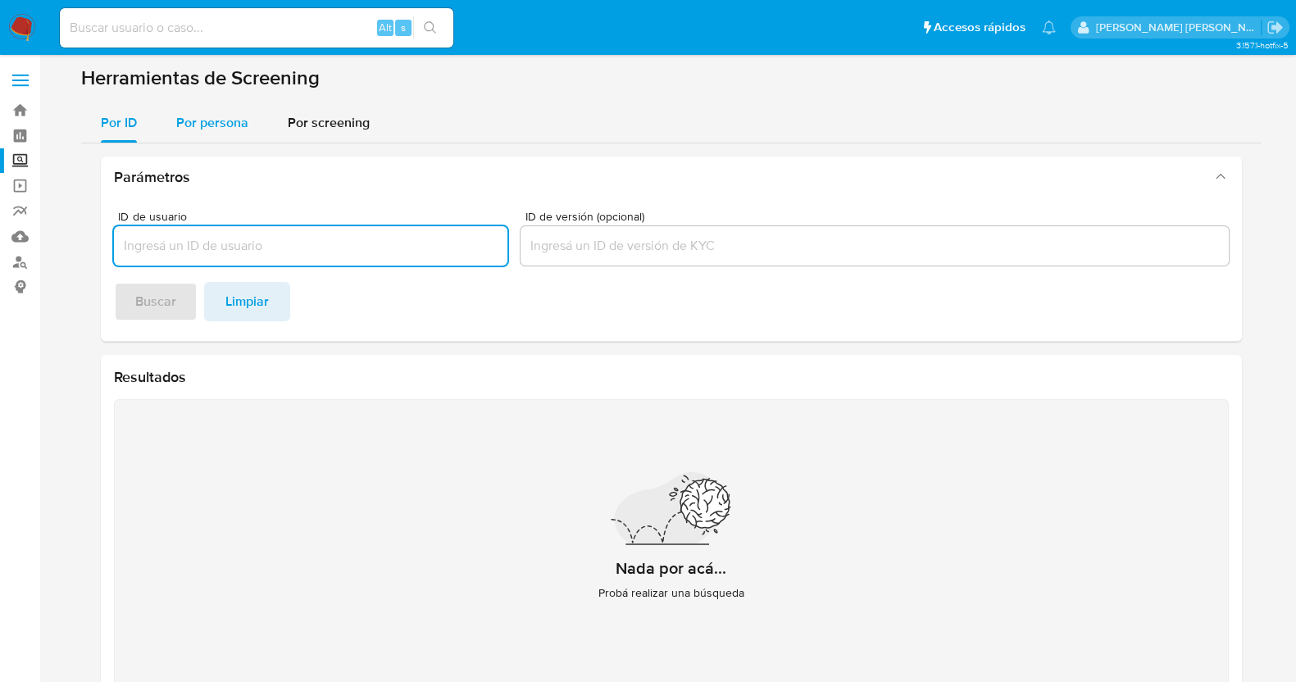
click at [217, 117] on span "Por persona" at bounding box center [212, 122] width 72 height 19
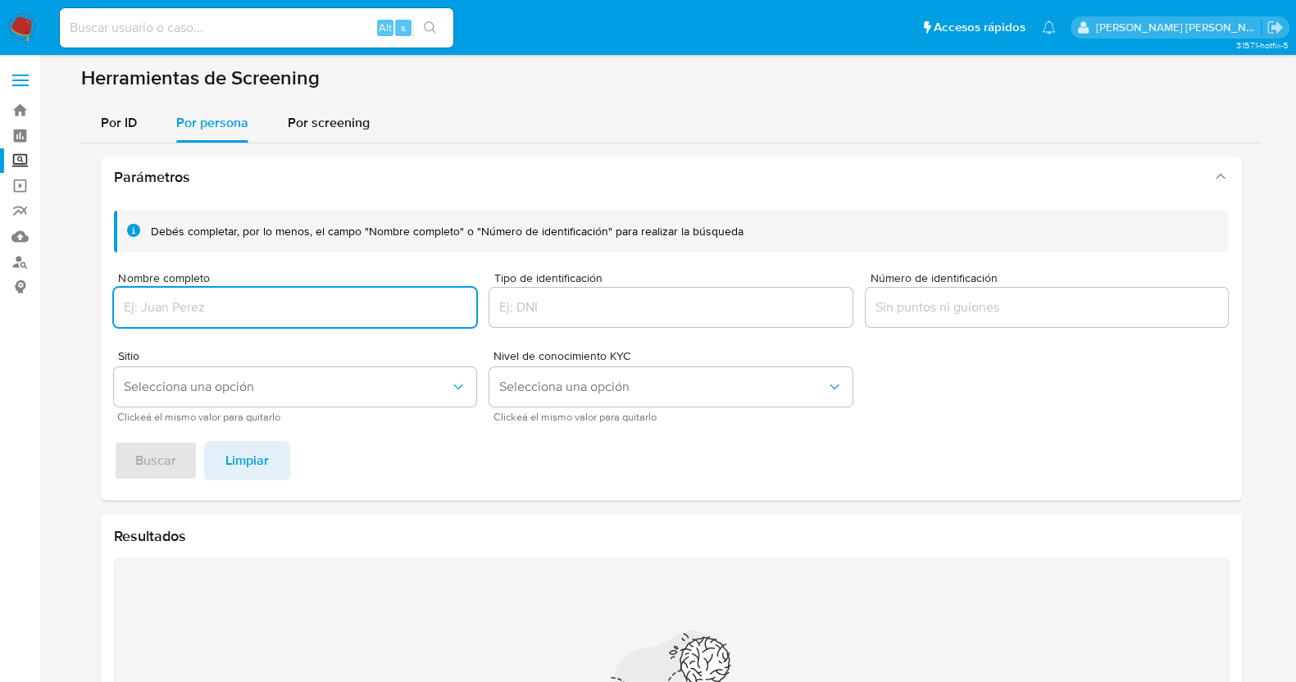
drag, startPoint x: 256, startPoint y: 304, endPoint x: 265, endPoint y: 309, distance: 10.3
click at [257, 305] on input "Nombre completo" at bounding box center [295, 307] width 363 height 21
type input "[PERSON_NAME] [PERSON_NAME]"
click at [153, 460] on span "Buscar" at bounding box center [155, 461] width 41 height 36
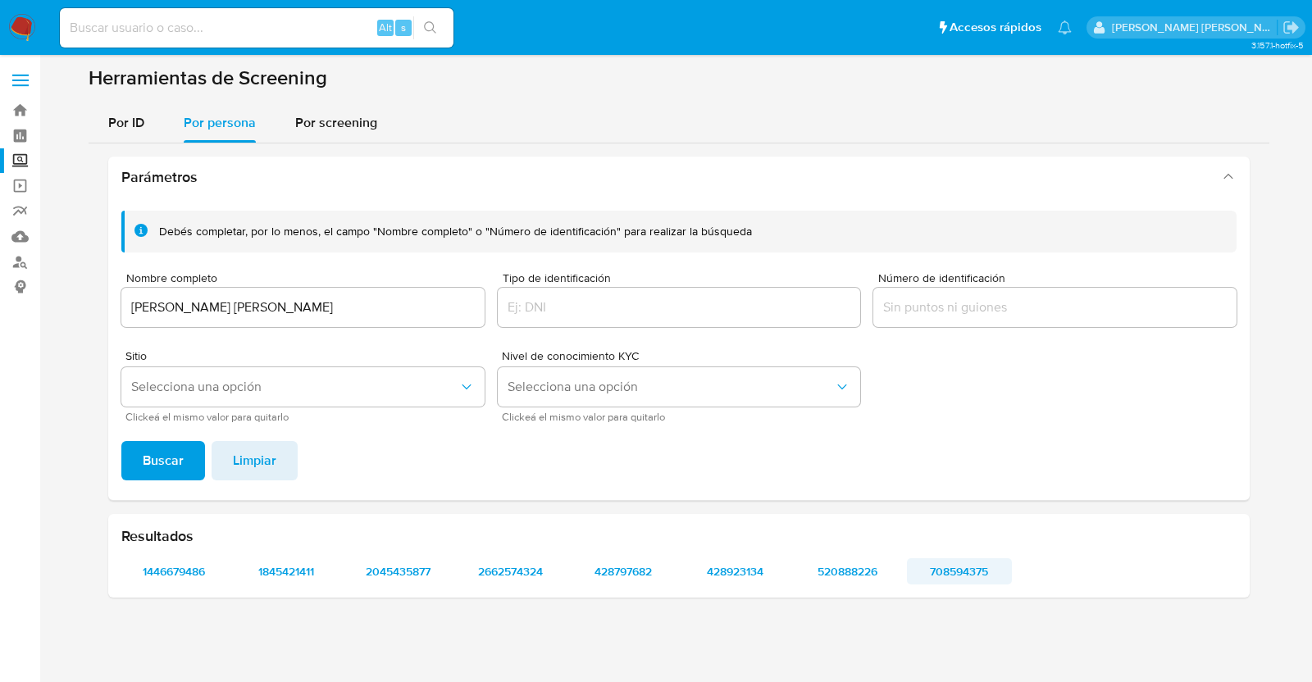
click at [959, 572] on span "708594375" at bounding box center [959, 571] width 83 height 23
click at [828, 573] on span "520888226" at bounding box center [847, 571] width 83 height 23
click at [737, 570] on span "428923134" at bounding box center [735, 571] width 83 height 23
click at [635, 563] on span "428797682" at bounding box center [622, 571] width 83 height 23
click at [412, 571] on span "2045435877" at bounding box center [399, 571] width 83 height 23
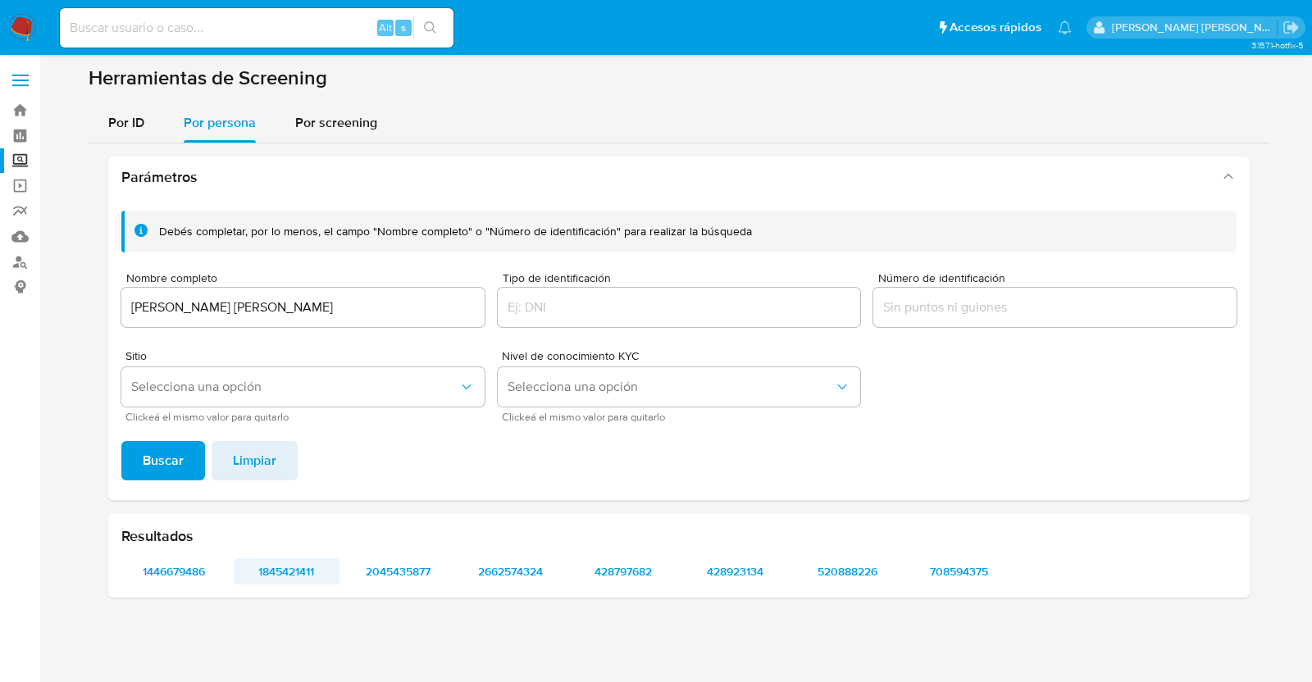
click at [303, 572] on span "1845421411" at bounding box center [286, 571] width 83 height 23
click at [157, 581] on span "1446679486" at bounding box center [174, 571] width 83 height 23
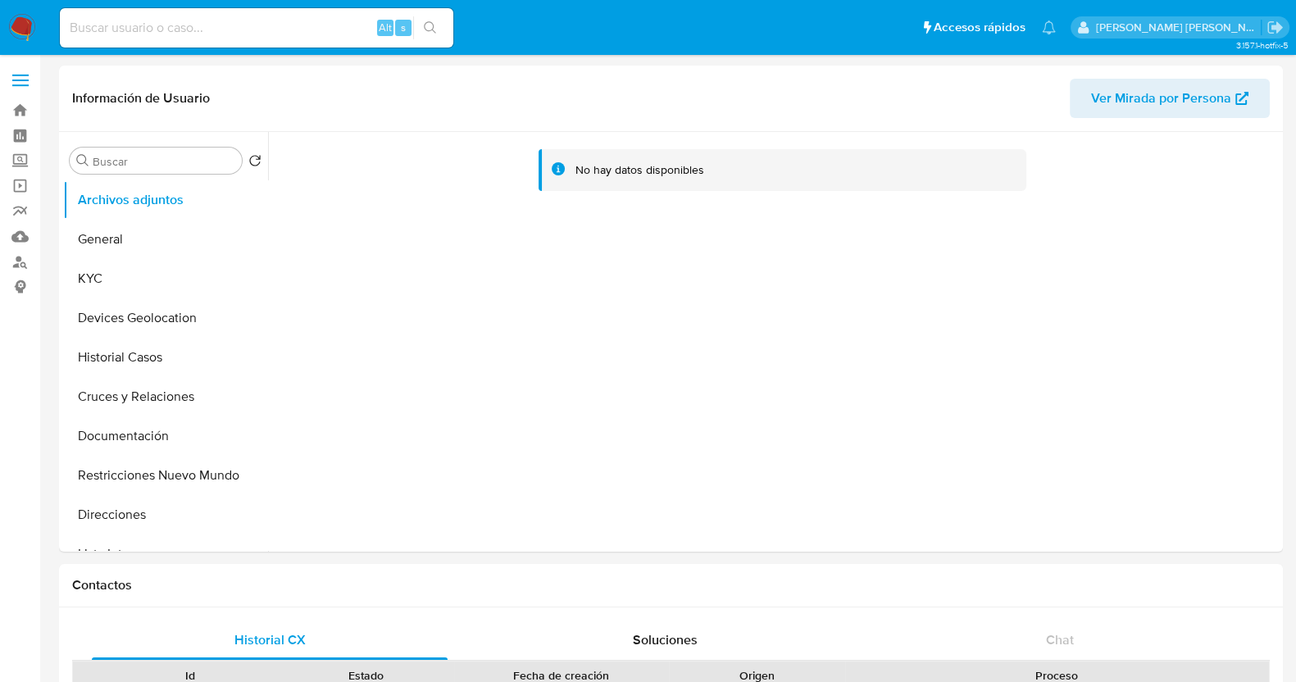
select select "10"
click at [176, 477] on button "Restricciones Nuevo Mundo" at bounding box center [159, 475] width 192 height 39
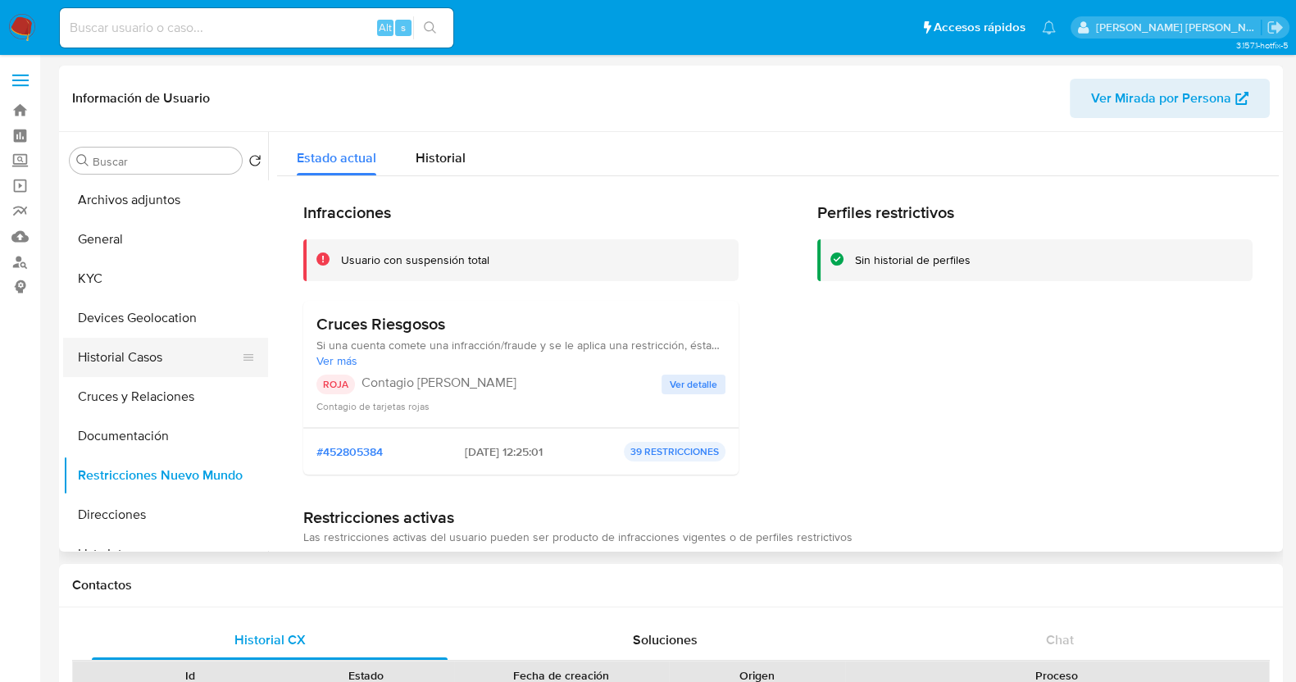
click at [114, 346] on button "Historial Casos" at bounding box center [159, 357] width 192 height 39
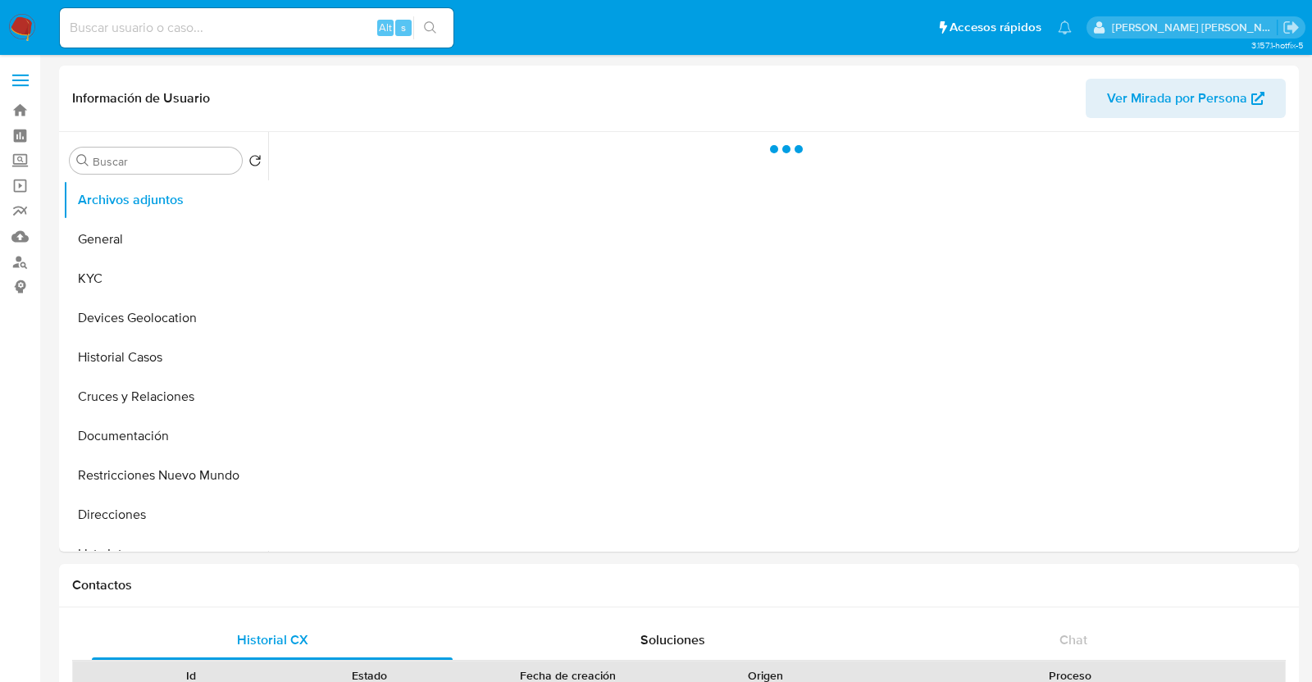
select select "10"
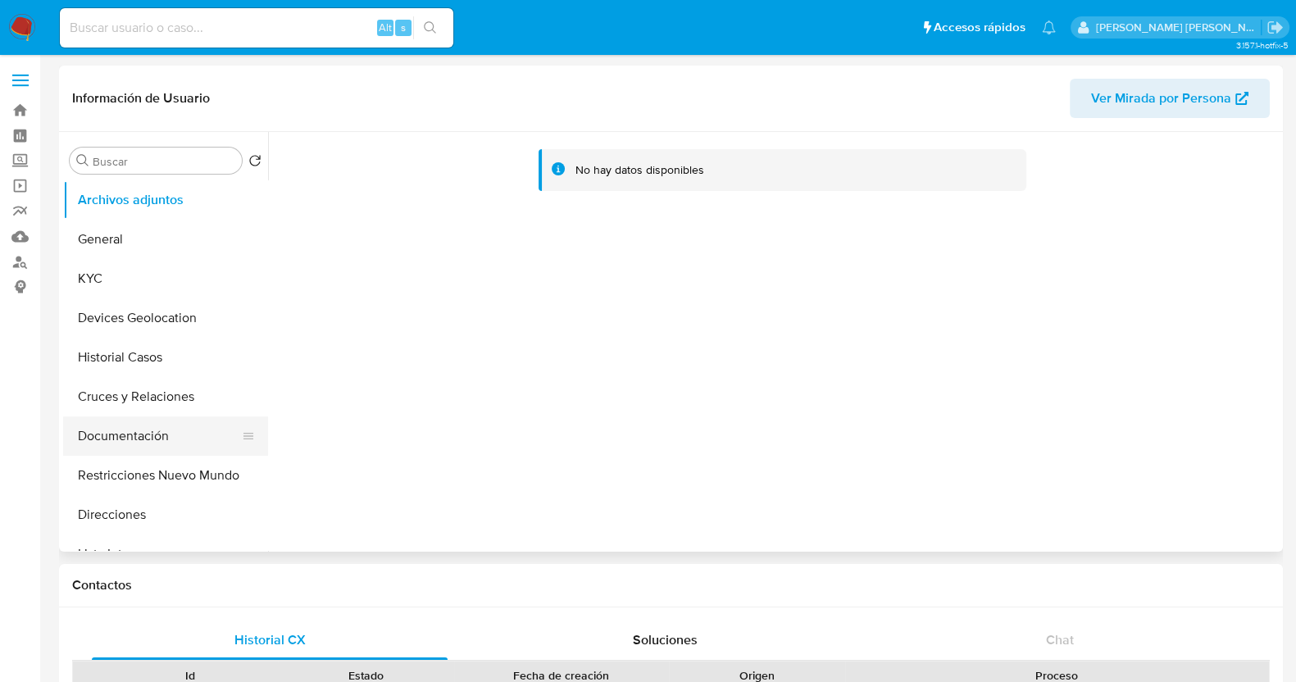
drag, startPoint x: 173, startPoint y: 473, endPoint x: 209, endPoint y: 434, distance: 53.4
click at [173, 473] on button "Restricciones Nuevo Mundo" at bounding box center [165, 475] width 205 height 39
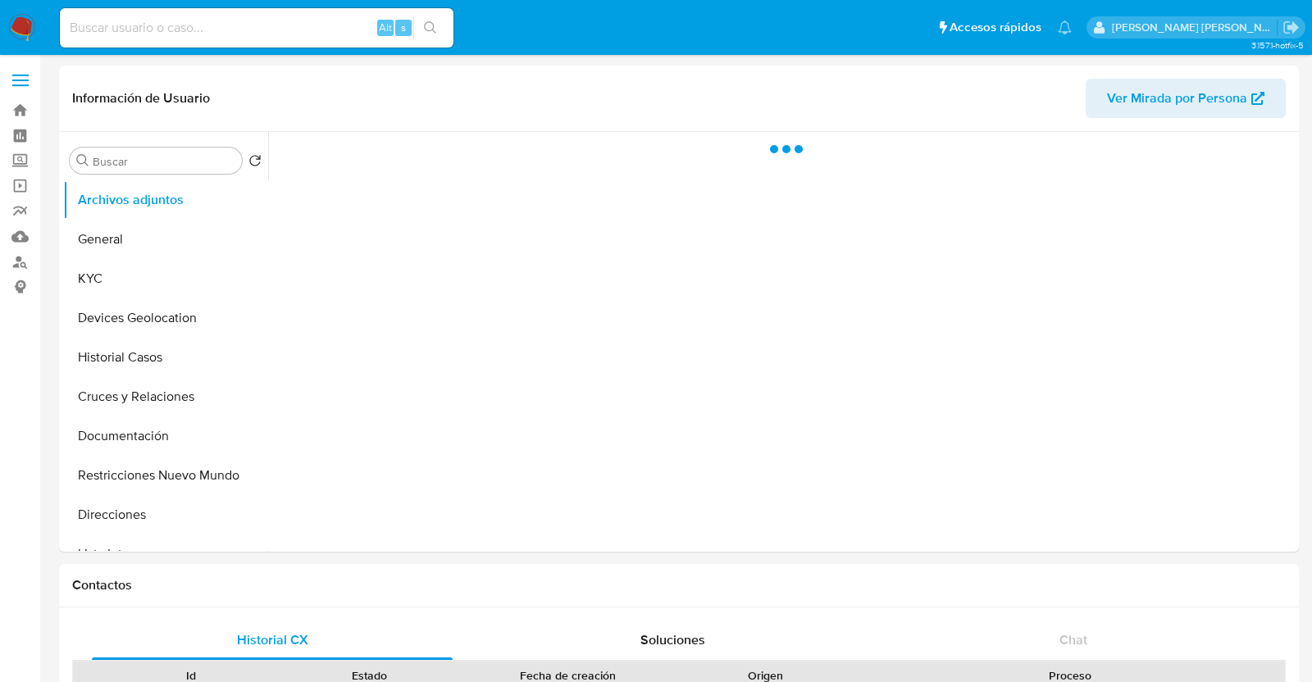
select select "10"
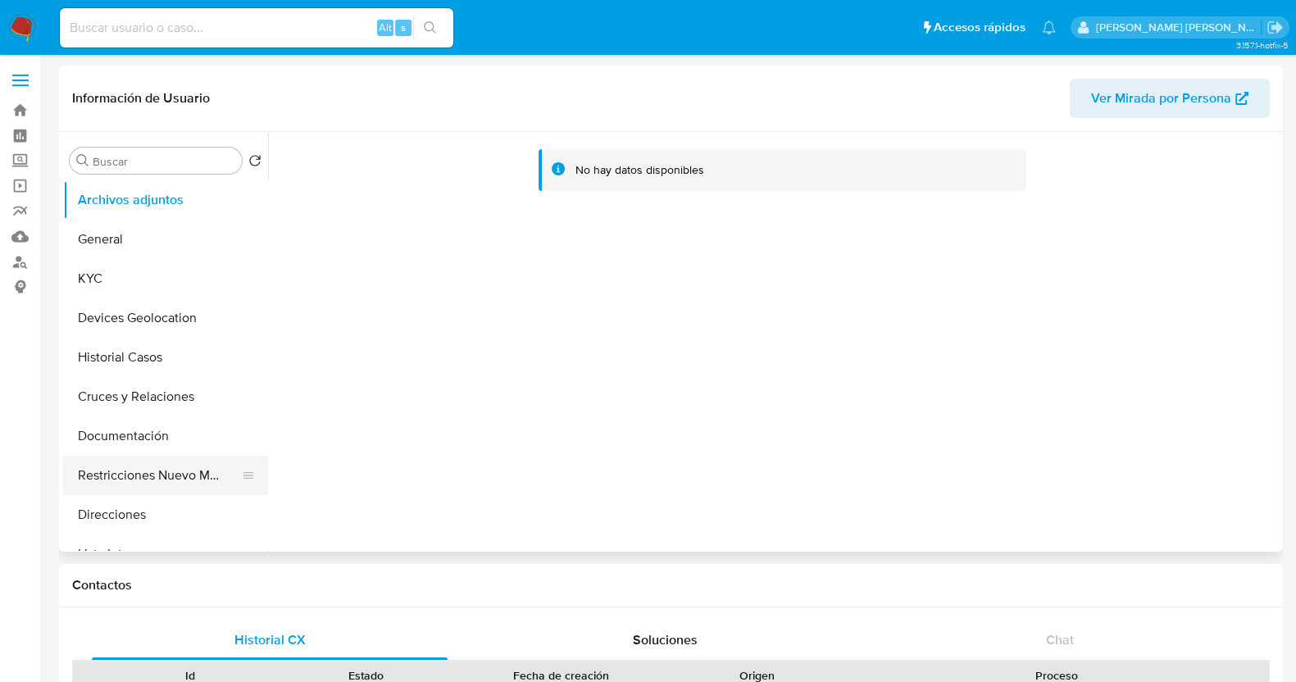
click at [154, 470] on button "Restricciones Nuevo Mundo" at bounding box center [159, 475] width 192 height 39
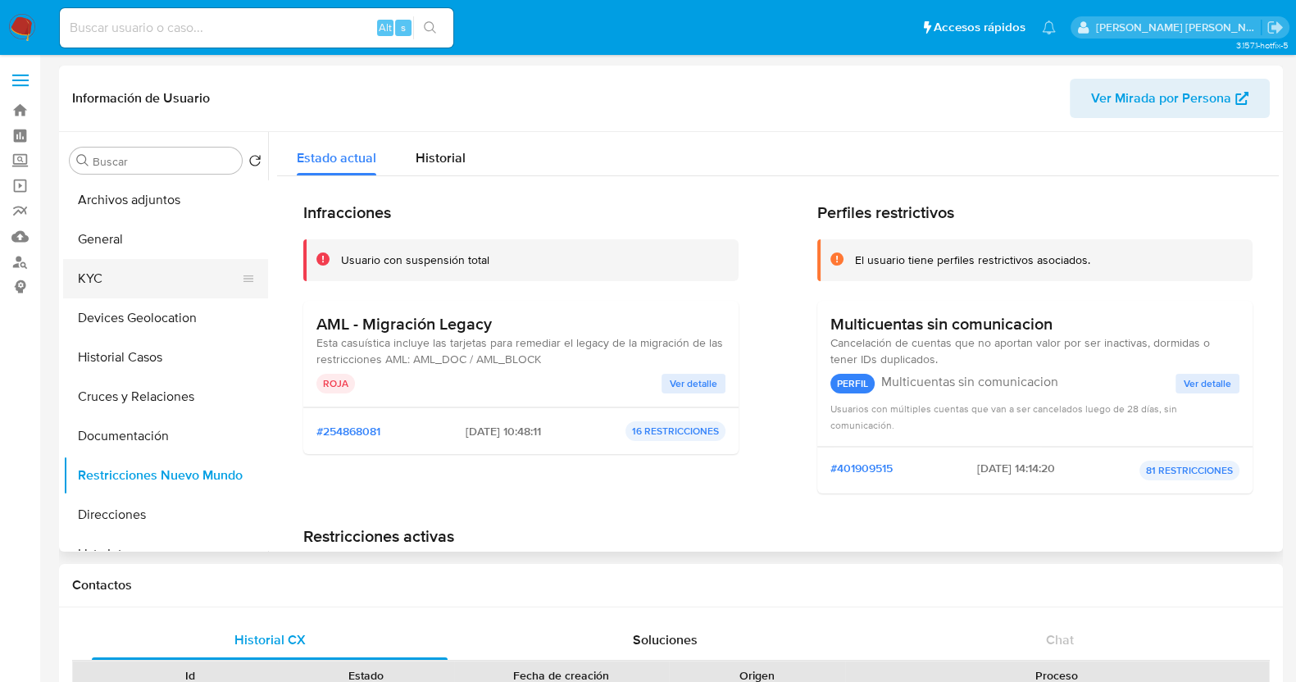
click at [175, 283] on button "KYC" at bounding box center [159, 278] width 192 height 39
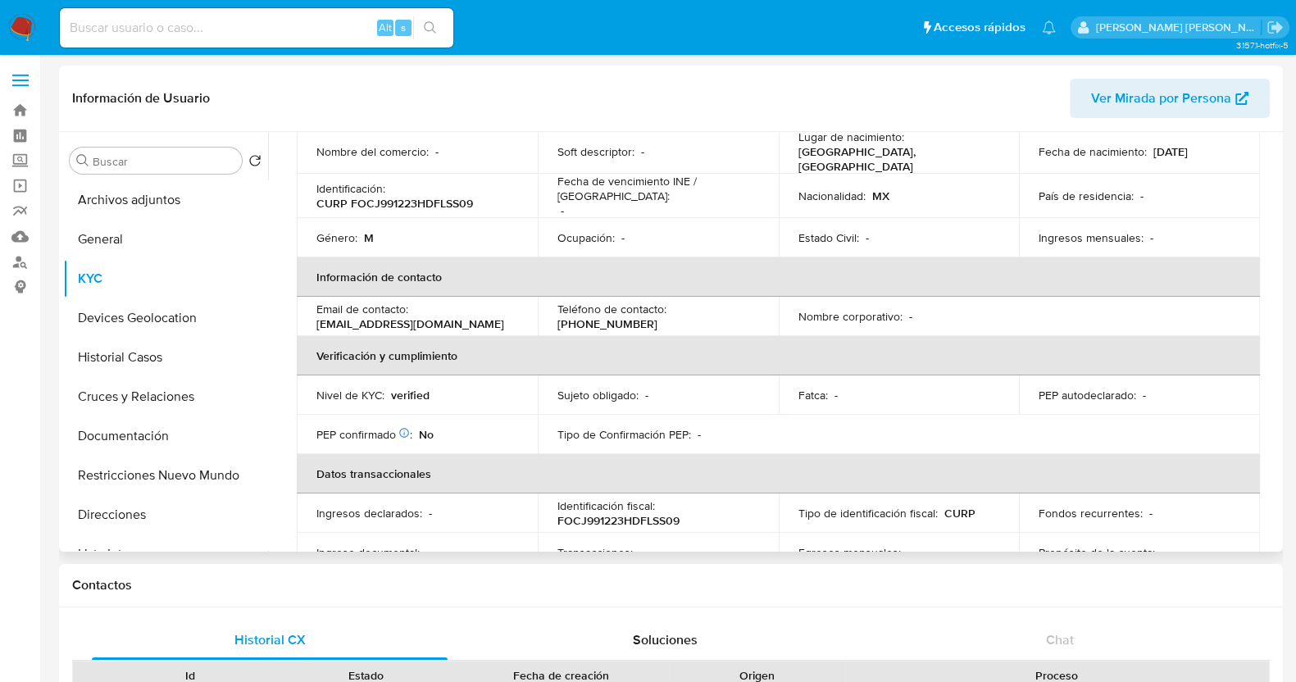
scroll to position [409, 0]
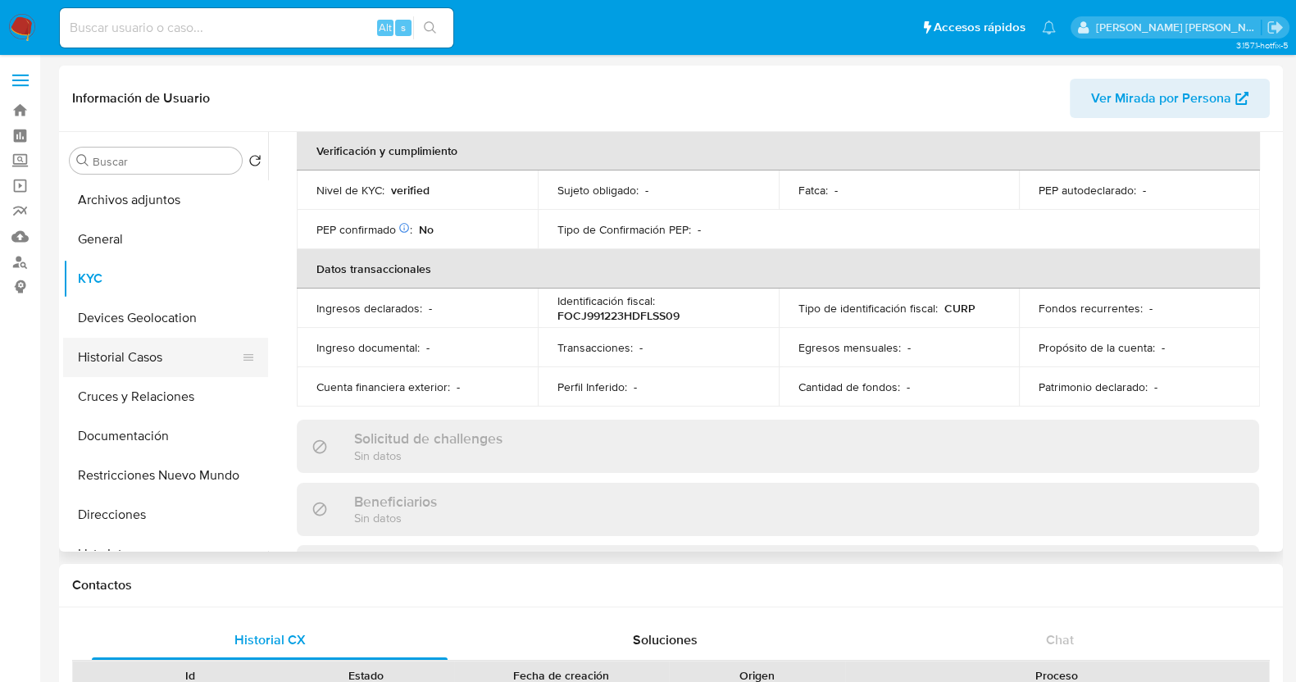
click at [134, 358] on button "Historial Casos" at bounding box center [159, 357] width 192 height 39
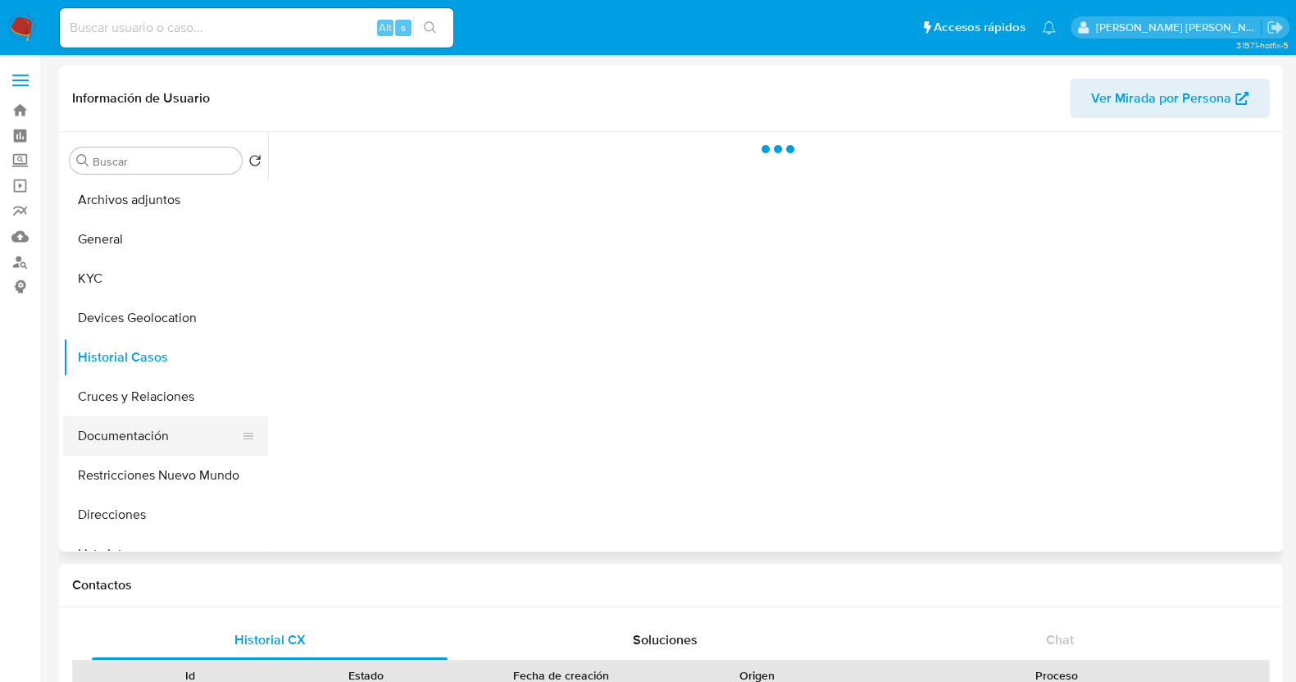
scroll to position [0, 0]
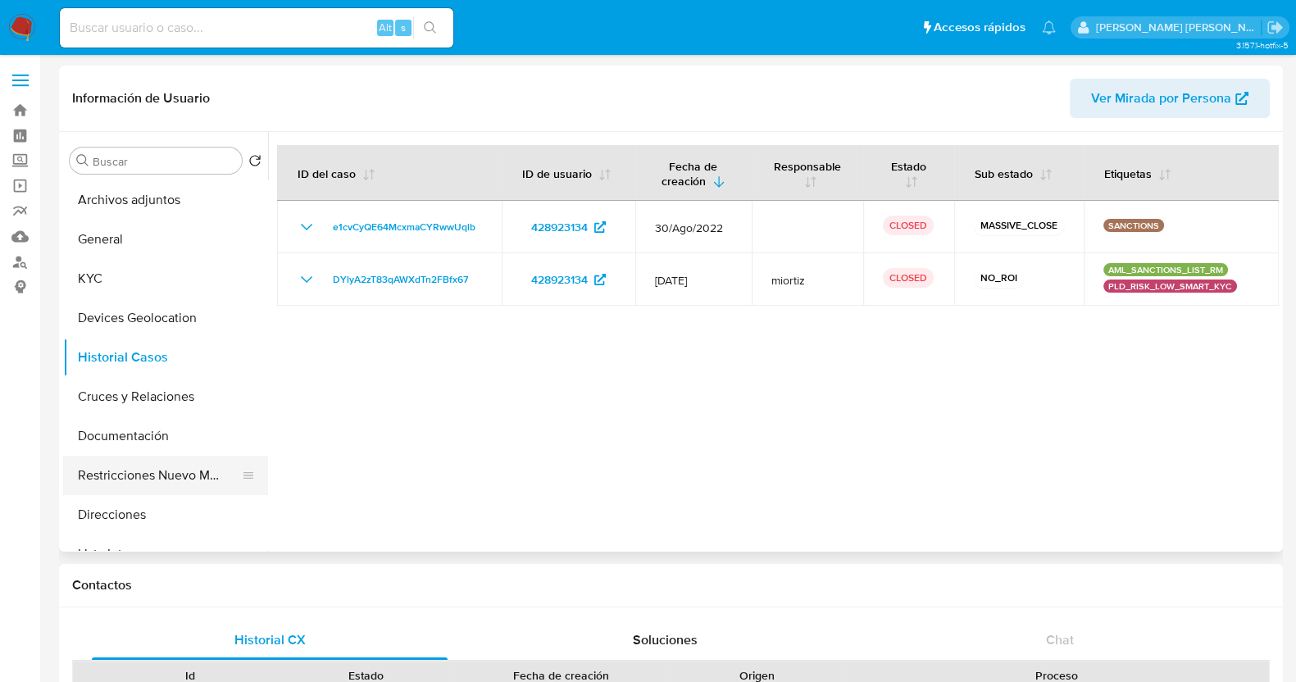
click at [176, 479] on button "Restricciones Nuevo Mundo" at bounding box center [159, 475] width 192 height 39
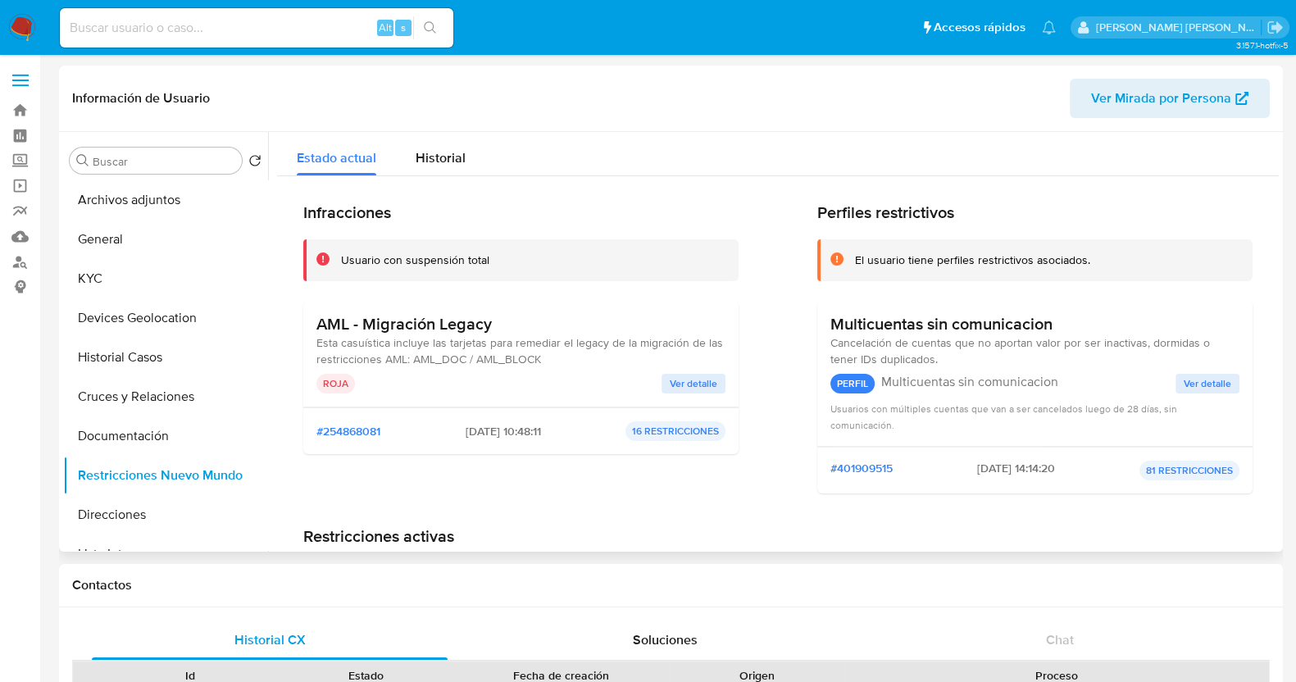
click at [701, 383] on span "Ver detalle" at bounding box center [694, 384] width 48 height 16
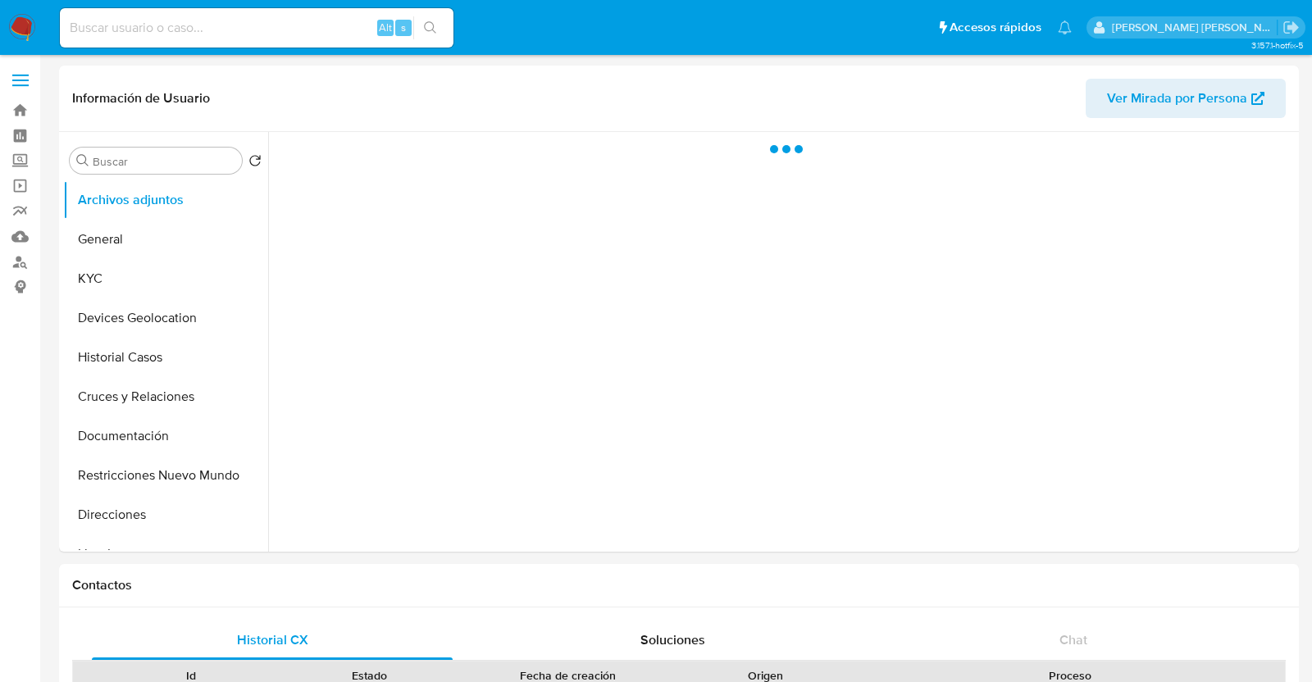
select select "10"
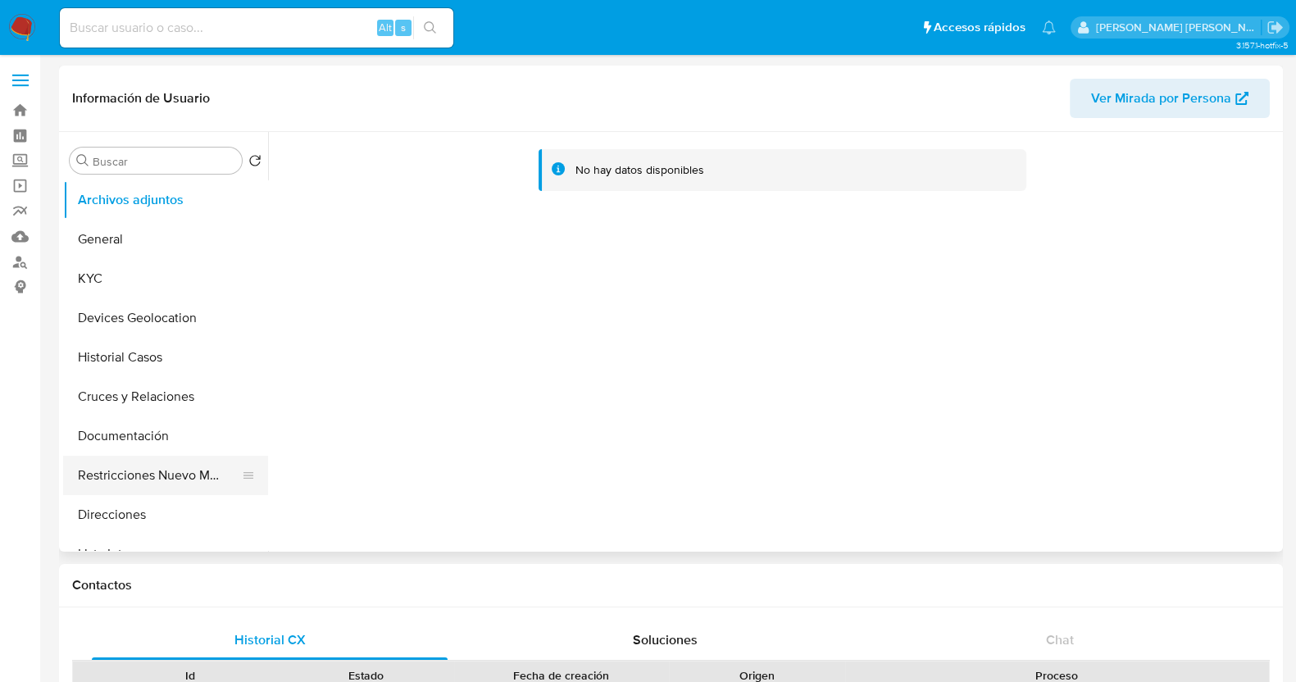
click at [172, 471] on button "Restricciones Nuevo Mundo" at bounding box center [159, 475] width 192 height 39
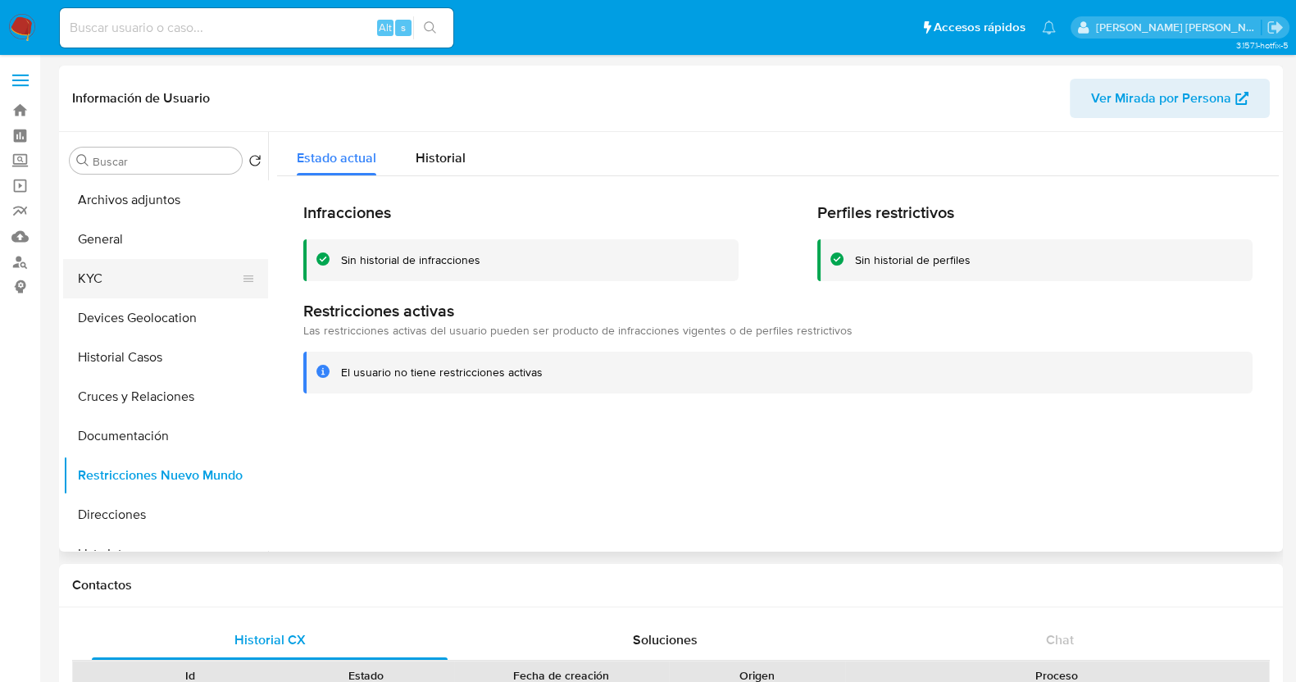
click at [141, 288] on button "KYC" at bounding box center [159, 278] width 192 height 39
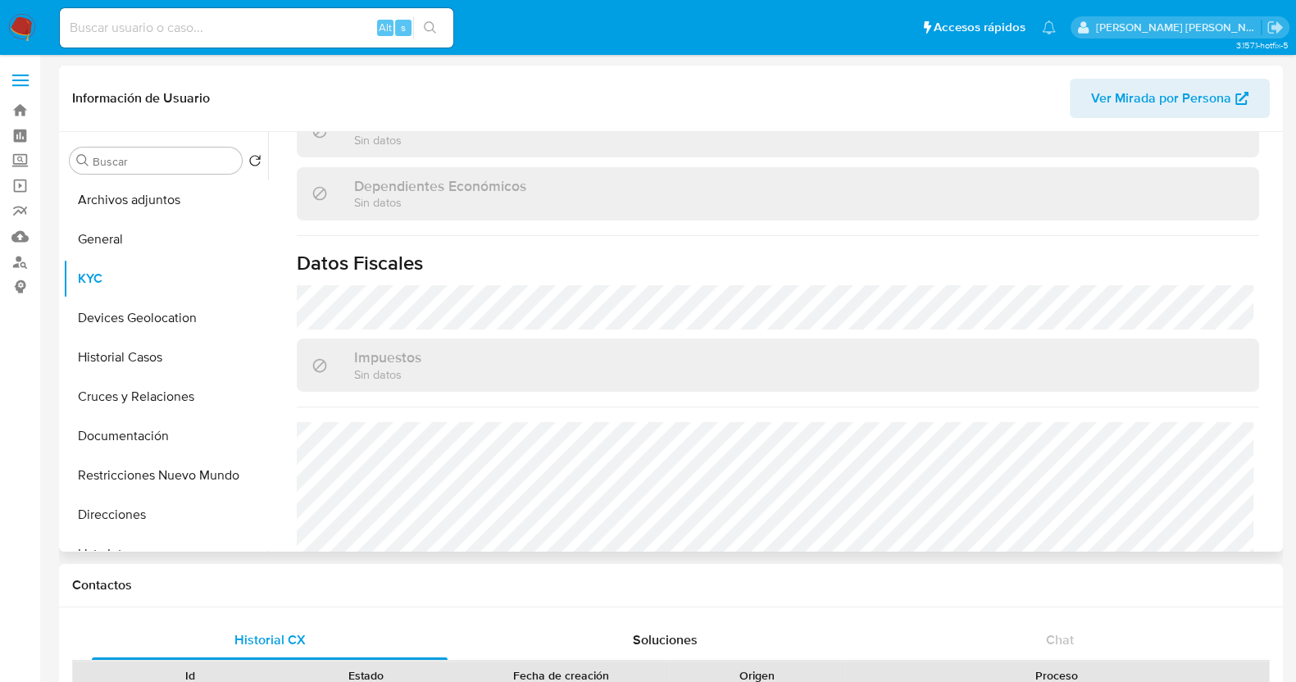
scroll to position [1025, 0]
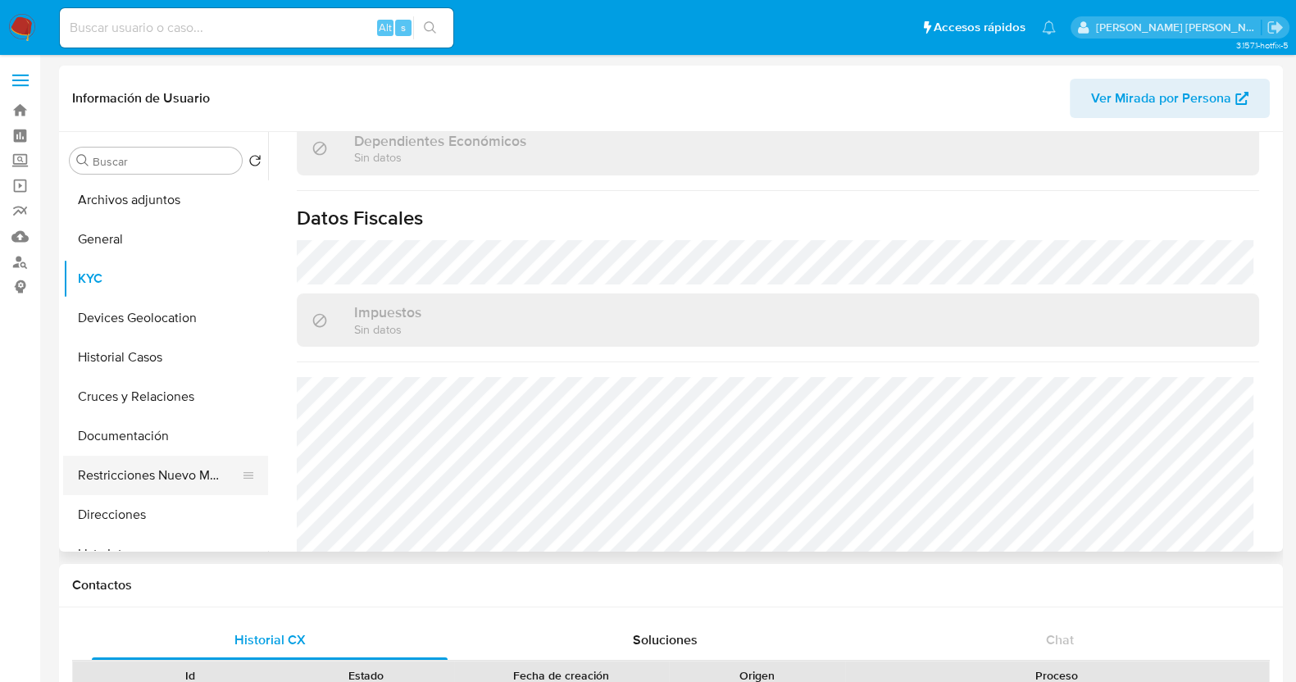
click at [169, 476] on button "Restricciones Nuevo Mundo" at bounding box center [159, 475] width 192 height 39
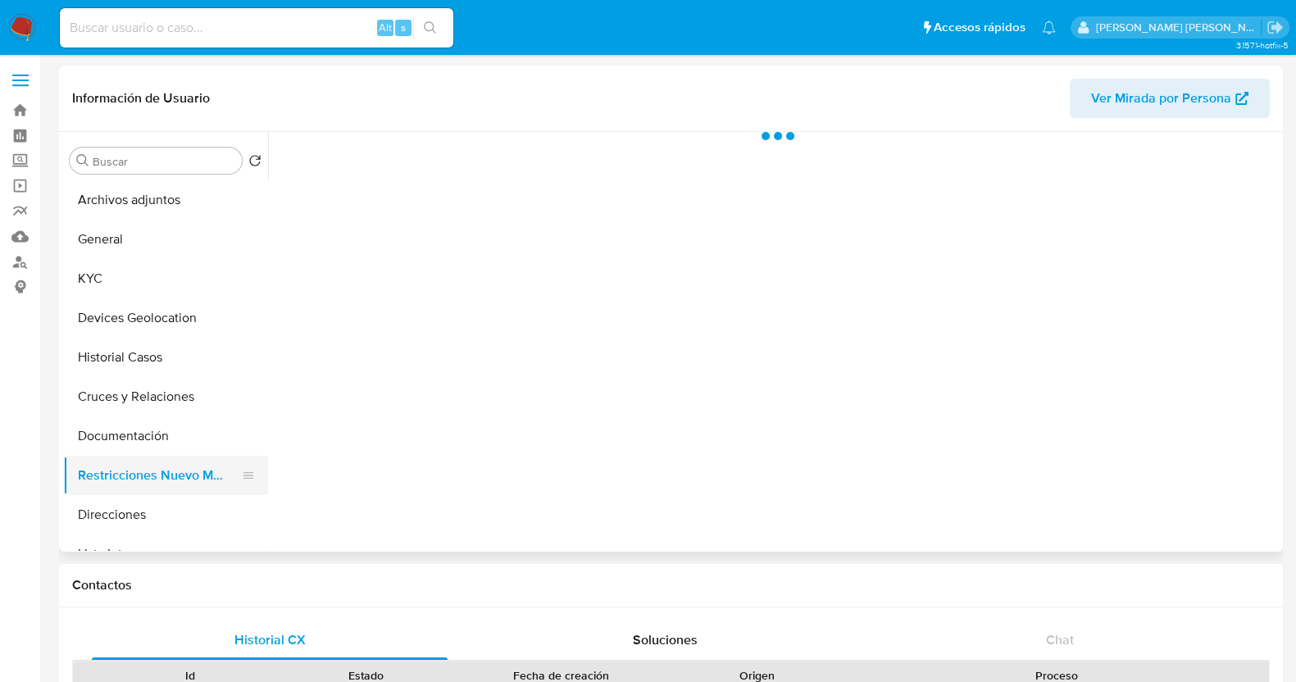
scroll to position [0, 0]
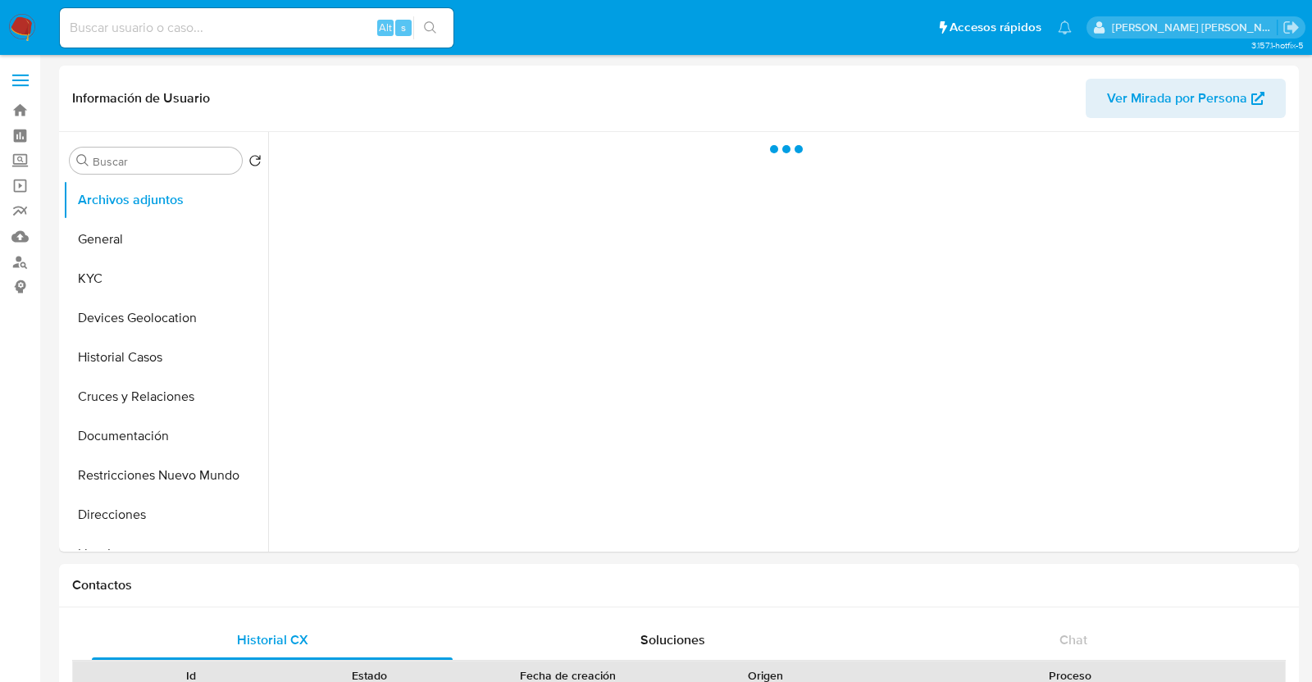
select select "10"
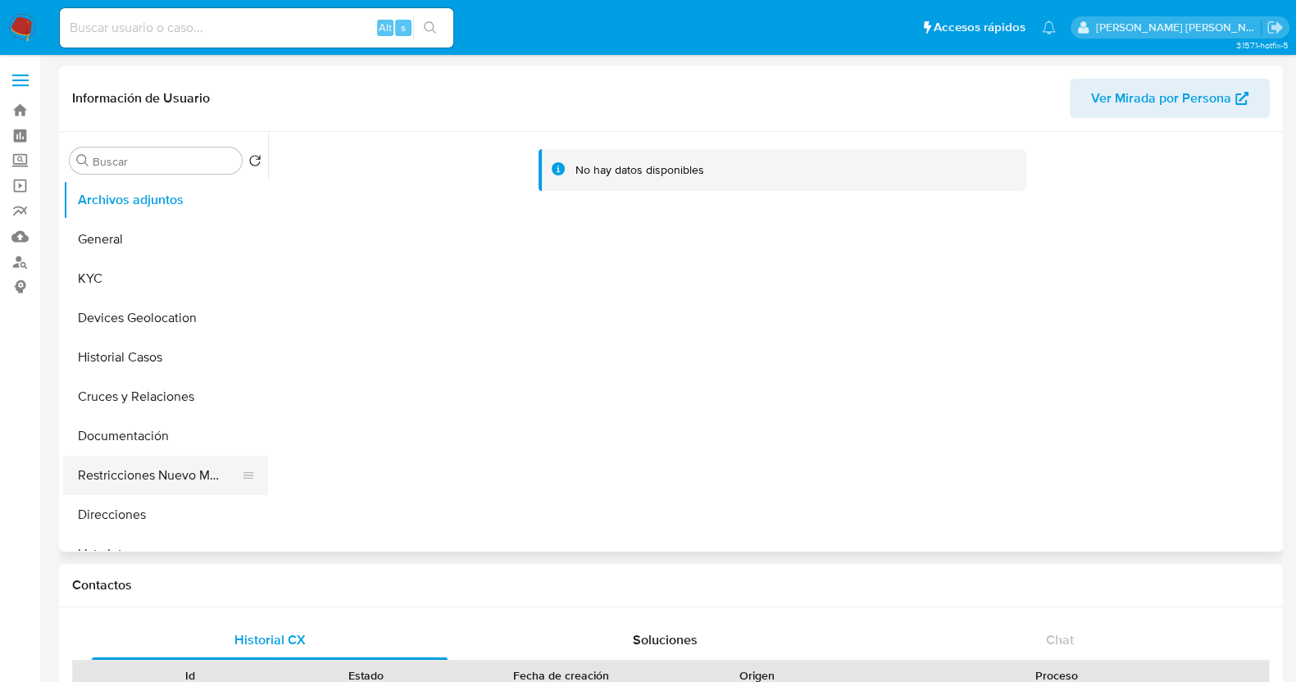
click at [217, 477] on button "Restricciones Nuevo Mundo" at bounding box center [159, 475] width 192 height 39
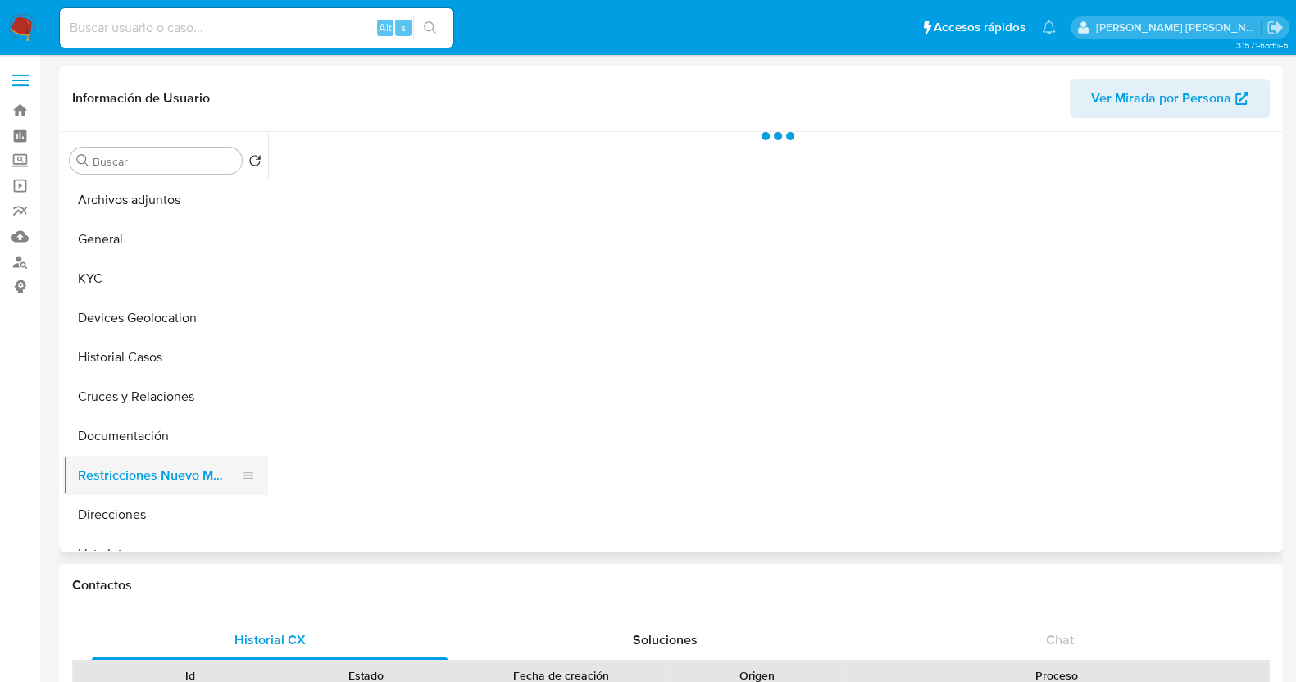
click at [160, 471] on button "Restricciones Nuevo Mundo" at bounding box center [159, 475] width 192 height 39
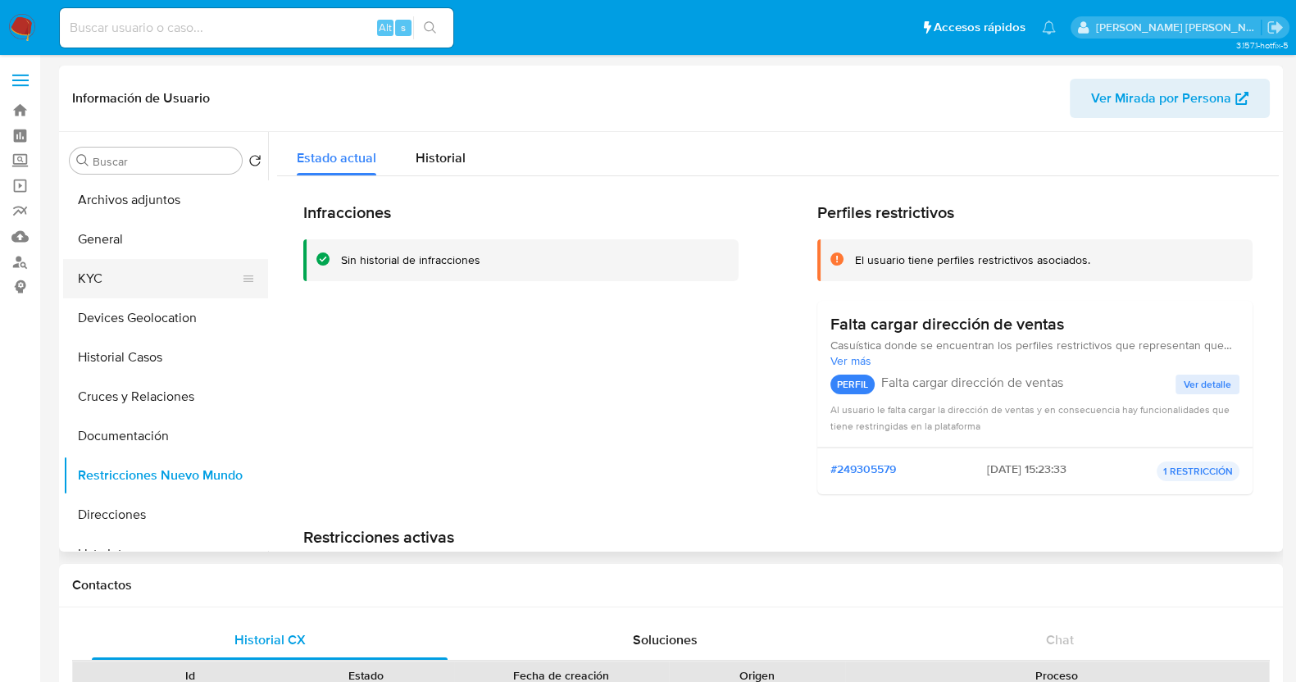
click at [137, 275] on button "KYC" at bounding box center [159, 278] width 192 height 39
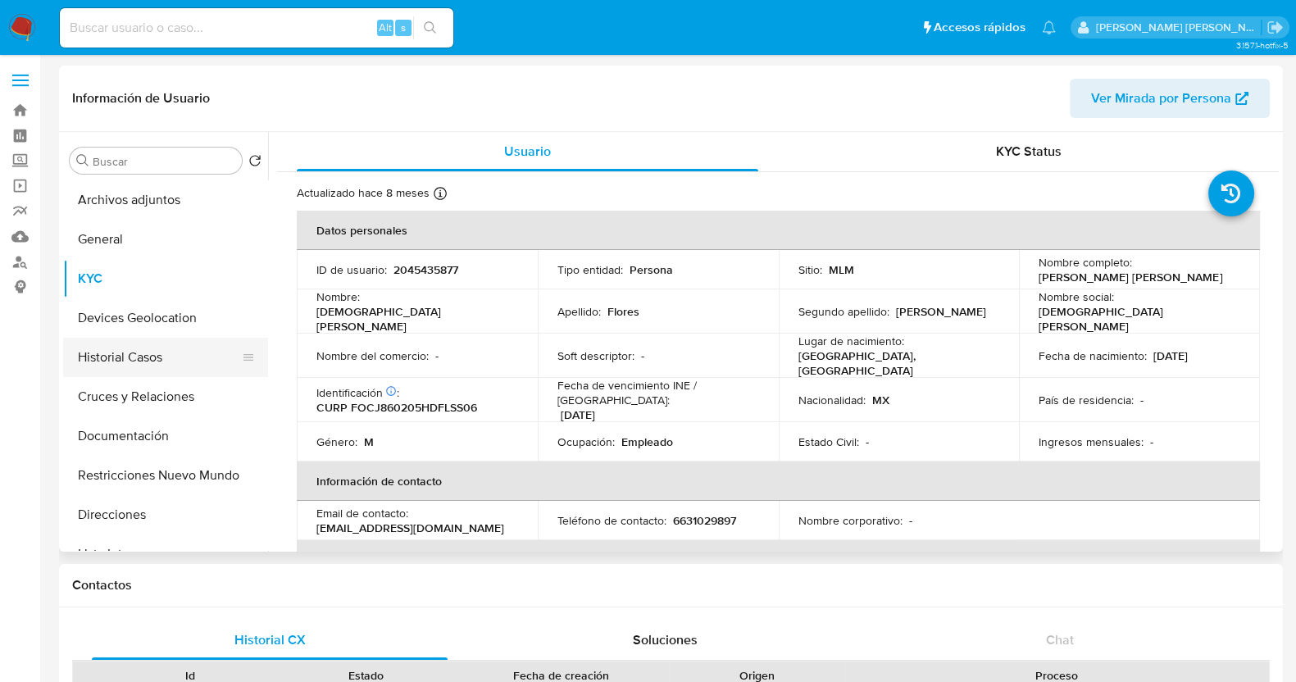
click at [165, 344] on button "Historial Casos" at bounding box center [159, 357] width 192 height 39
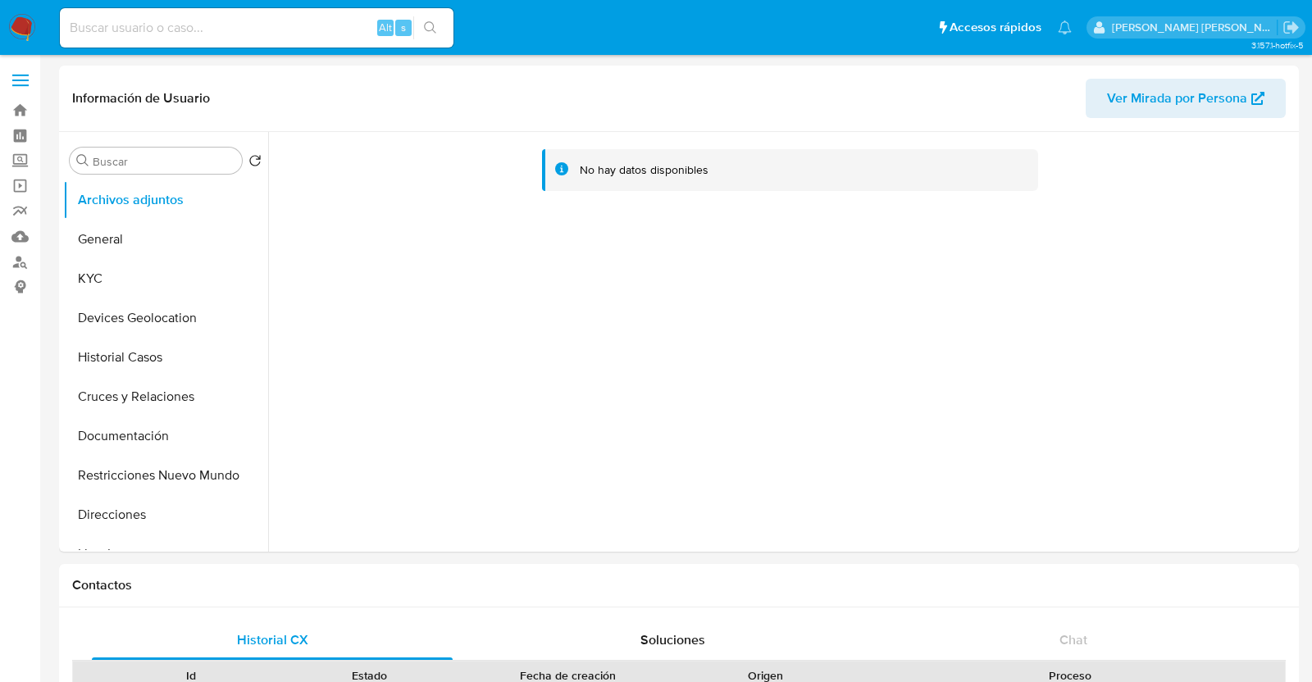
select select "10"
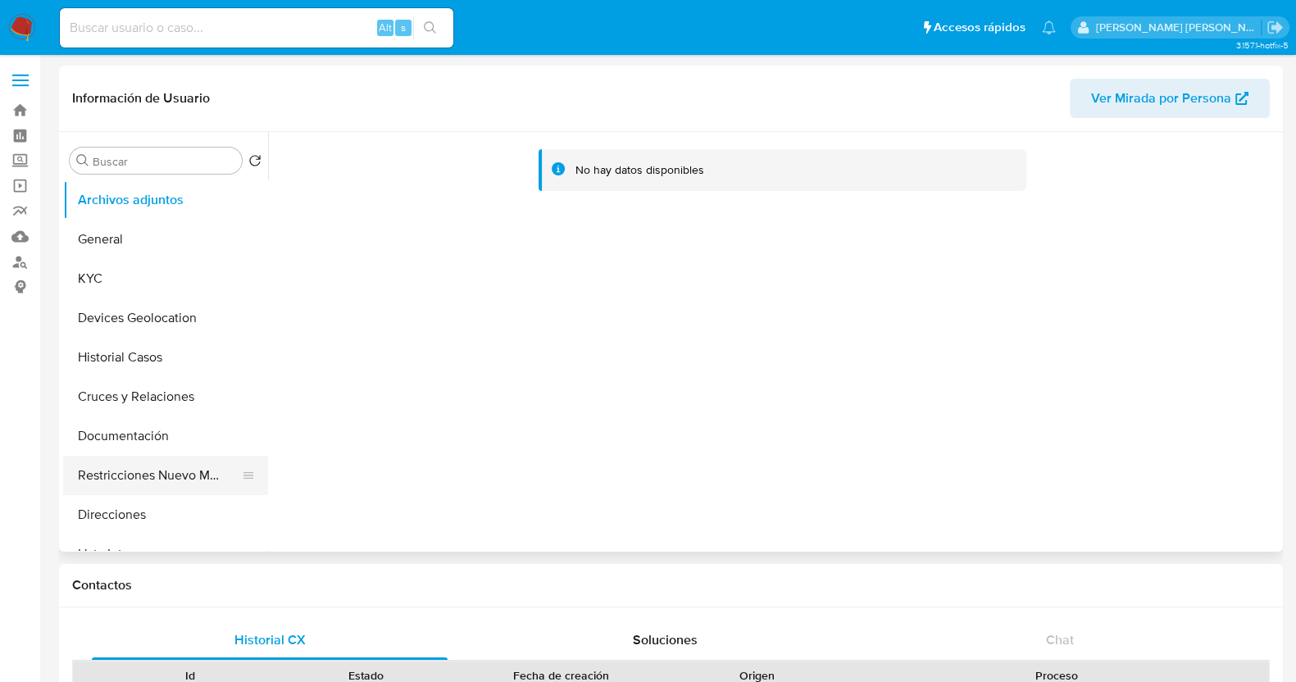
click at [194, 473] on button "Restricciones Nuevo Mundo" at bounding box center [159, 475] width 192 height 39
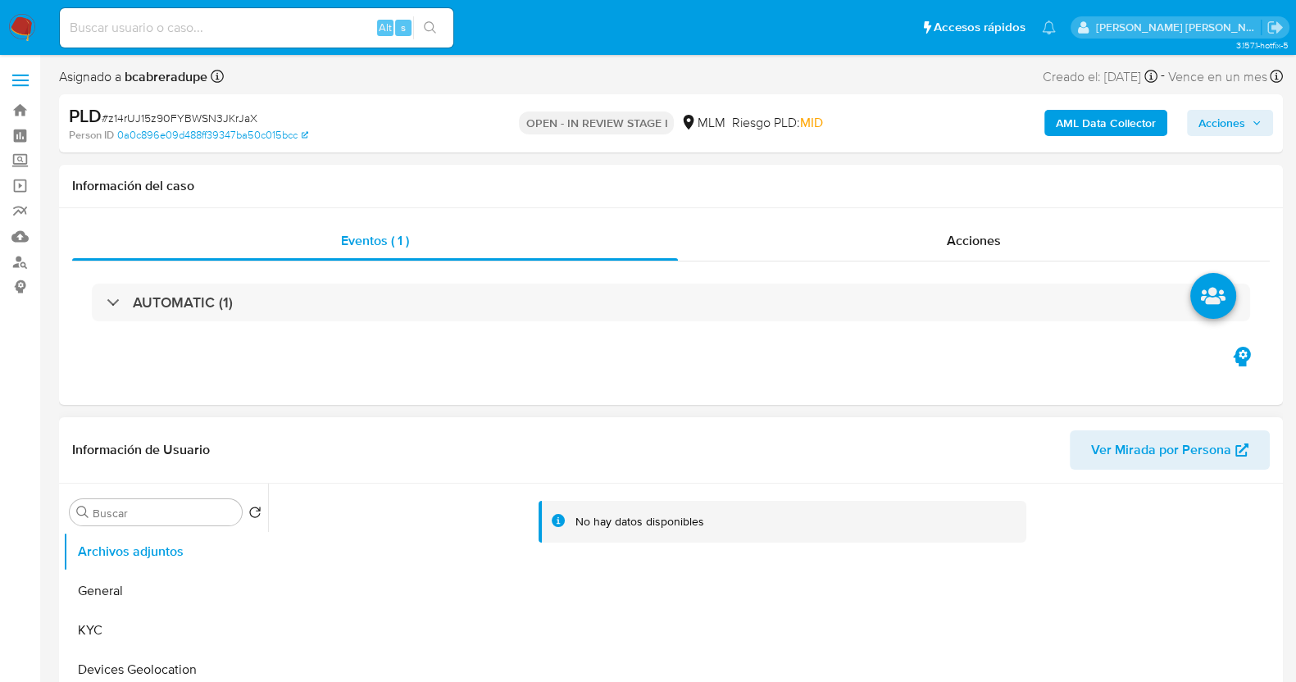
select select "10"
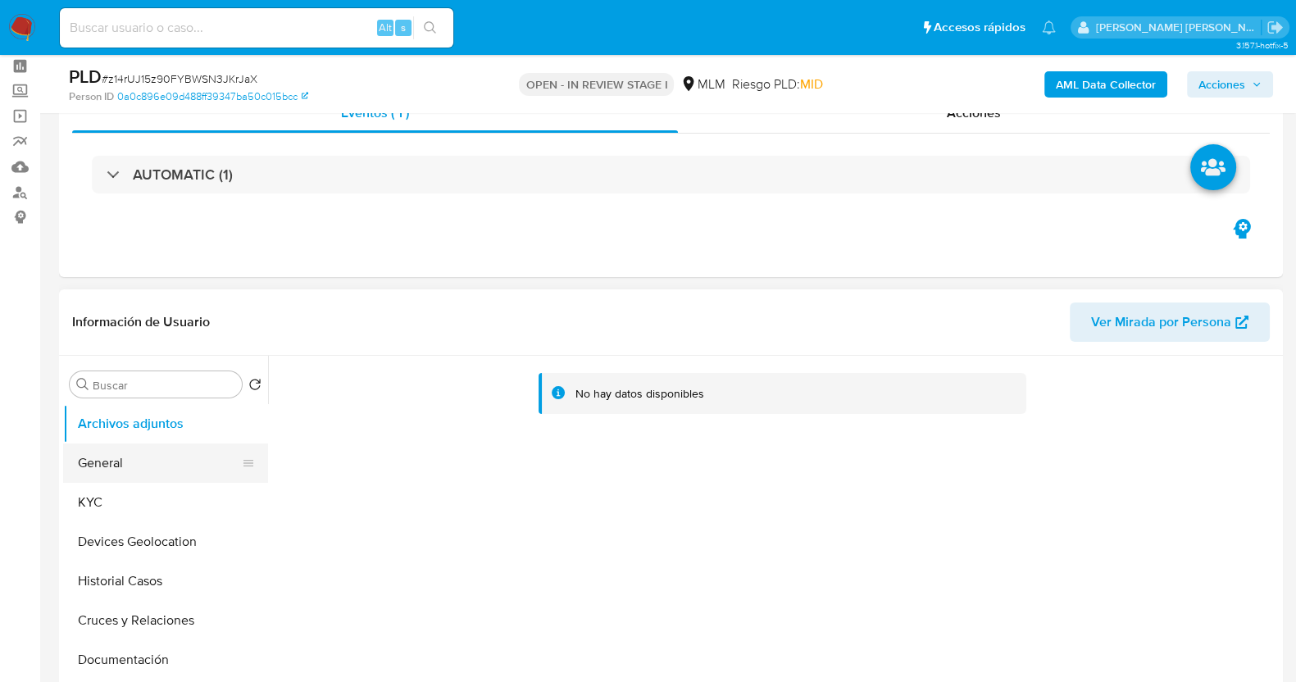
scroll to position [102, 0]
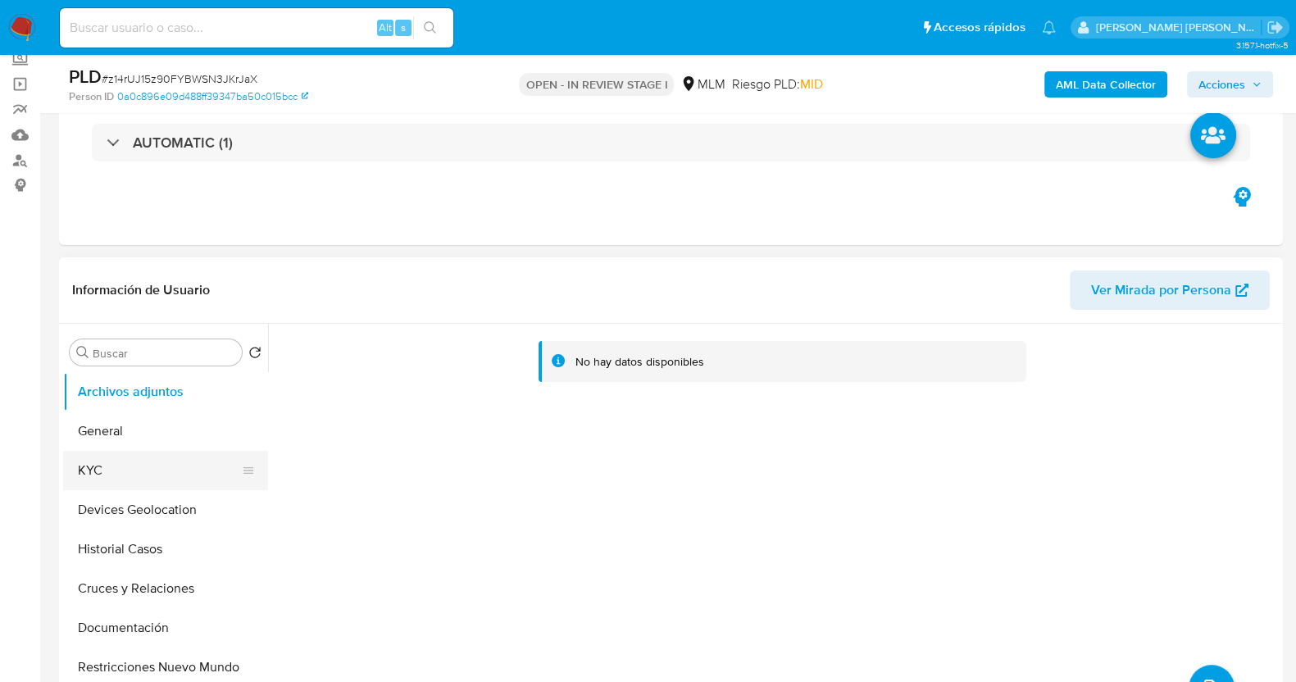
click at [148, 475] on button "KYC" at bounding box center [159, 470] width 192 height 39
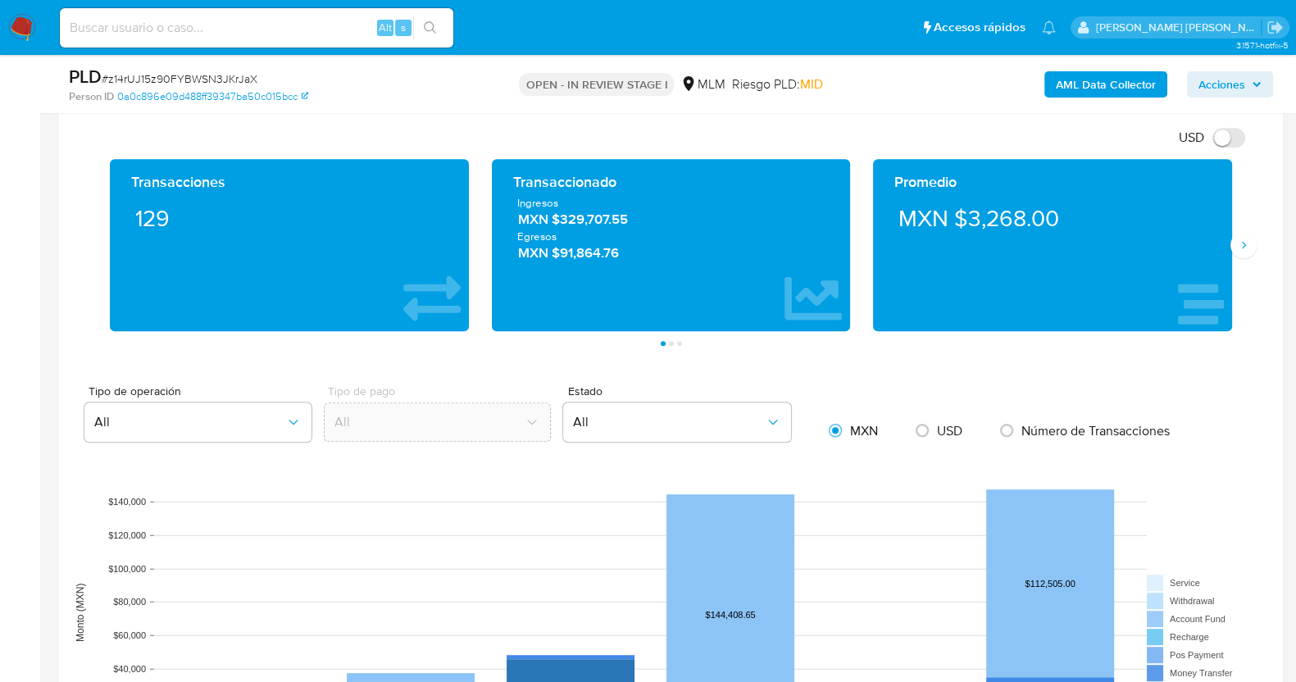
scroll to position [1025, 0]
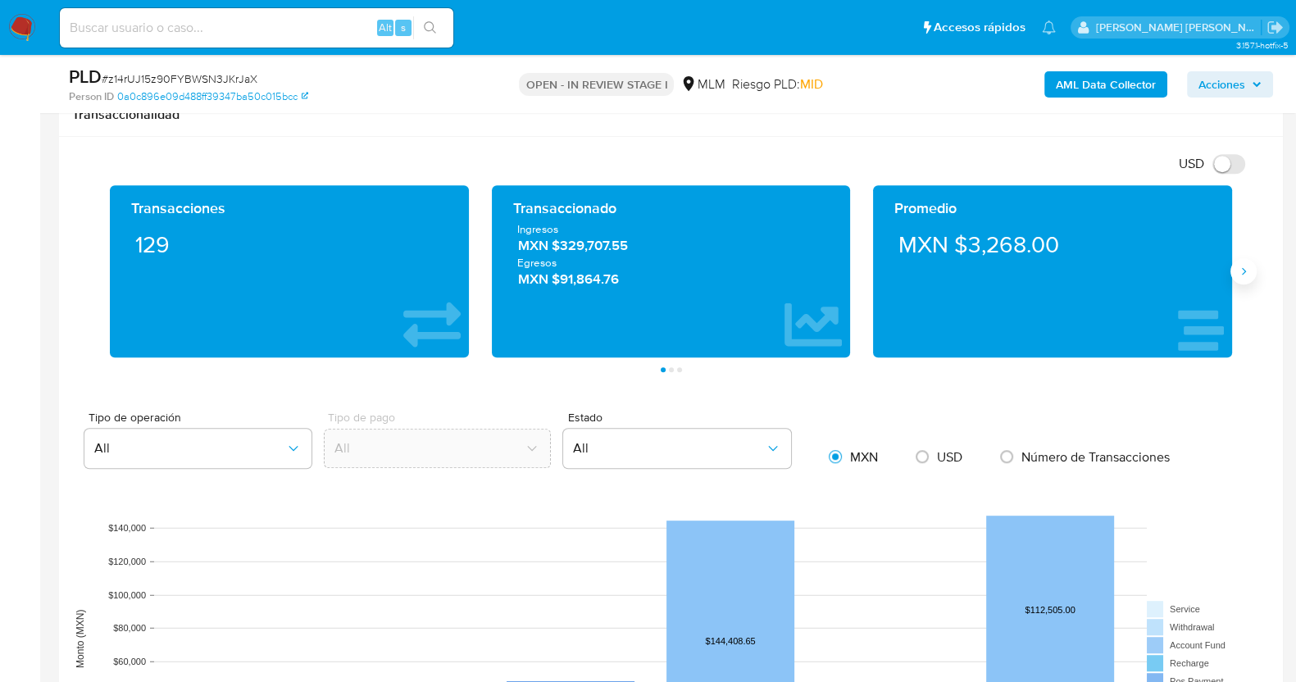
click at [1250, 266] on icon "Siguiente" at bounding box center [1243, 271] width 13 height 13
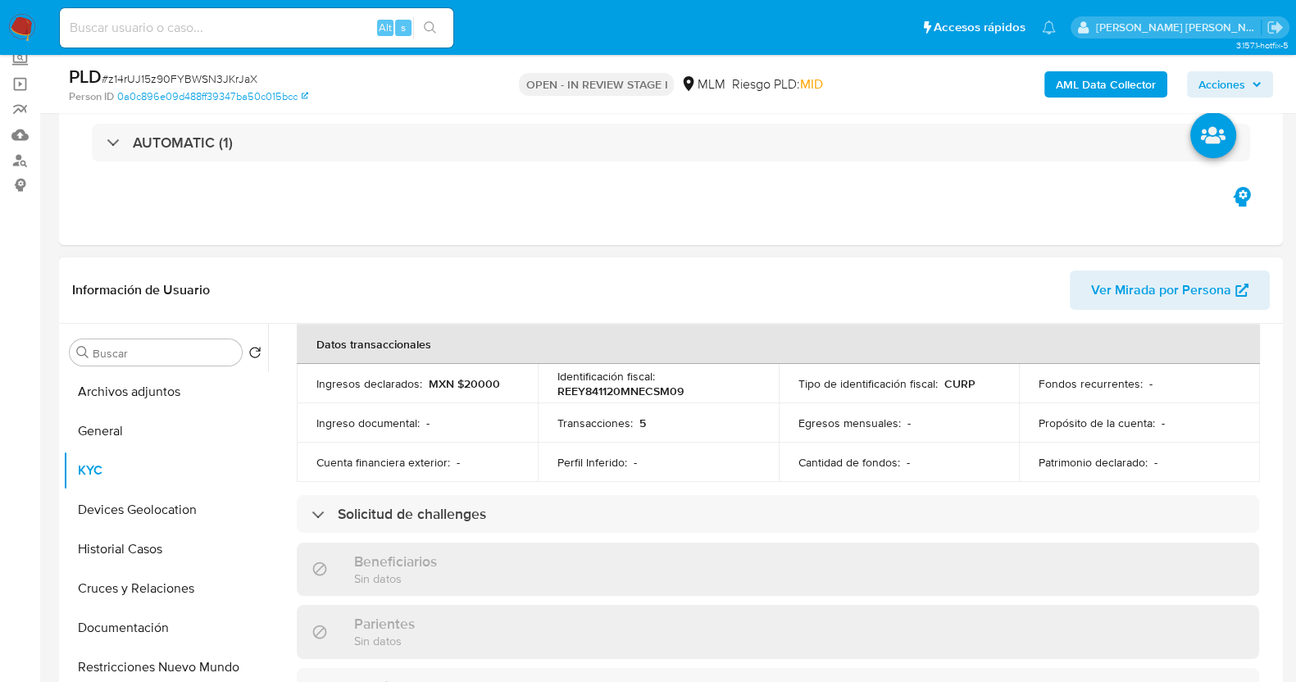
scroll to position [512, 0]
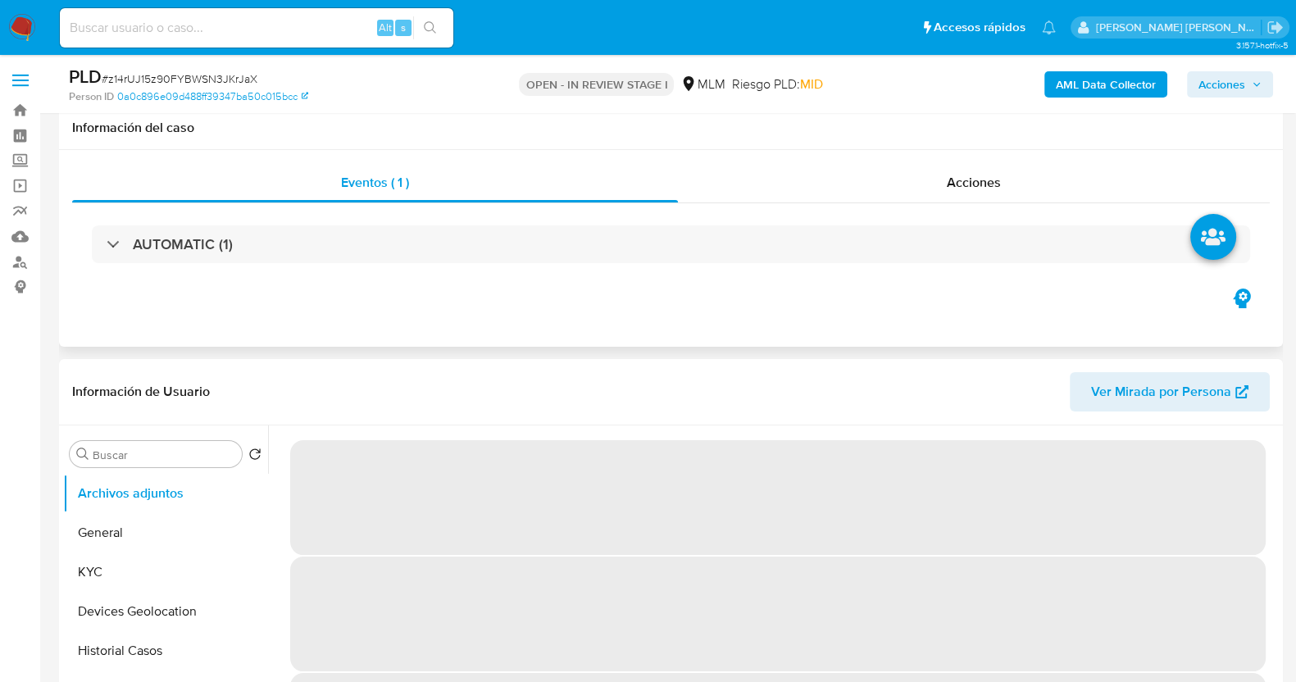
scroll to position [102, 0]
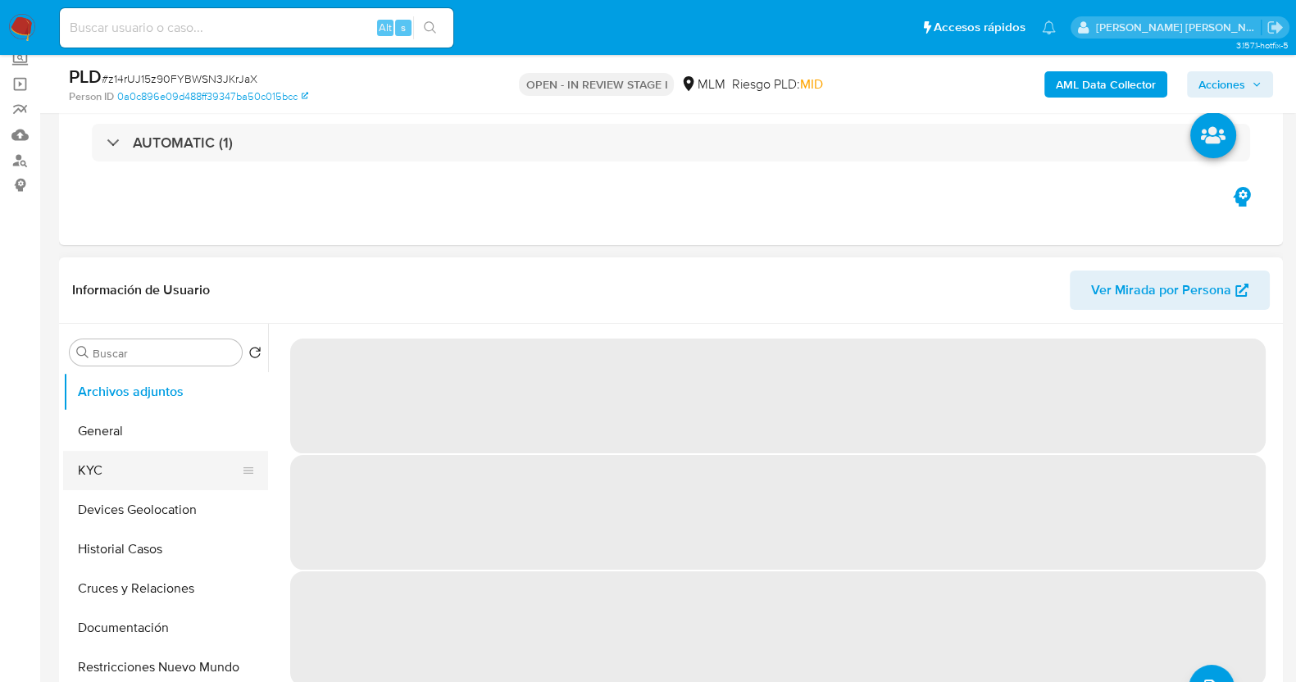
select select "10"
click at [131, 473] on button "KYC" at bounding box center [159, 470] width 192 height 39
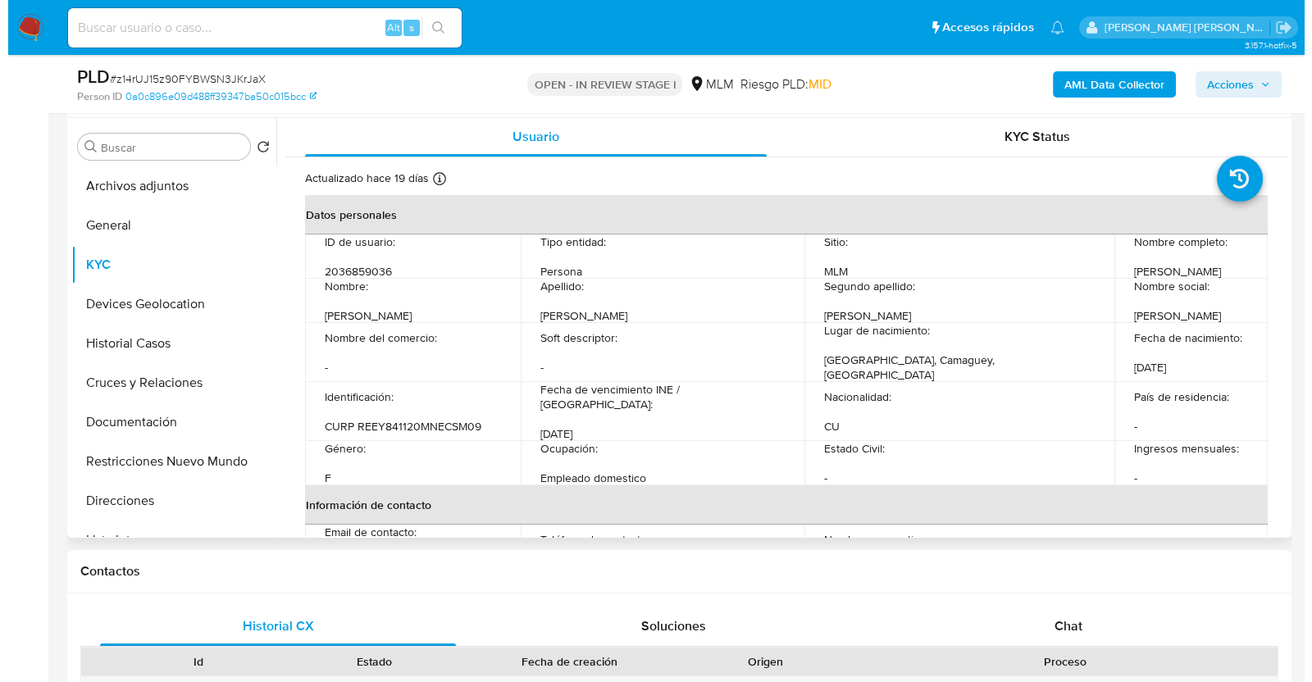
scroll to position [0, 0]
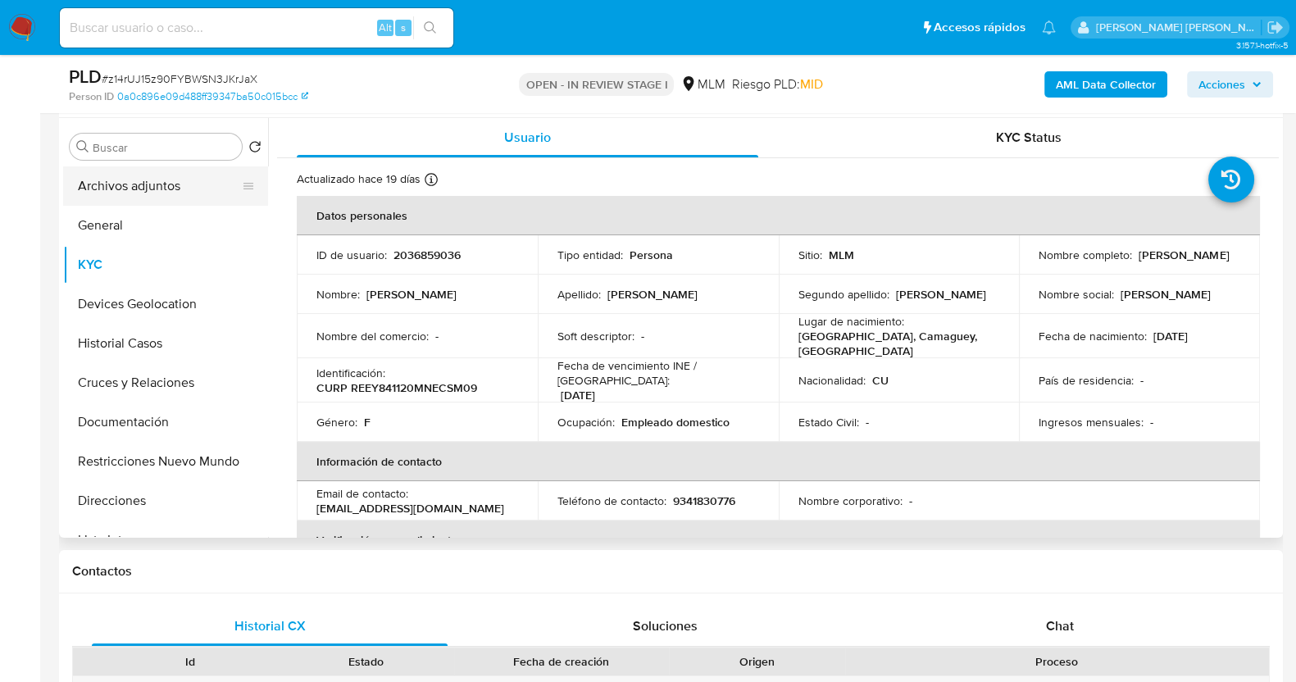
click at [133, 186] on button "Archivos adjuntos" at bounding box center [159, 185] width 192 height 39
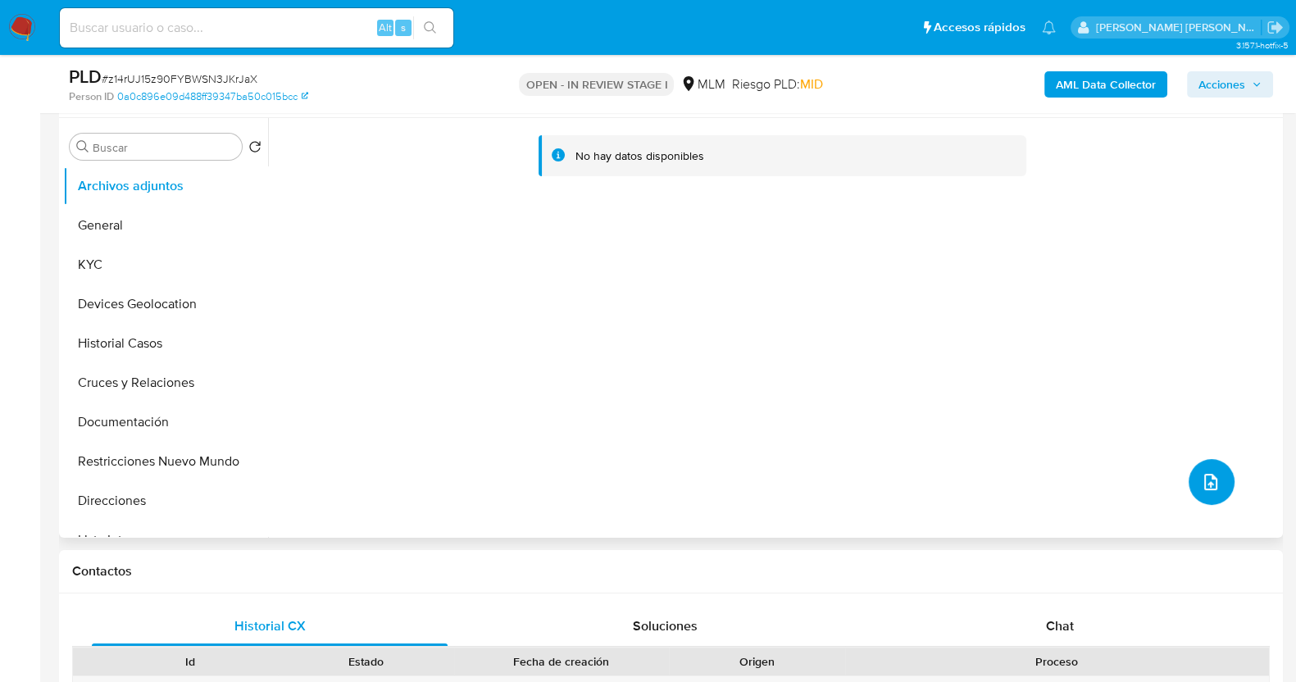
click at [1205, 484] on icon "upload-file" at bounding box center [1211, 482] width 13 height 16
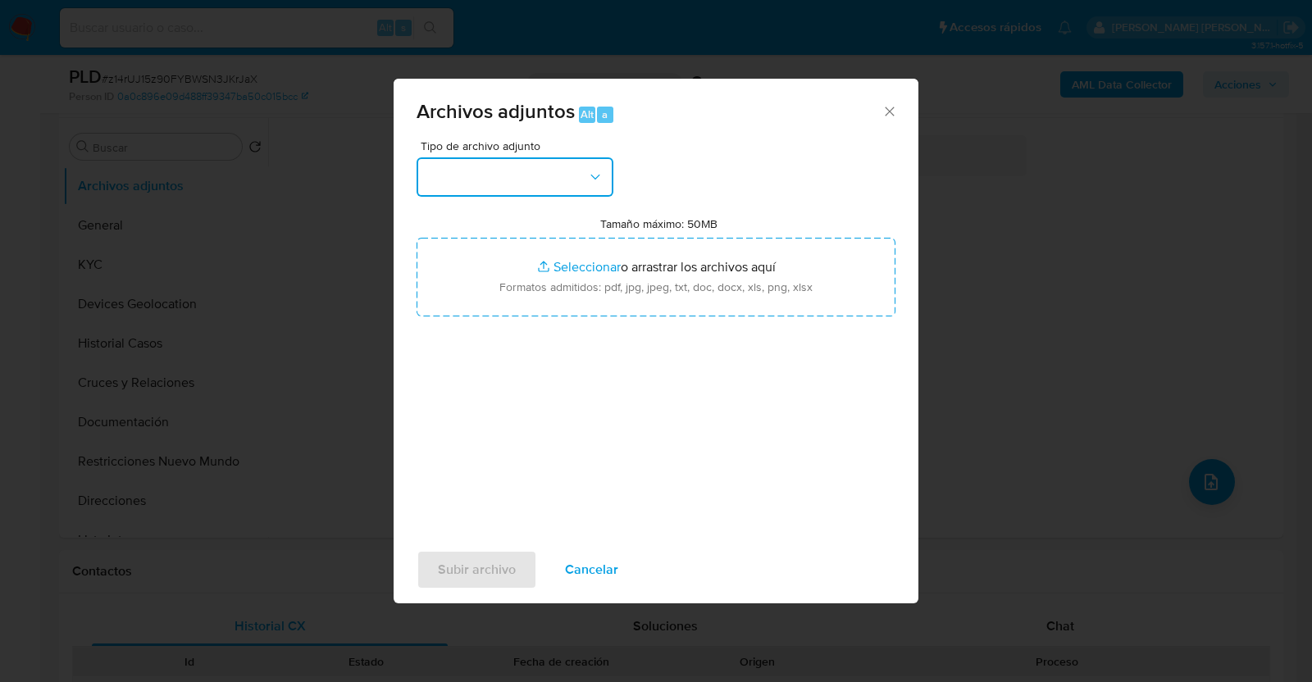
click at [576, 167] on button "button" at bounding box center [515, 176] width 197 height 39
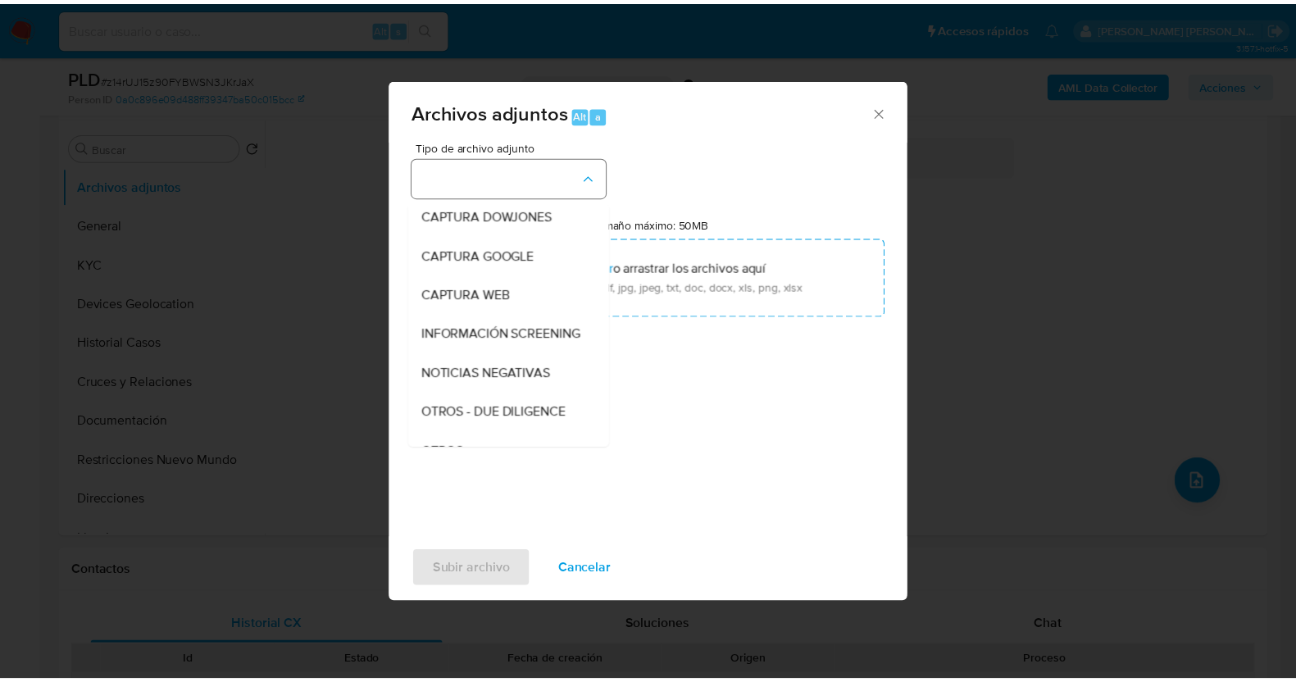
scroll to position [85, 0]
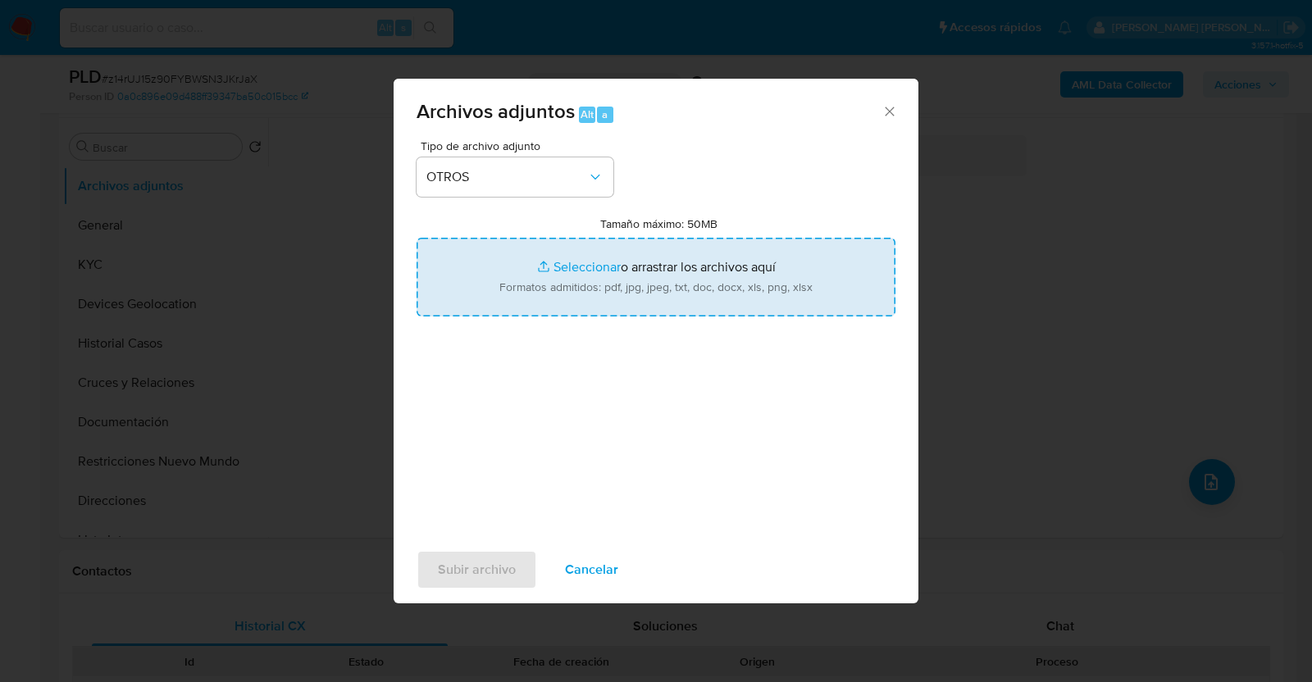
type input "C:\fakepath\2036859036_YAMILKA RECIO_AGO2025.pdf"
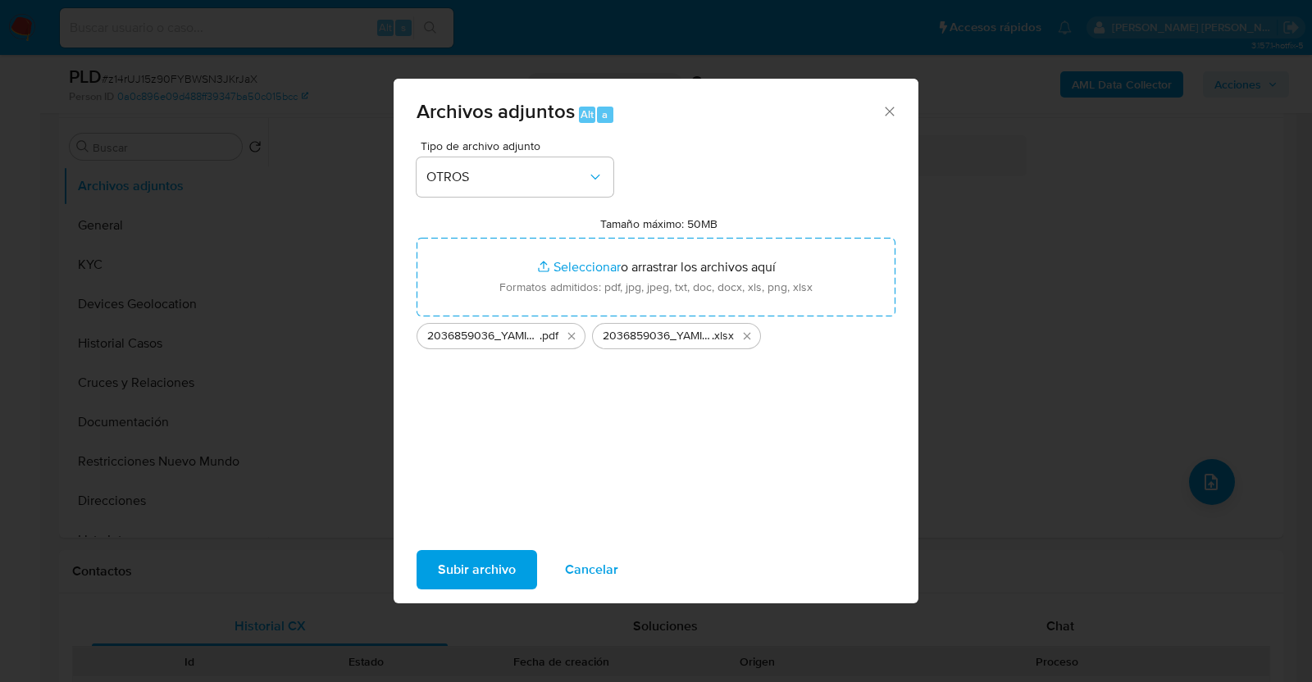
click at [461, 580] on span "Subir archivo" at bounding box center [477, 570] width 78 height 36
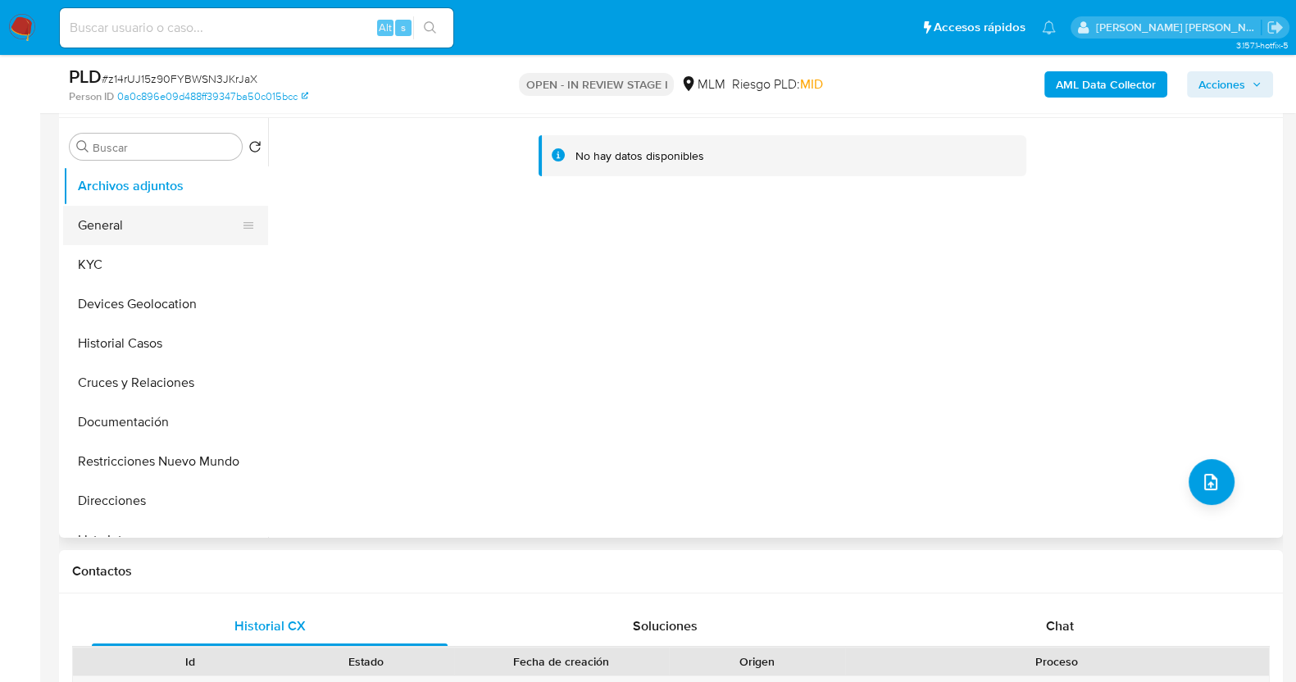
click at [156, 220] on button "General" at bounding box center [159, 225] width 192 height 39
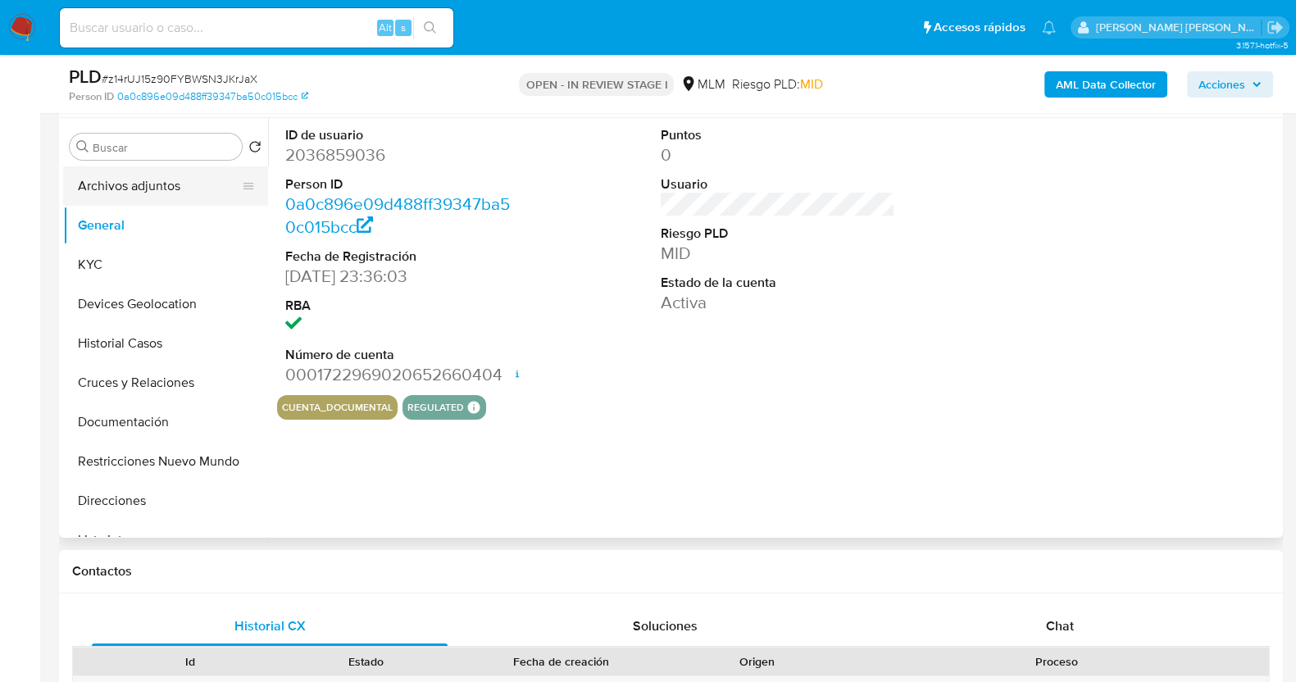
click at [137, 194] on button "Archivos adjuntos" at bounding box center [159, 185] width 192 height 39
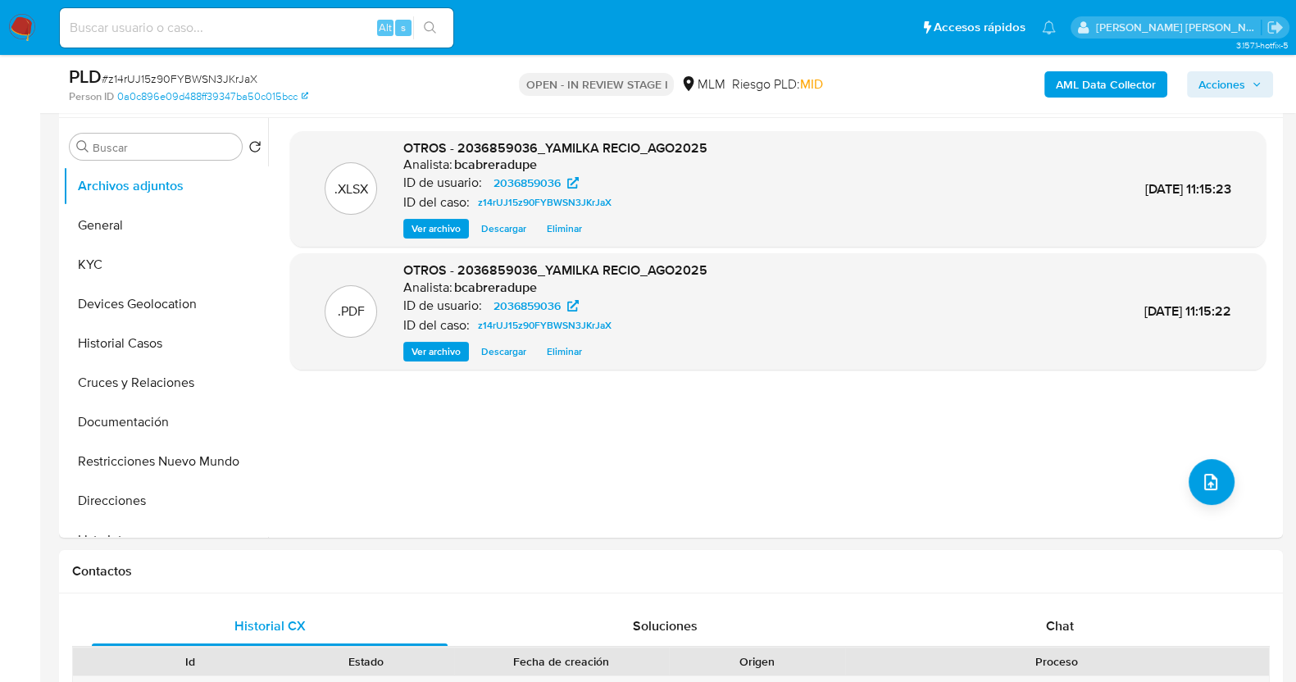
click at [1233, 84] on span "Acciones" at bounding box center [1222, 84] width 47 height 26
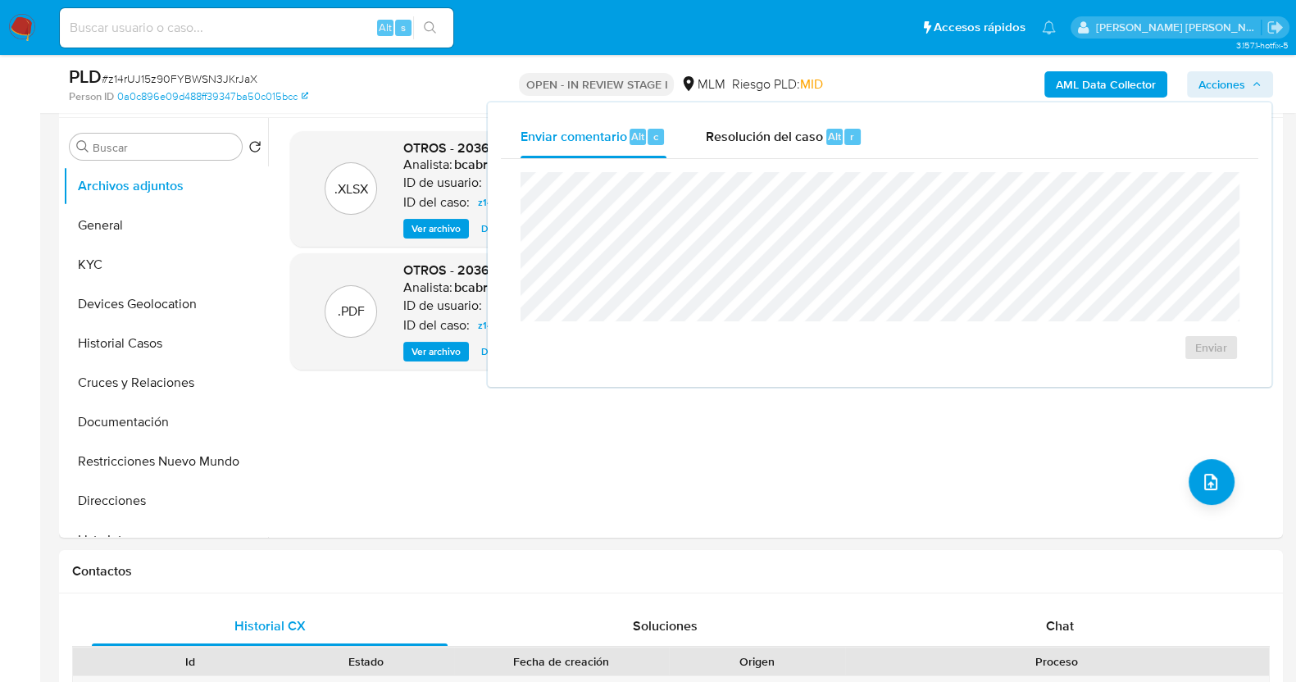
drag, startPoint x: 773, startPoint y: 130, endPoint x: 794, endPoint y: 164, distance: 39.4
click at [772, 132] on span "Resolución del caso" at bounding box center [764, 135] width 117 height 19
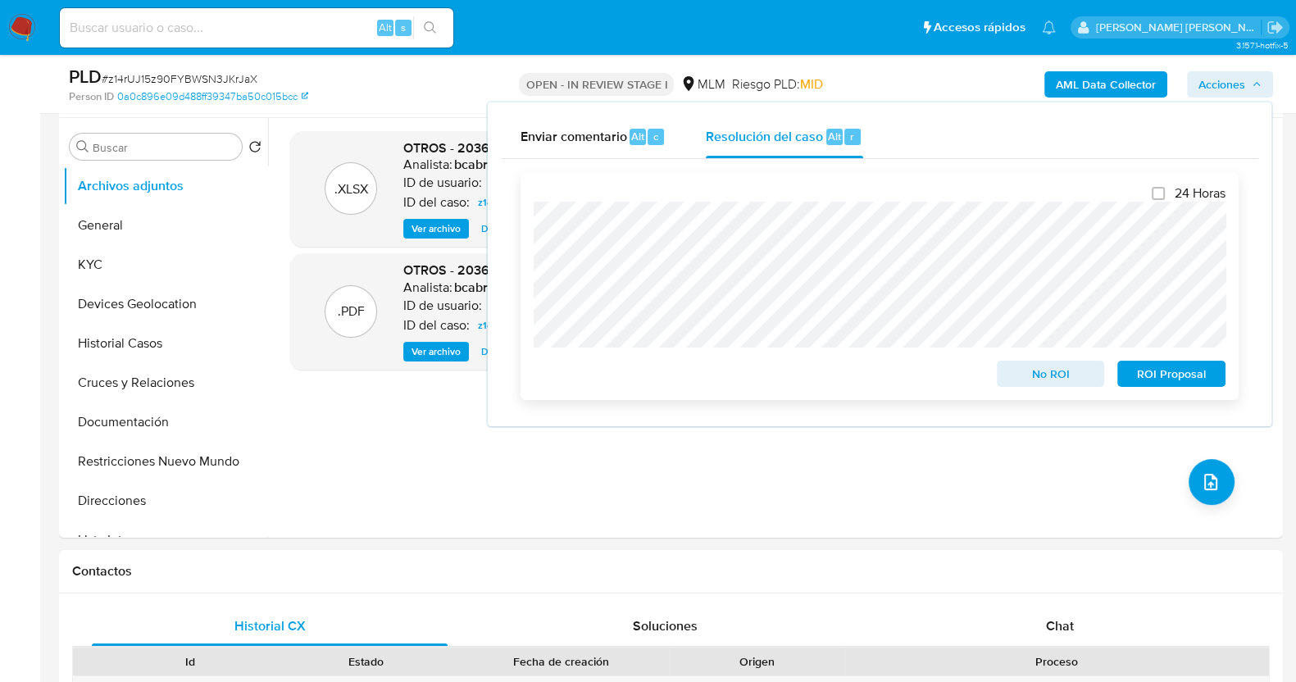
click at [1189, 378] on span "ROI Proposal" at bounding box center [1171, 373] width 85 height 23
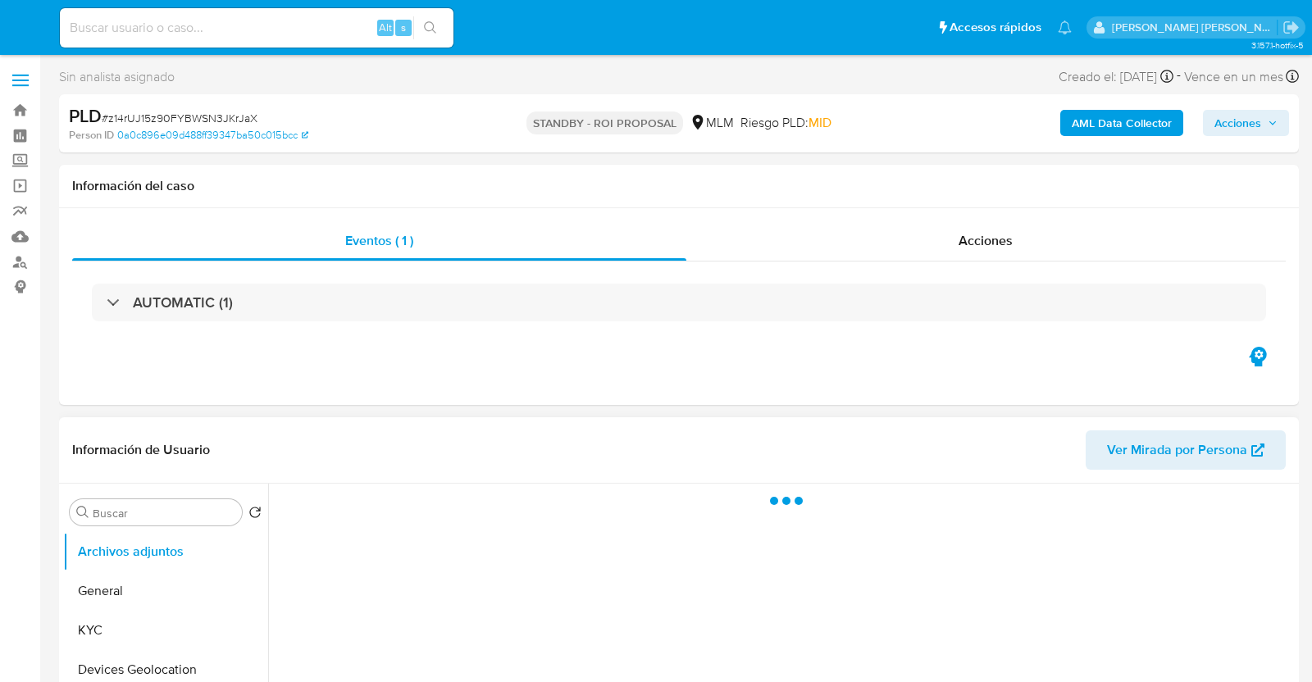
select select "10"
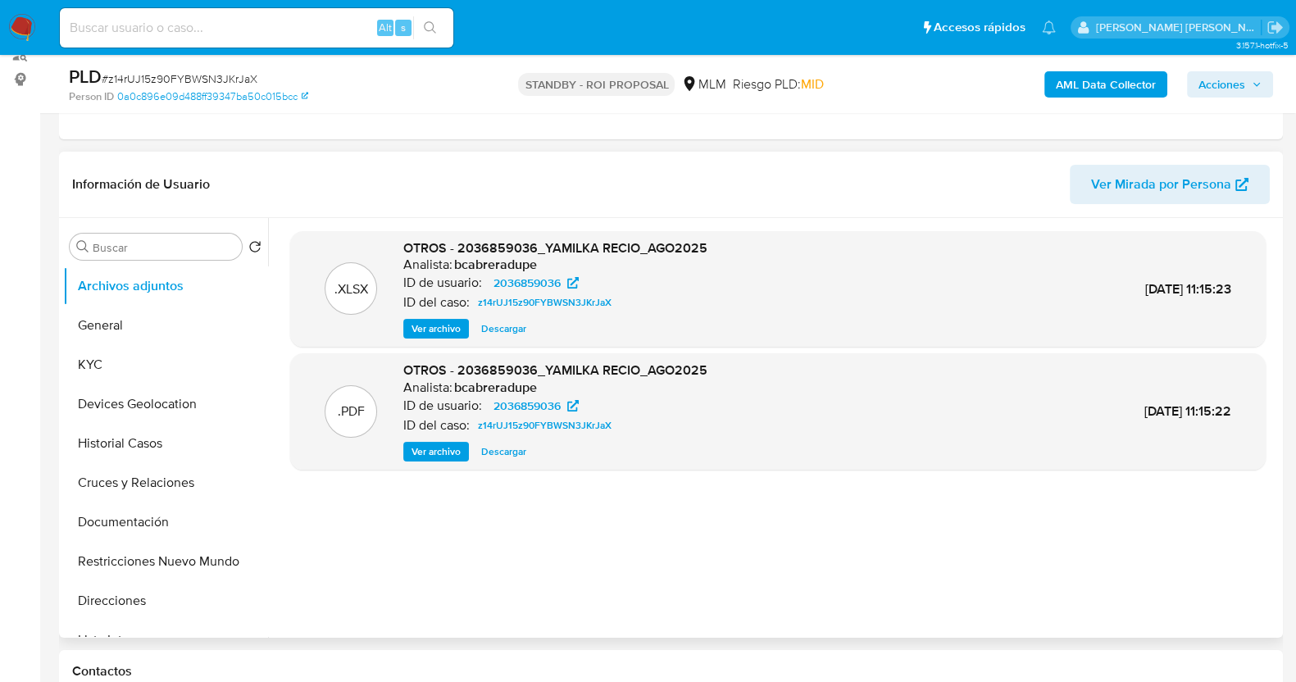
scroll to position [307, 0]
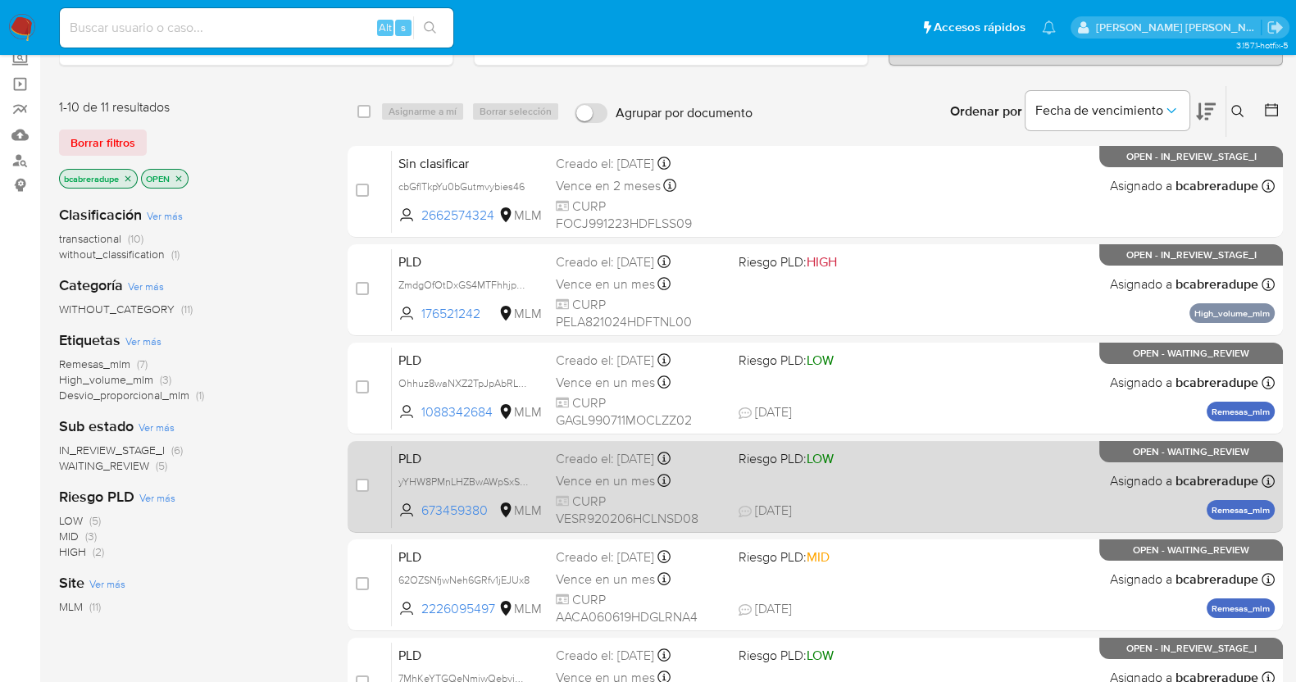
scroll to position [307, 0]
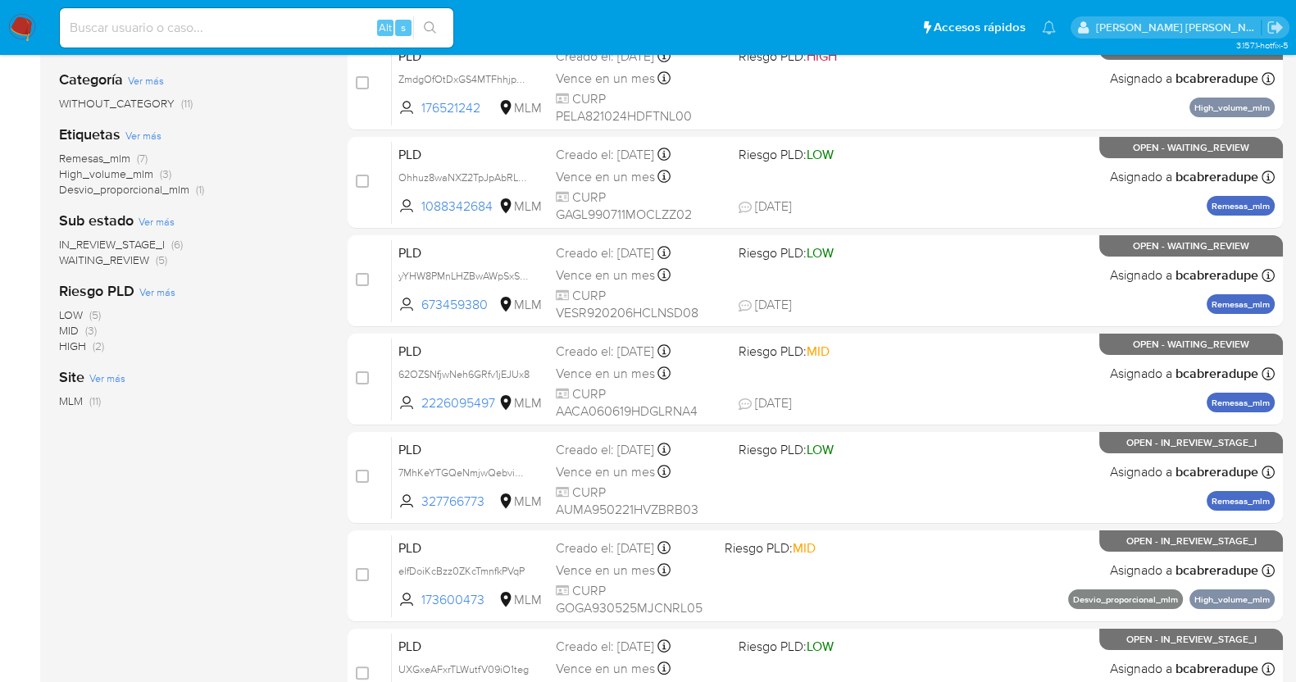
click at [124, 263] on span "WAITING_REVIEW" at bounding box center [104, 260] width 90 height 16
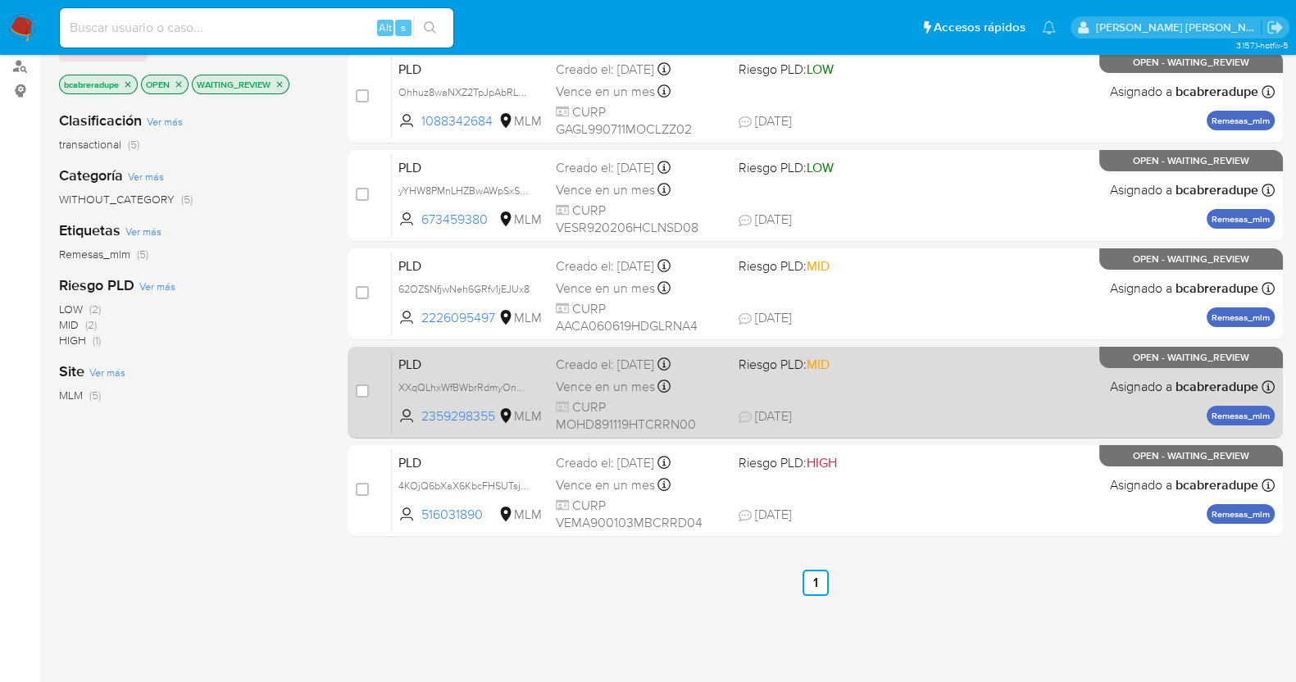
scroll to position [154, 0]
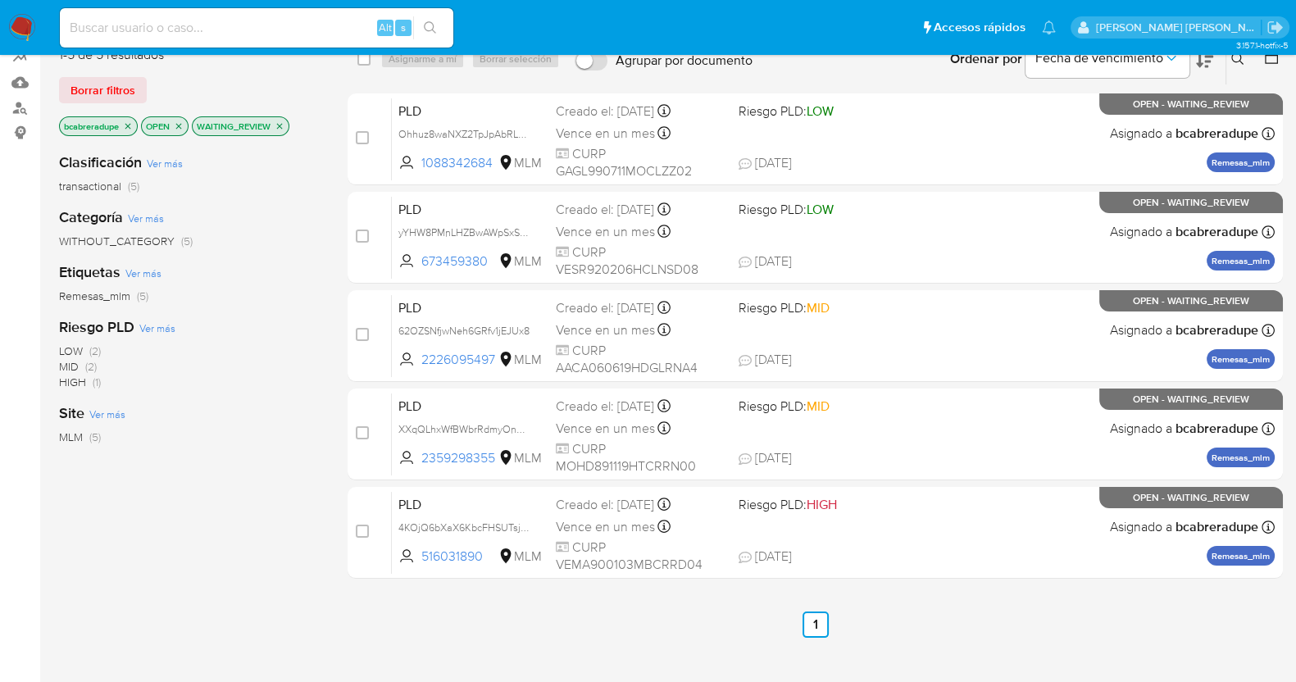
click at [234, 490] on div "Clasificación Ver más transactional (5) Categoría Ver más WITHOUT_CATEGORY (5) …" at bounding box center [190, 418] width 262 height 558
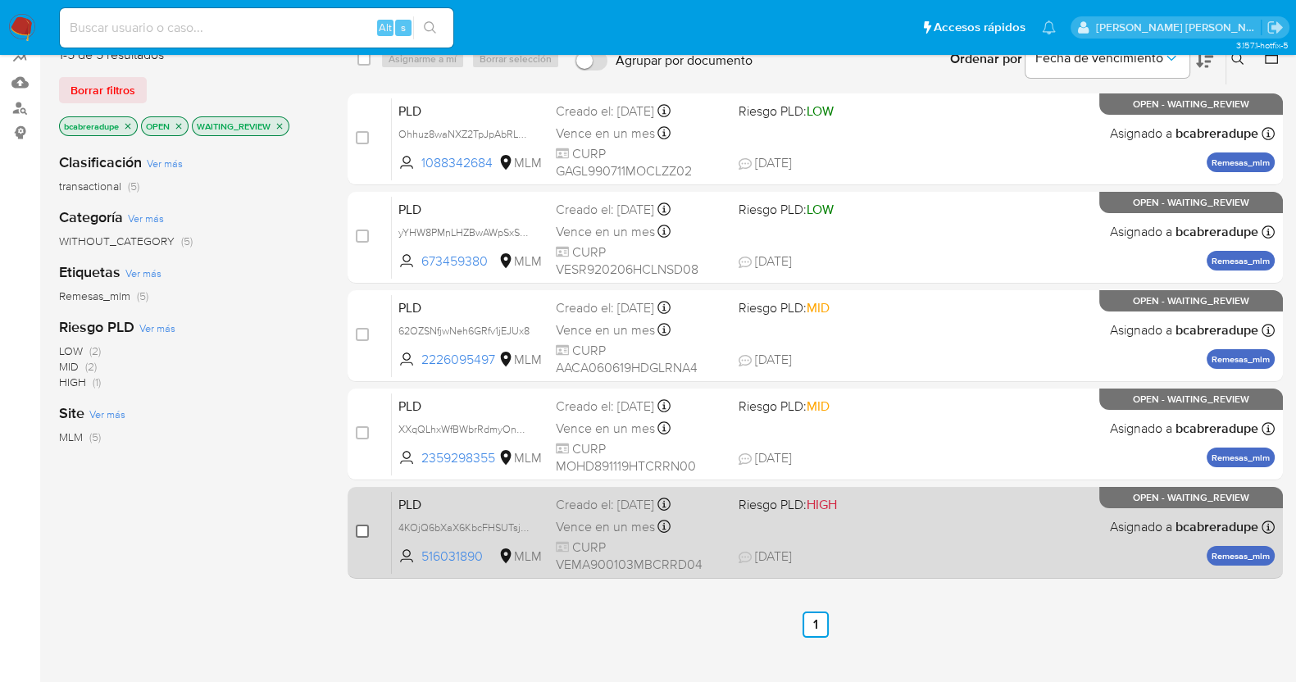
click at [364, 529] on input "checkbox" at bounding box center [362, 531] width 13 height 13
checkbox input "true"
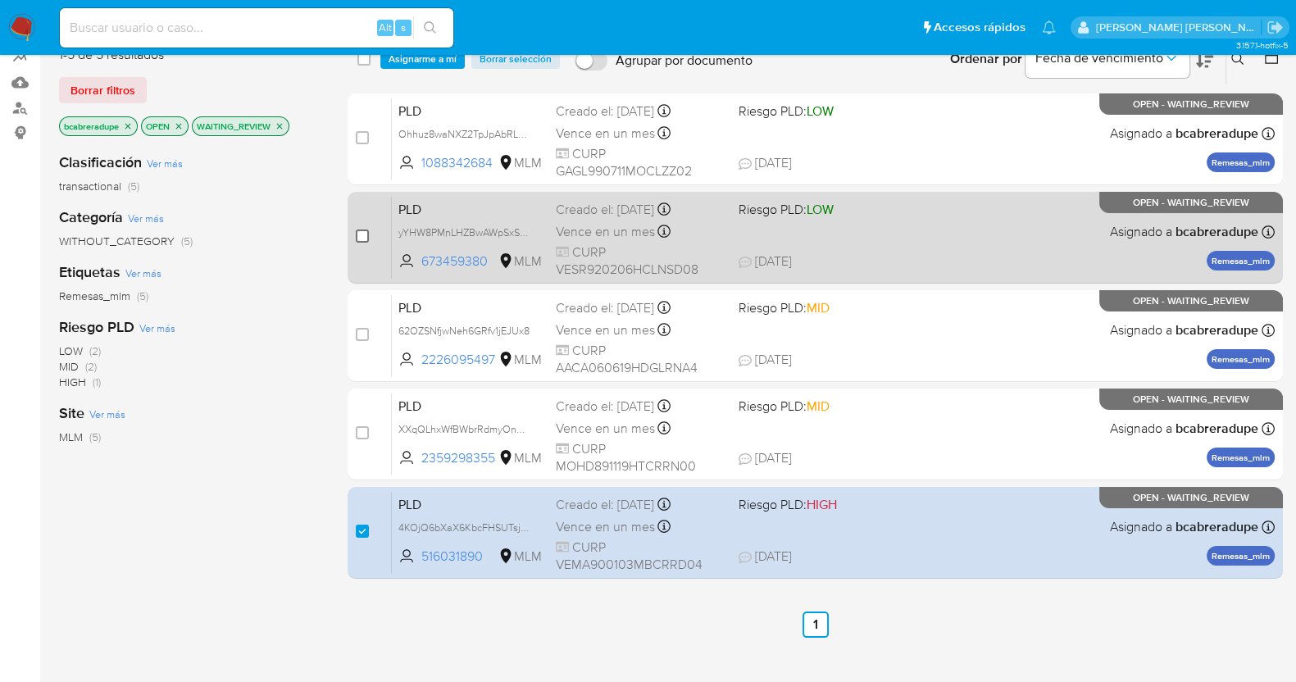
click at [360, 237] on input "checkbox" at bounding box center [362, 236] width 13 height 13
checkbox input "true"
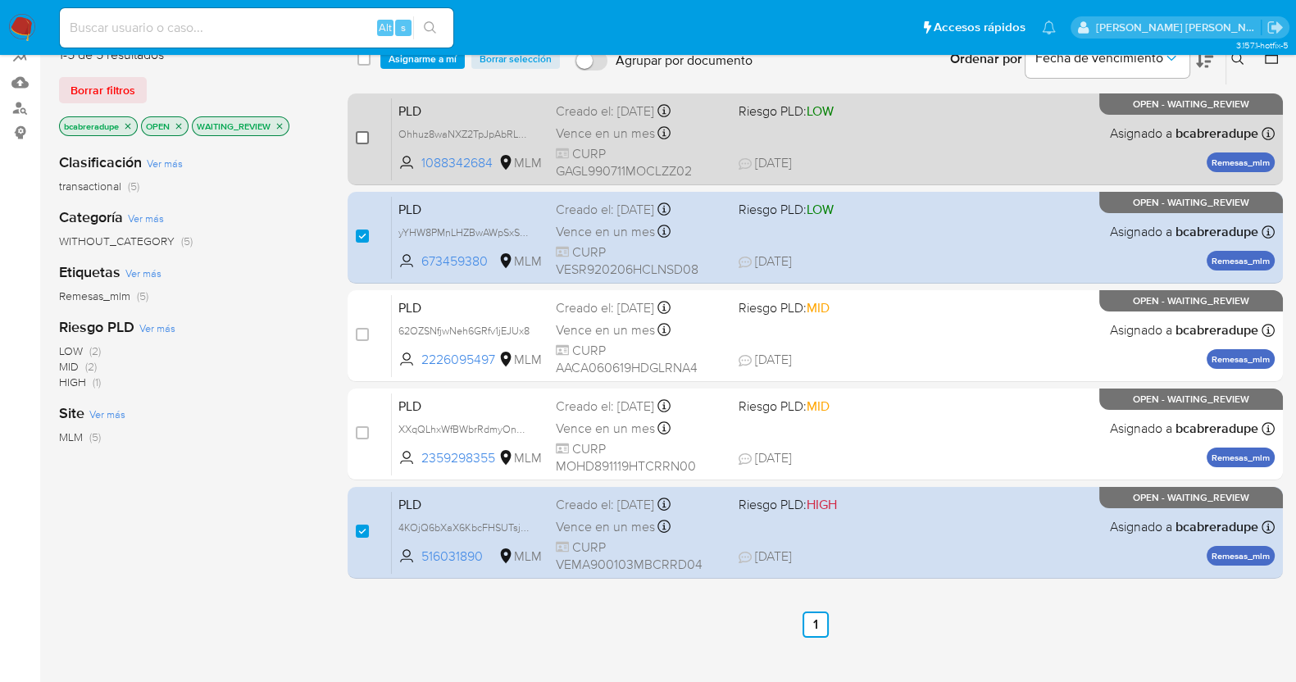
click at [363, 136] on input "checkbox" at bounding box center [362, 137] width 13 height 13
checkbox input "true"
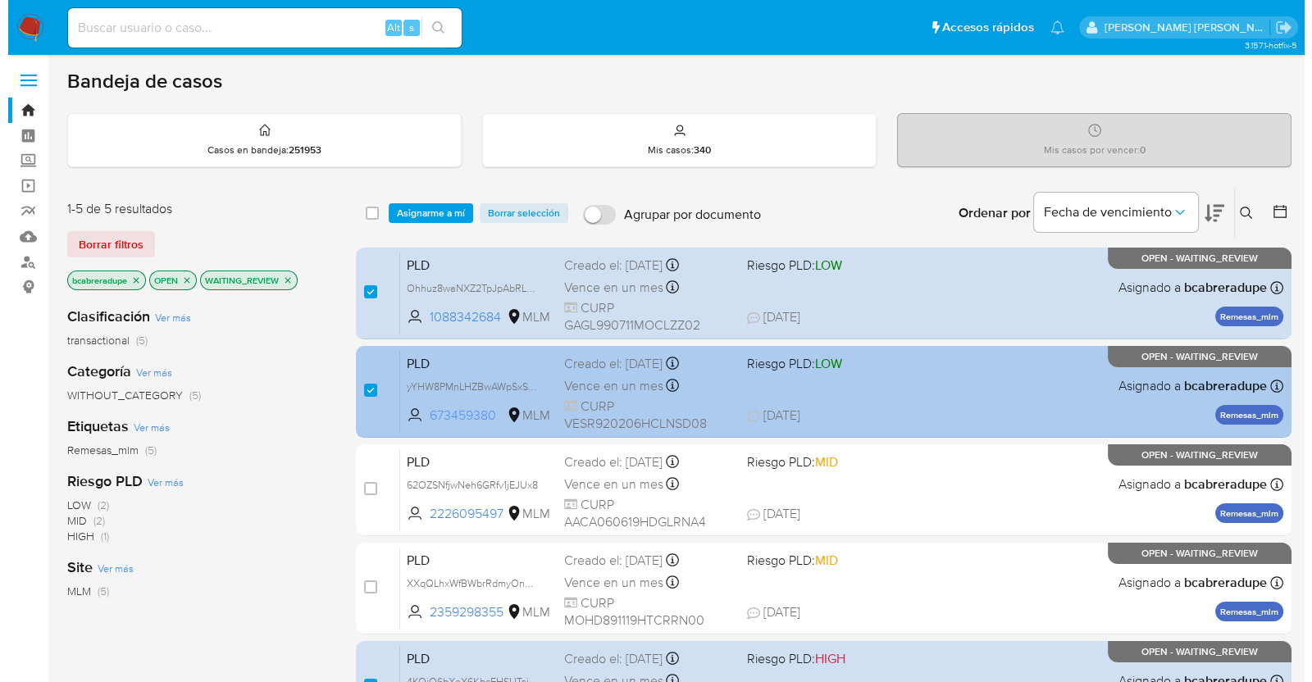
scroll to position [0, 0]
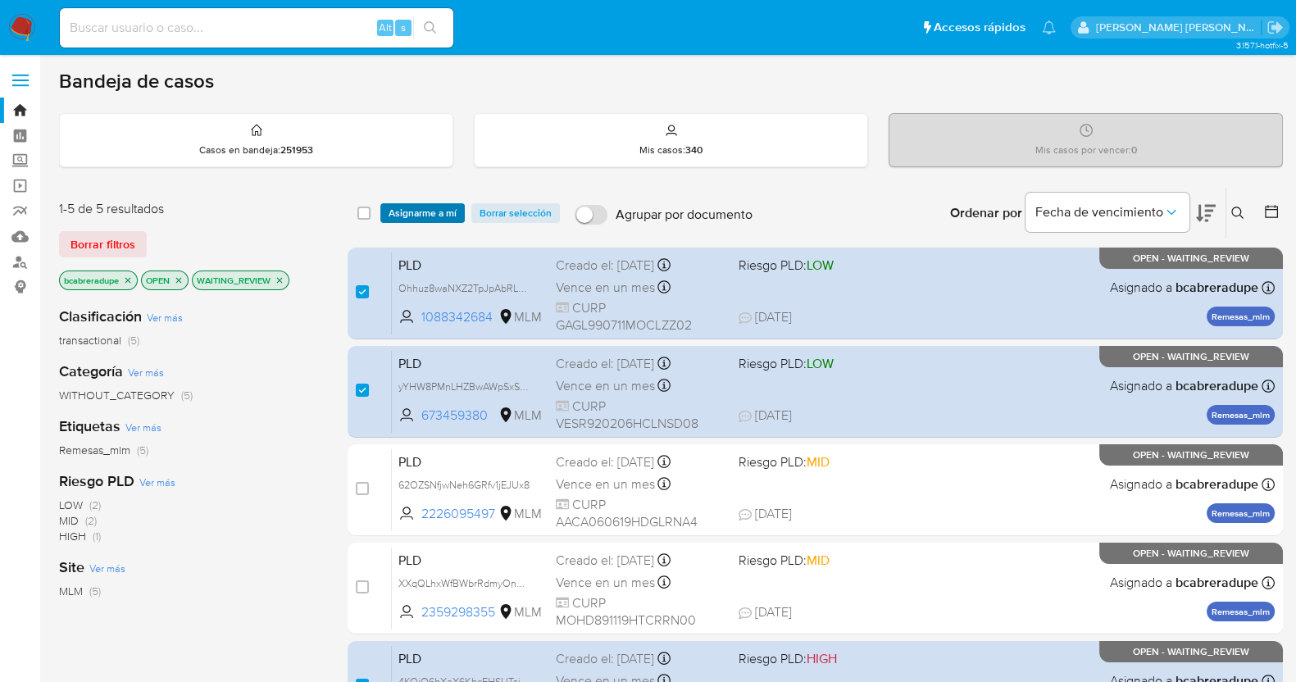
click at [435, 209] on span "Asignarme a mí" at bounding box center [423, 213] width 68 height 16
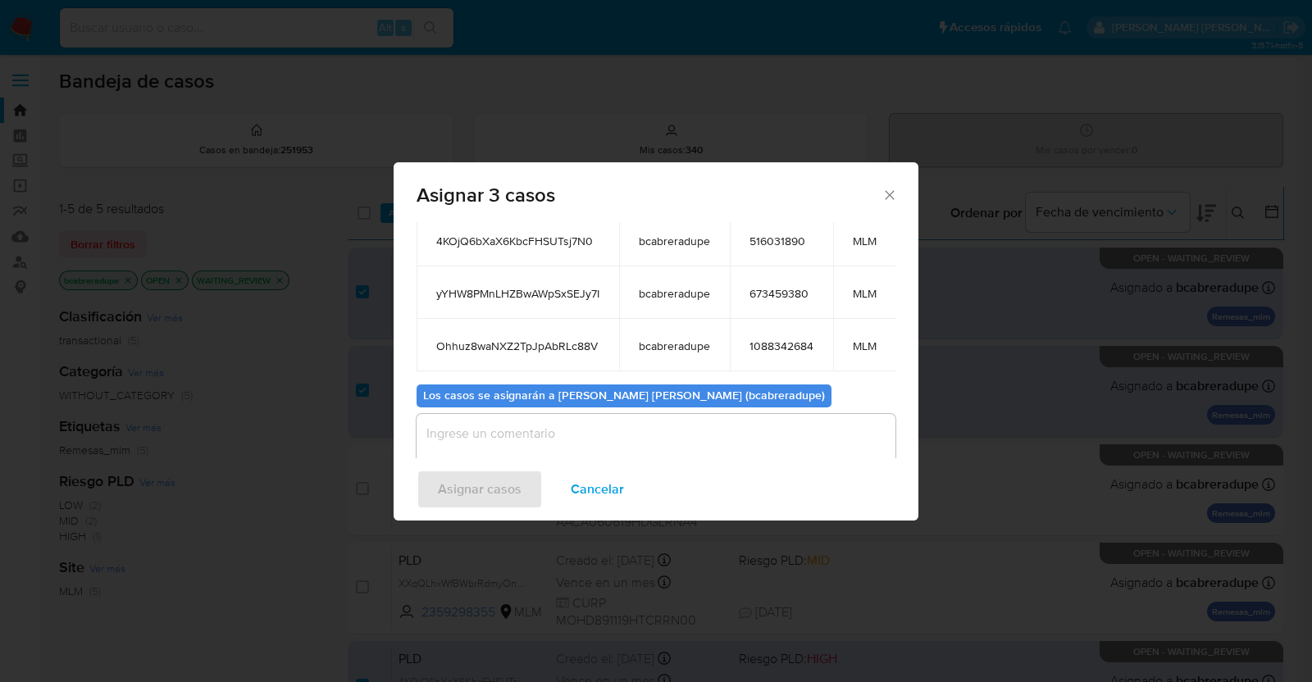
scroll to position [163, 0]
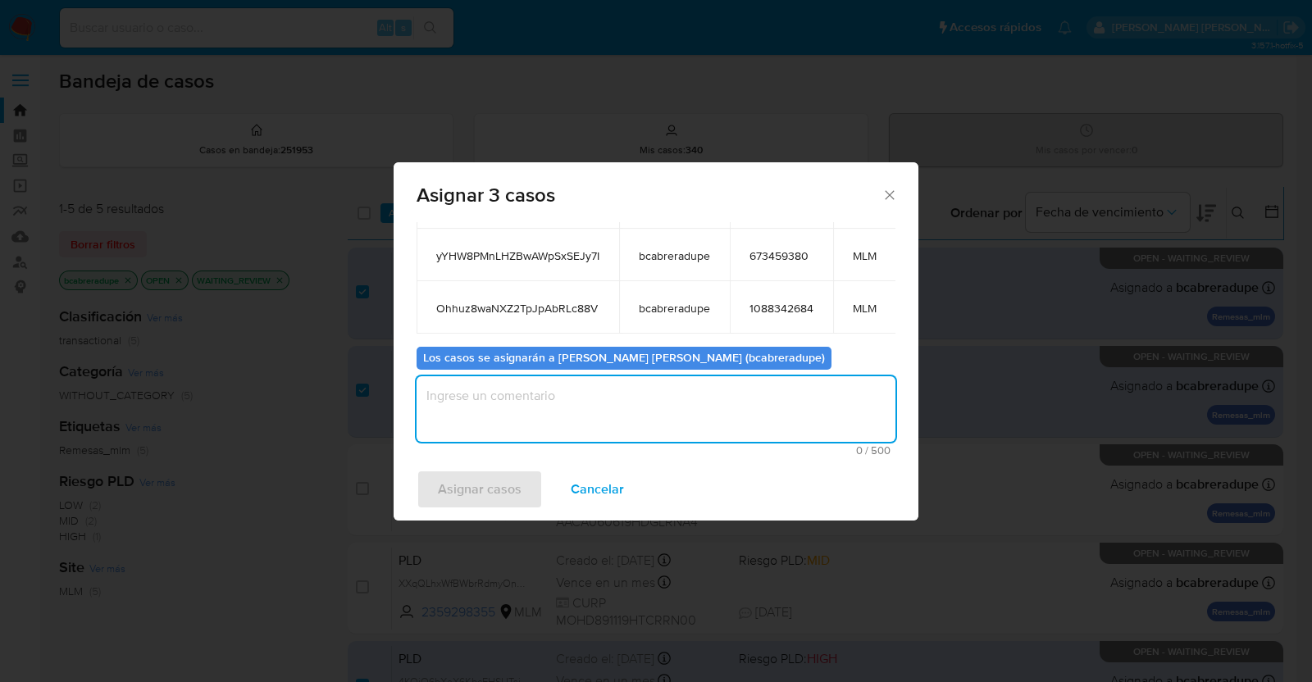
click at [646, 391] on textarea "assign-modal" at bounding box center [656, 409] width 479 height 66
type textarea "BJCD"
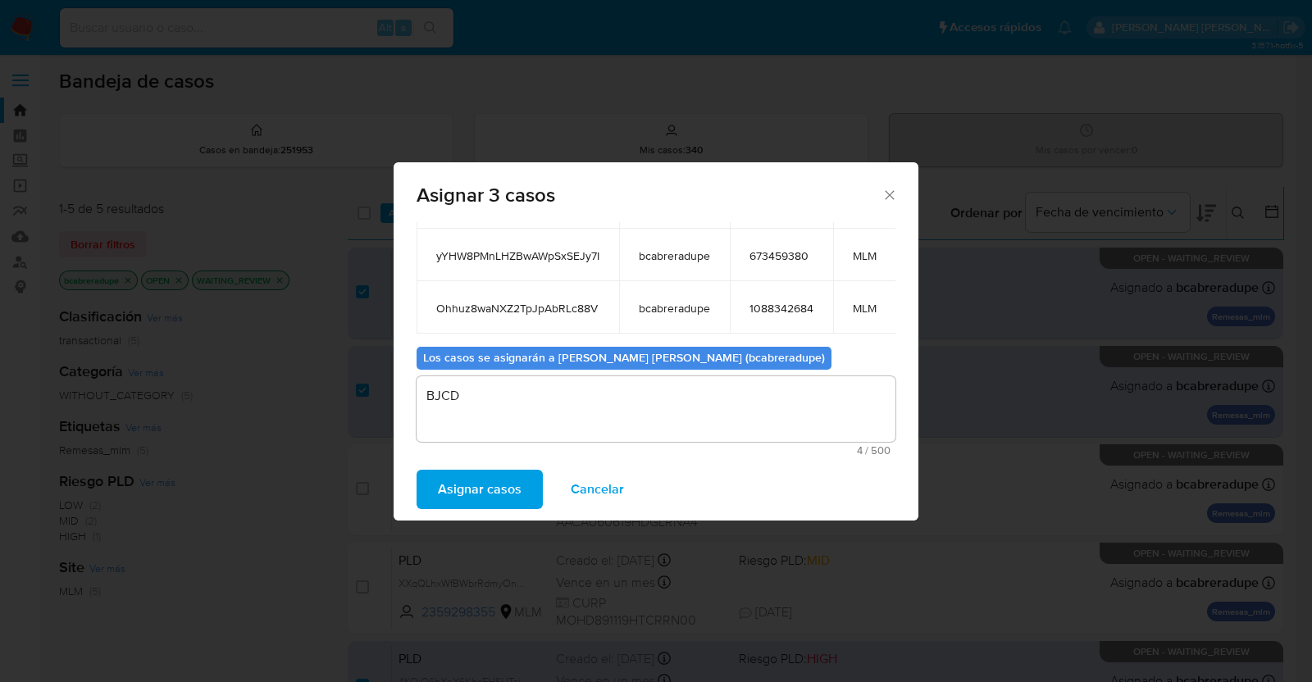
click at [531, 494] on button "Asignar casos" at bounding box center [480, 489] width 126 height 39
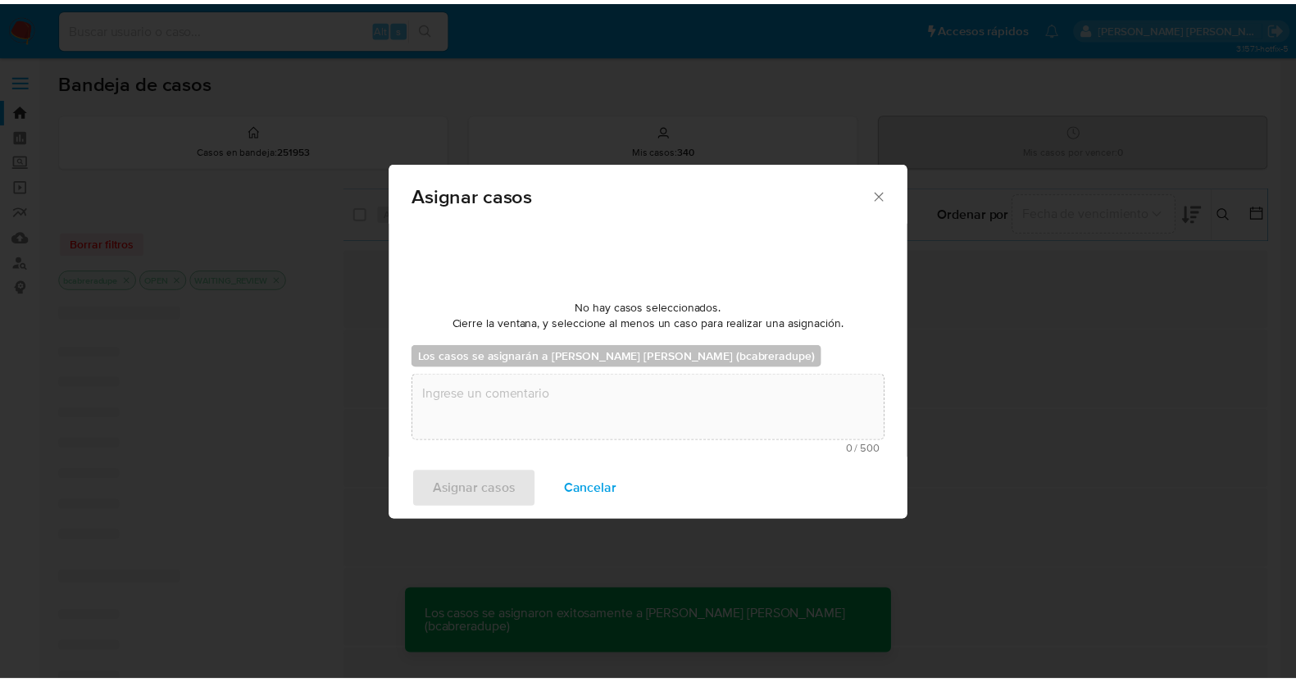
scroll to position [98, 0]
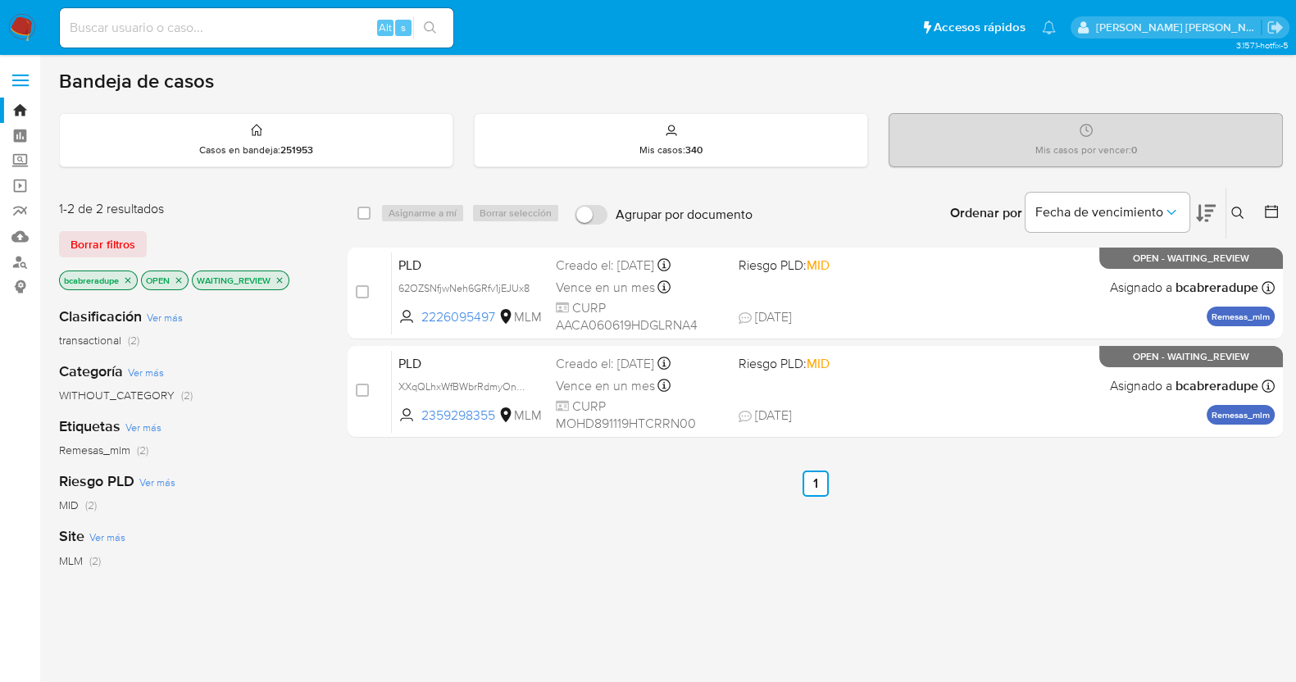
click at [281, 280] on icon "close-filter" at bounding box center [280, 281] width 10 height 10
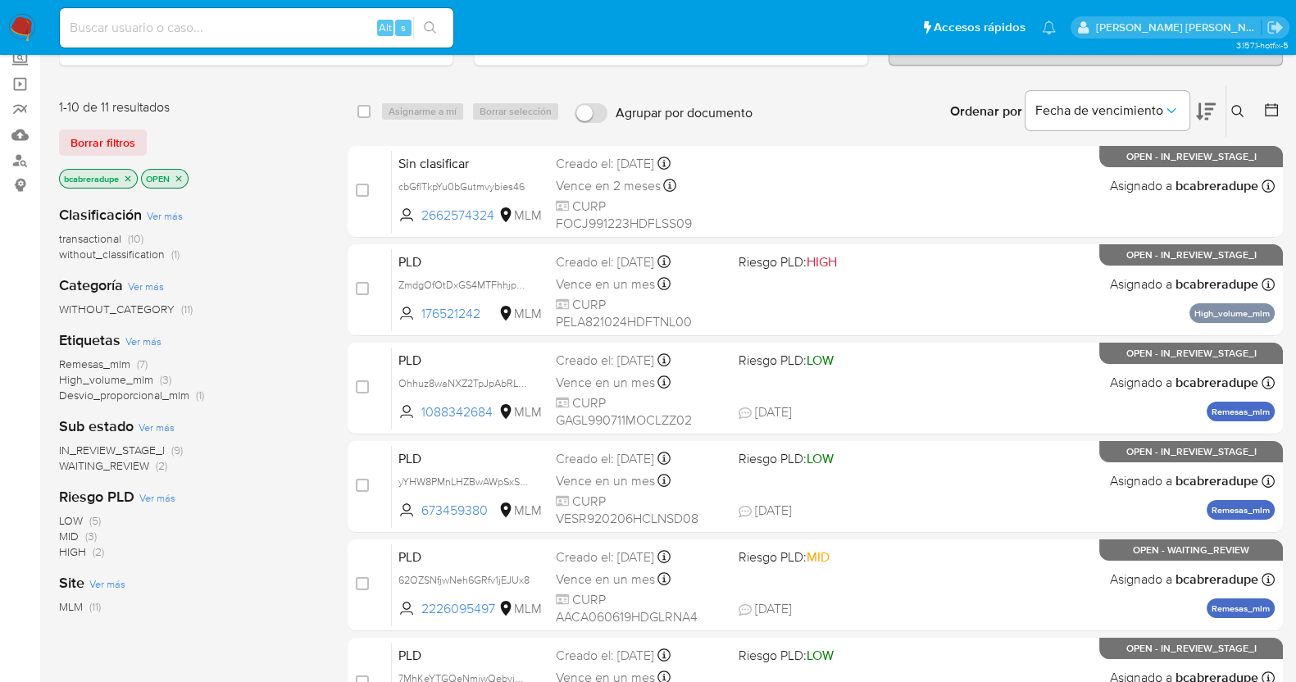
scroll to position [611, 0]
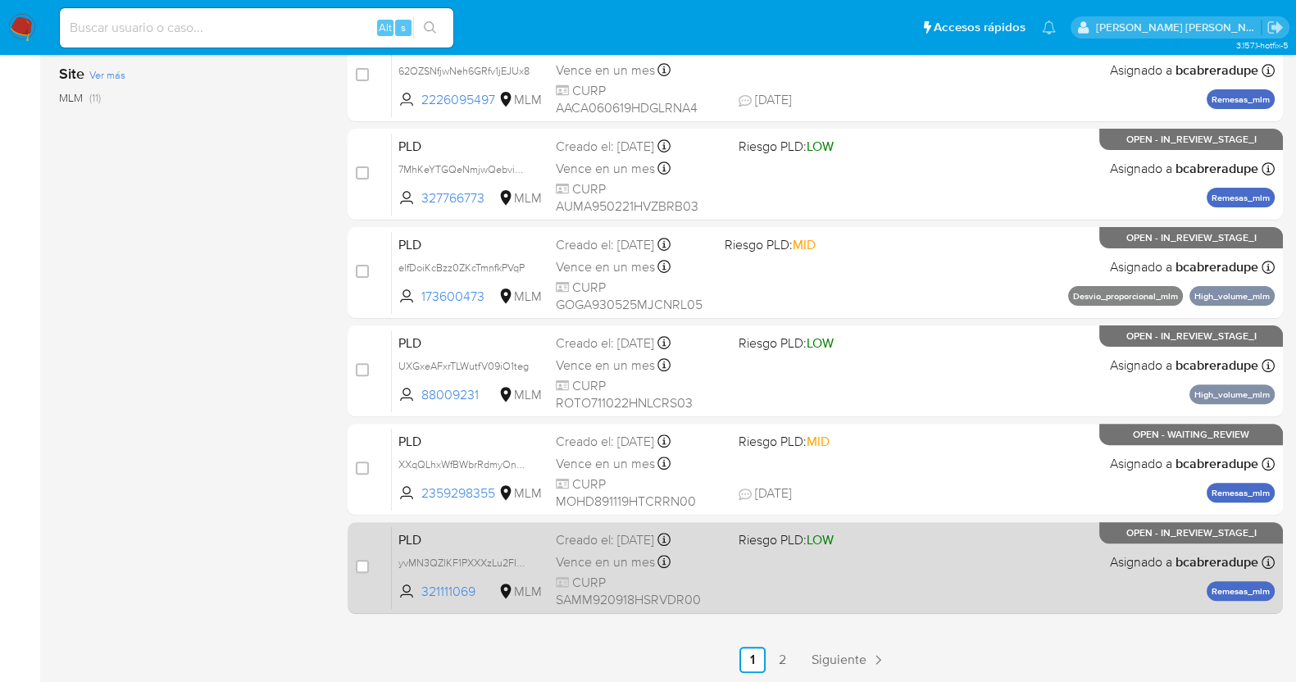
click at [600, 558] on span "Vence en un mes" at bounding box center [605, 562] width 99 height 18
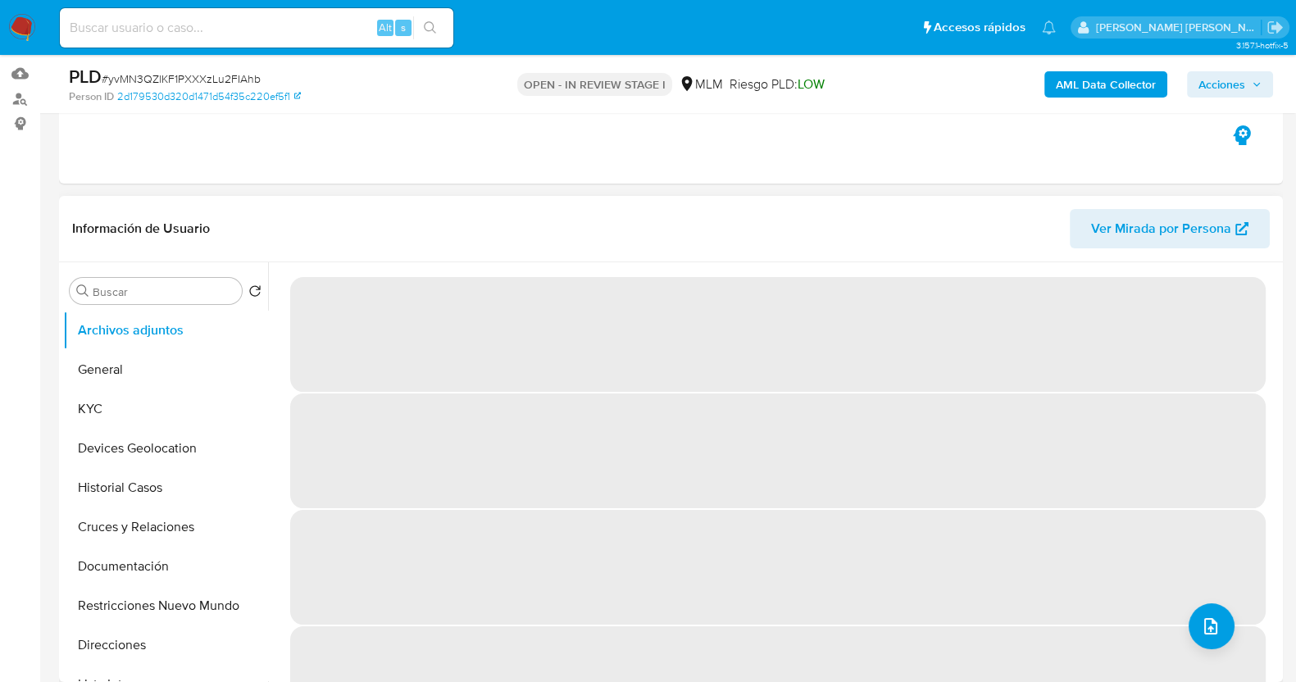
scroll to position [204, 0]
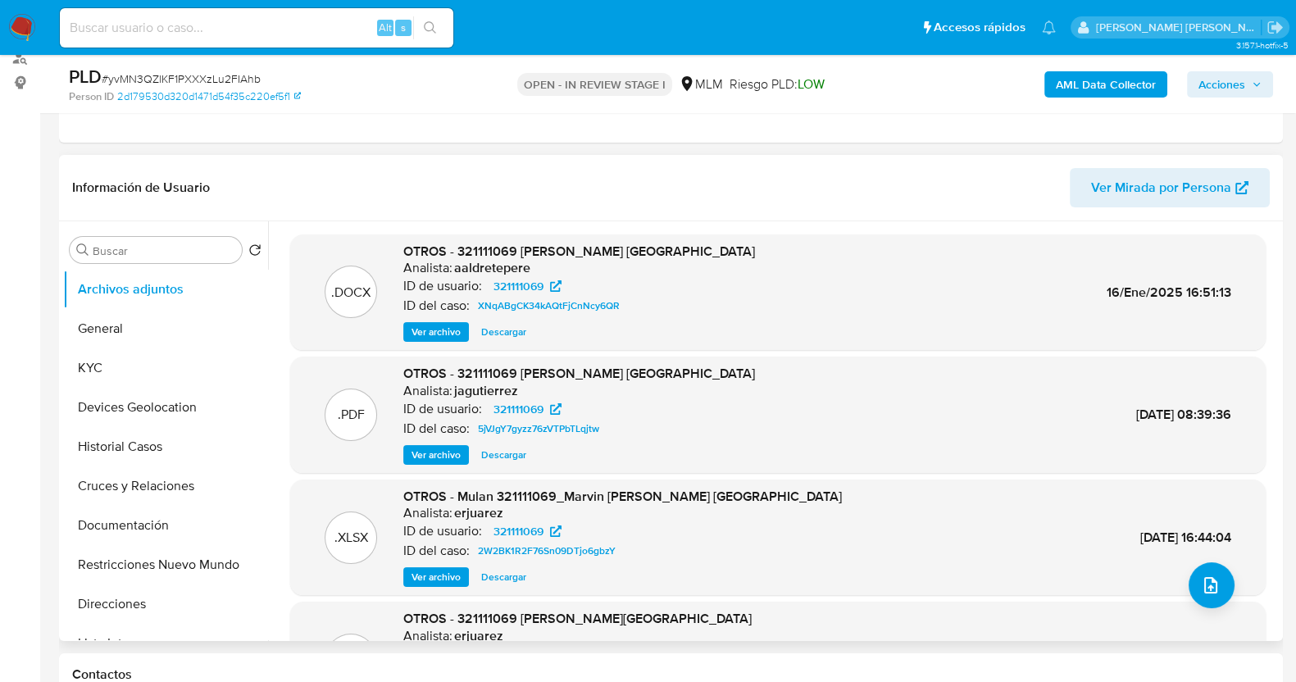
select select "10"
click at [169, 446] on button "Historial Casos" at bounding box center [159, 446] width 192 height 39
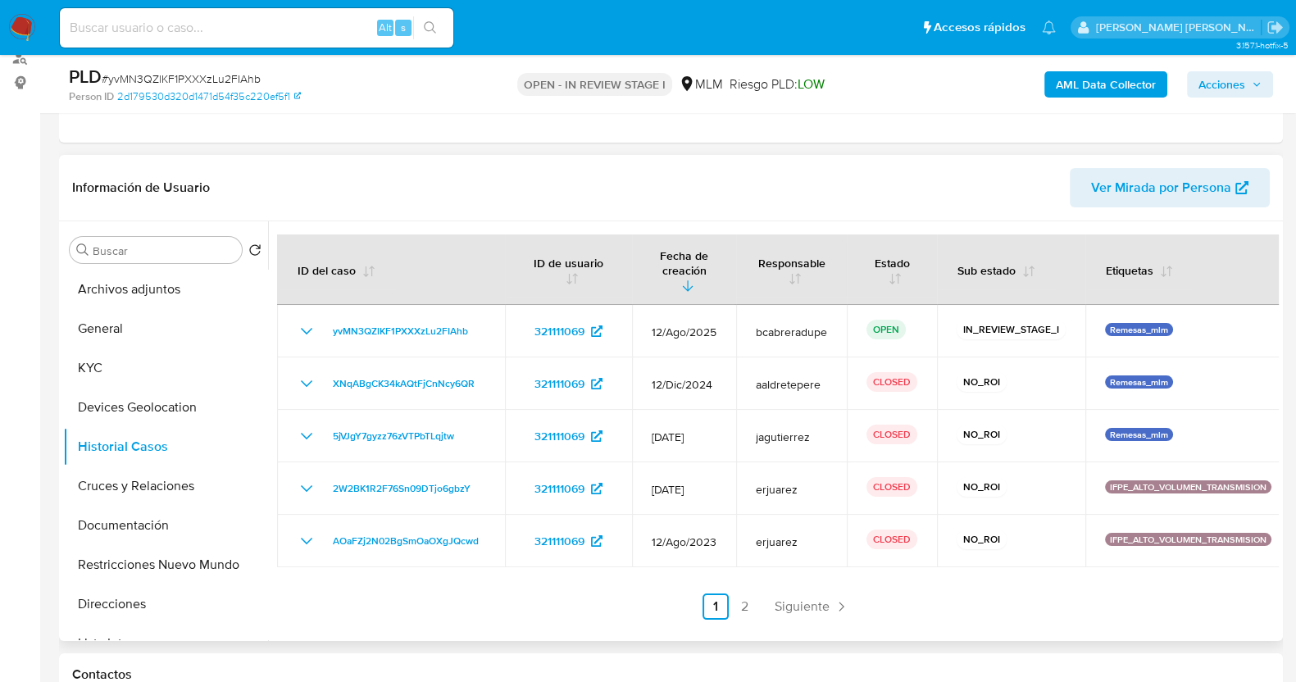
click at [795, 600] on span "Siguiente" at bounding box center [802, 606] width 55 height 13
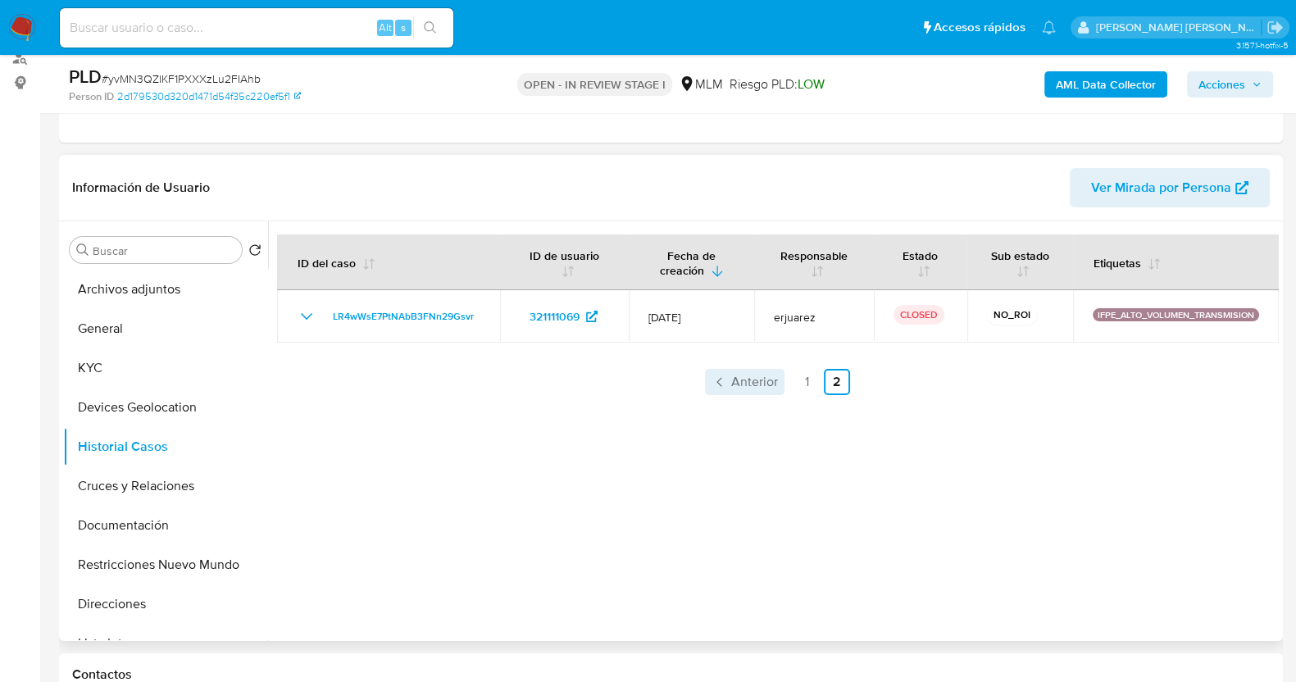
click at [750, 380] on span "Anterior" at bounding box center [754, 382] width 47 height 13
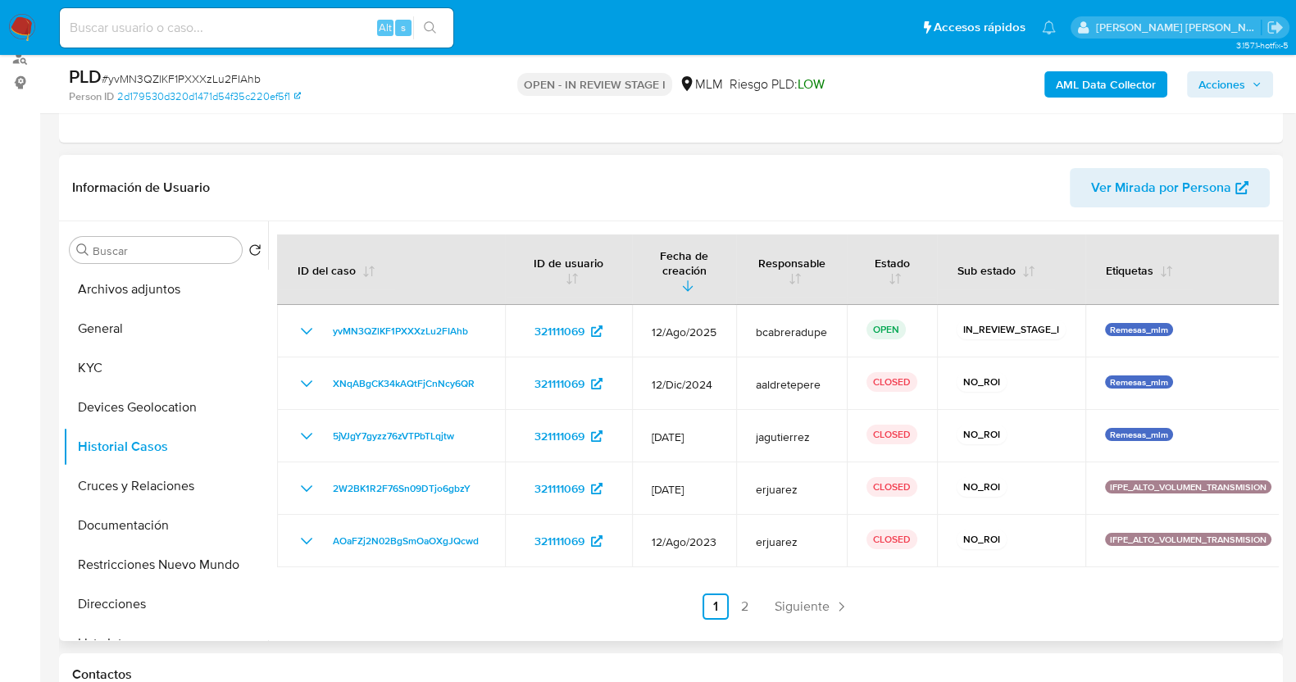
click at [833, 599] on icon "Paginación" at bounding box center [841, 607] width 16 height 16
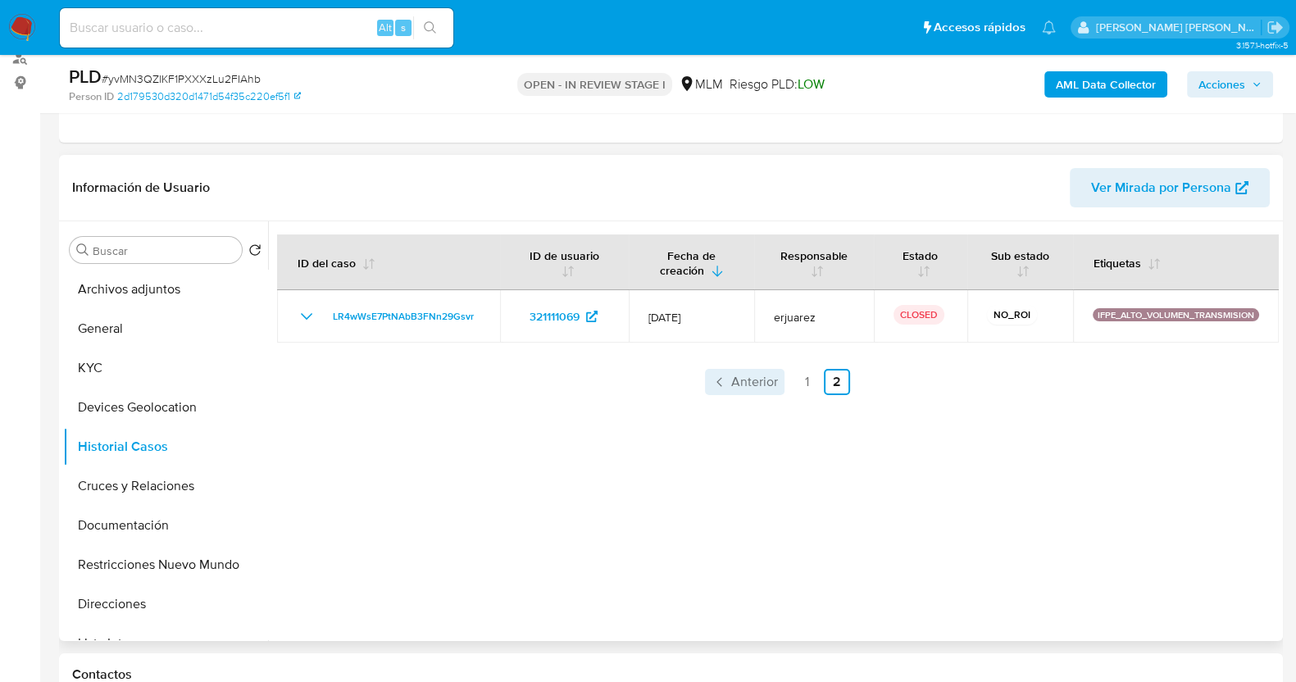
click at [754, 378] on span "Anterior" at bounding box center [754, 382] width 47 height 13
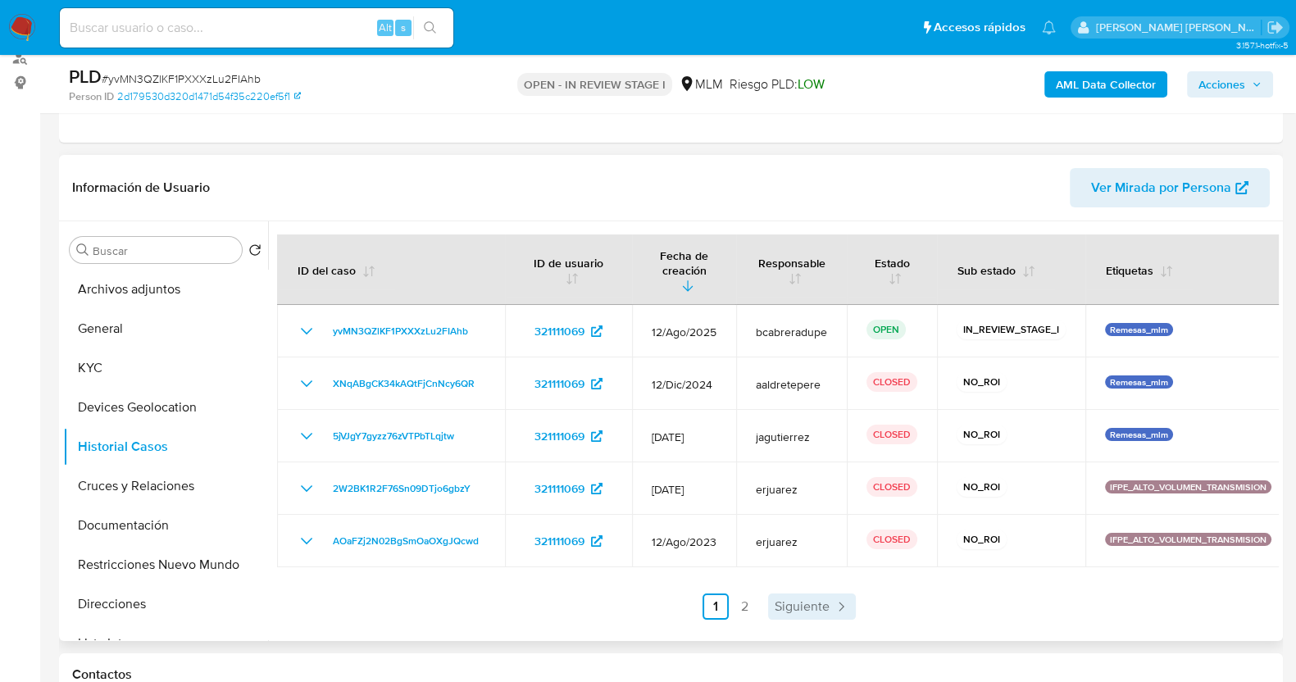
click at [828, 594] on link "Siguiente" at bounding box center [812, 607] width 88 height 26
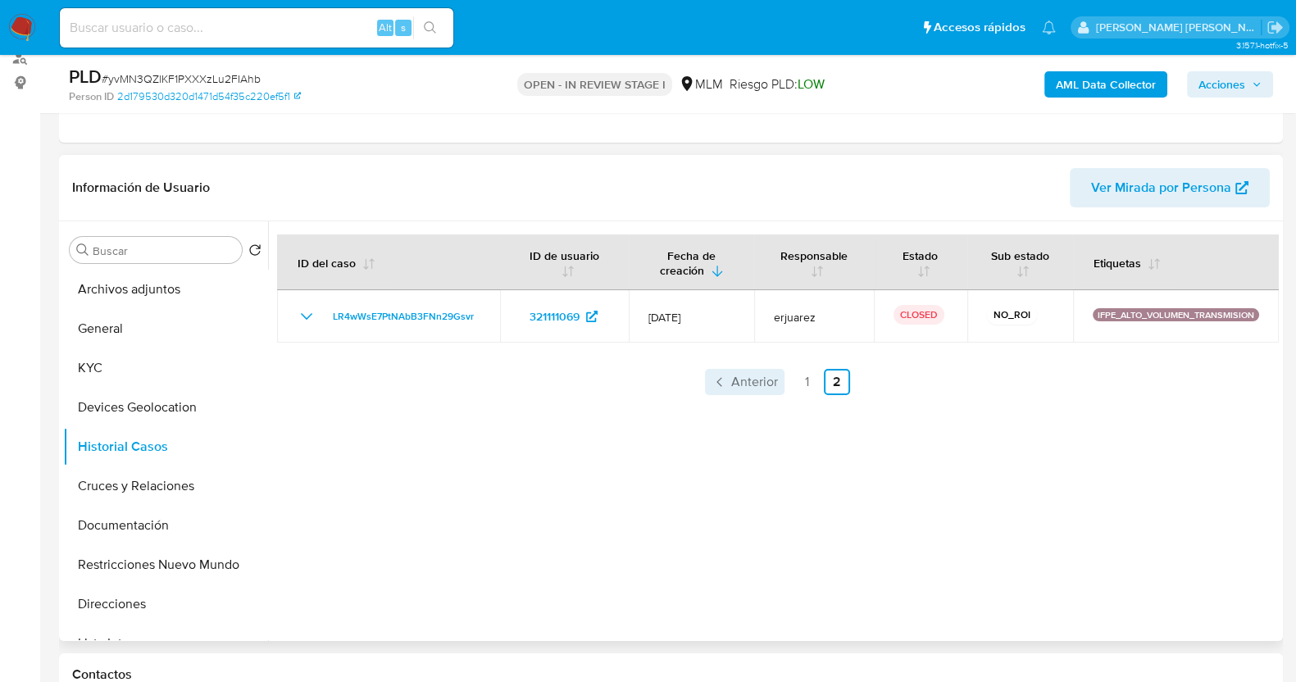
click at [736, 379] on span "Anterior" at bounding box center [754, 382] width 47 height 13
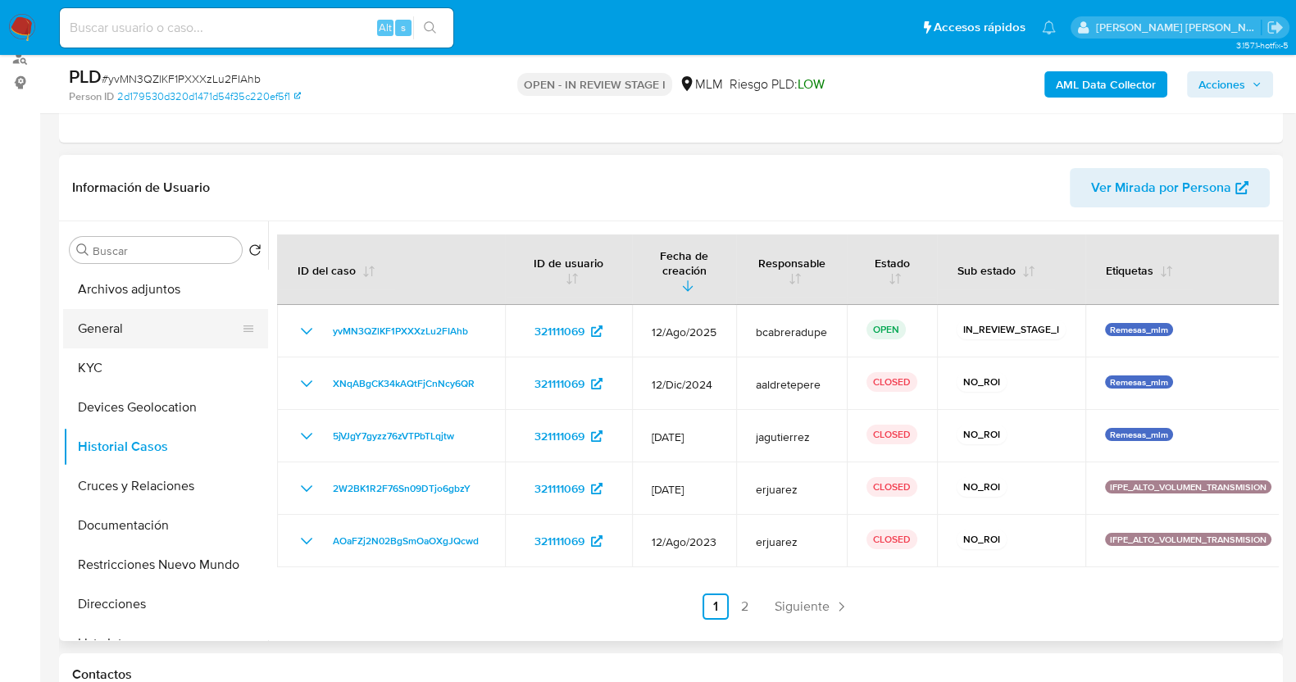
click at [111, 367] on button "KYC" at bounding box center [165, 367] width 205 height 39
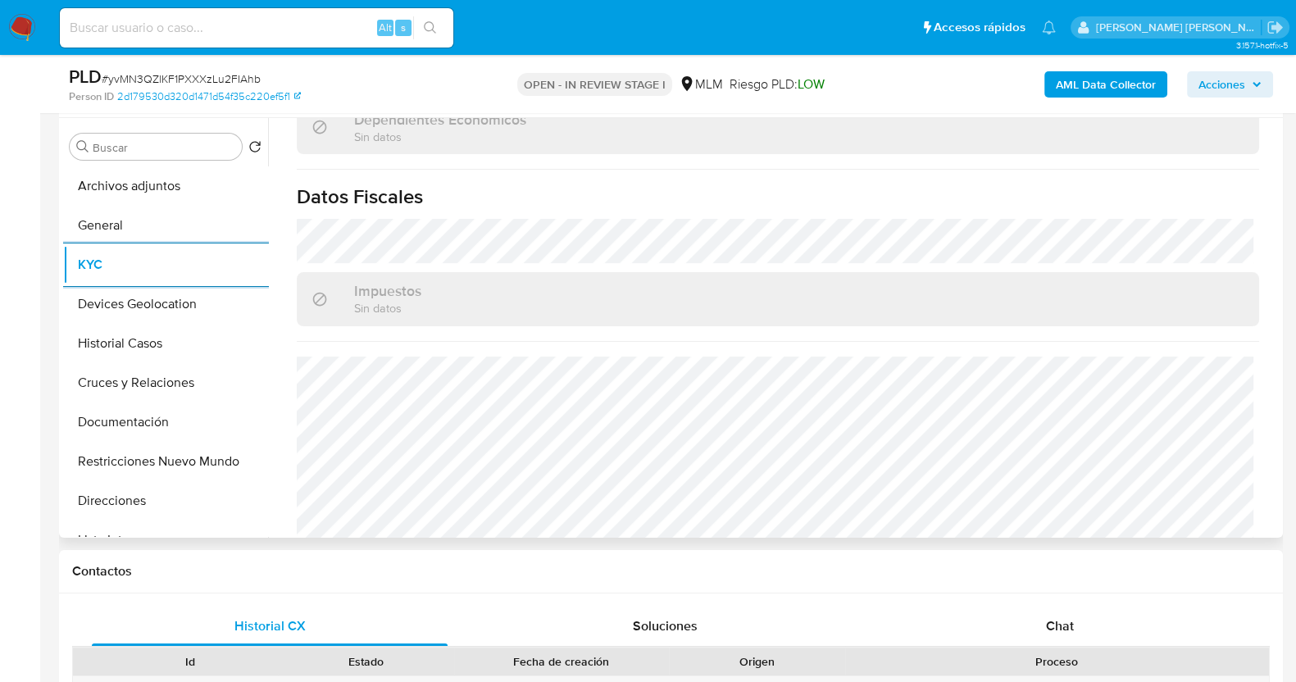
scroll to position [1014, 0]
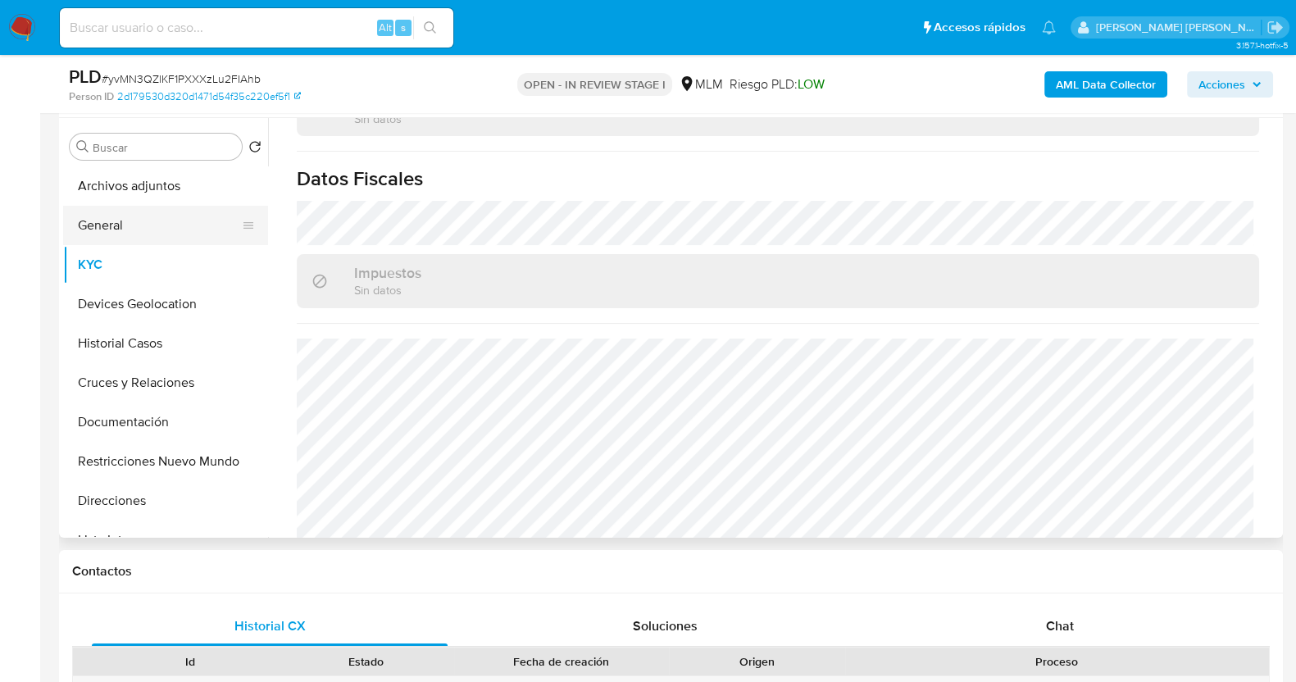
click at [142, 235] on button "General" at bounding box center [159, 225] width 192 height 39
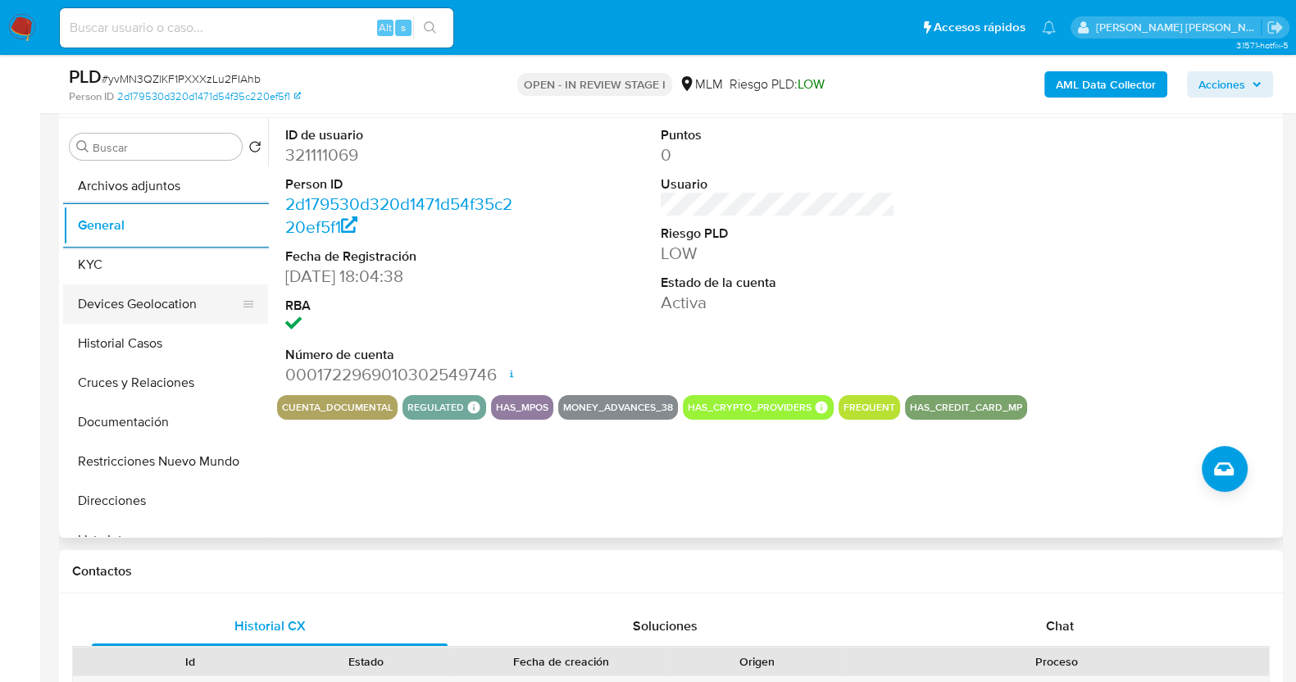
drag, startPoint x: 155, startPoint y: 284, endPoint x: 161, endPoint y: 290, distance: 8.7
click at [155, 285] on button "Devices Geolocation" at bounding box center [159, 304] width 192 height 39
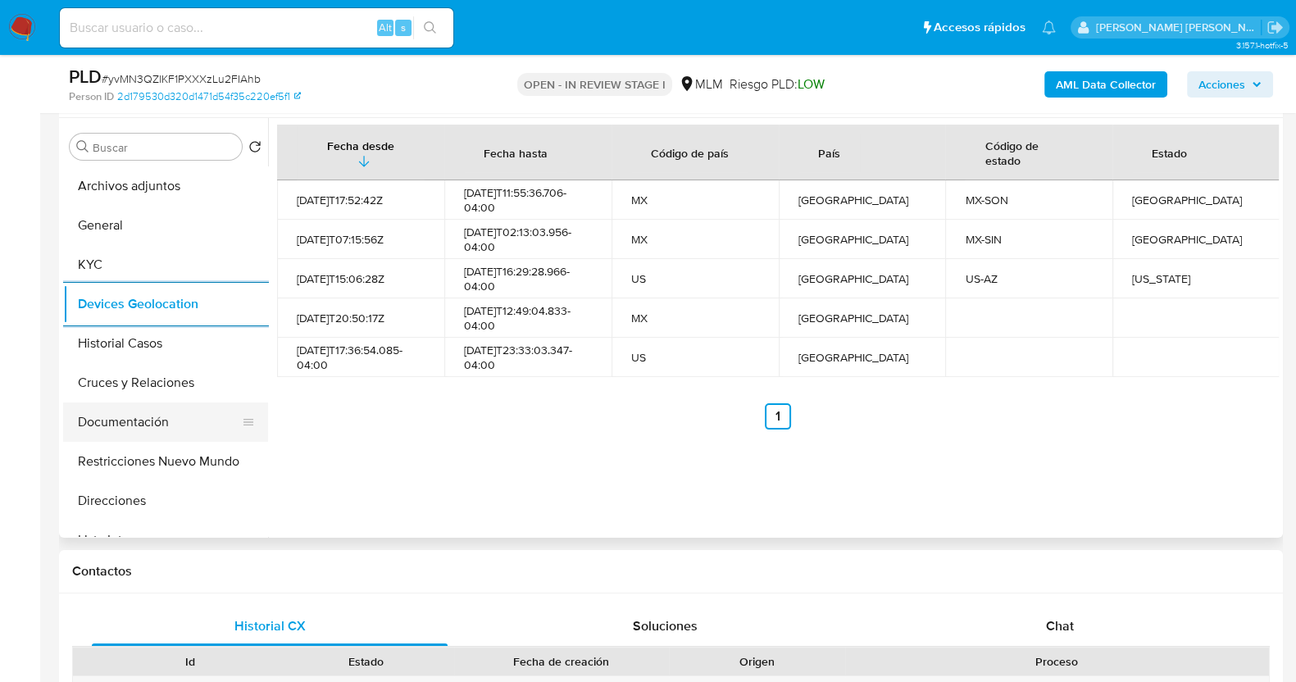
click at [174, 418] on button "Documentación" at bounding box center [159, 422] width 192 height 39
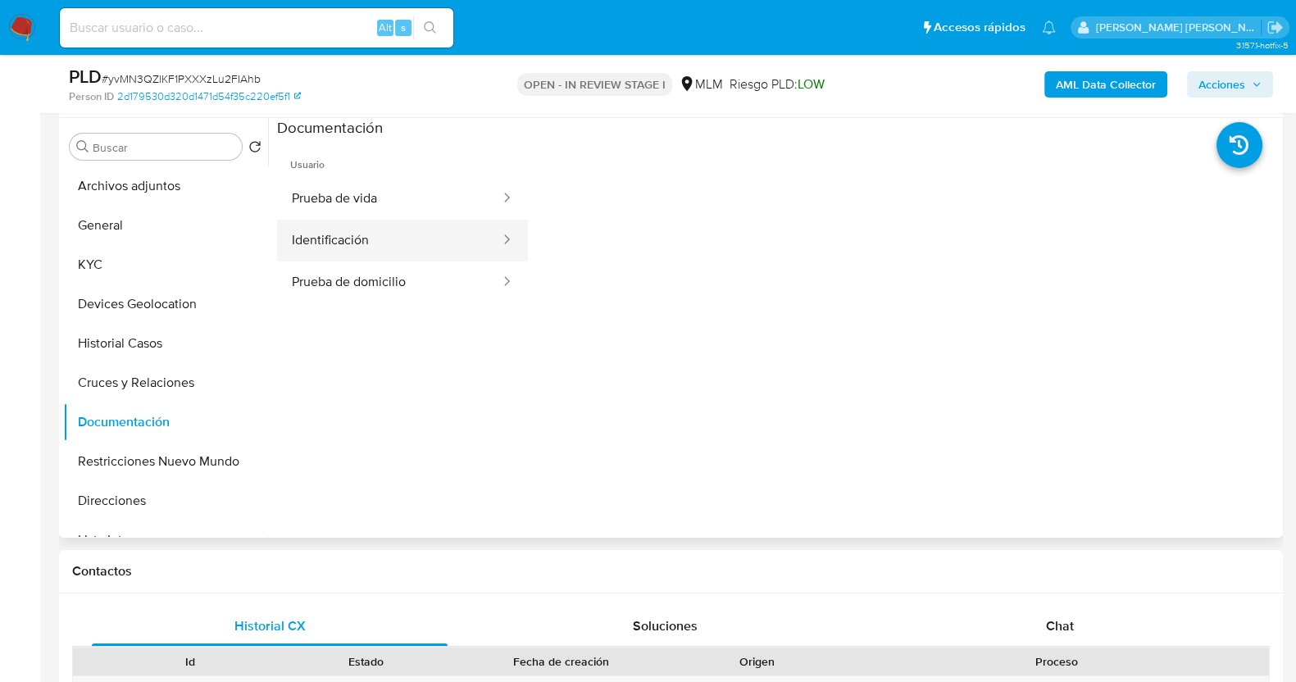
click at [396, 247] on button "Identificación" at bounding box center [389, 241] width 225 height 42
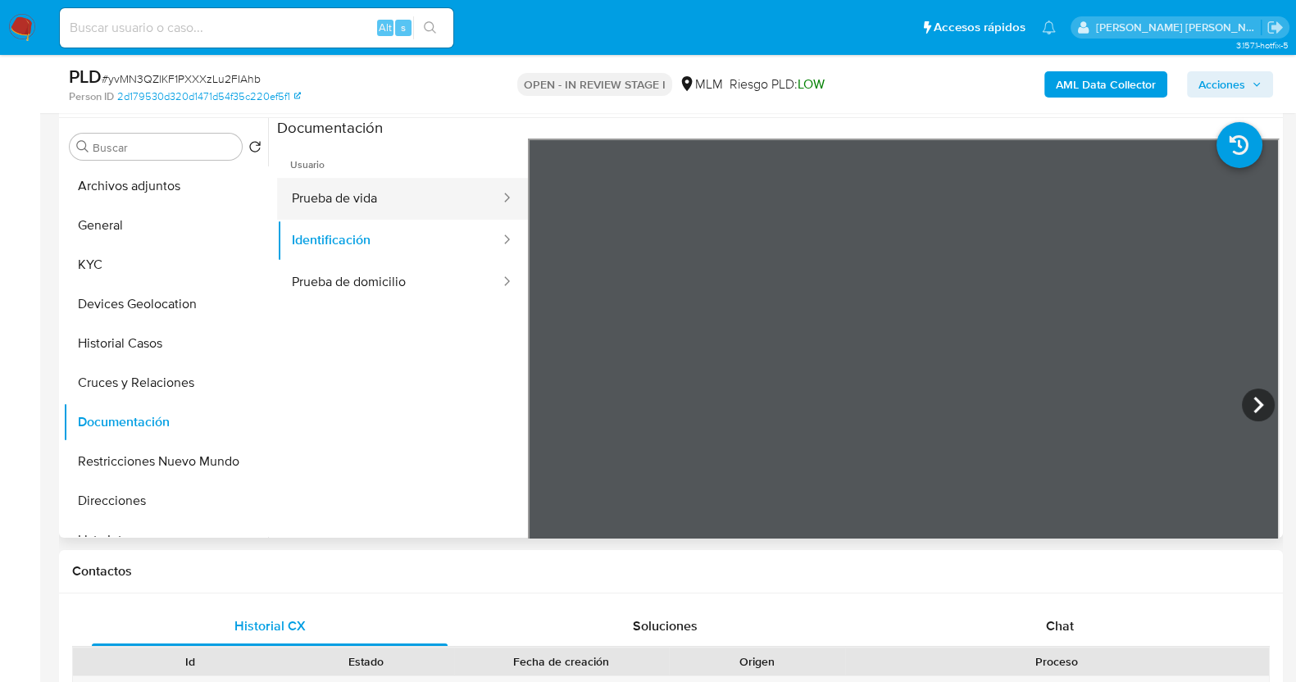
click at [379, 194] on button "Prueba de vida" at bounding box center [389, 199] width 225 height 42
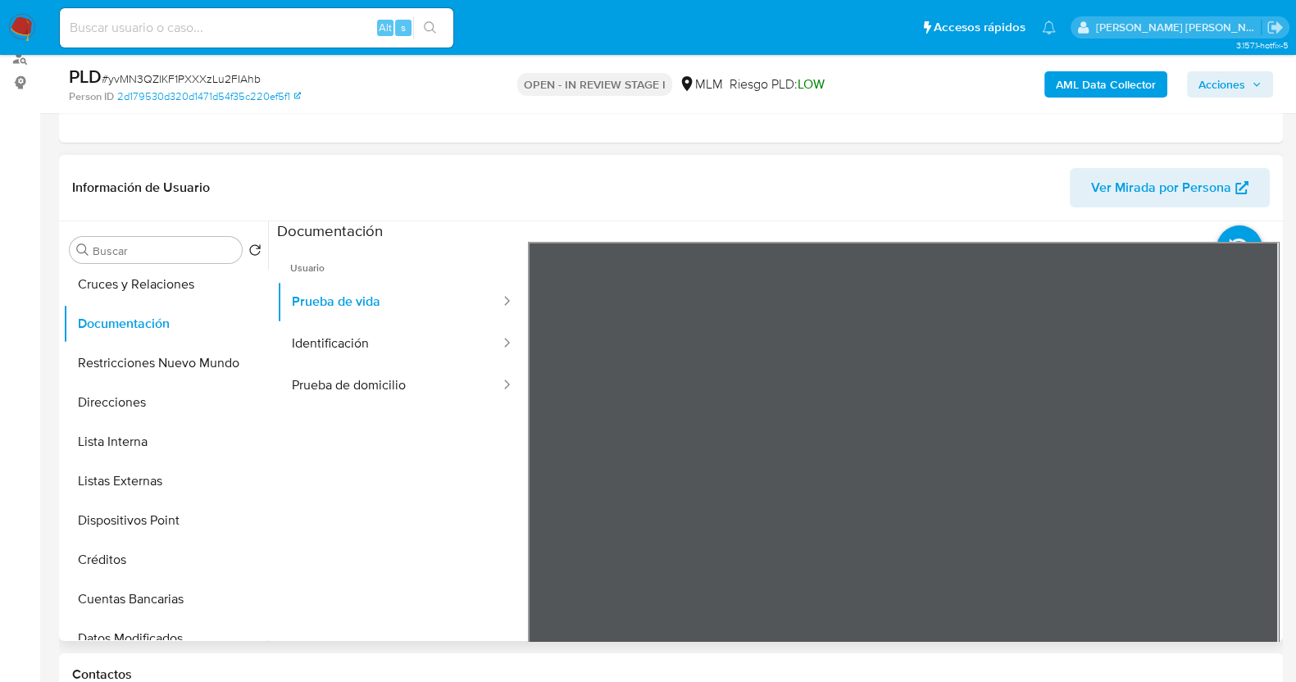
scroll to position [204, 0]
click at [160, 453] on button "Lista Interna" at bounding box center [159, 439] width 192 height 39
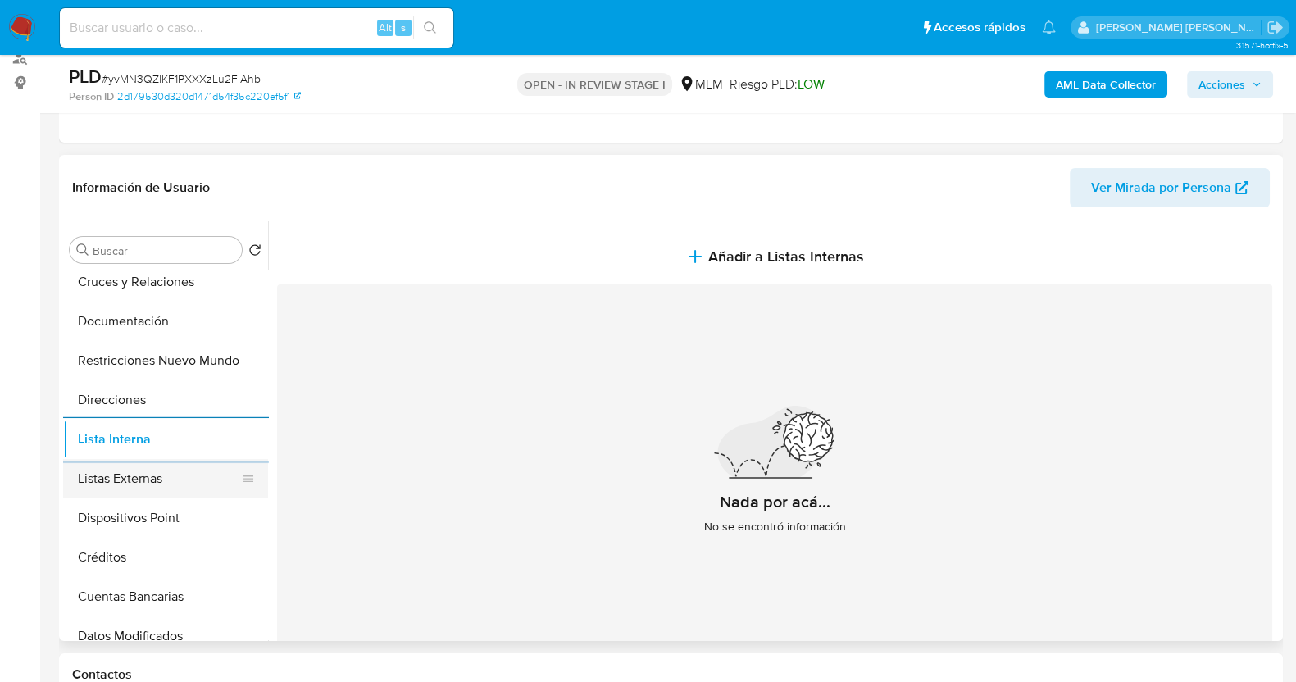
click at [139, 471] on button "Listas Externas" at bounding box center [159, 478] width 192 height 39
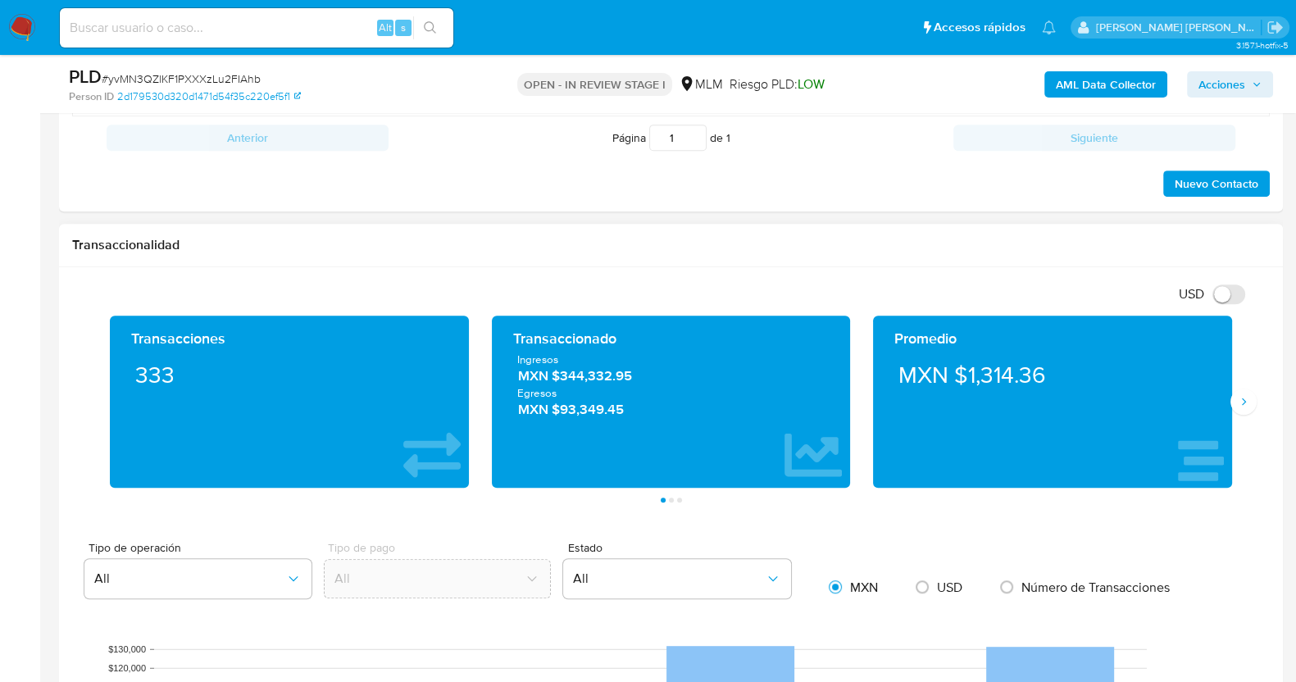
scroll to position [1127, 0]
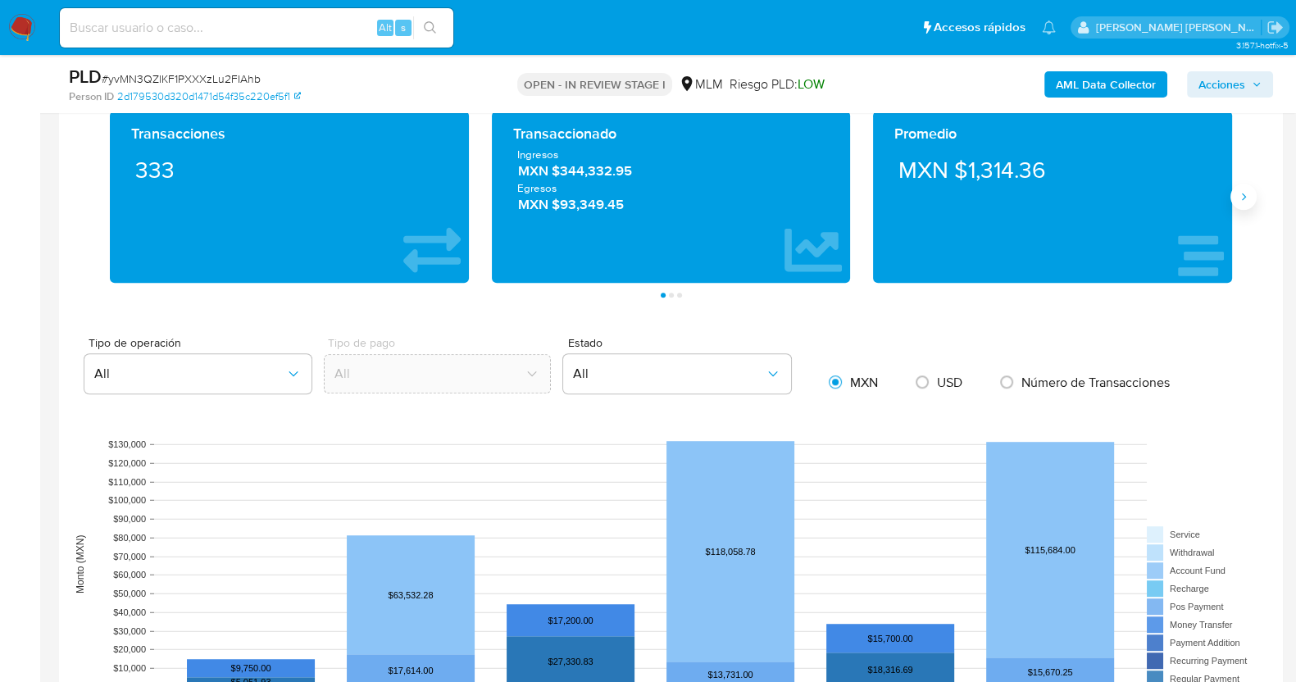
click at [1246, 202] on icon "Siguiente" at bounding box center [1243, 196] width 13 height 13
